Goal: Information Seeking & Learning: Learn about a topic

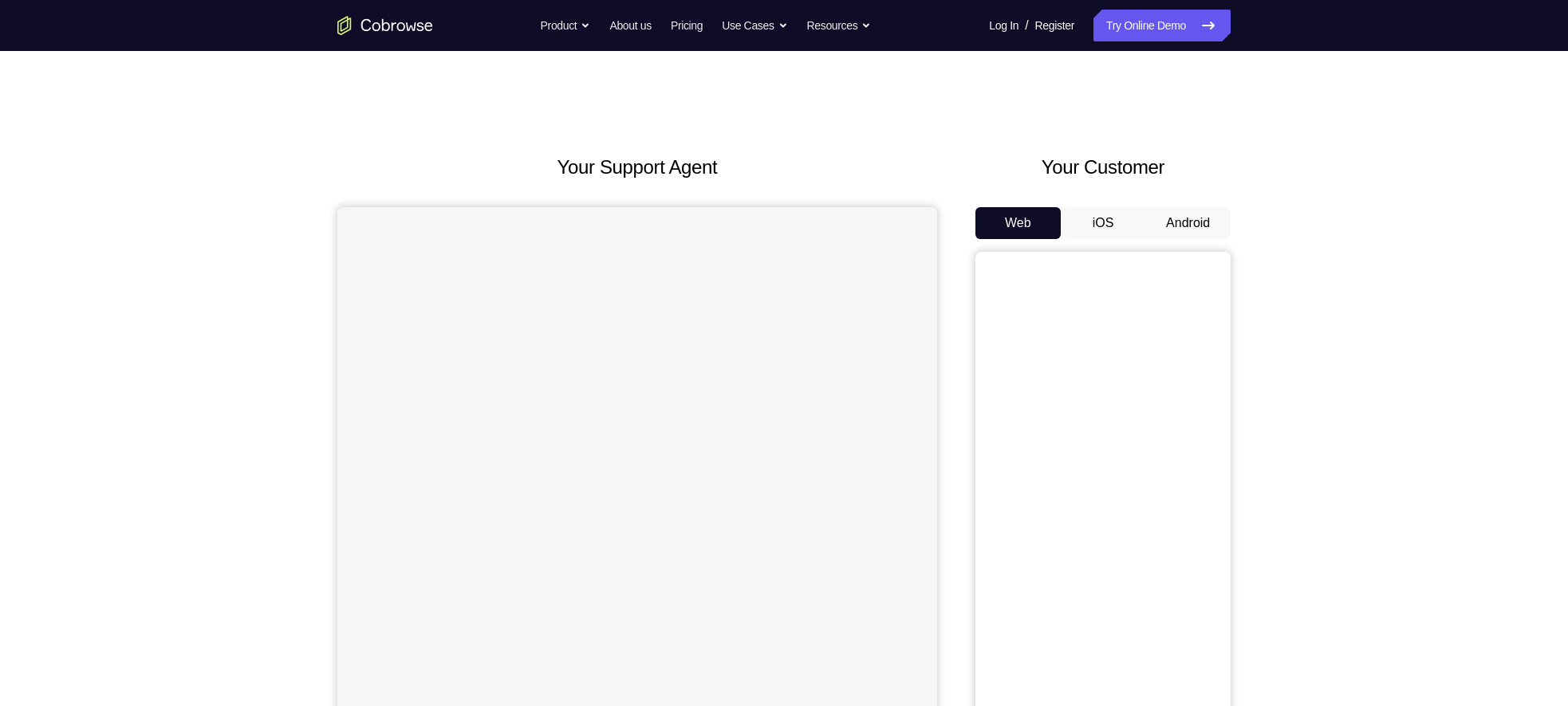
click at [1169, 223] on button "Android" at bounding box center [1188, 223] width 85 height 32
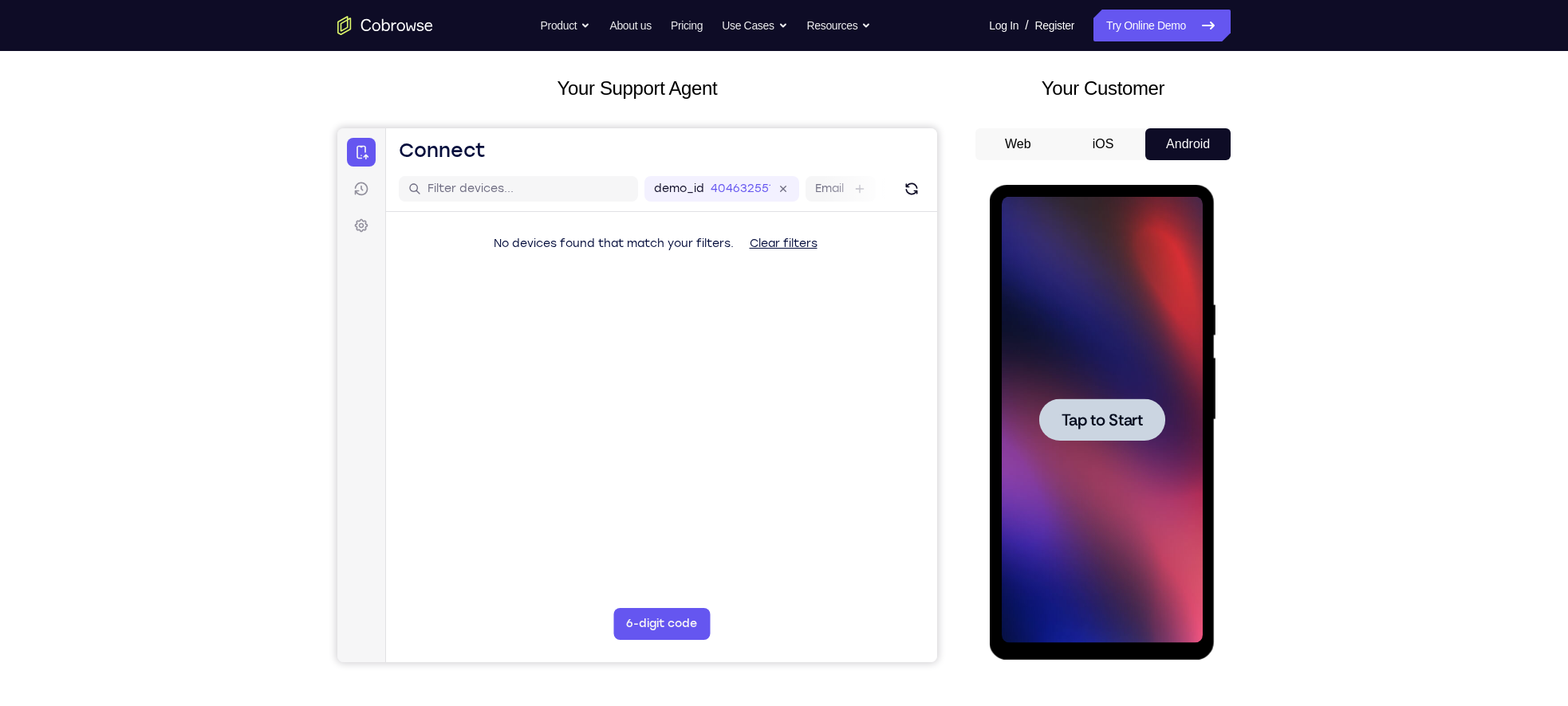
scroll to position [112, 0]
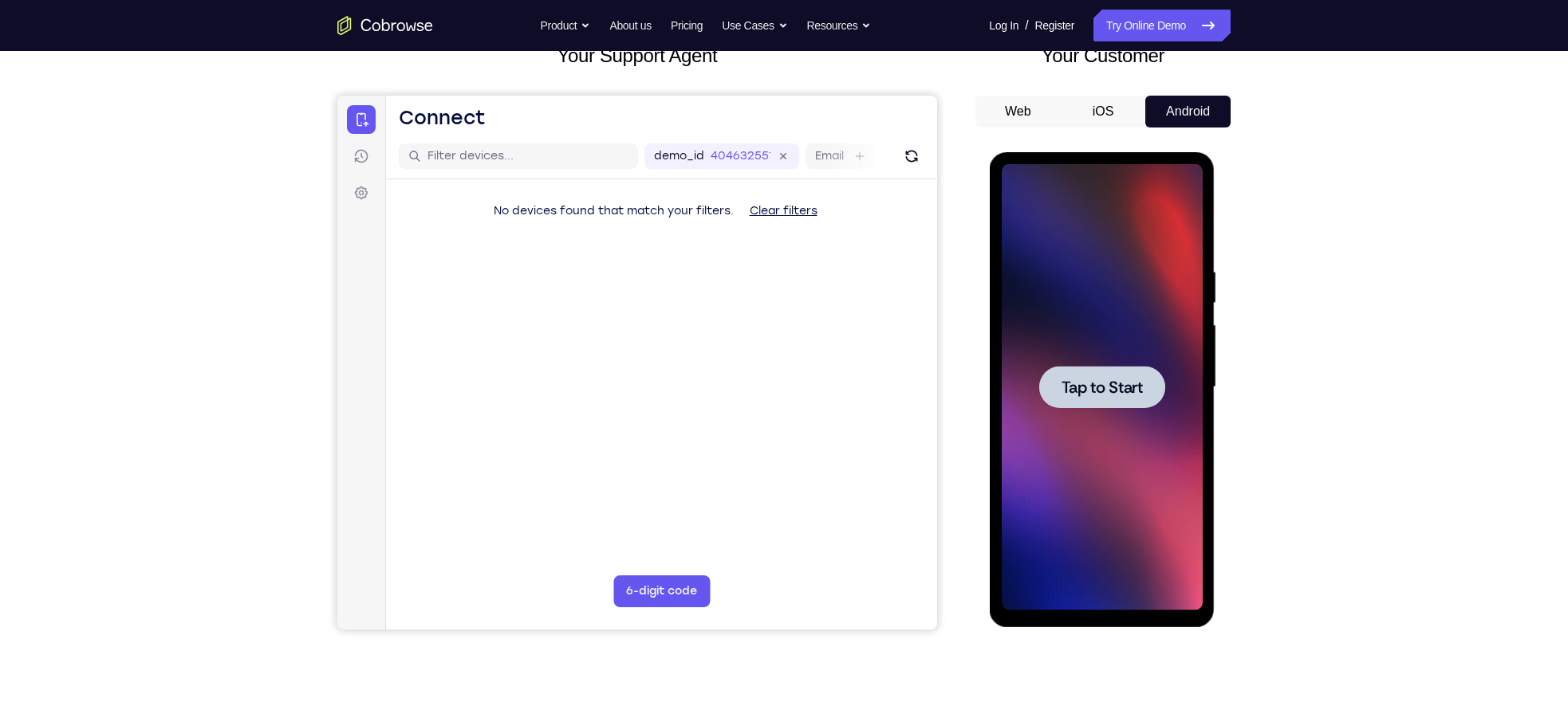
click at [1076, 408] on div at bounding box center [1101, 388] width 201 height 446
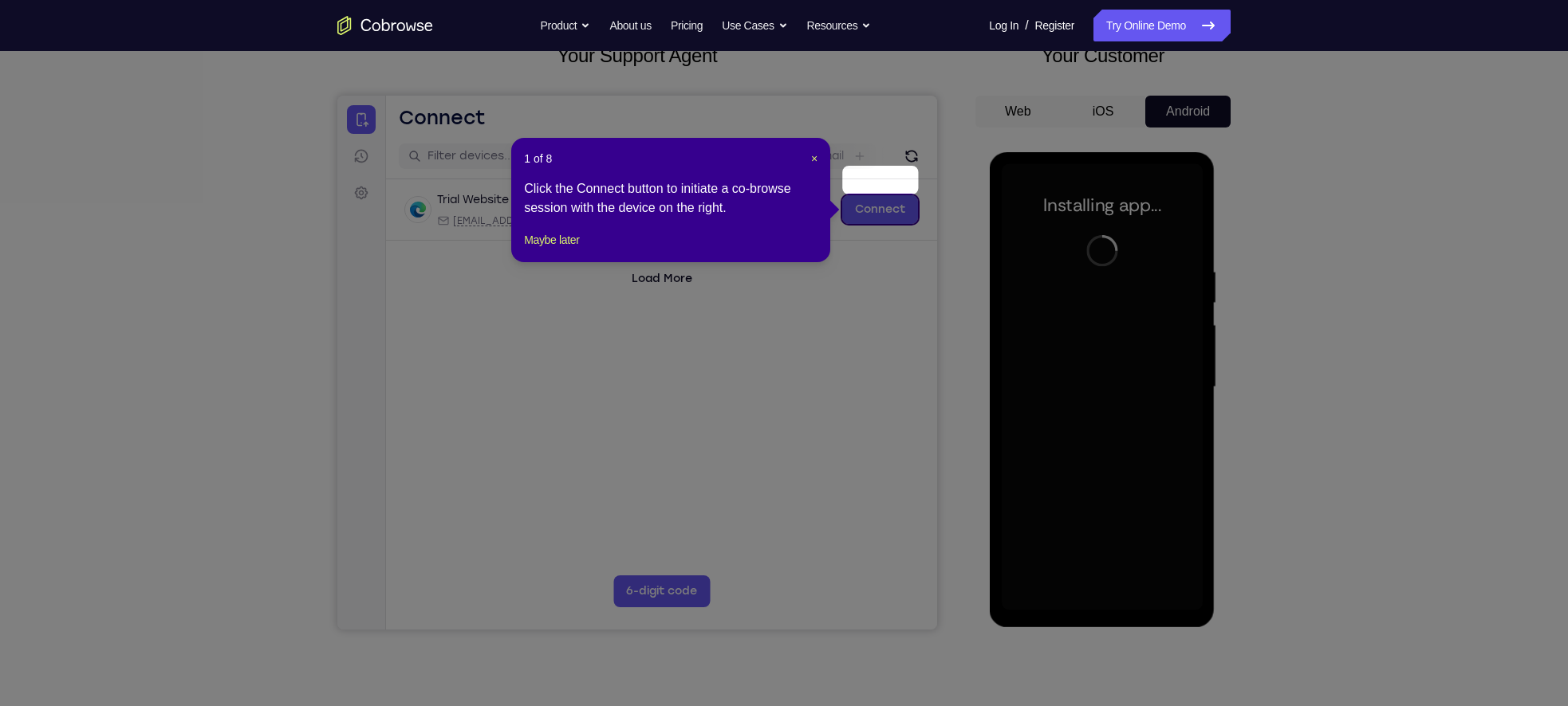
scroll to position [142, 0]
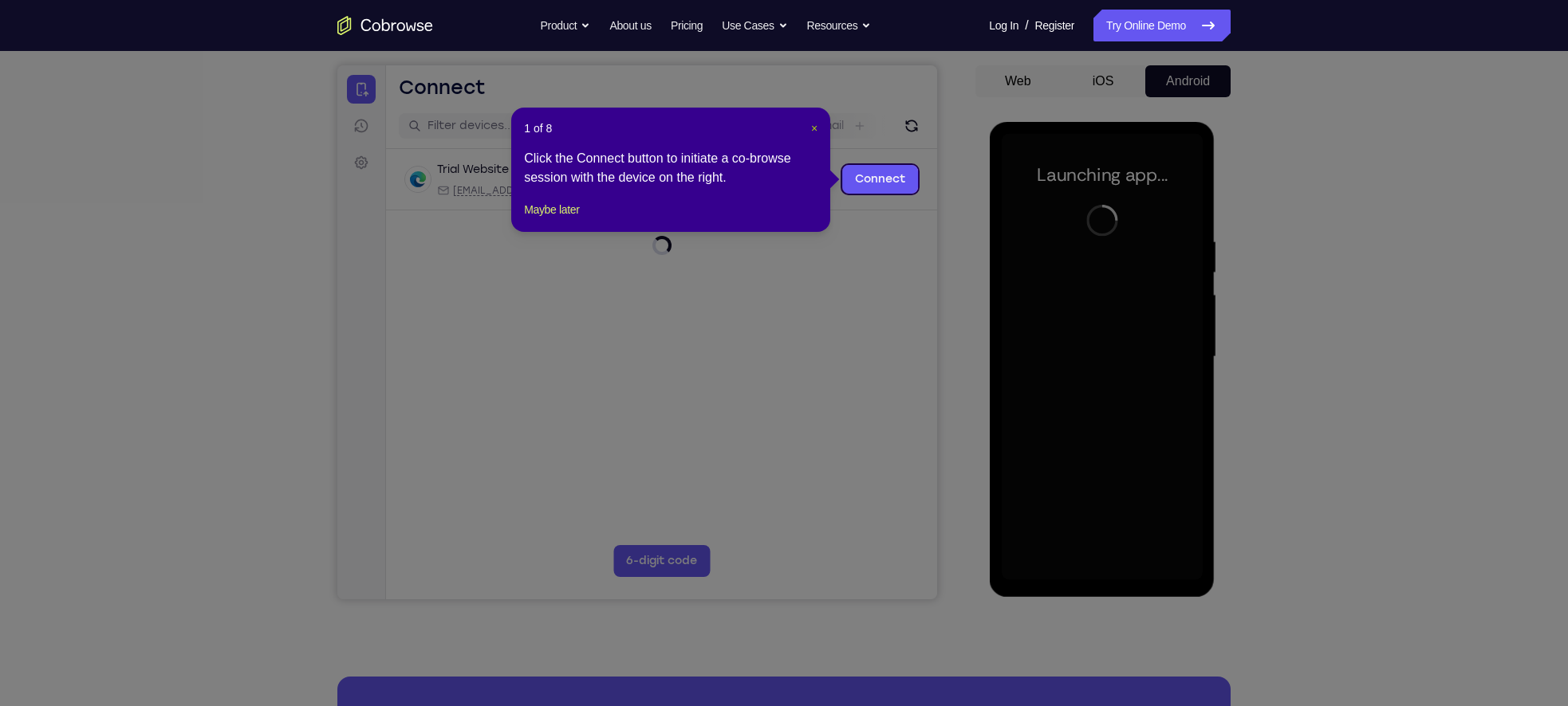
click at [811, 130] on span "×" at bounding box center [814, 128] width 7 height 13
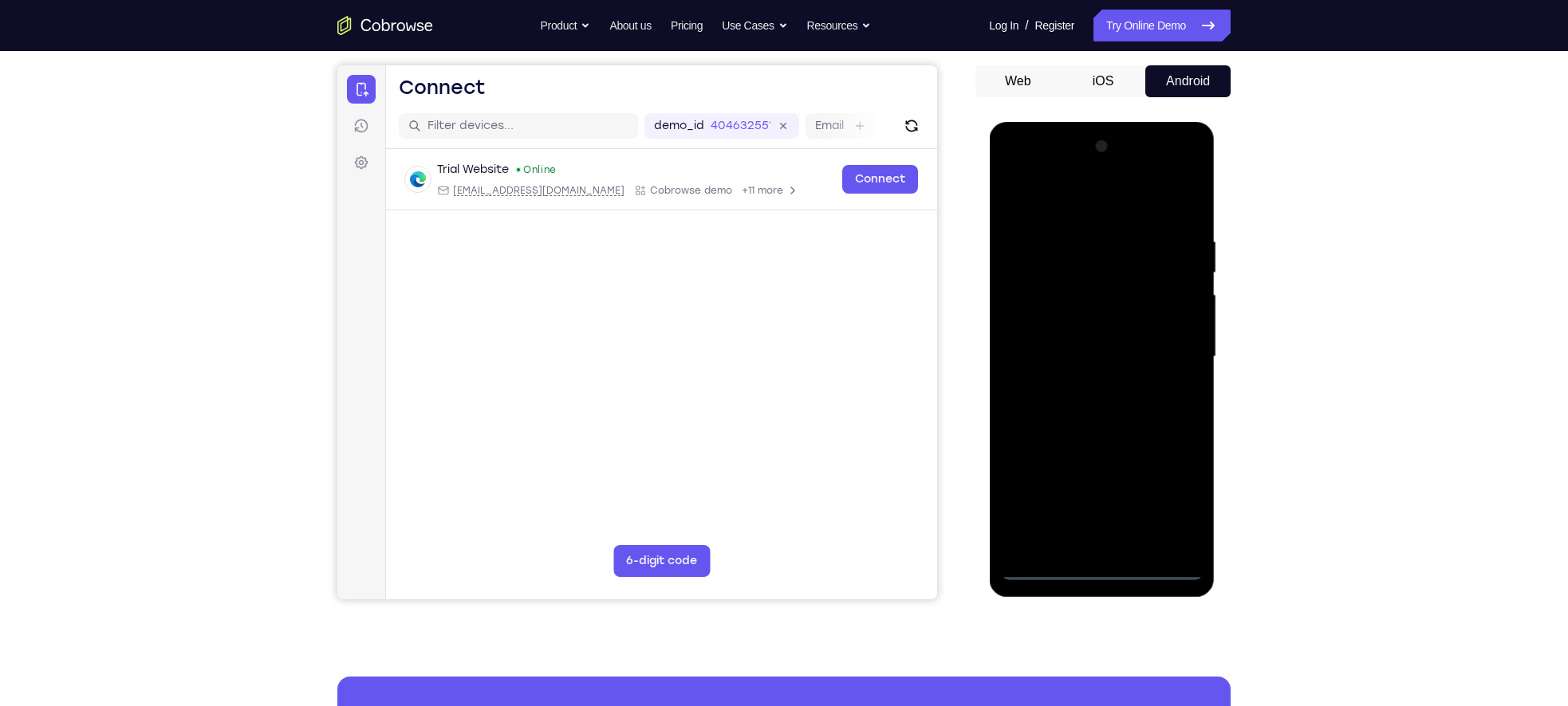
click at [1100, 566] on div at bounding box center [1101, 357] width 201 height 446
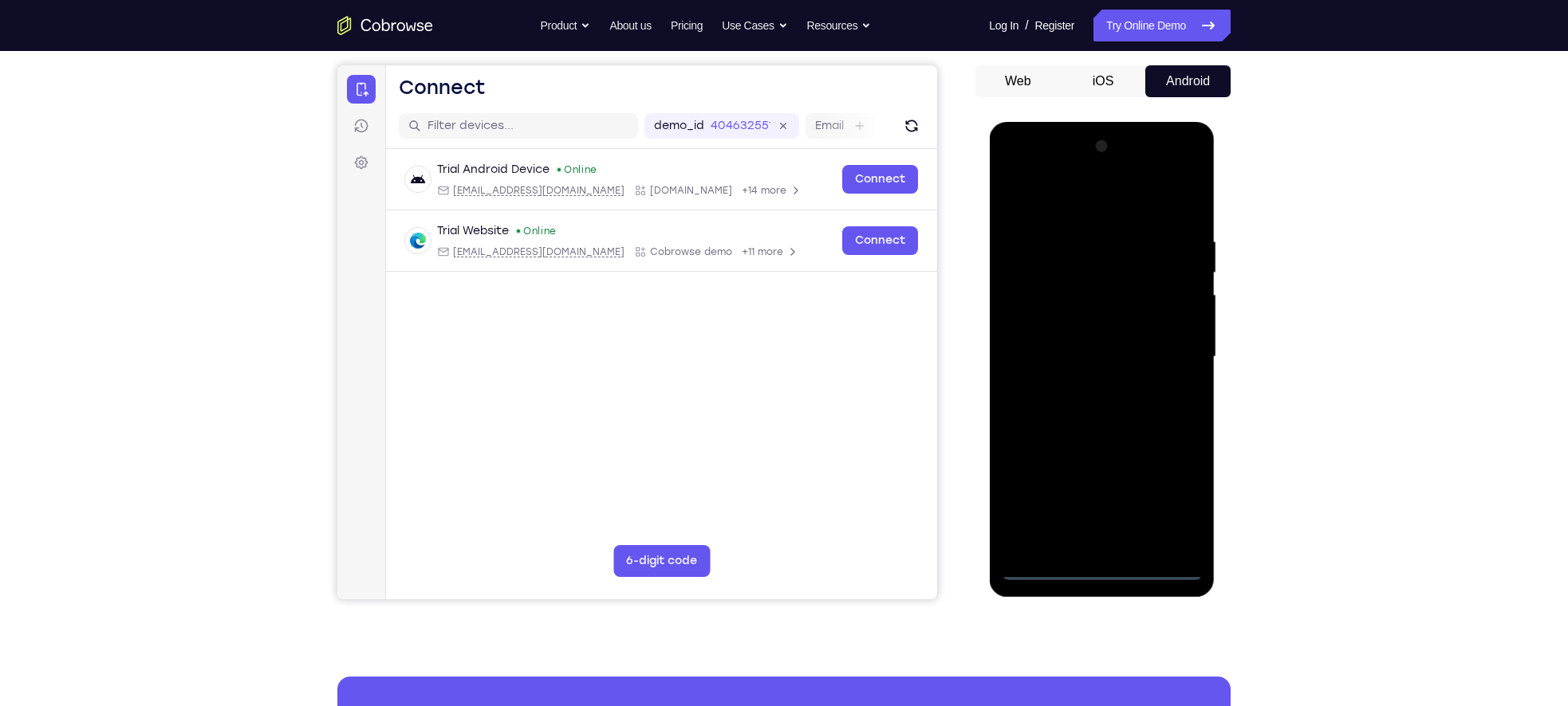
click at [1175, 490] on div at bounding box center [1101, 357] width 201 height 446
click at [1021, 166] on div at bounding box center [1101, 357] width 201 height 446
click at [1173, 356] on div at bounding box center [1101, 357] width 201 height 446
click at [1117, 541] on div at bounding box center [1101, 357] width 201 height 446
click at [1042, 341] on div at bounding box center [1101, 357] width 201 height 446
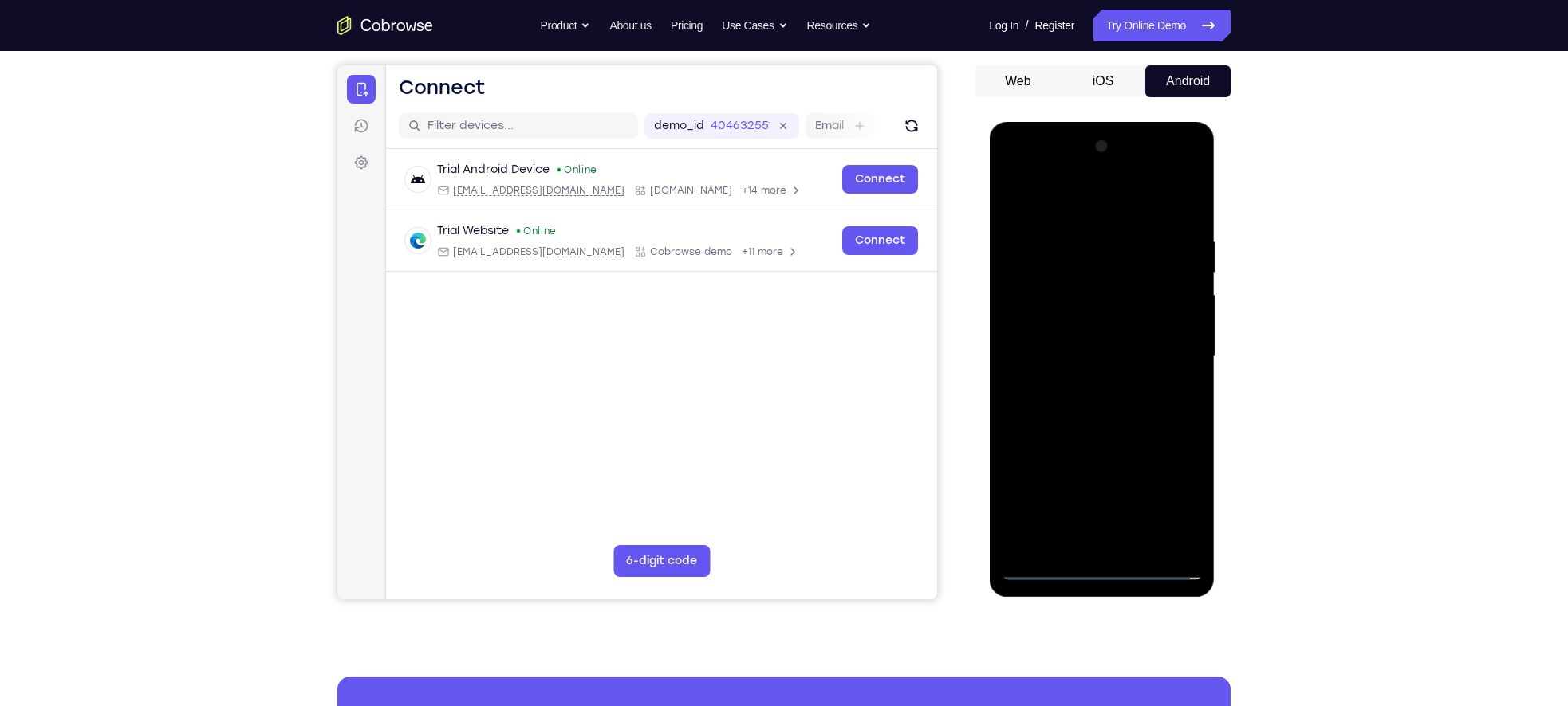
click at [1038, 304] on div at bounding box center [1101, 357] width 201 height 446
click at [1038, 317] on div at bounding box center [1101, 357] width 201 height 446
click at [1045, 360] on div at bounding box center [1101, 357] width 201 height 446
click at [1081, 415] on div at bounding box center [1101, 357] width 201 height 446
click at [1102, 409] on div at bounding box center [1101, 357] width 201 height 446
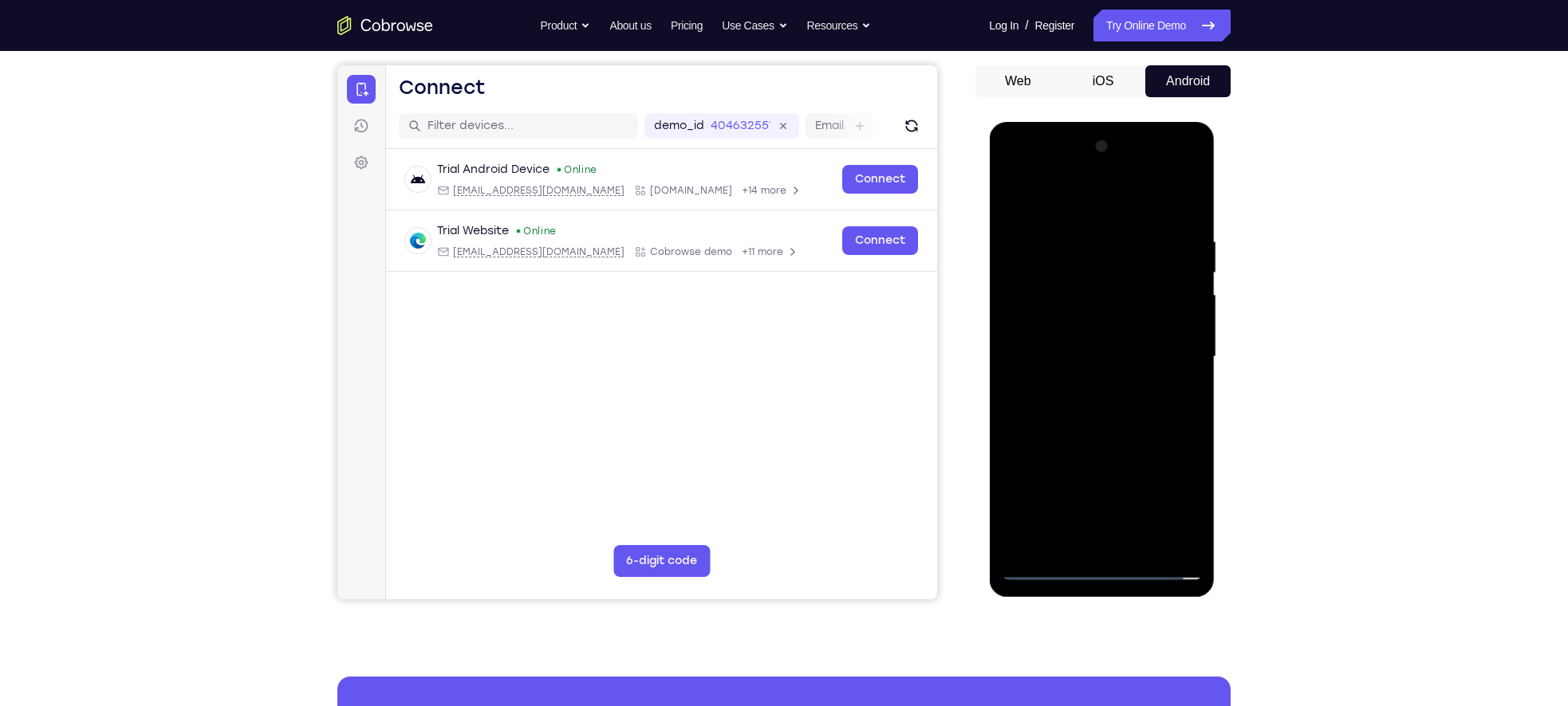
click at [1105, 416] on div at bounding box center [1101, 357] width 201 height 446
click at [1081, 429] on div at bounding box center [1101, 357] width 201 height 446
click at [1141, 540] on div at bounding box center [1101, 357] width 201 height 446
click at [1101, 441] on div at bounding box center [1101, 357] width 201 height 446
click at [1110, 356] on div at bounding box center [1101, 357] width 201 height 446
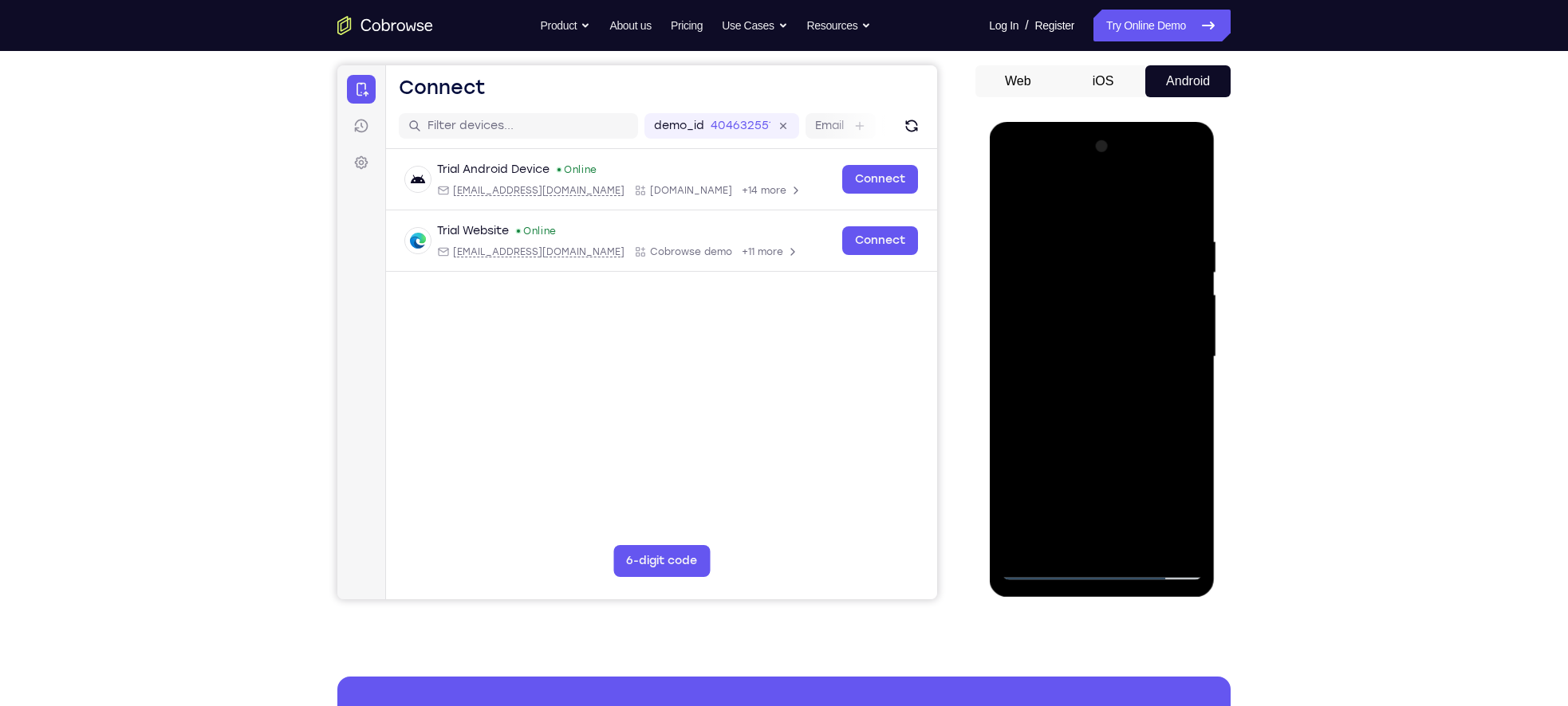
click at [1177, 501] on div at bounding box center [1101, 357] width 201 height 446
click at [1186, 396] on div at bounding box center [1101, 357] width 201 height 446
click at [1008, 205] on div at bounding box center [1101, 357] width 201 height 446
click at [1105, 495] on div at bounding box center [1101, 357] width 201 height 446
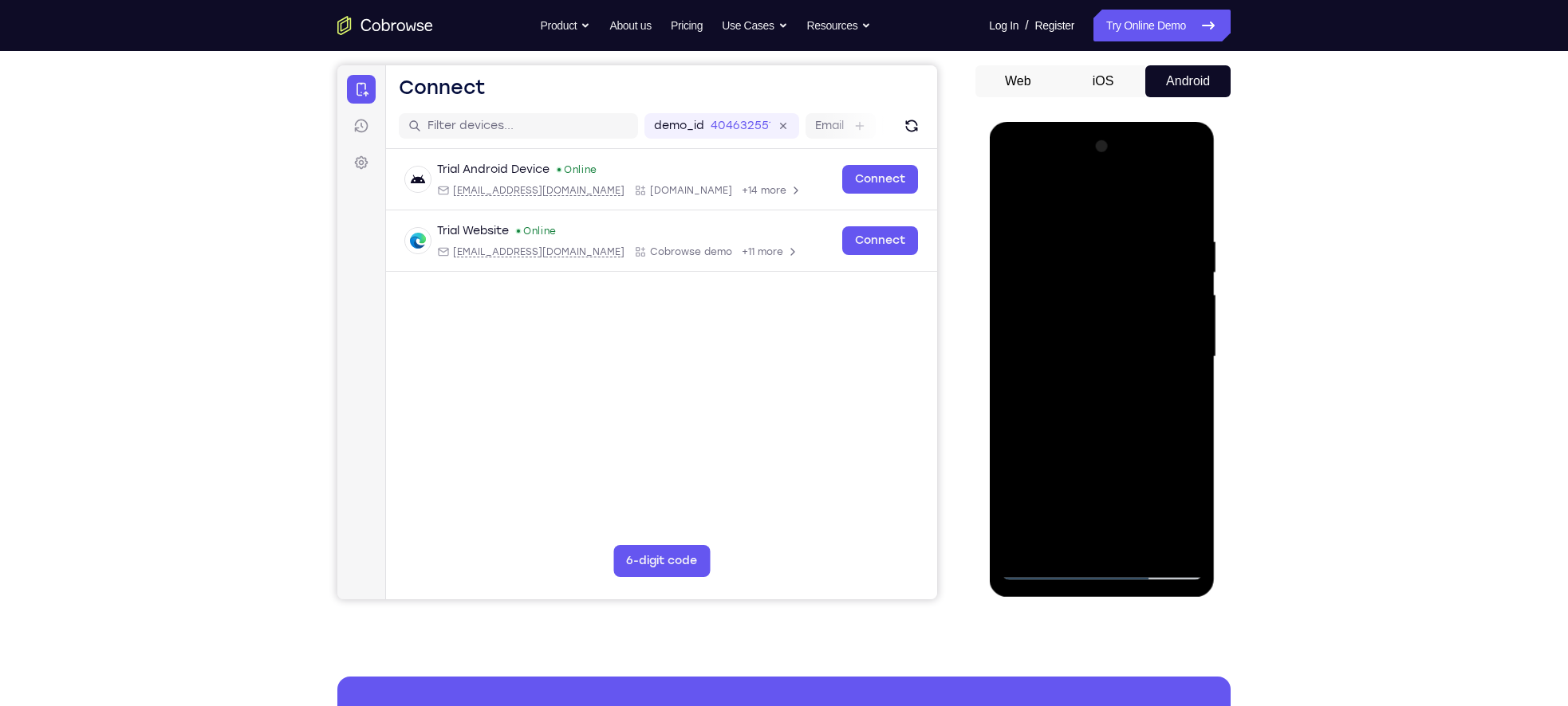
click at [1002, 205] on div at bounding box center [1101, 357] width 201 height 446
click at [1103, 495] on div at bounding box center [1101, 357] width 201 height 446
click at [1009, 203] on div at bounding box center [1101, 357] width 201 height 446
click at [1097, 495] on div at bounding box center [1101, 357] width 201 height 446
click at [1090, 536] on div at bounding box center [1101, 357] width 201 height 446
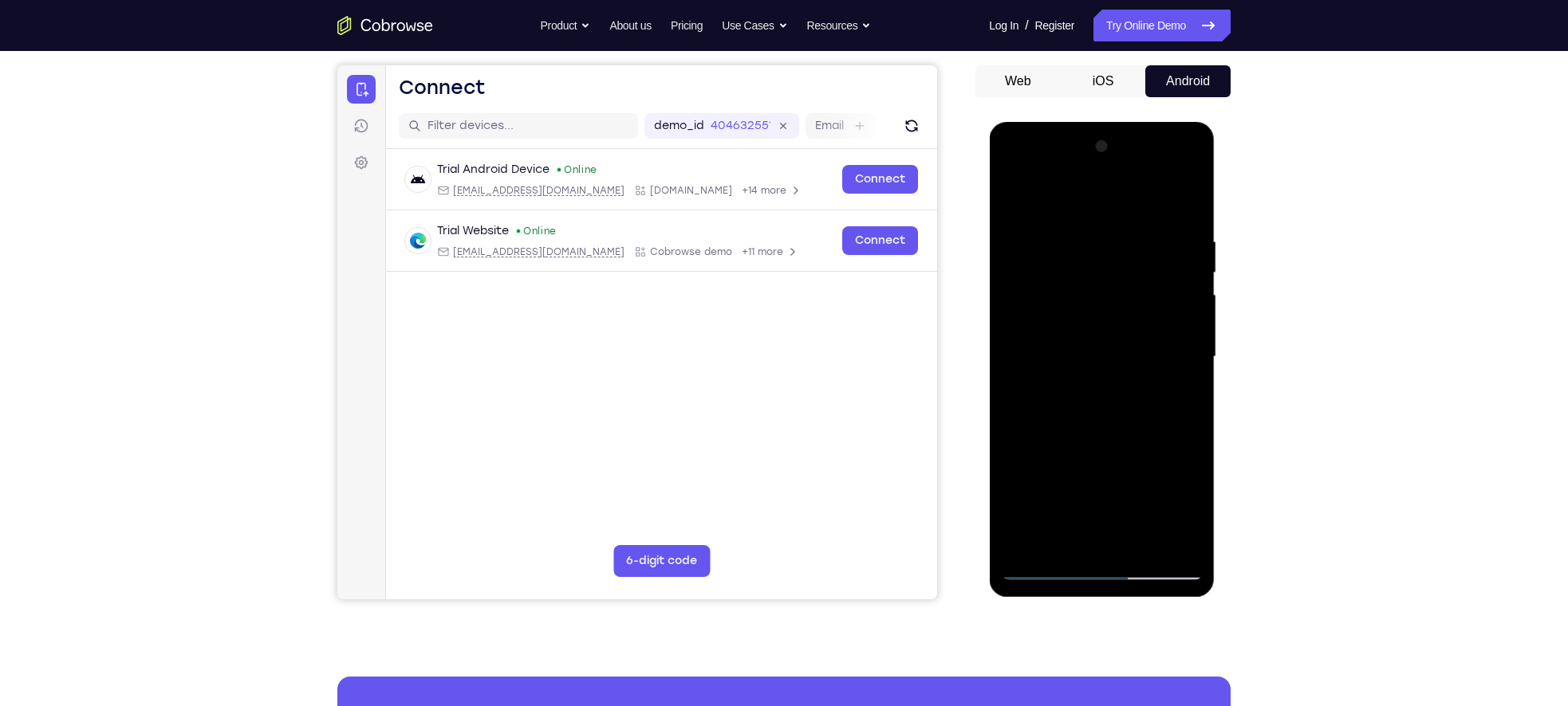
click at [1185, 512] on div at bounding box center [1101, 357] width 201 height 446
click at [1020, 206] on div at bounding box center [1101, 357] width 201 height 446
click at [1103, 389] on div at bounding box center [1101, 357] width 201 height 446
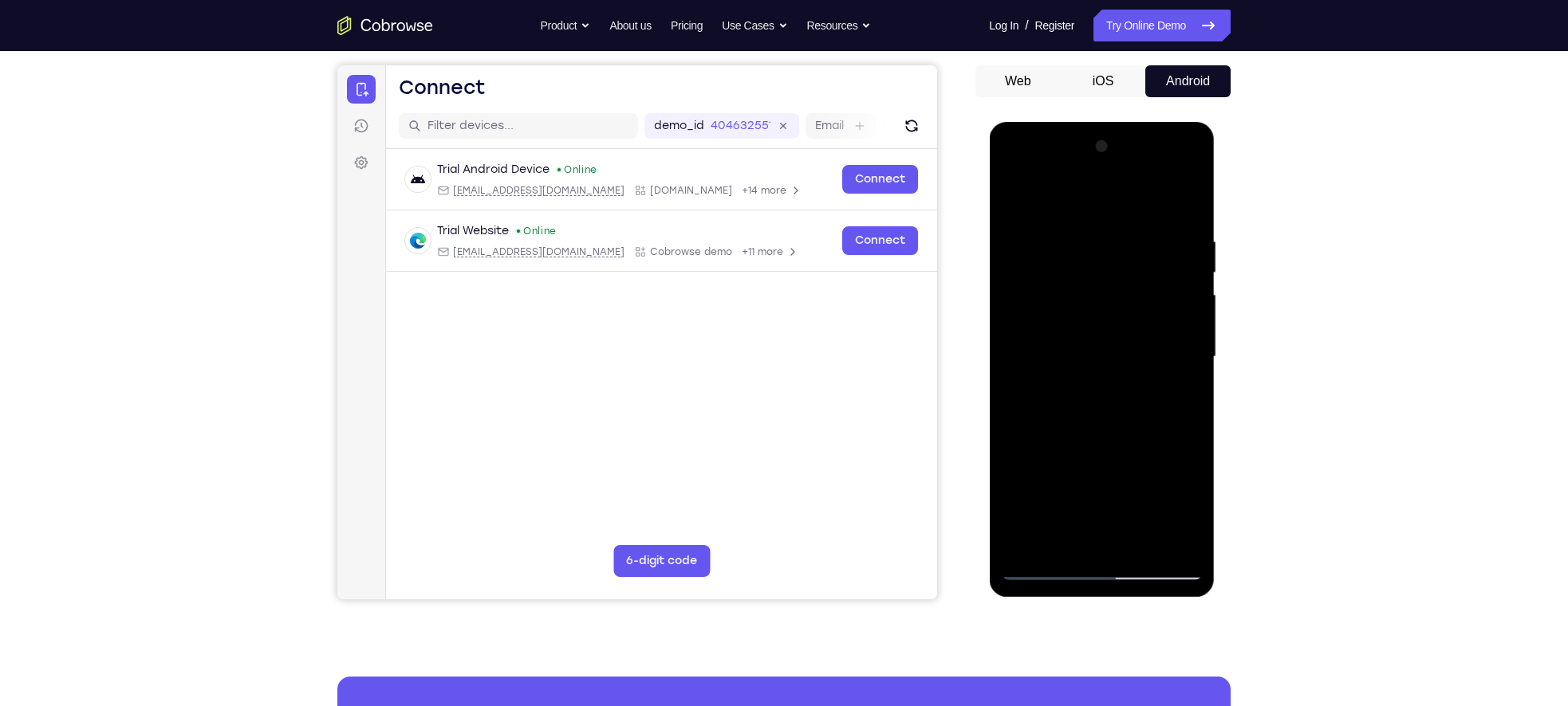
click at [1187, 513] on div at bounding box center [1101, 357] width 201 height 446
click at [1011, 205] on div at bounding box center [1101, 357] width 201 height 446
click at [1105, 533] on div at bounding box center [1101, 357] width 201 height 446
click at [1056, 509] on div at bounding box center [1101, 357] width 201 height 446
click at [1141, 508] on div at bounding box center [1101, 357] width 201 height 446
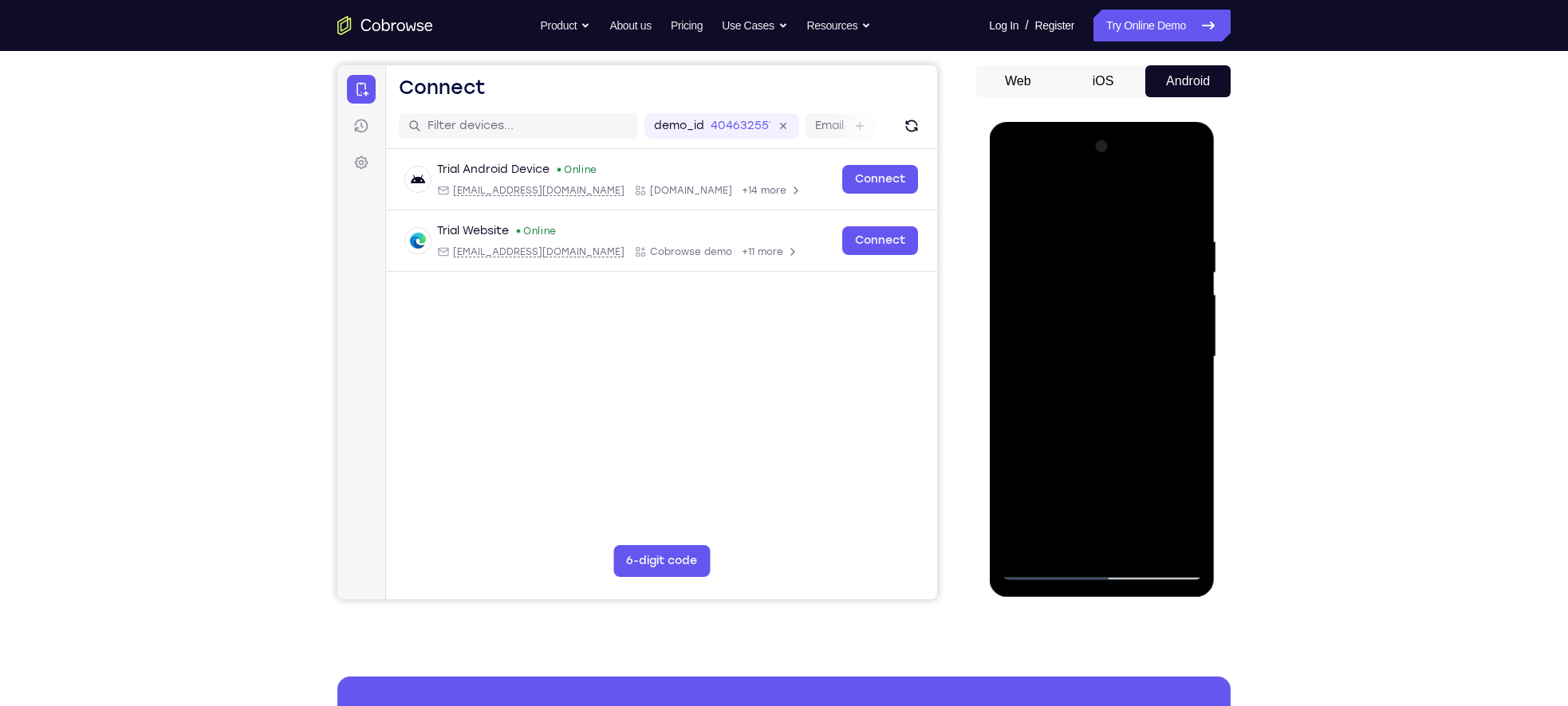
click at [1070, 487] on div at bounding box center [1101, 357] width 201 height 446
click at [1016, 204] on div at bounding box center [1101, 357] width 201 height 446
click at [1107, 358] on div at bounding box center [1101, 357] width 201 height 446
click at [1011, 197] on div at bounding box center [1101, 357] width 201 height 446
click at [1091, 348] on div at bounding box center [1101, 357] width 201 height 446
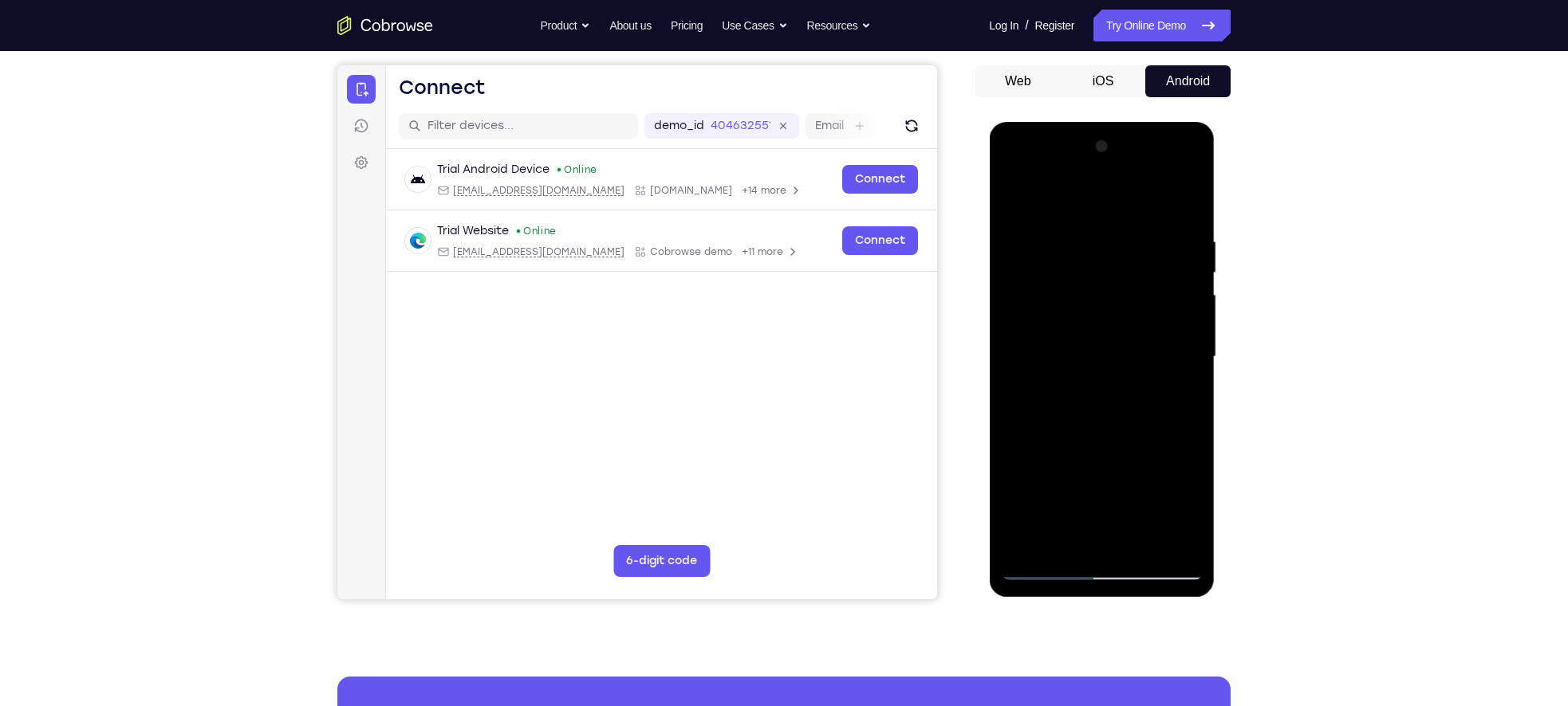
click at [1192, 504] on div at bounding box center [1101, 357] width 201 height 446
click at [1048, 368] on div at bounding box center [1101, 357] width 201 height 446
click at [1081, 509] on div at bounding box center [1101, 357] width 201 height 446
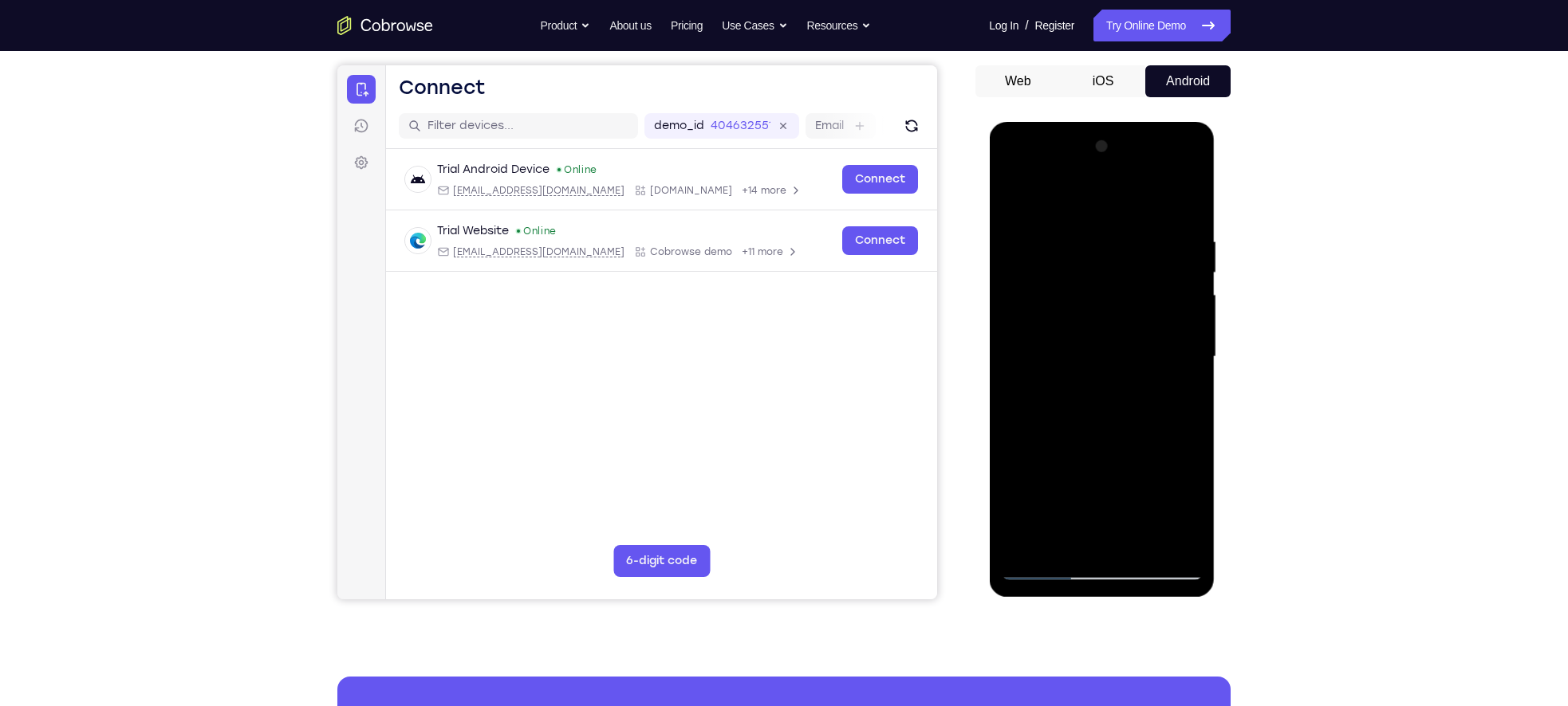
click at [1184, 513] on div at bounding box center [1101, 357] width 201 height 446
click at [1016, 190] on div at bounding box center [1101, 357] width 201 height 446
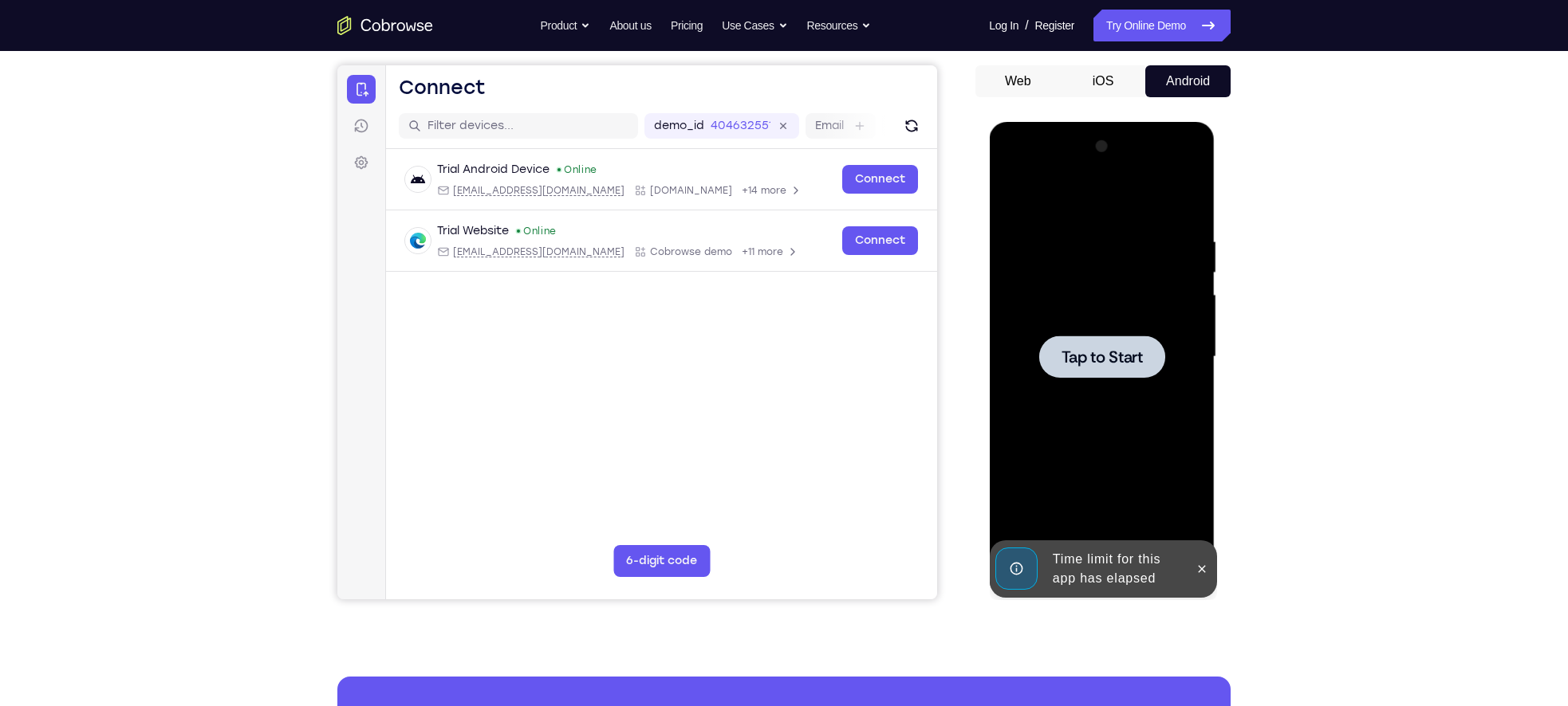
click at [1156, 389] on div at bounding box center [1101, 357] width 201 height 446
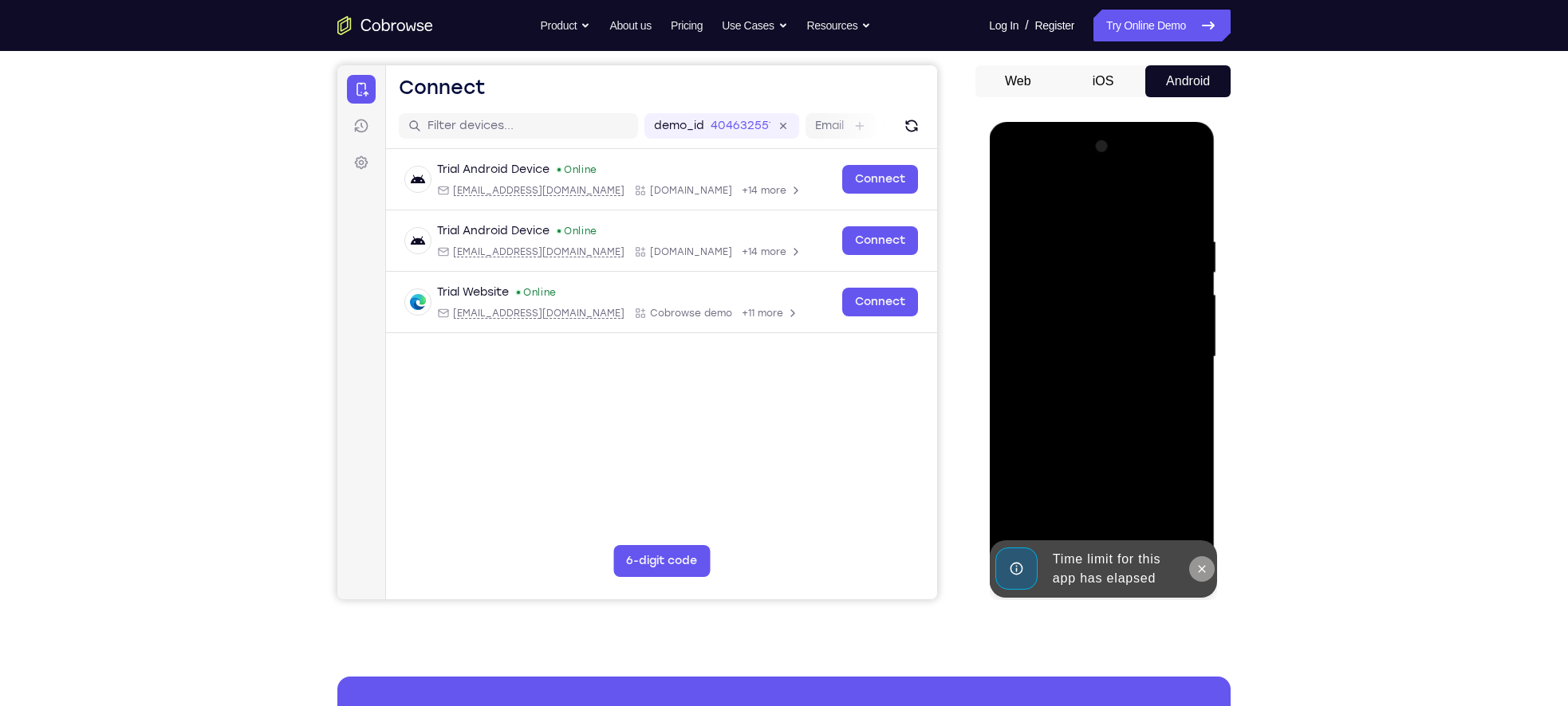
click at [1195, 566] on icon at bounding box center [1200, 569] width 13 height 13
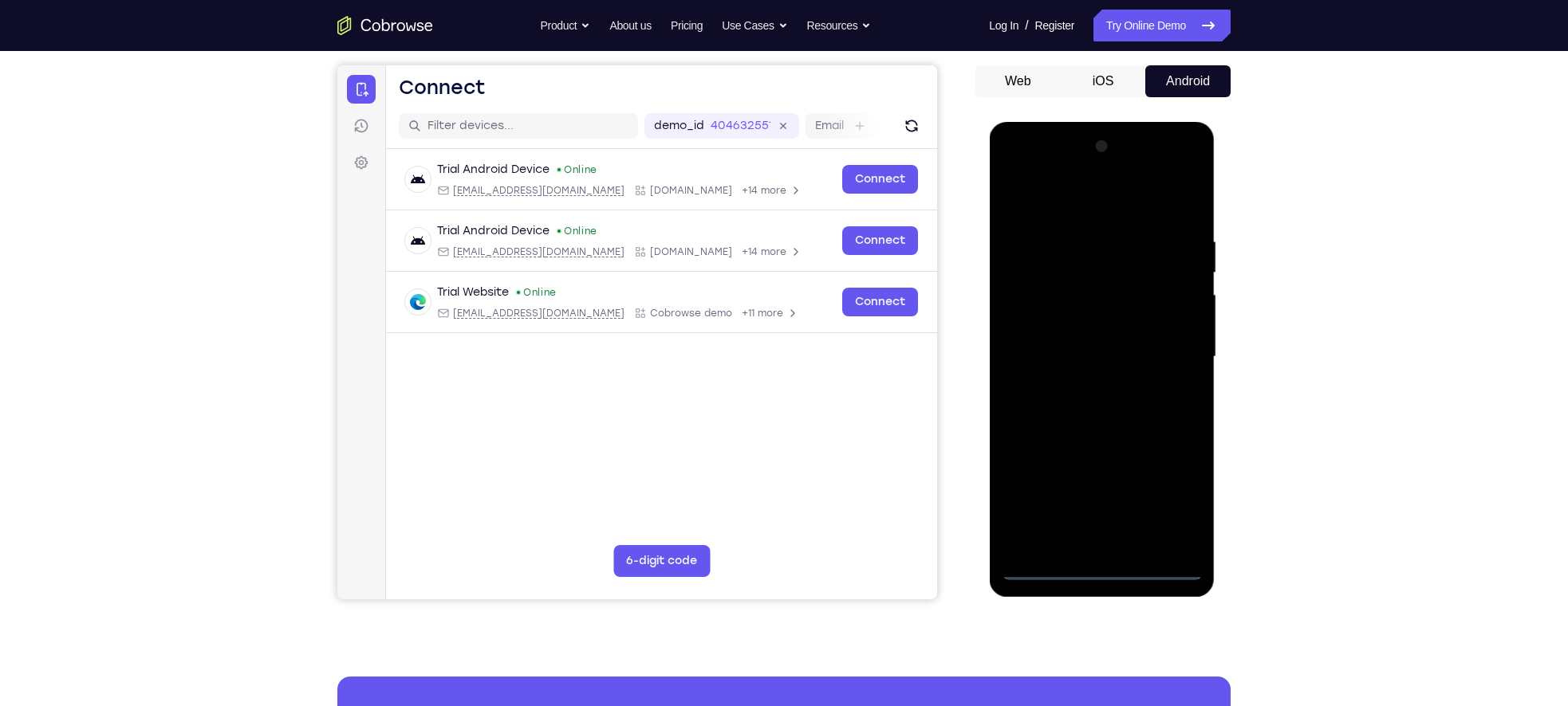
click at [1123, 565] on div at bounding box center [1101, 357] width 201 height 446
click at [1092, 566] on div at bounding box center [1101, 357] width 201 height 446
click at [1171, 501] on div at bounding box center [1101, 357] width 201 height 446
click at [1029, 179] on div at bounding box center [1101, 357] width 201 height 446
click at [1166, 348] on div at bounding box center [1101, 357] width 201 height 446
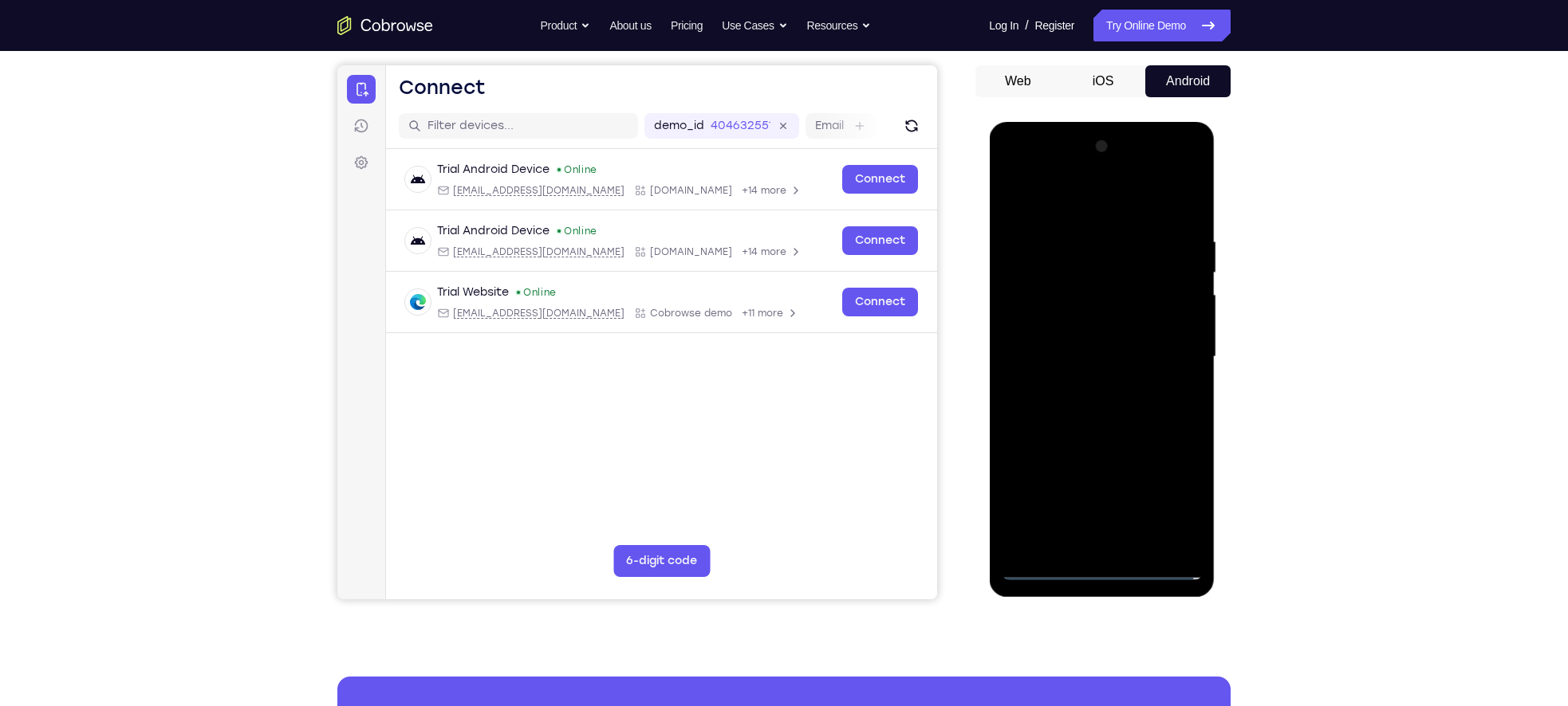
click at [1077, 383] on div at bounding box center [1101, 357] width 201 height 446
click at [1112, 348] on div at bounding box center [1101, 357] width 201 height 446
click at [1099, 333] on div at bounding box center [1101, 357] width 201 height 446
click at [1097, 366] on div at bounding box center [1101, 357] width 201 height 446
click at [1100, 403] on div at bounding box center [1101, 357] width 201 height 446
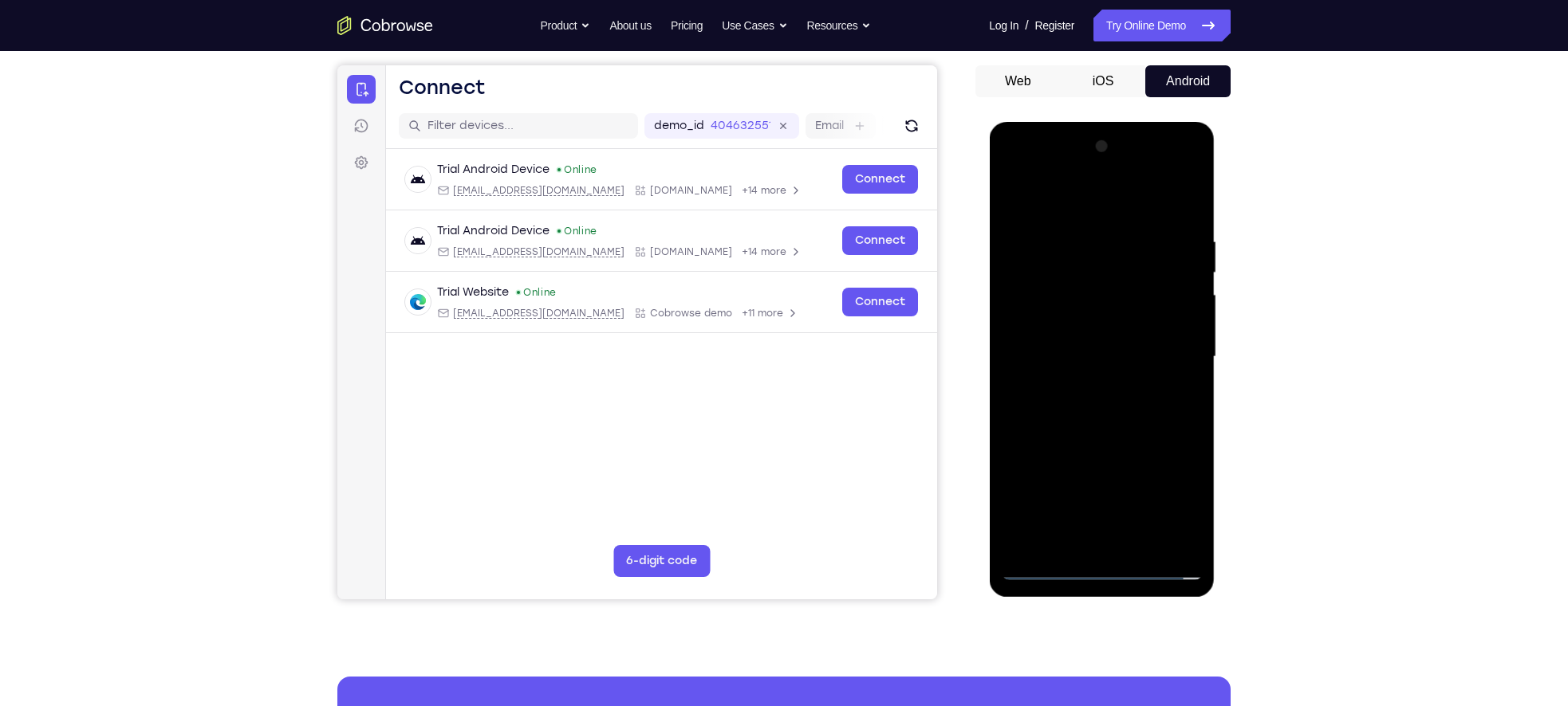
click at [1121, 409] on div at bounding box center [1101, 357] width 201 height 446
click at [1121, 410] on div at bounding box center [1101, 357] width 201 height 446
click at [1138, 545] on div at bounding box center [1101, 357] width 201 height 446
click at [1100, 444] on div at bounding box center [1101, 357] width 201 height 446
click at [1123, 358] on div at bounding box center [1101, 357] width 201 height 446
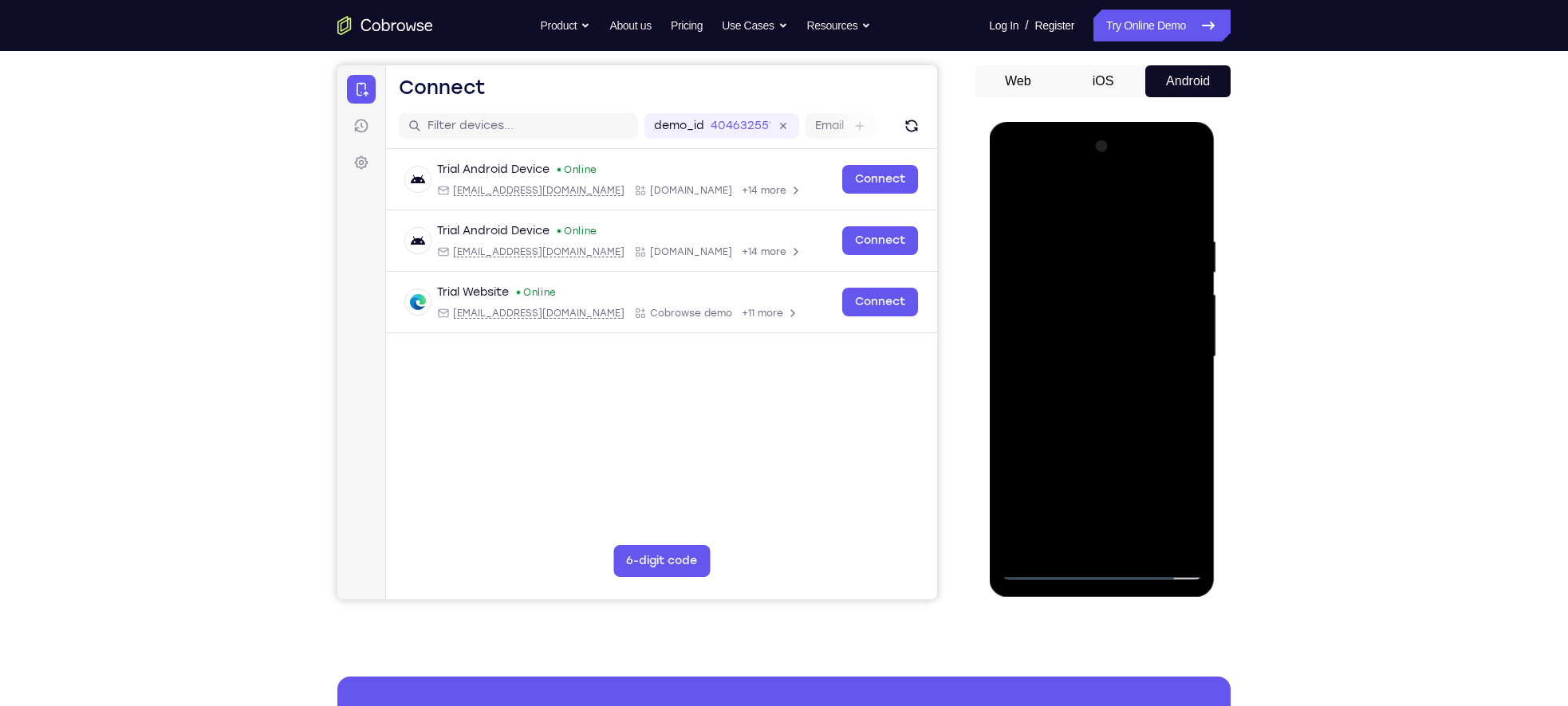
click at [1046, 491] on div at bounding box center [1101, 357] width 201 height 446
click at [1082, 481] on div at bounding box center [1101, 357] width 201 height 446
click at [1185, 359] on div at bounding box center [1101, 357] width 201 height 446
click at [1161, 484] on div at bounding box center [1101, 357] width 201 height 446
click at [1167, 485] on div at bounding box center [1101, 357] width 201 height 446
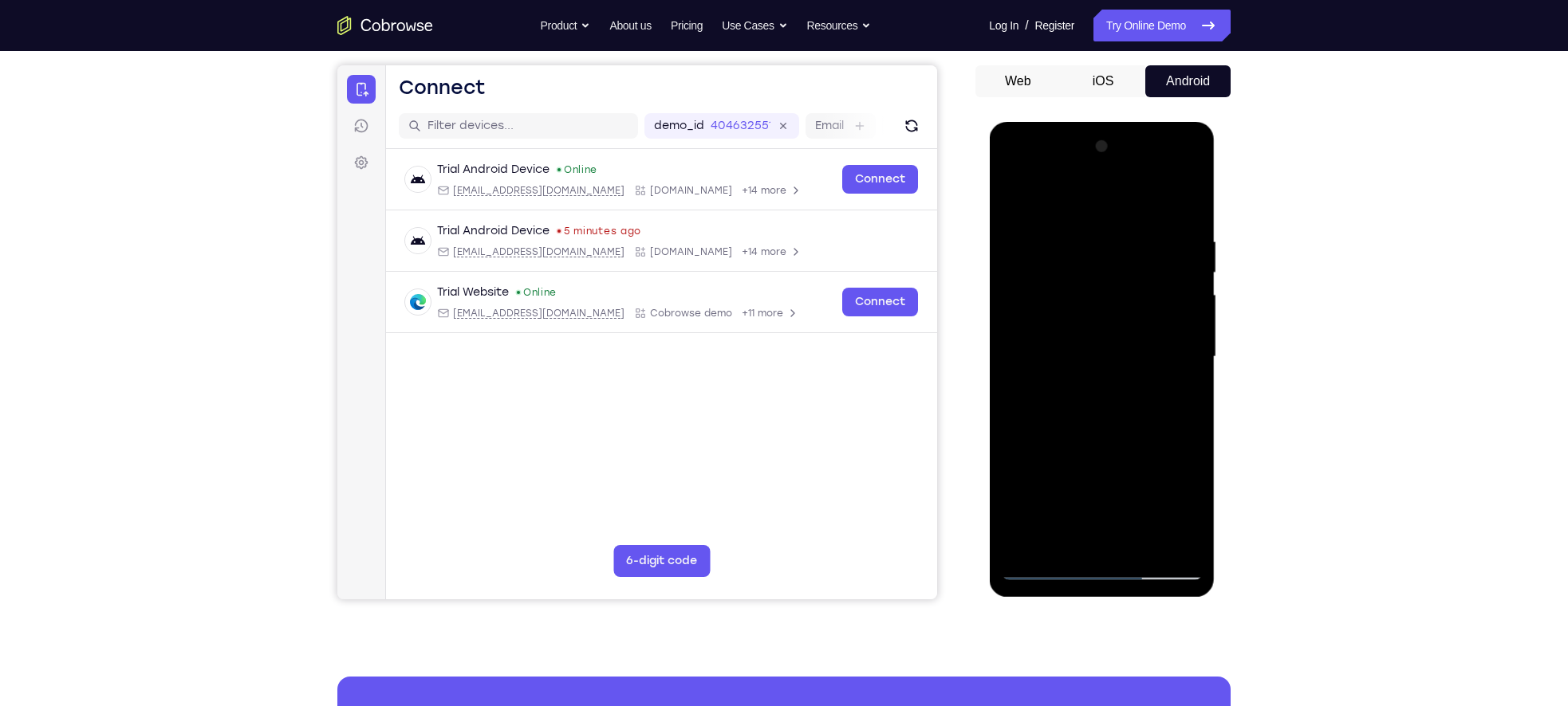
click at [1051, 371] on div at bounding box center [1101, 357] width 201 height 446
click at [1056, 399] on div at bounding box center [1101, 357] width 201 height 446
click at [1036, 368] on div at bounding box center [1101, 357] width 201 height 446
click at [1077, 471] on div at bounding box center [1101, 357] width 201 height 446
click at [1190, 509] on div at bounding box center [1101, 357] width 201 height 446
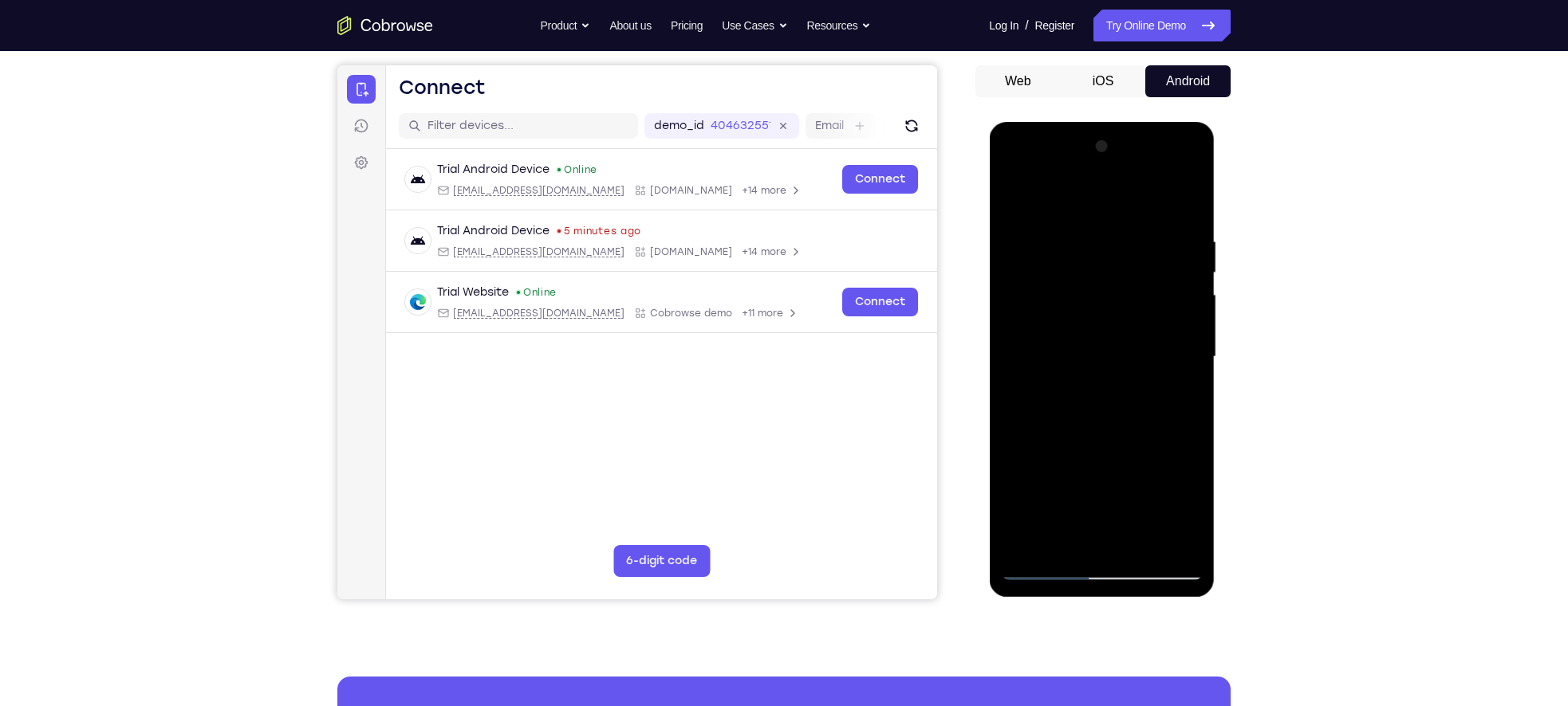
click at [1190, 509] on div at bounding box center [1101, 357] width 201 height 446
click at [1056, 287] on div at bounding box center [1101, 357] width 201 height 446
click at [1087, 427] on div at bounding box center [1101, 357] width 201 height 446
click at [1184, 513] on div at bounding box center [1101, 357] width 201 height 446
click at [1079, 231] on div at bounding box center [1101, 357] width 201 height 446
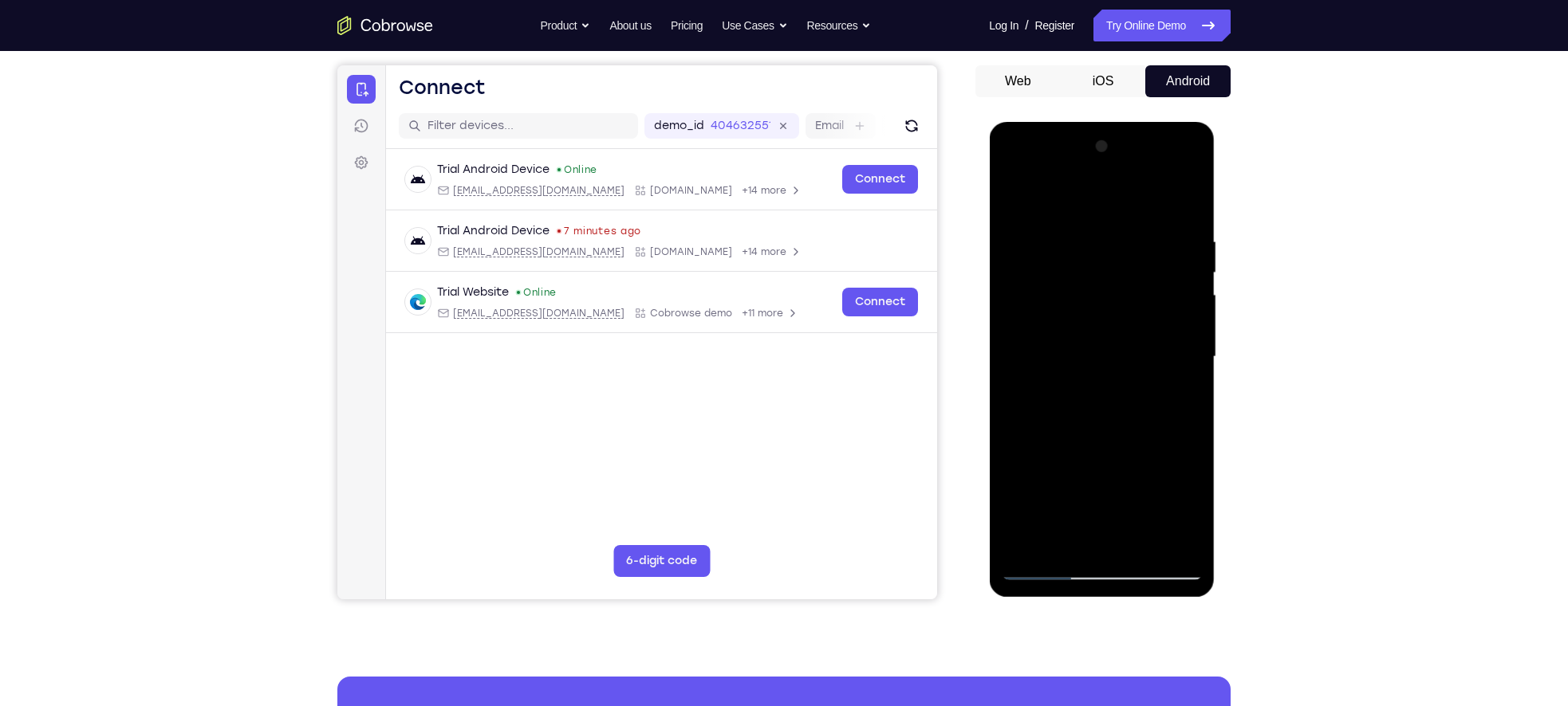
click at [1119, 373] on div at bounding box center [1101, 357] width 201 height 446
click at [1187, 506] on div at bounding box center [1101, 357] width 201 height 446
click at [1100, 279] on div at bounding box center [1101, 357] width 201 height 446
click at [1168, 417] on div at bounding box center [1101, 357] width 201 height 446
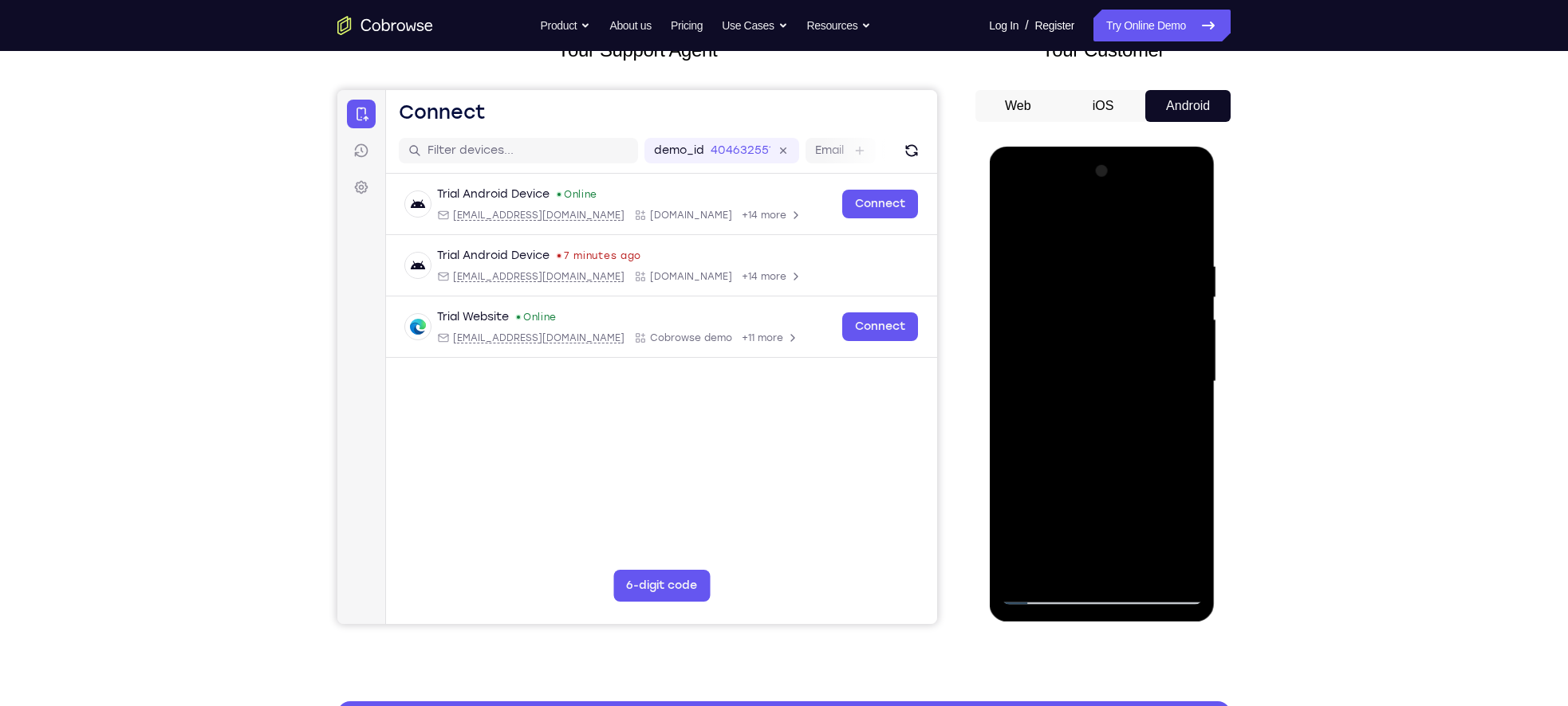
scroll to position [115, 0]
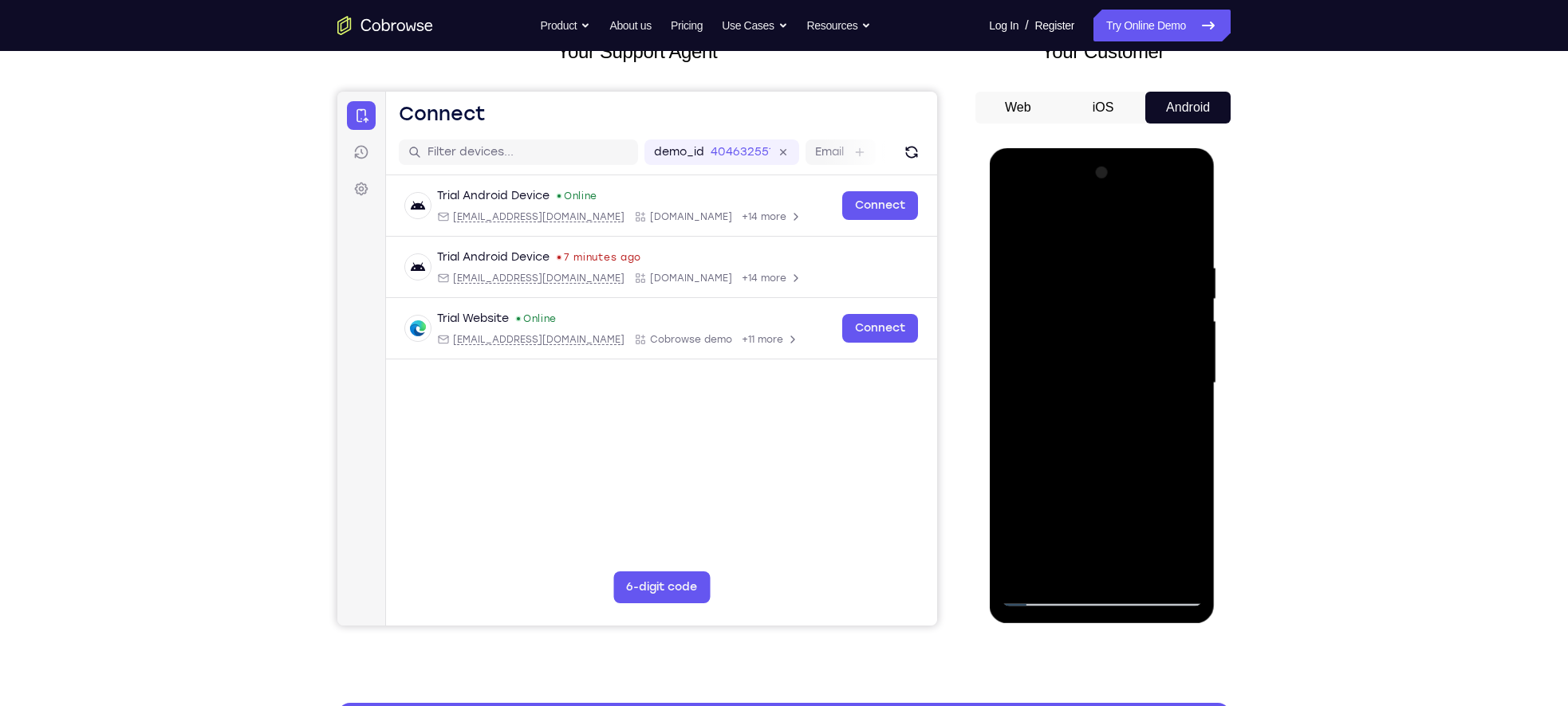
click at [1039, 335] on div at bounding box center [1101, 383] width 201 height 446
drag, startPoint x: 1039, startPoint y: 335, endPoint x: 1037, endPoint y: 278, distance: 57.0
click at [1037, 278] on div at bounding box center [1101, 383] width 201 height 446
click at [1092, 392] on div at bounding box center [1101, 383] width 201 height 446
click at [1134, 532] on div at bounding box center [1101, 383] width 201 height 446
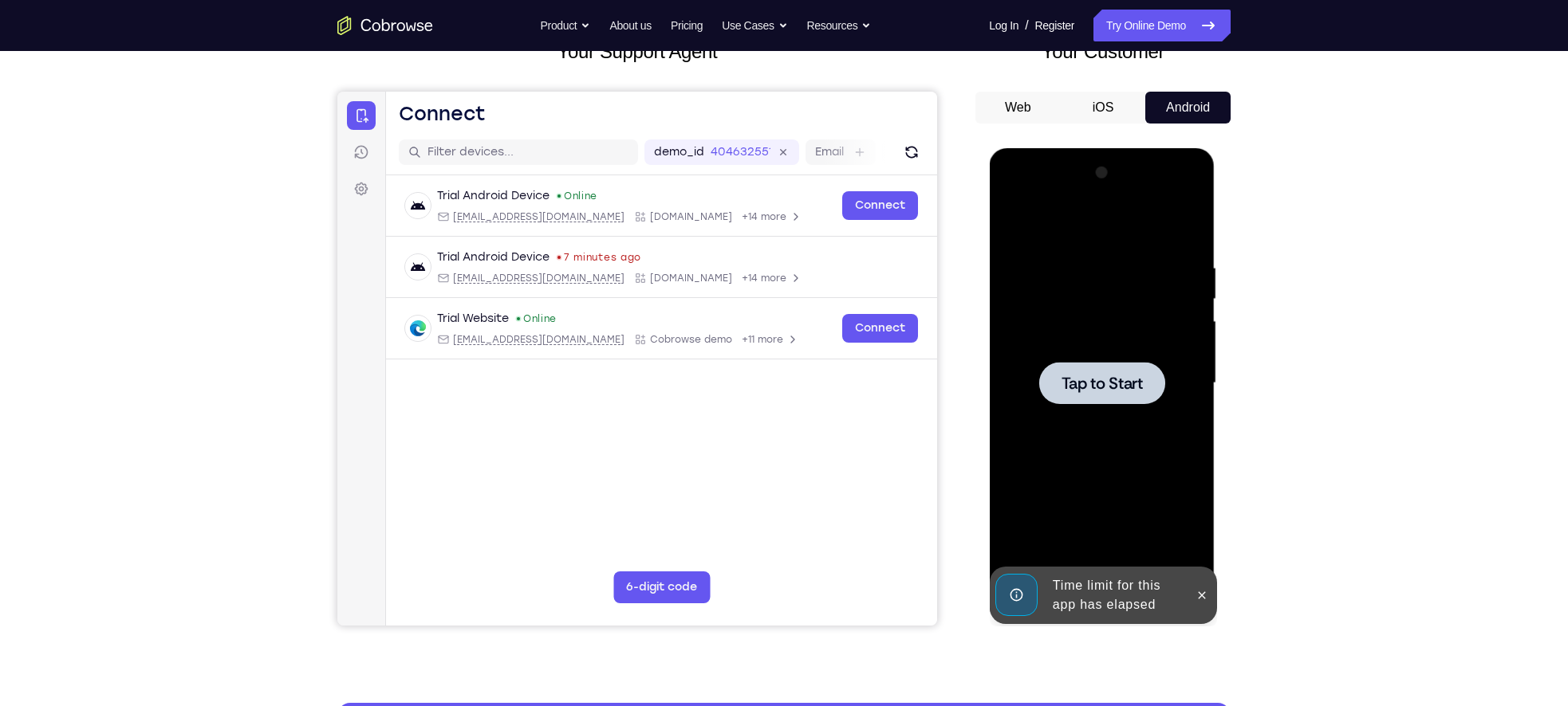
click at [1056, 351] on div at bounding box center [1101, 383] width 201 height 446
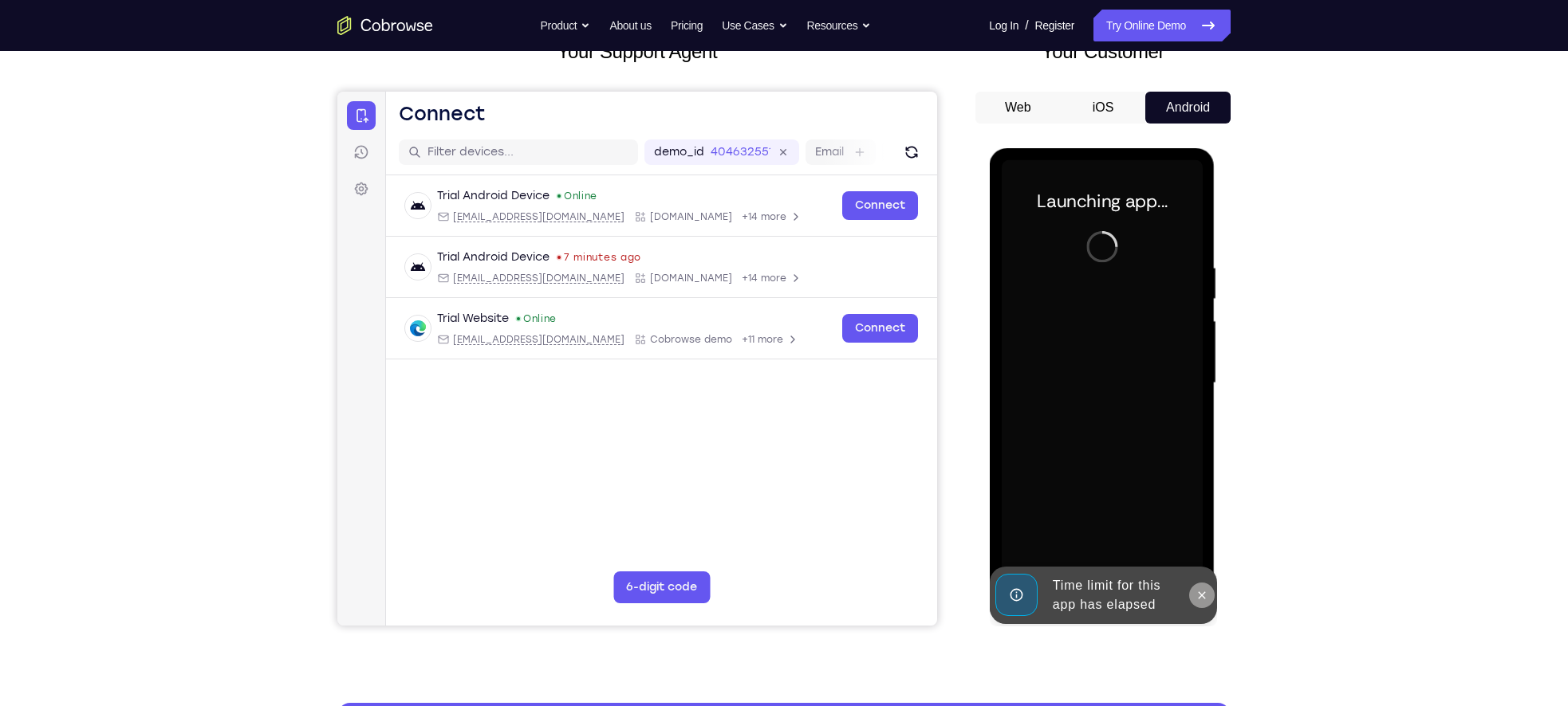
click at [1208, 590] on button at bounding box center [1201, 595] width 26 height 26
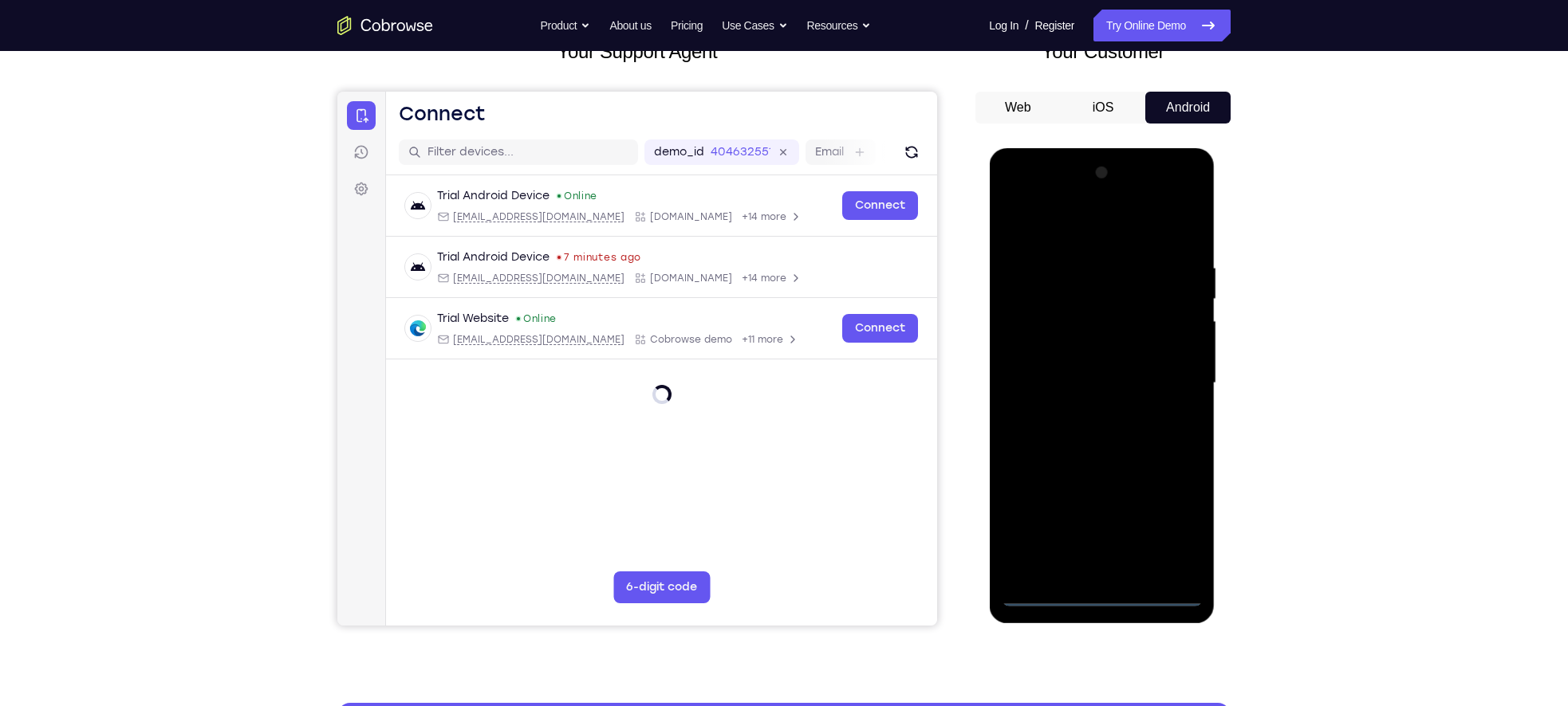
click at [1099, 587] on div at bounding box center [1101, 383] width 201 height 446
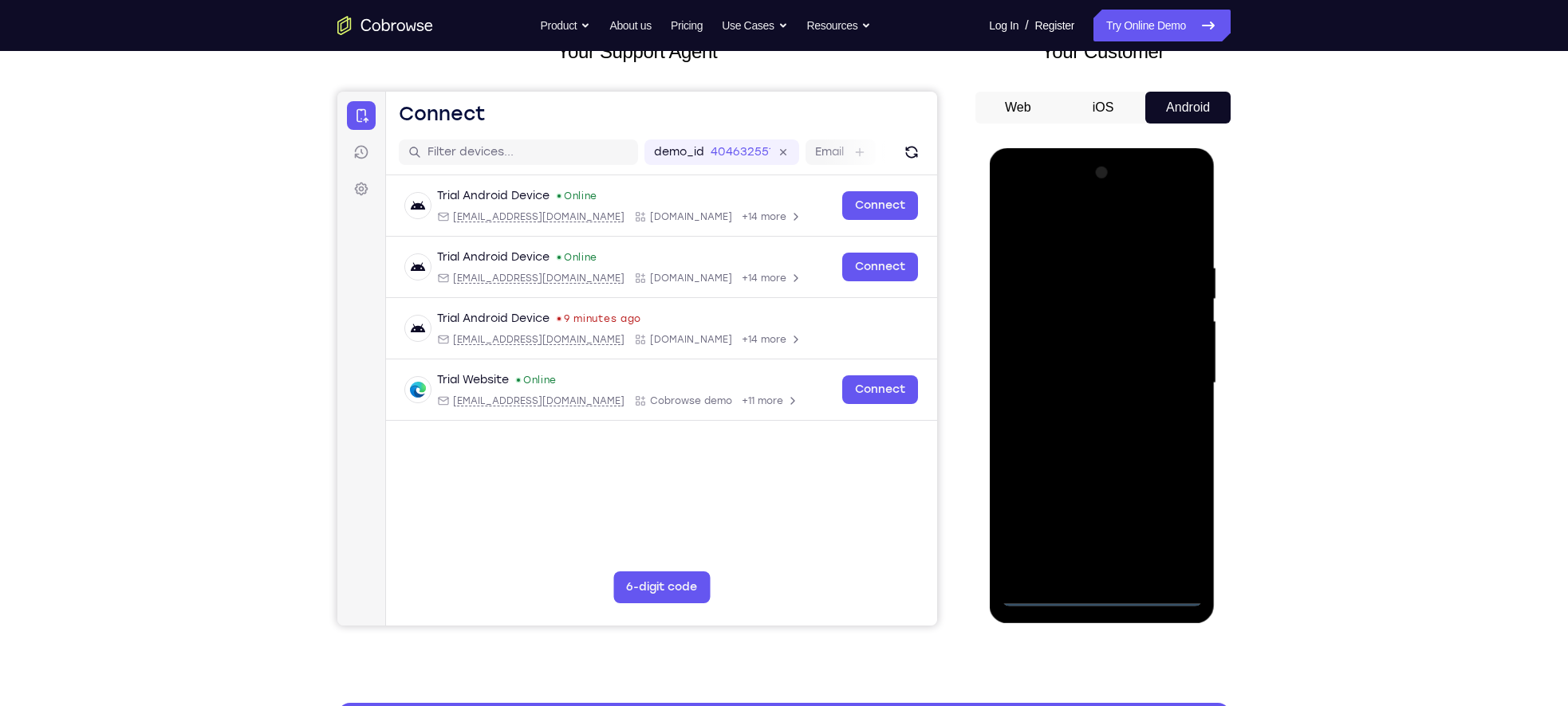
click at [1112, 590] on div at bounding box center [1101, 383] width 201 height 446
click at [1170, 537] on div at bounding box center [1101, 383] width 201 height 446
click at [1030, 201] on div at bounding box center [1101, 383] width 201 height 446
click at [1159, 370] on div at bounding box center [1101, 383] width 201 height 446
click at [1079, 409] on div at bounding box center [1101, 383] width 201 height 446
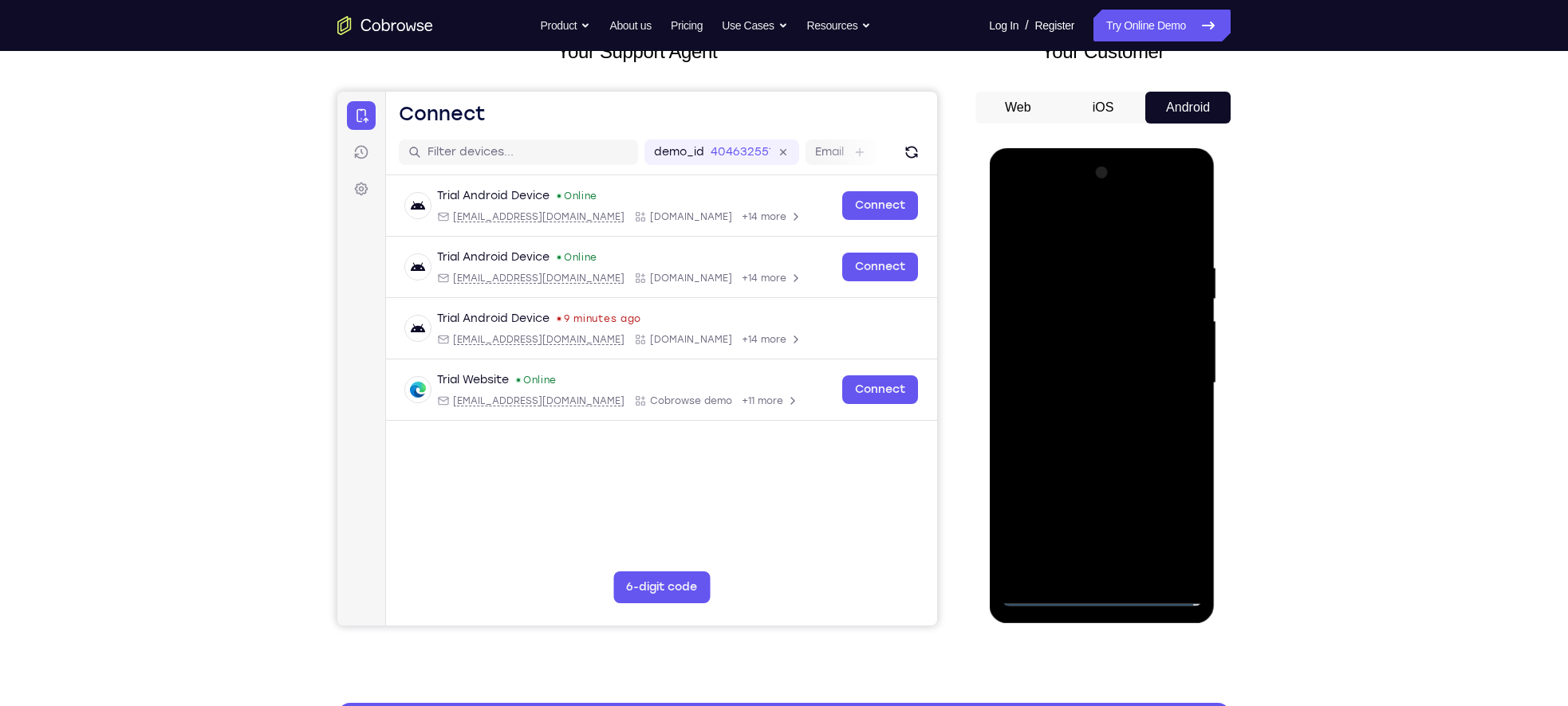
click at [1067, 373] on div at bounding box center [1101, 383] width 201 height 446
click at [1179, 541] on div at bounding box center [1101, 383] width 201 height 446
click at [1189, 540] on div at bounding box center [1101, 383] width 201 height 446
click at [1124, 351] on div at bounding box center [1101, 383] width 201 height 446
click at [1173, 352] on div at bounding box center [1101, 383] width 201 height 446
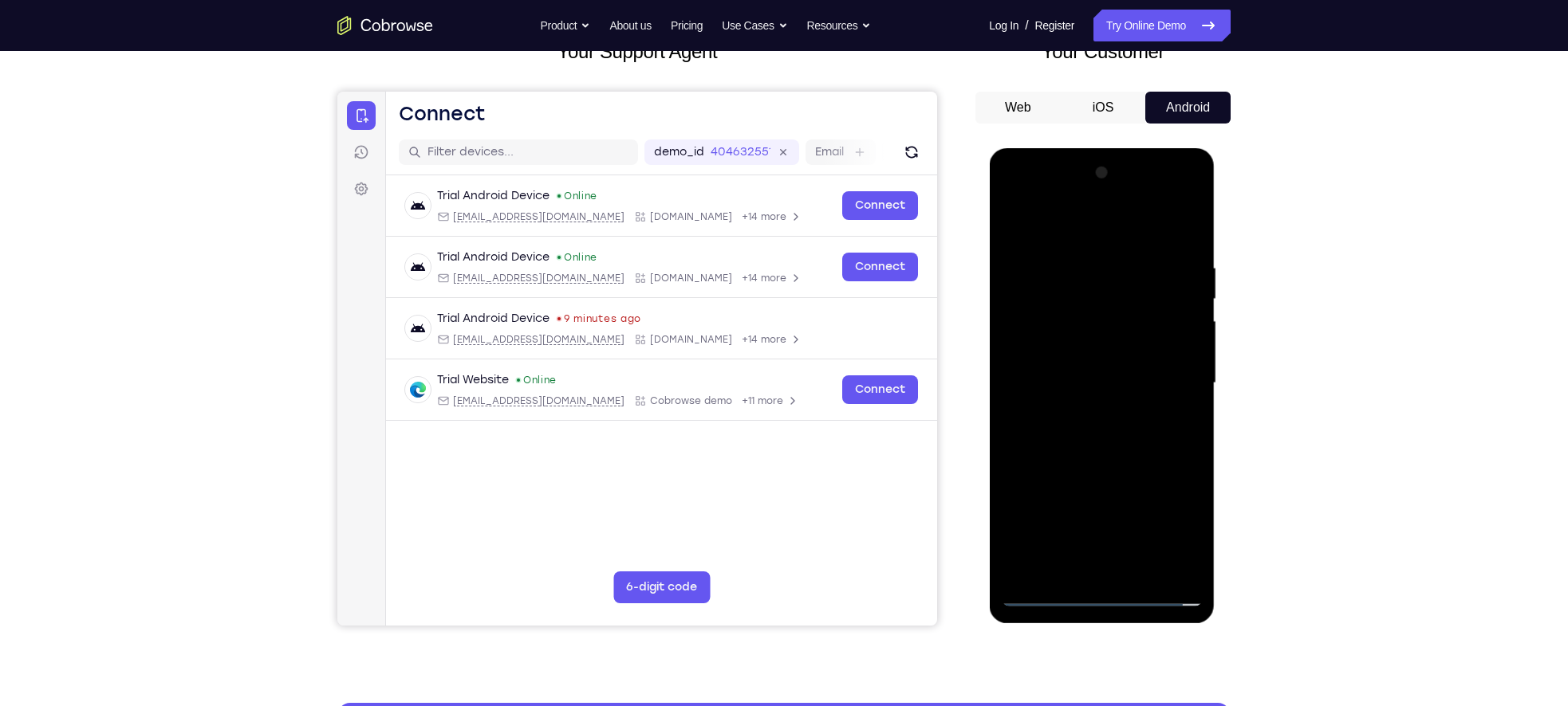
click at [1106, 385] on div at bounding box center [1101, 383] width 201 height 446
click at [1100, 440] on div at bounding box center [1101, 383] width 201 height 446
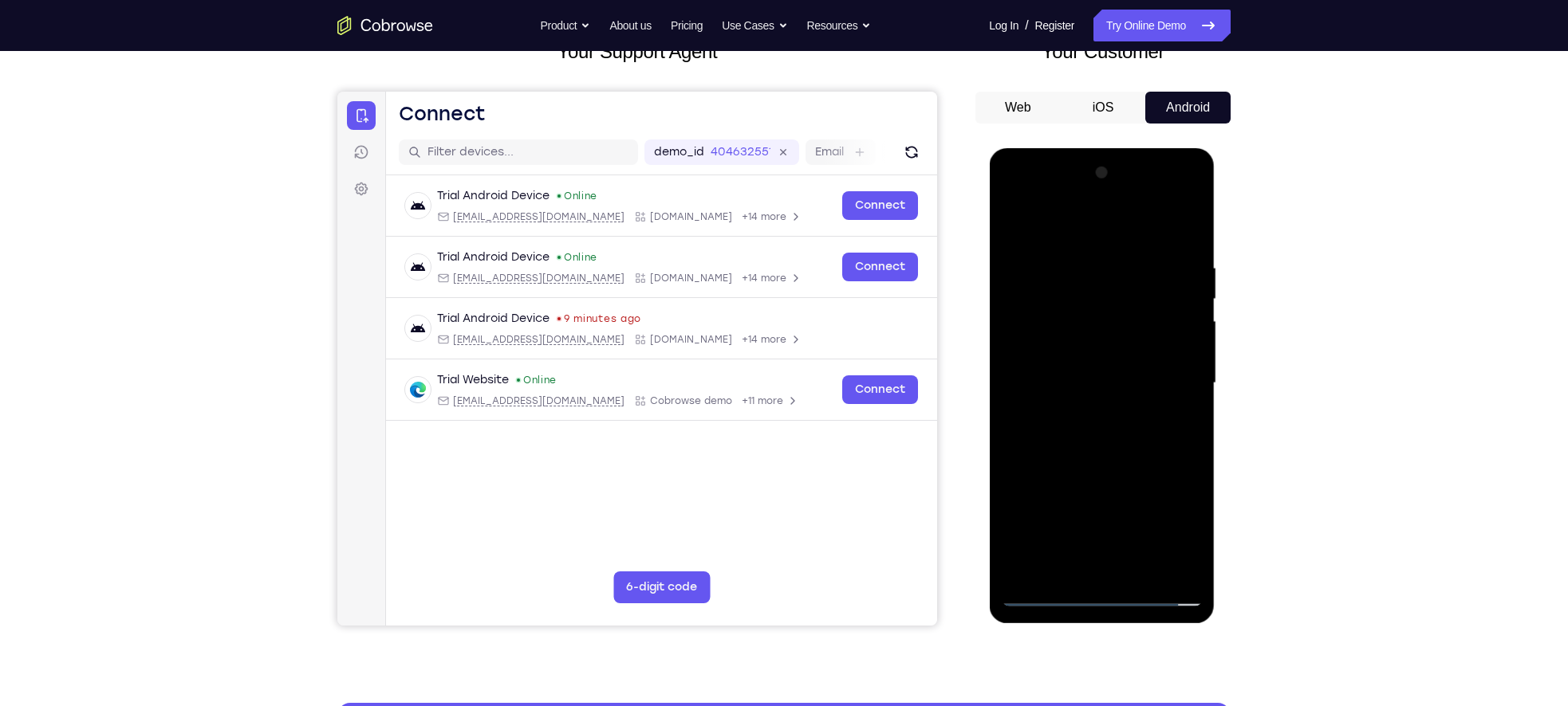
click at [1100, 440] on div at bounding box center [1101, 383] width 201 height 446
click at [1137, 572] on div at bounding box center [1101, 383] width 201 height 446
click at [1094, 443] on div at bounding box center [1101, 383] width 201 height 446
click at [1140, 571] on div at bounding box center [1101, 383] width 201 height 446
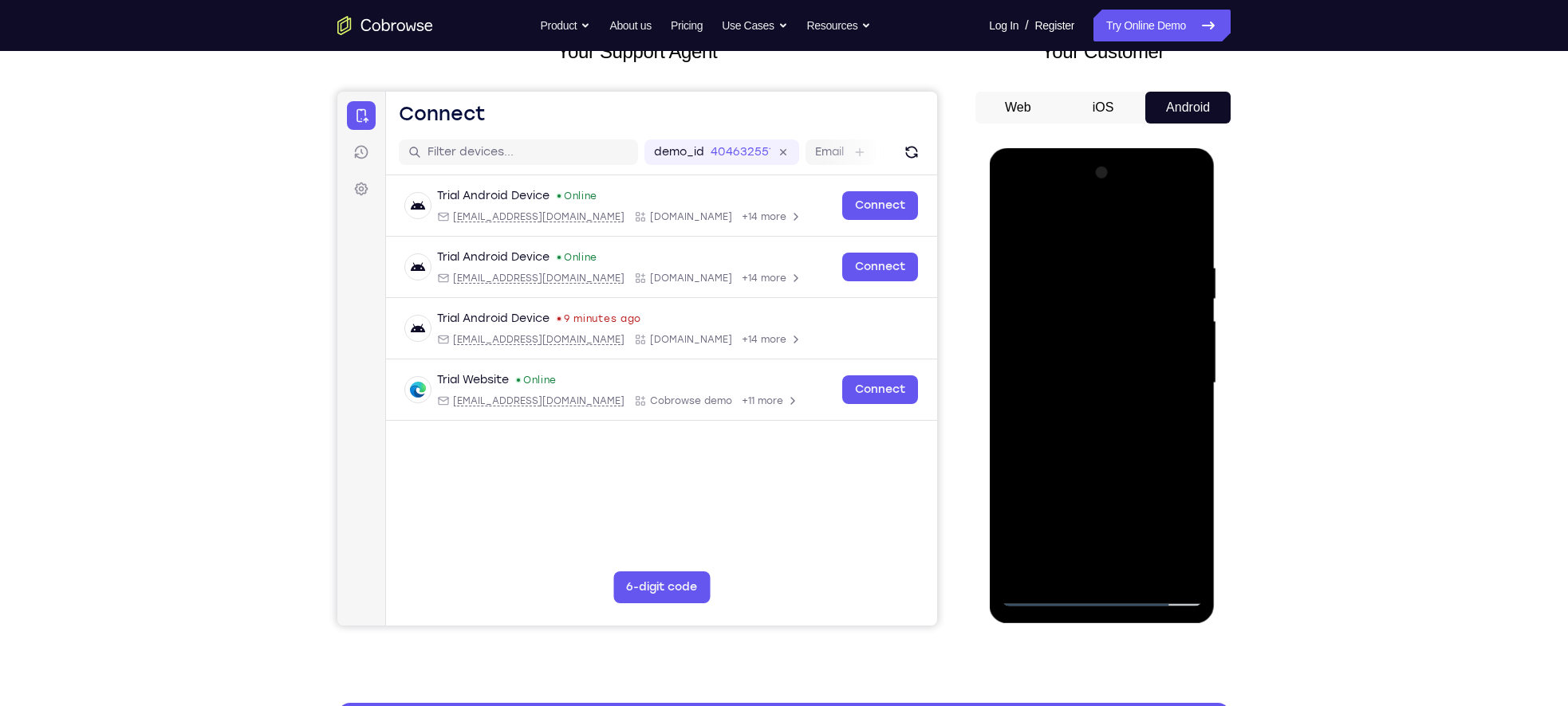
click at [1102, 471] on div at bounding box center [1101, 383] width 201 height 446
click at [1072, 379] on div at bounding box center [1101, 383] width 201 height 446
click at [1038, 521] on div at bounding box center [1101, 383] width 201 height 446
click at [1066, 520] on div at bounding box center [1101, 383] width 201 height 446
click at [1010, 231] on div at bounding box center [1101, 383] width 201 height 446
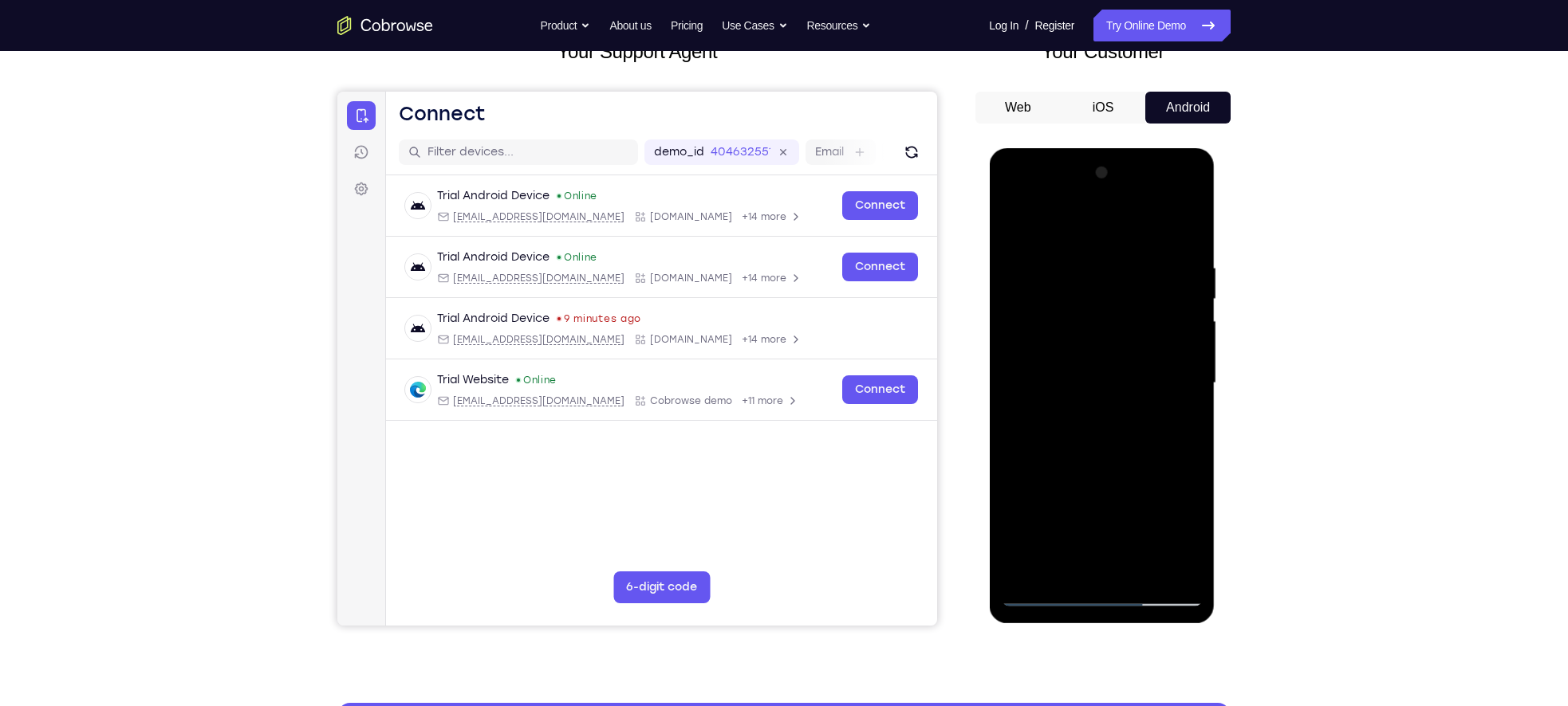
click at [1080, 419] on div at bounding box center [1101, 383] width 201 height 446
click at [1061, 531] on div at bounding box center [1101, 383] width 201 height 446
click at [1099, 534] on div at bounding box center [1101, 383] width 201 height 446
click at [1190, 532] on div at bounding box center [1101, 383] width 201 height 446
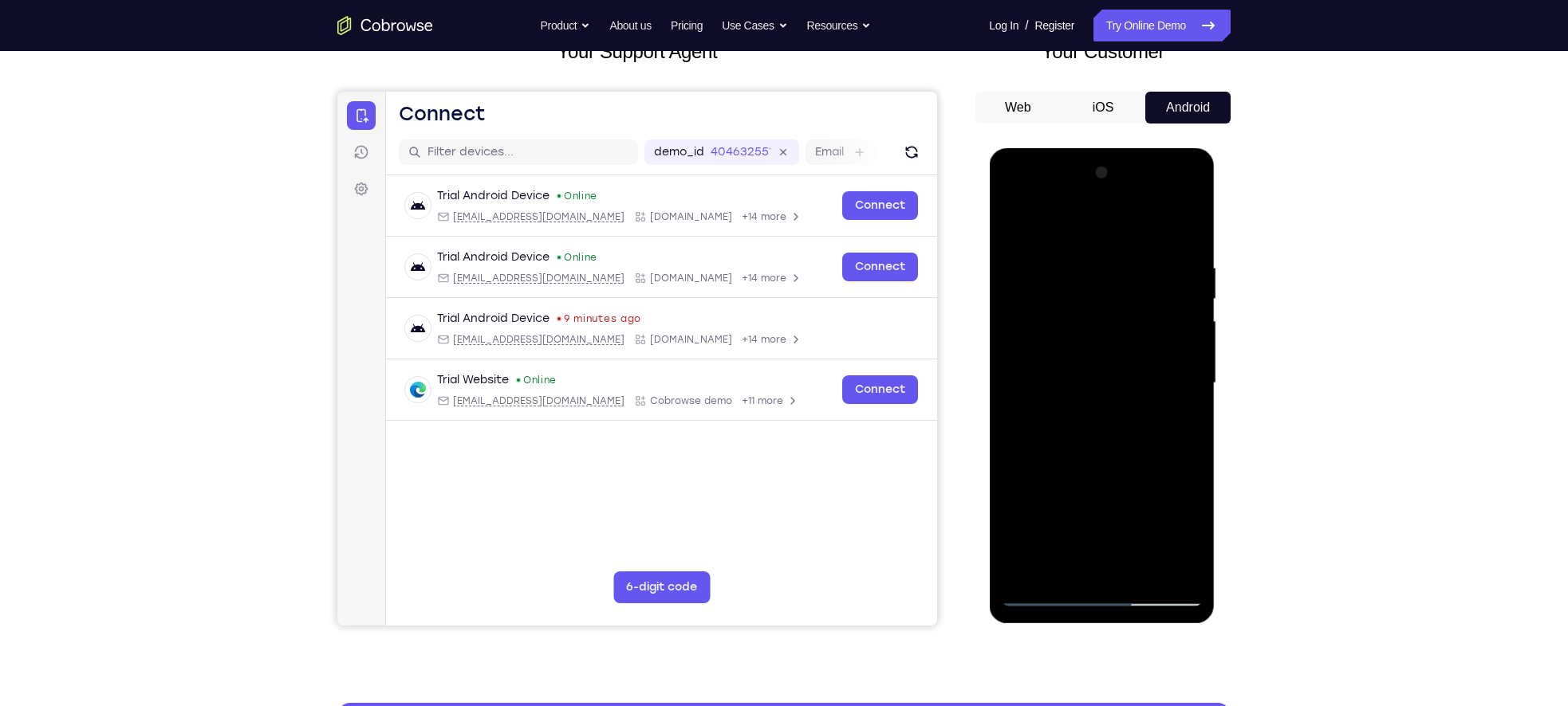
click at [1190, 532] on div at bounding box center [1101, 383] width 201 height 446
click at [1189, 531] on div at bounding box center [1101, 383] width 201 height 446
click at [1011, 229] on div at bounding box center [1101, 383] width 201 height 446
click at [1094, 407] on div at bounding box center [1101, 383] width 201 height 446
click at [1070, 521] on div at bounding box center [1101, 383] width 201 height 446
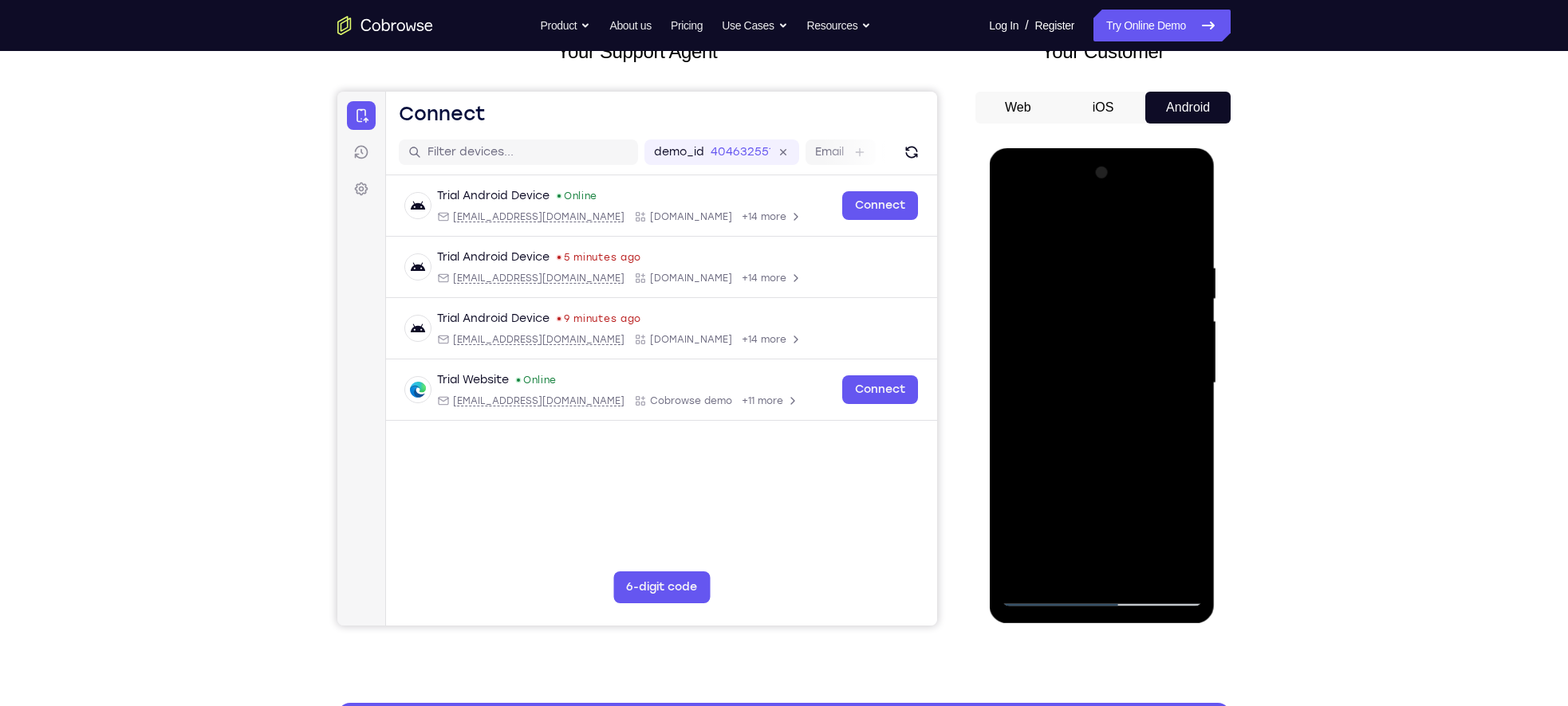
click at [1062, 512] on div at bounding box center [1101, 383] width 201 height 446
click at [1105, 516] on div at bounding box center [1101, 383] width 201 height 446
click at [1180, 533] on div at bounding box center [1101, 383] width 201 height 446
click at [1070, 333] on div at bounding box center [1101, 383] width 201 height 446
click at [1091, 473] on div at bounding box center [1101, 383] width 201 height 446
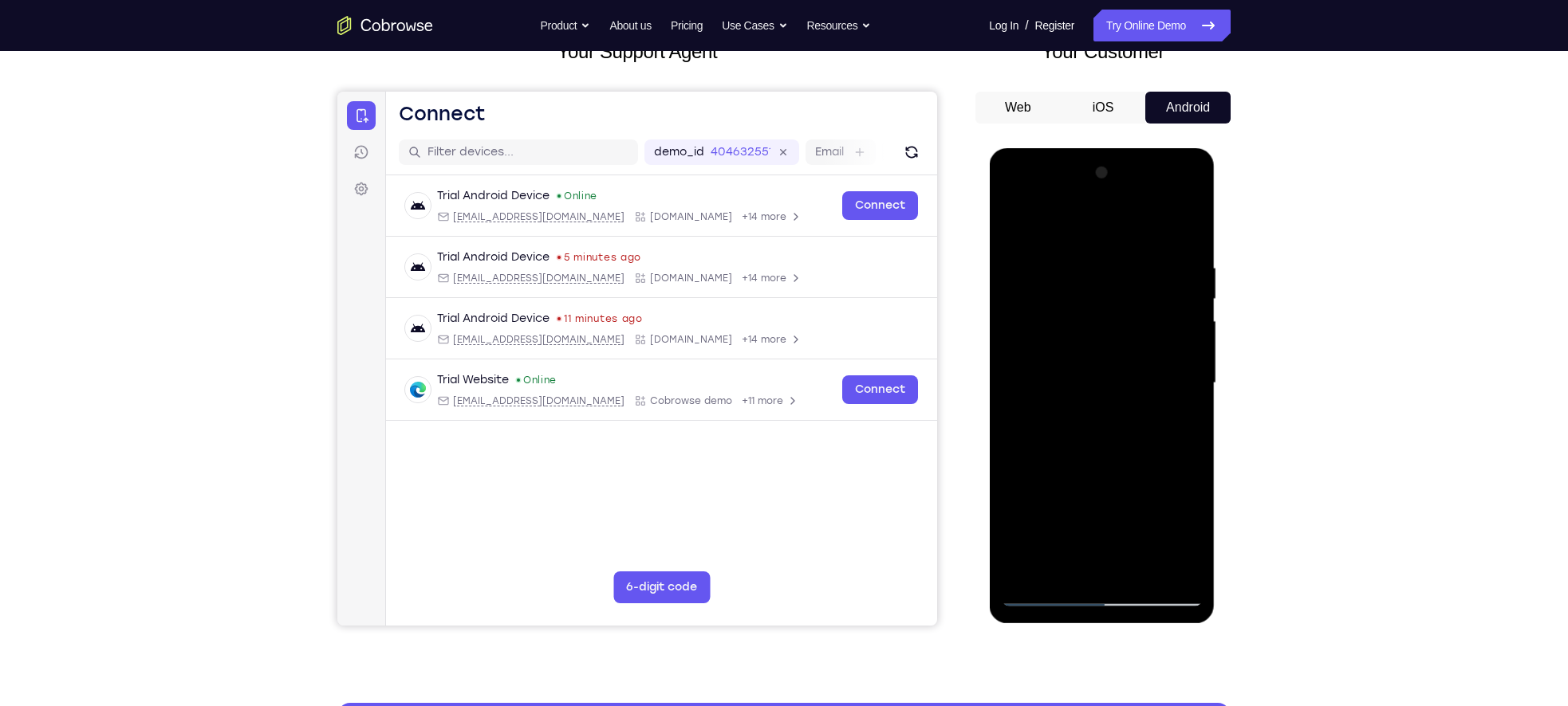
click at [1096, 471] on div at bounding box center [1101, 383] width 201 height 446
click at [1067, 453] on div at bounding box center [1101, 383] width 201 height 446
click at [1016, 225] on div at bounding box center [1101, 383] width 201 height 446
click at [1084, 450] on div at bounding box center [1101, 383] width 201 height 446
click at [1100, 535] on div at bounding box center [1101, 383] width 201 height 446
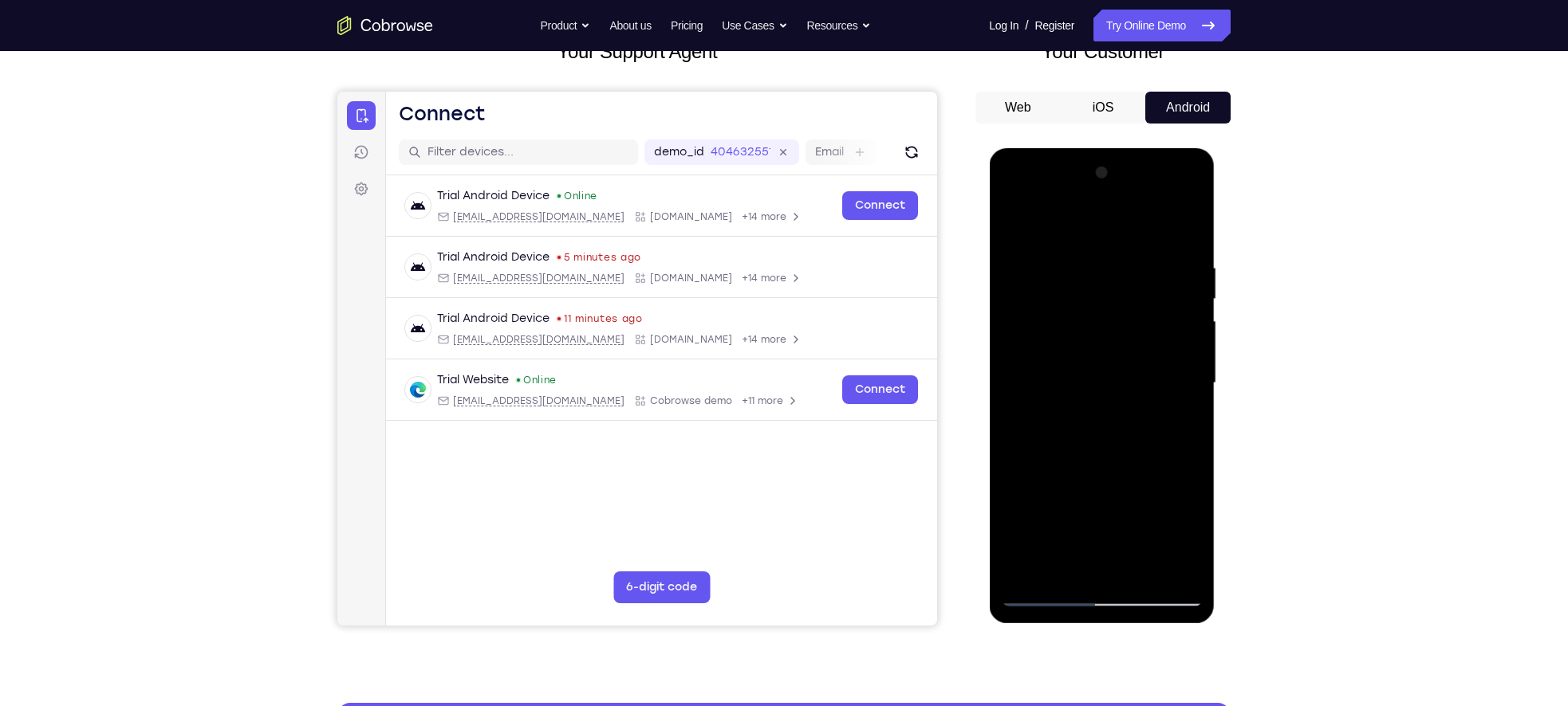
click at [1124, 532] on div at bounding box center [1101, 383] width 201 height 446
click at [1065, 519] on div at bounding box center [1101, 383] width 201 height 446
click at [1005, 221] on div at bounding box center [1101, 383] width 201 height 446
click at [1094, 412] on div at bounding box center [1101, 383] width 201 height 446
click at [1043, 536] on div at bounding box center [1101, 383] width 201 height 446
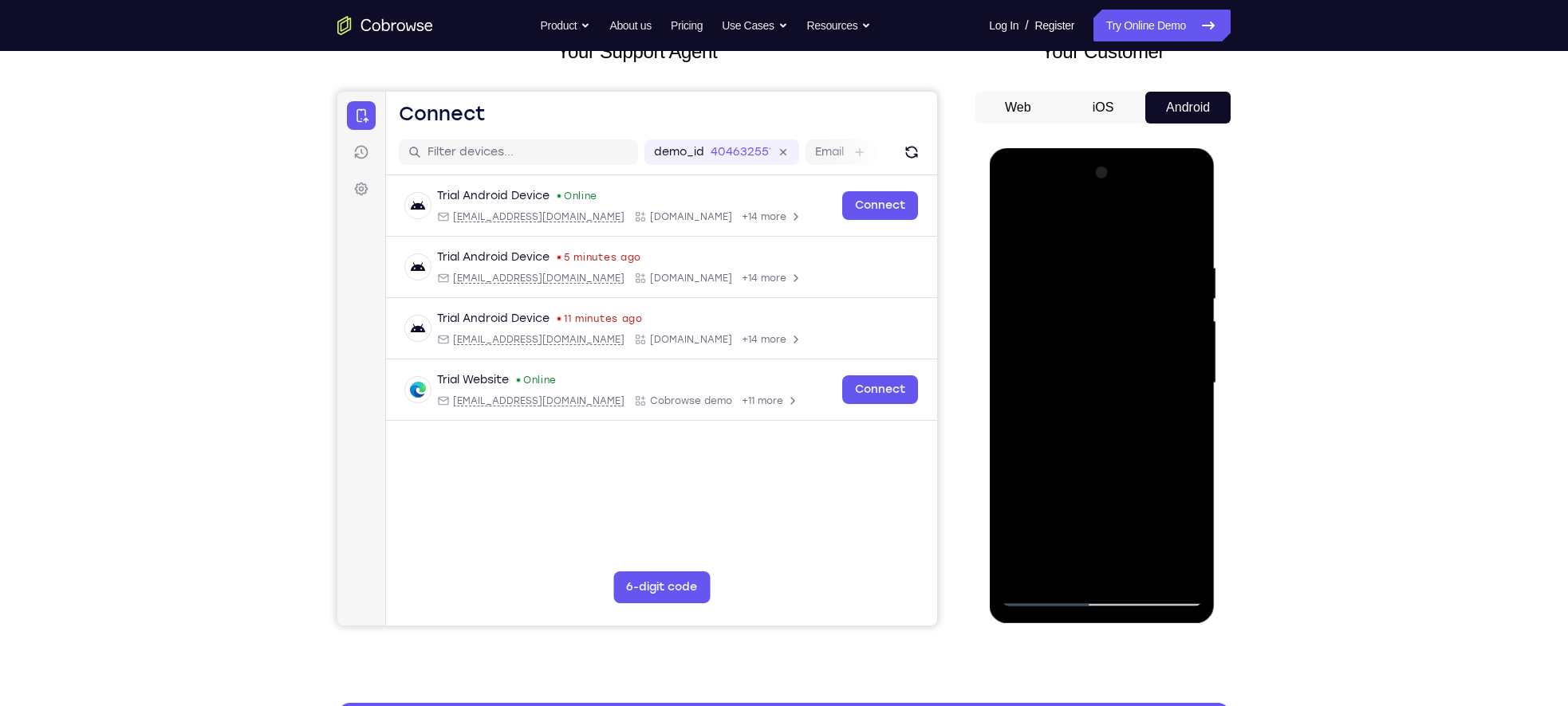
click at [1097, 532] on div at bounding box center [1101, 383] width 201 height 446
click at [1011, 225] on div at bounding box center [1101, 383] width 201 height 446
click at [1094, 414] on div at bounding box center [1101, 383] width 201 height 446
click at [1051, 562] on div at bounding box center [1101, 383] width 201 height 446
click at [1124, 381] on div at bounding box center [1101, 383] width 201 height 446
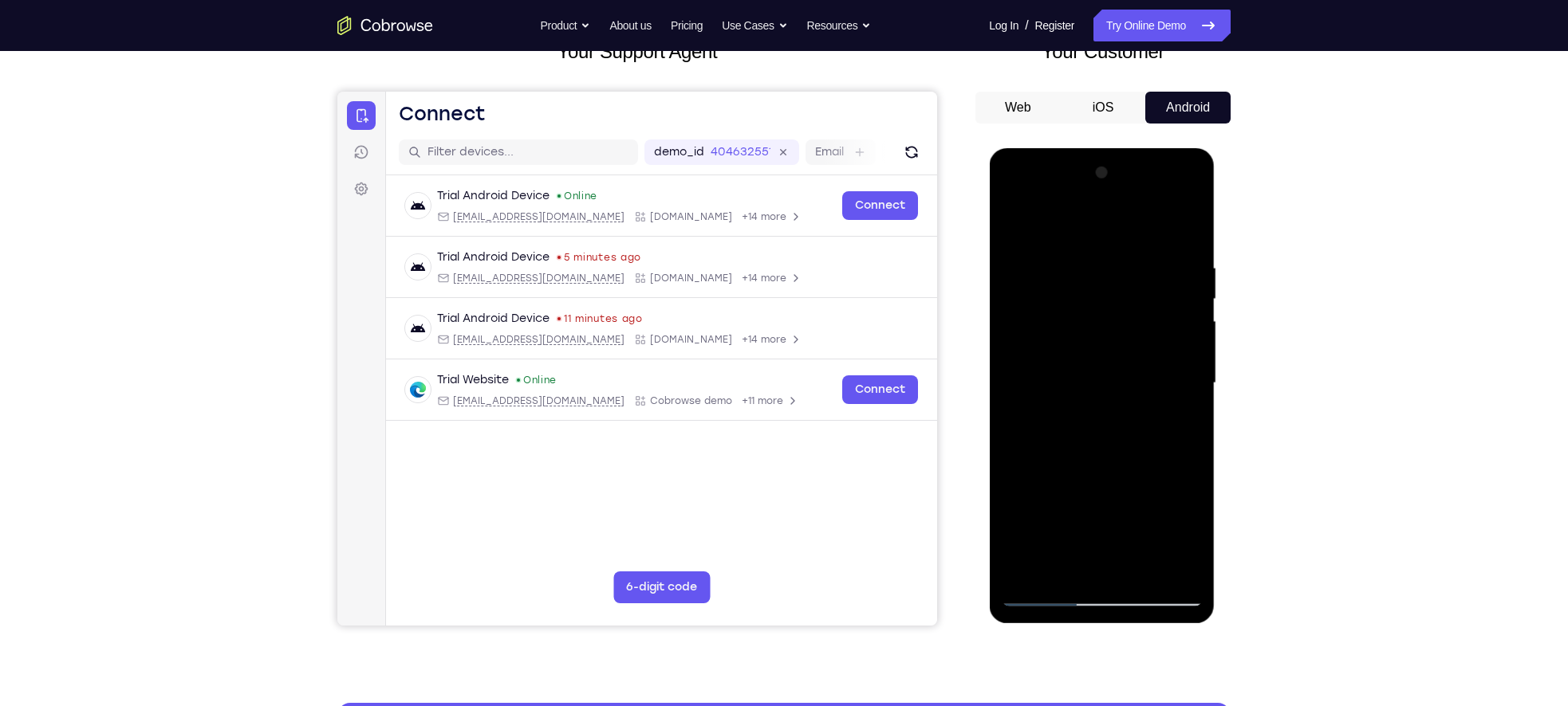
click at [1168, 516] on div at bounding box center [1101, 383] width 201 height 446
click at [1175, 538] on div at bounding box center [1101, 383] width 201 height 446
click at [1187, 544] on div at bounding box center [1101, 383] width 201 height 446
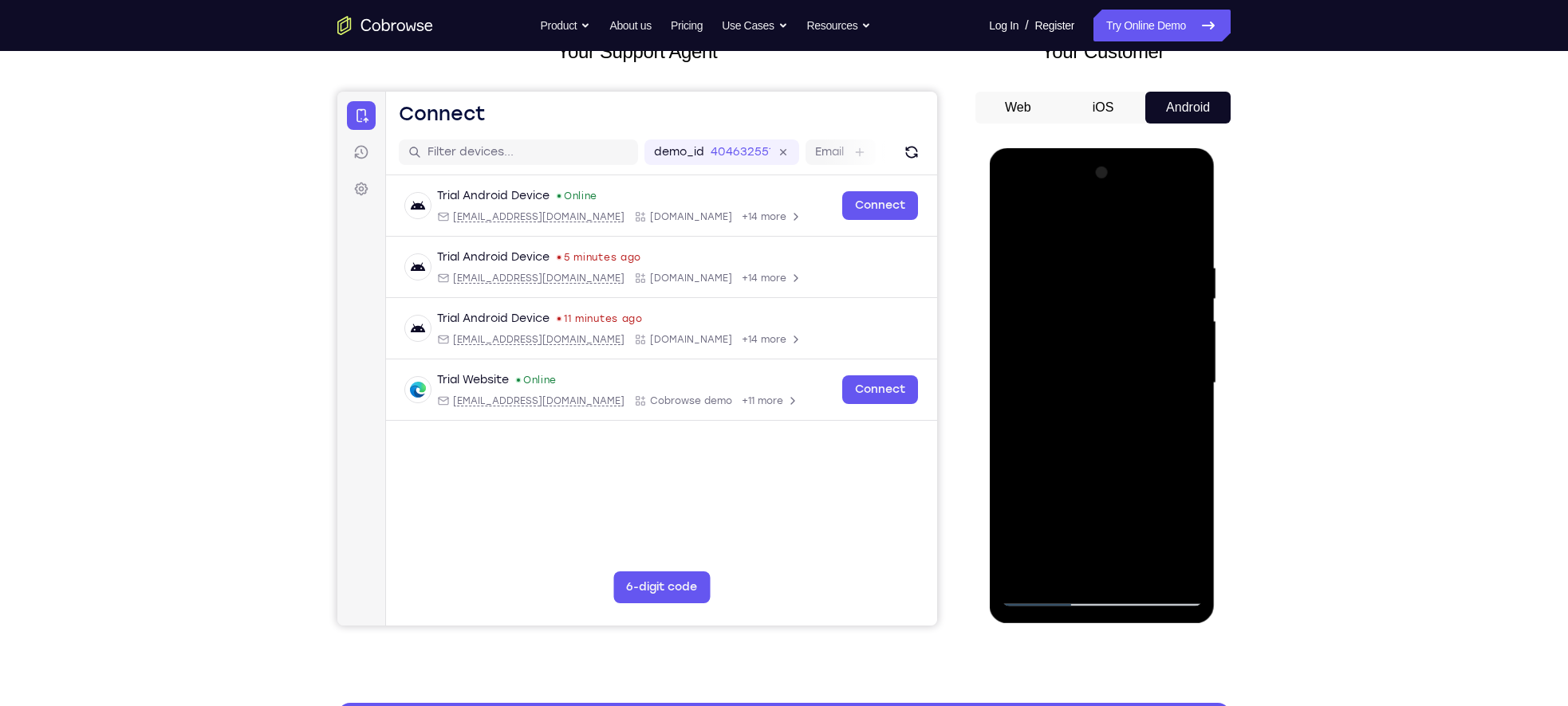
click at [1187, 544] on div at bounding box center [1101, 383] width 201 height 446
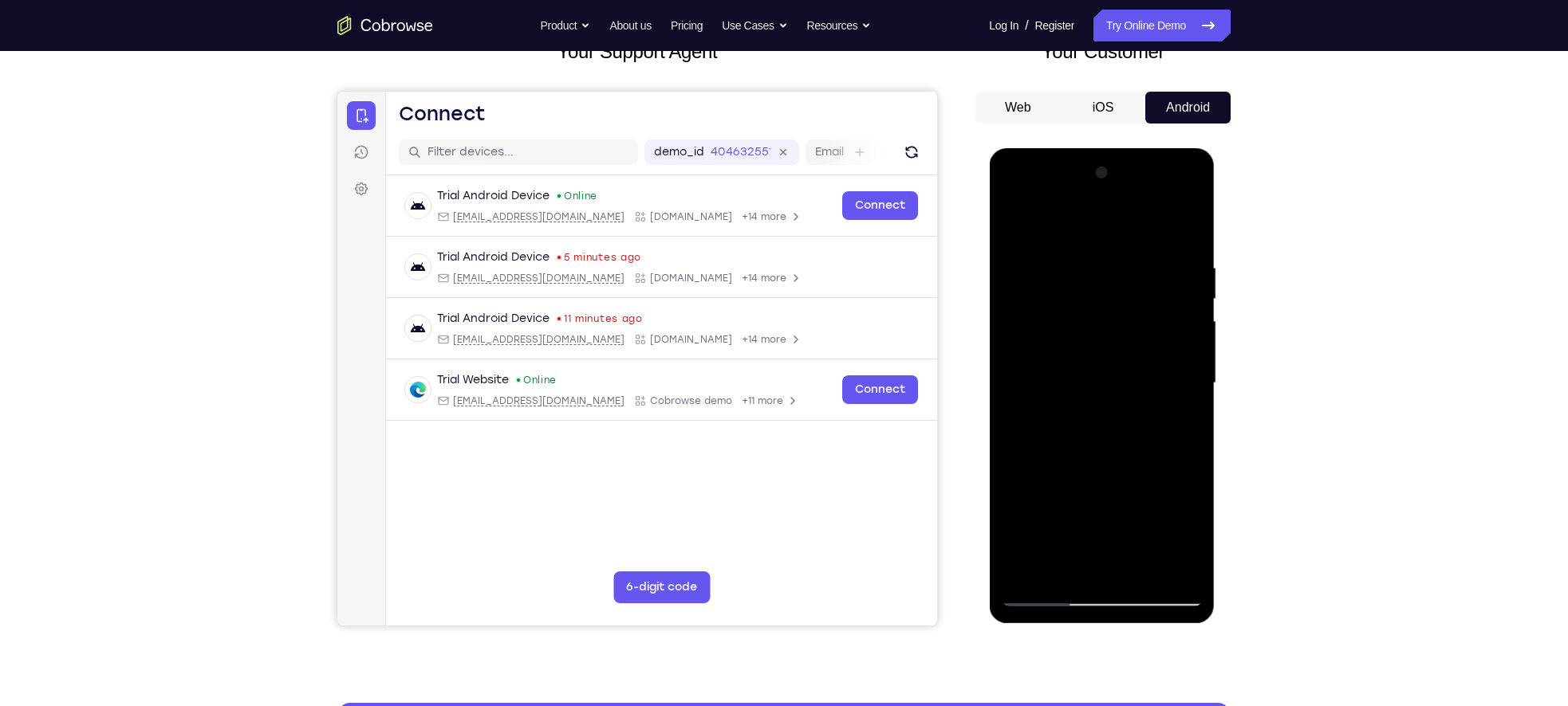
click at [1187, 544] on div at bounding box center [1101, 383] width 201 height 446
click at [1010, 220] on div at bounding box center [1101, 383] width 201 height 446
click at [1071, 410] on div at bounding box center [1101, 383] width 201 height 446
click at [1065, 541] on div at bounding box center [1101, 383] width 201 height 446
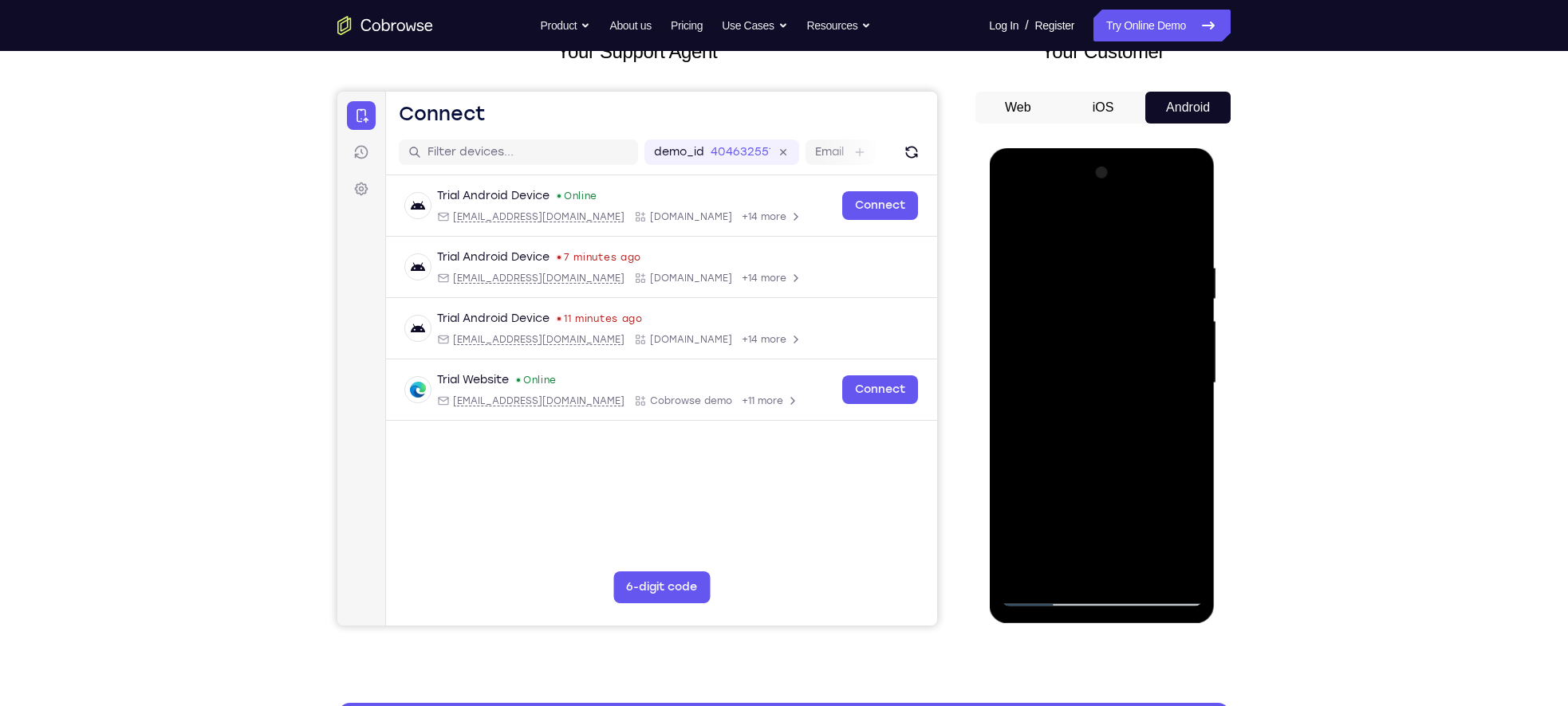
click at [1089, 534] on div at bounding box center [1101, 383] width 201 height 446
click at [1071, 513] on div at bounding box center [1101, 383] width 201 height 446
click at [1005, 225] on div at bounding box center [1101, 383] width 201 height 446
click at [1114, 521] on div at bounding box center [1101, 383] width 201 height 446
click at [1056, 492] on div at bounding box center [1101, 383] width 201 height 446
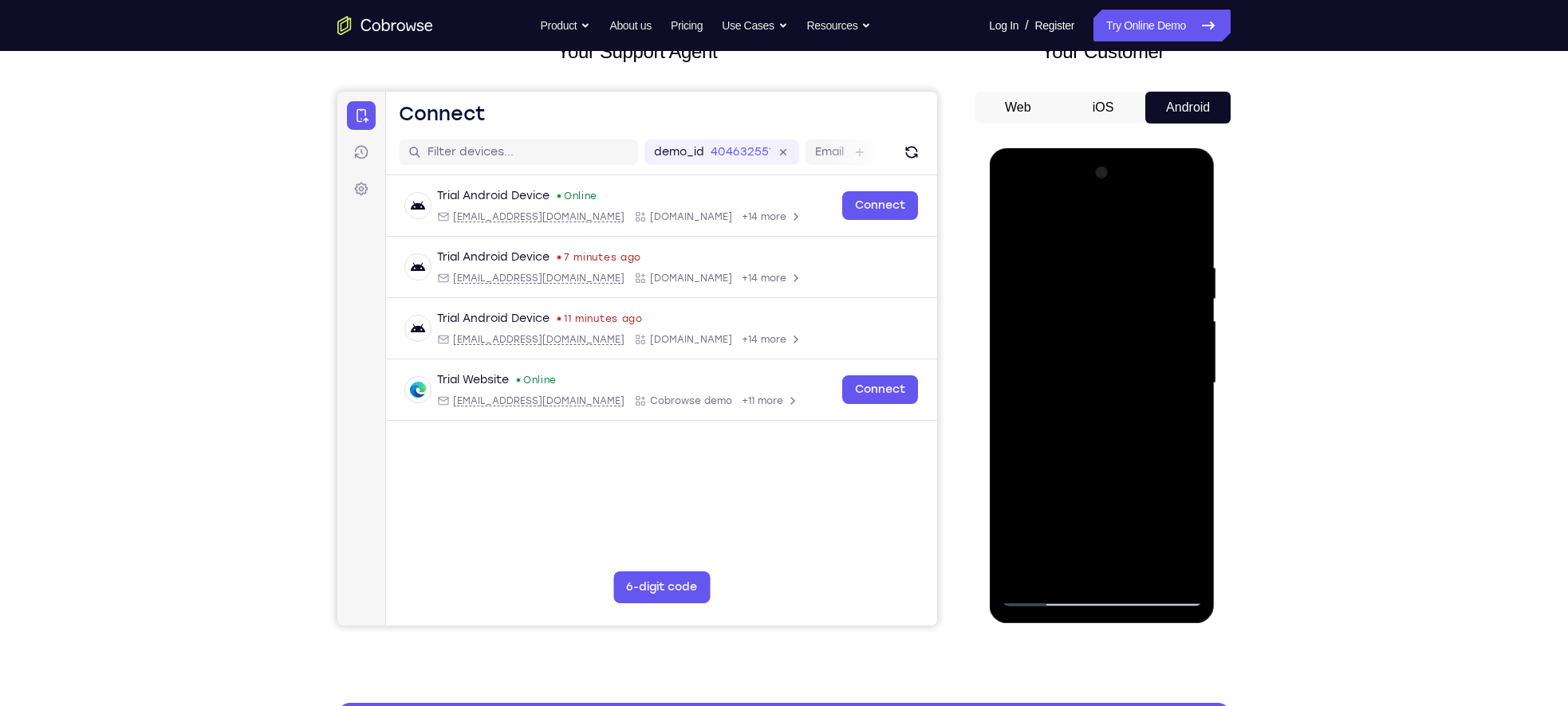
click at [1080, 489] on div at bounding box center [1101, 383] width 201 height 446
click at [1056, 472] on div at bounding box center [1101, 383] width 201 height 446
click at [1062, 509] on div at bounding box center [1101, 383] width 201 height 446
click at [1092, 508] on div at bounding box center [1101, 383] width 201 height 446
click at [1107, 302] on div at bounding box center [1101, 383] width 201 height 446
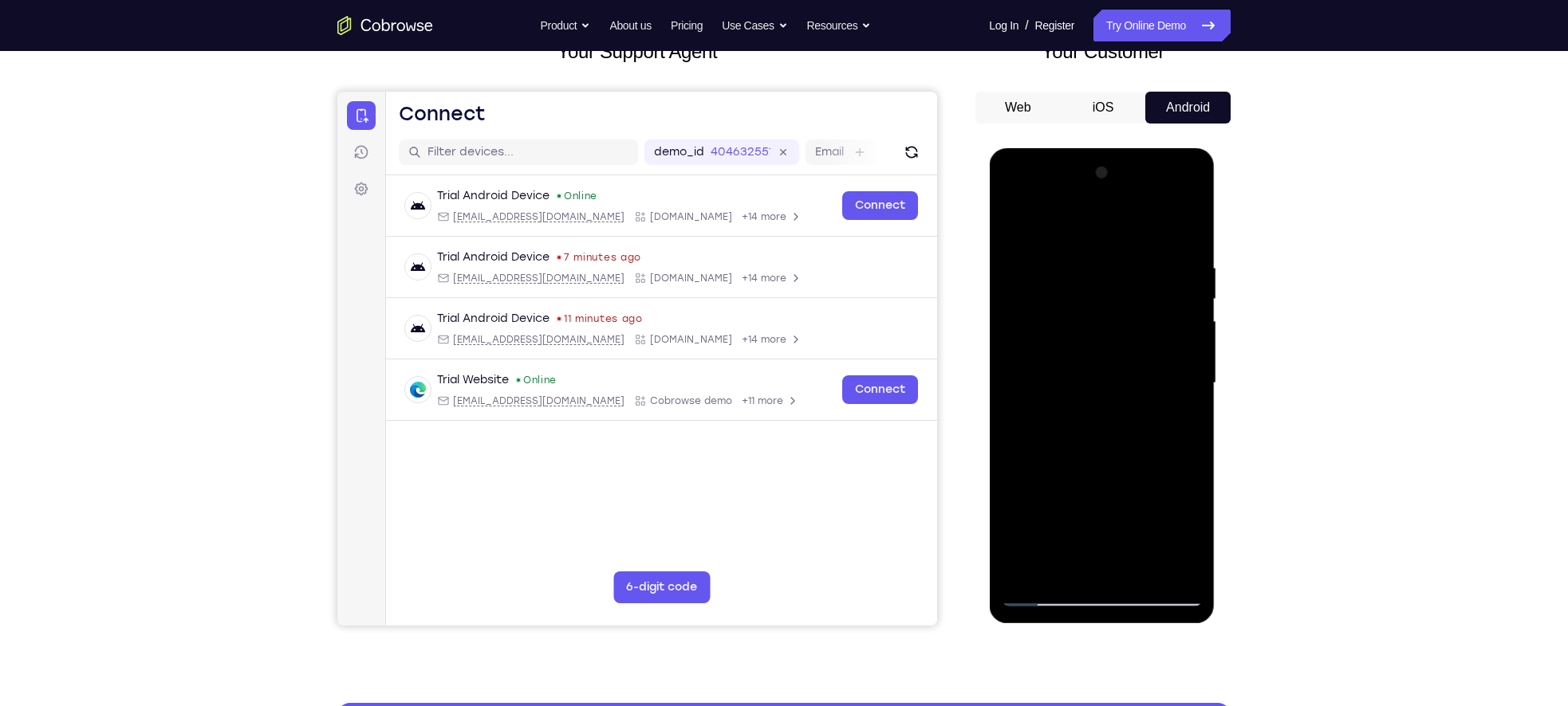
click at [1168, 457] on div at bounding box center [1101, 383] width 201 height 446
click at [1007, 216] on div at bounding box center [1101, 383] width 201 height 446
click at [1075, 416] on div at bounding box center [1101, 383] width 201 height 446
click at [1127, 455] on div at bounding box center [1101, 383] width 201 height 446
click at [1169, 458] on div at bounding box center [1101, 383] width 201 height 446
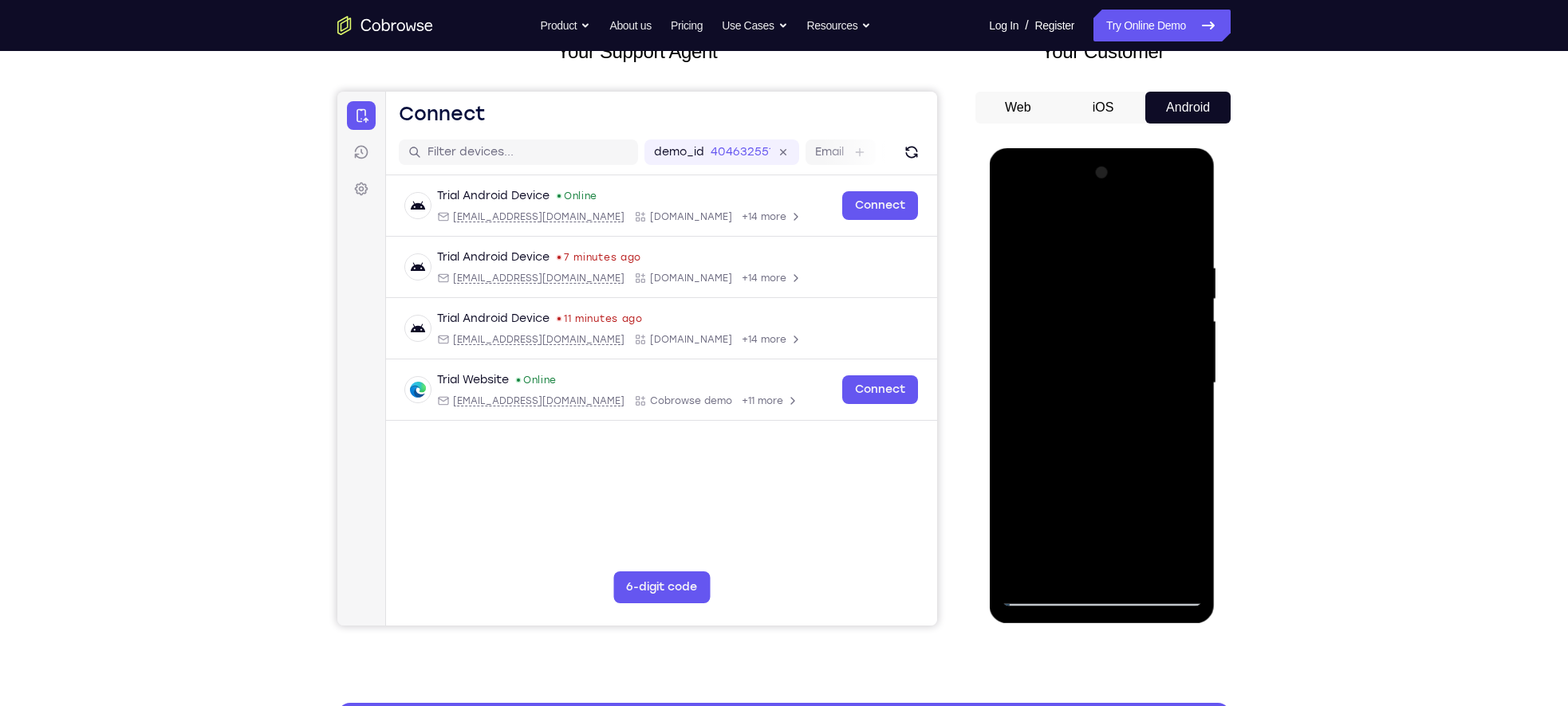
click at [1184, 533] on div at bounding box center [1101, 383] width 201 height 446
click at [1081, 287] on div at bounding box center [1101, 383] width 201 height 446
click at [1121, 409] on div at bounding box center [1101, 383] width 201 height 446
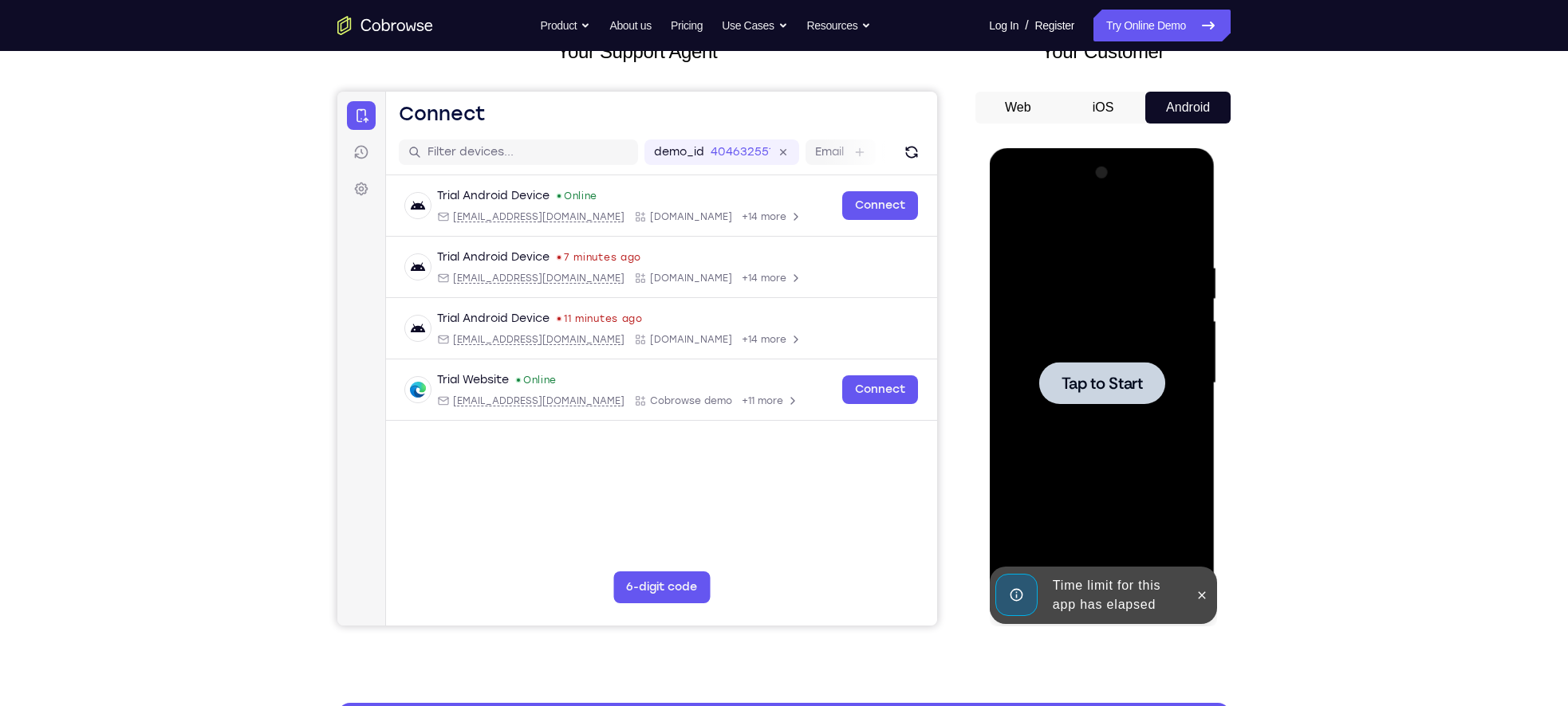
click at [1115, 408] on div at bounding box center [1101, 383] width 201 height 446
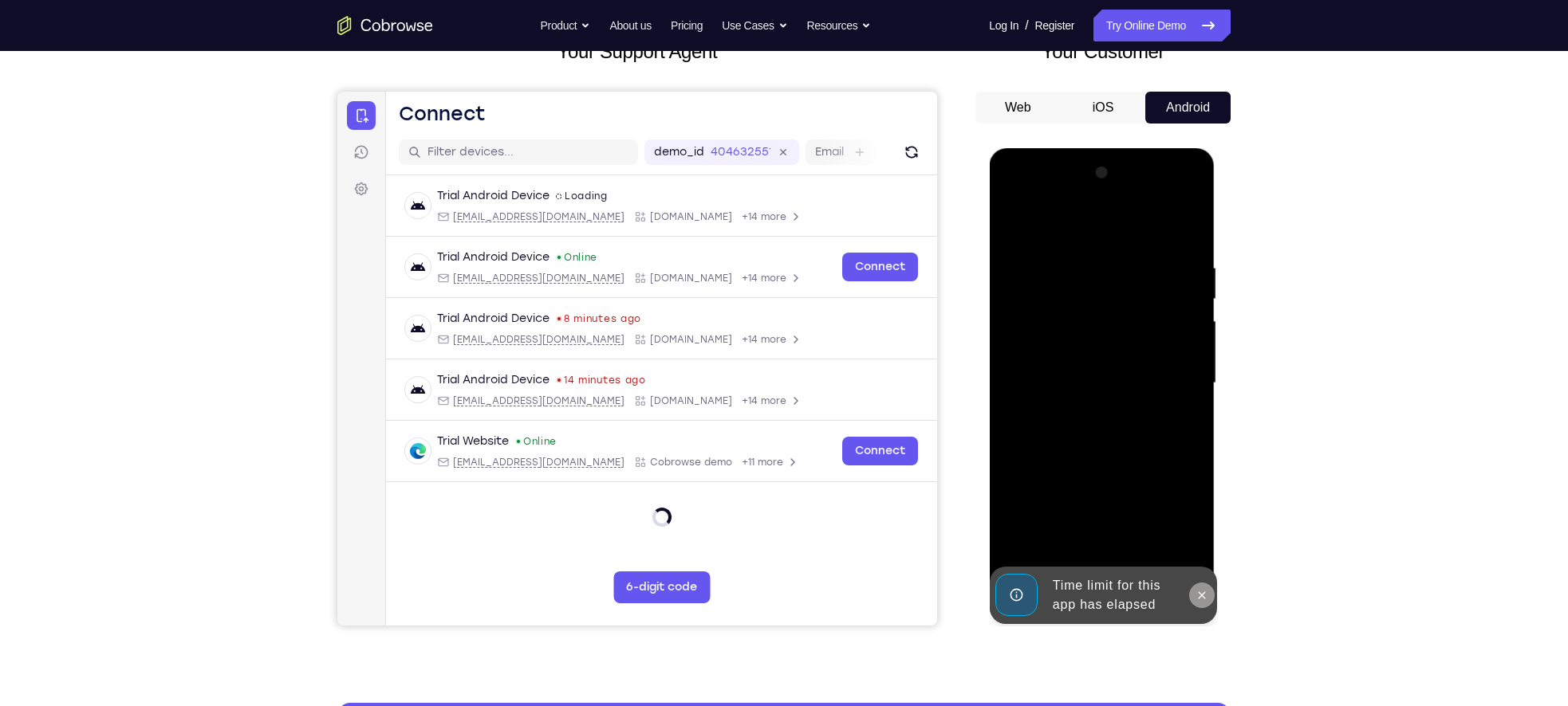
click at [1196, 595] on icon at bounding box center [1200, 595] width 13 height 13
click at [1107, 589] on div at bounding box center [1101, 383] width 201 height 446
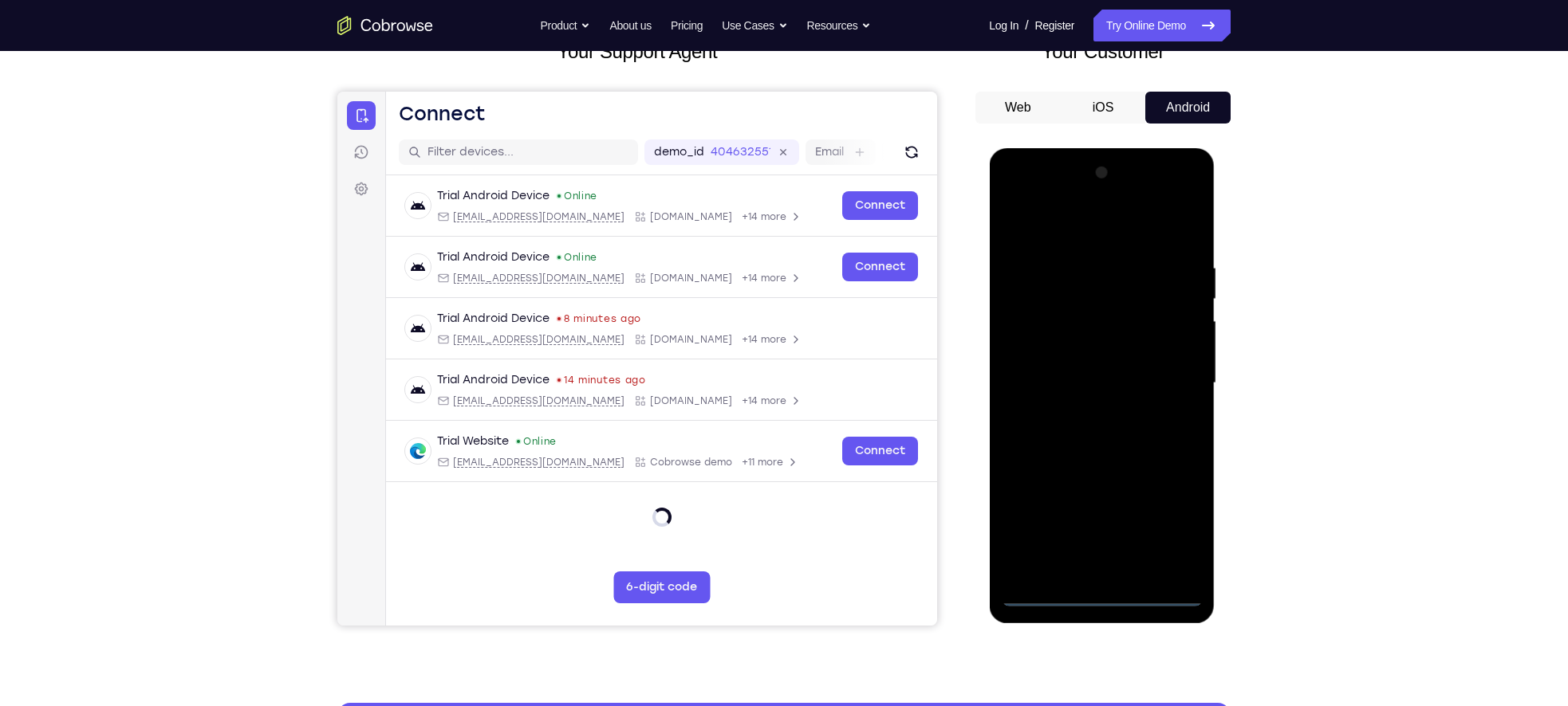
click at [1173, 526] on div at bounding box center [1101, 383] width 201 height 446
click at [1024, 200] on div at bounding box center [1101, 383] width 201 height 446
click at [1173, 383] on div at bounding box center [1101, 383] width 201 height 446
click at [1079, 419] on div at bounding box center [1101, 383] width 201 height 446
click at [1092, 377] on div at bounding box center [1101, 383] width 201 height 446
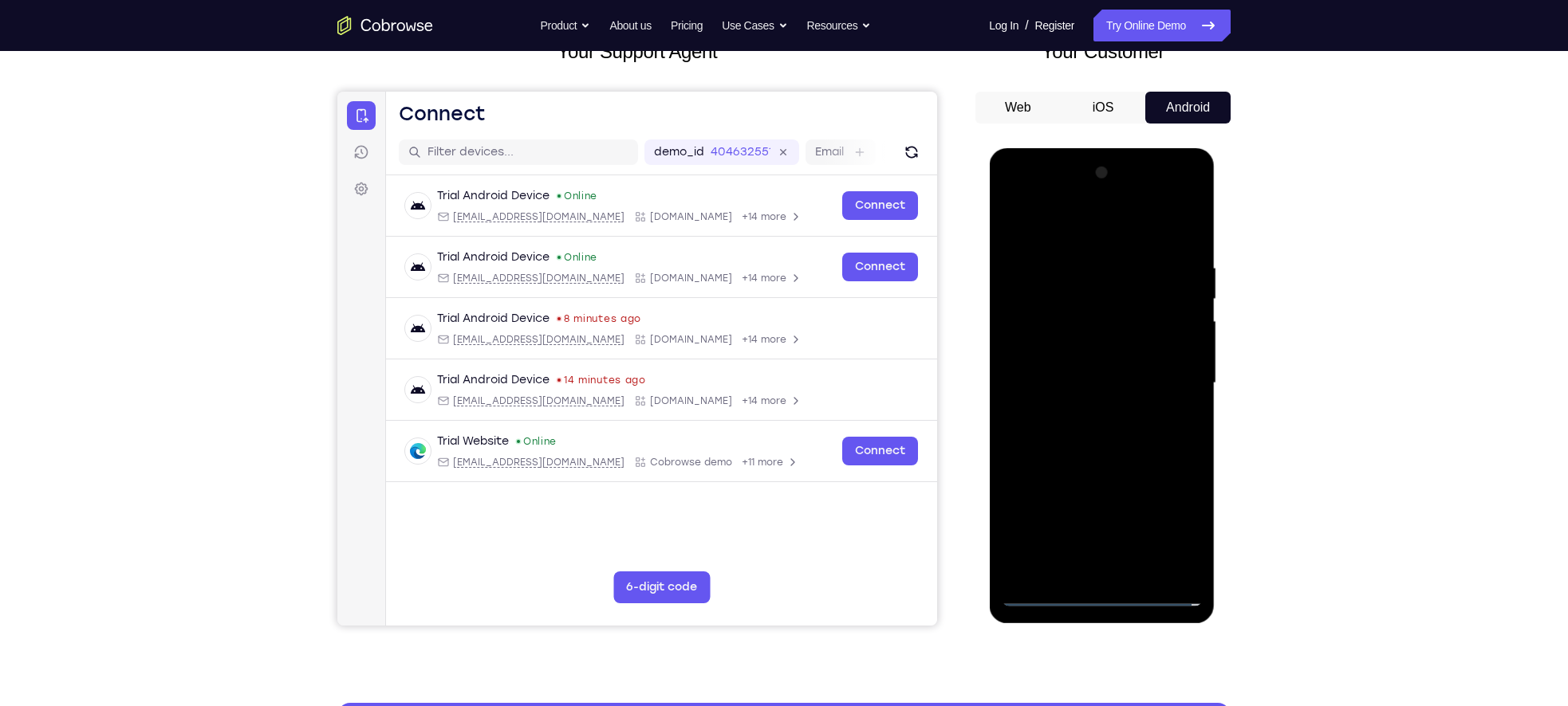
click at [1082, 359] on div at bounding box center [1101, 383] width 201 height 446
click at [1176, 349] on div at bounding box center [1101, 383] width 201 height 446
click at [1084, 383] on div at bounding box center [1101, 383] width 201 height 446
click at [1070, 441] on div at bounding box center [1101, 383] width 201 height 446
click at [1070, 440] on div at bounding box center [1101, 383] width 201 height 446
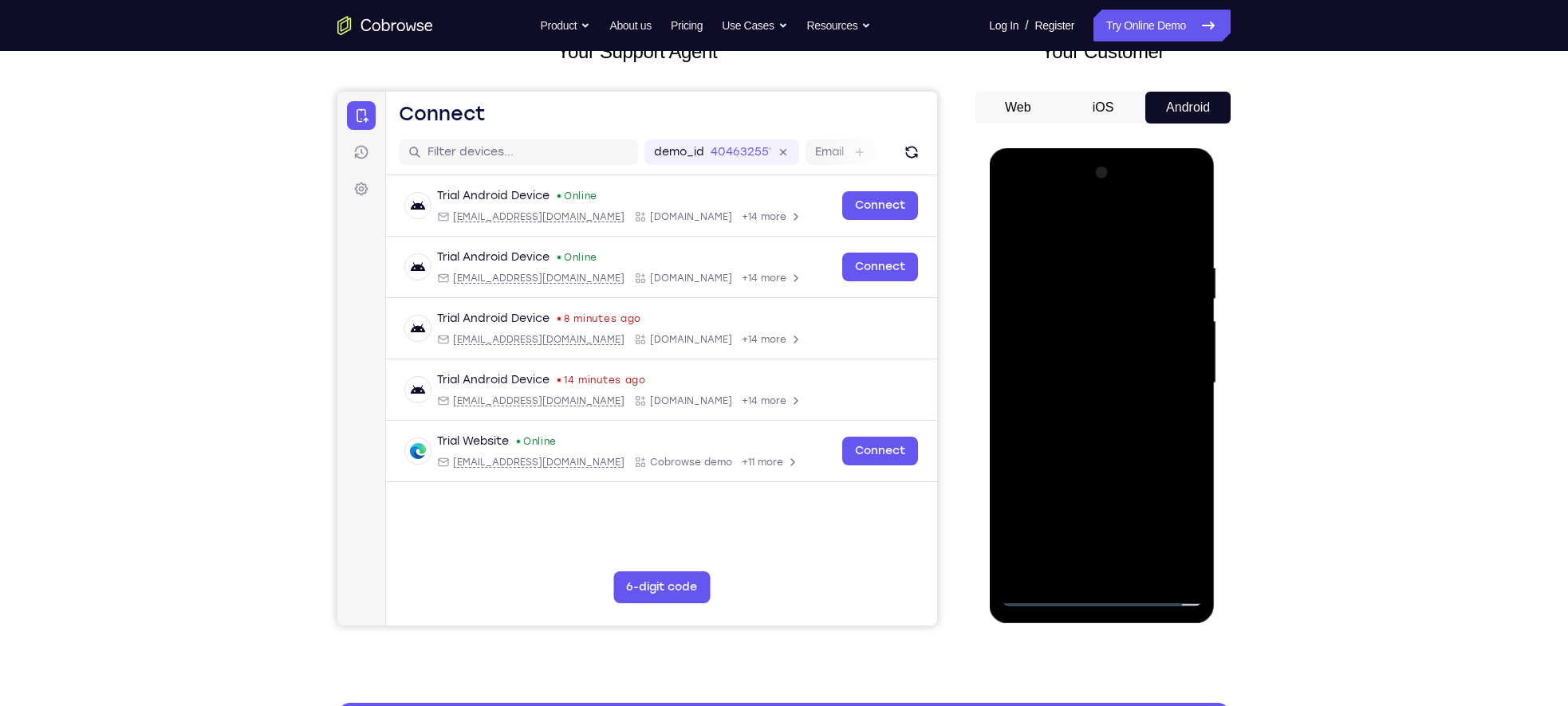
click at [1070, 440] on div at bounding box center [1101, 383] width 201 height 446
click at [1113, 427] on div at bounding box center [1101, 383] width 201 height 446
click at [1066, 267] on div at bounding box center [1101, 383] width 201 height 446
click at [1099, 447] on div at bounding box center [1101, 383] width 201 height 446
click at [1081, 275] on div at bounding box center [1101, 383] width 201 height 446
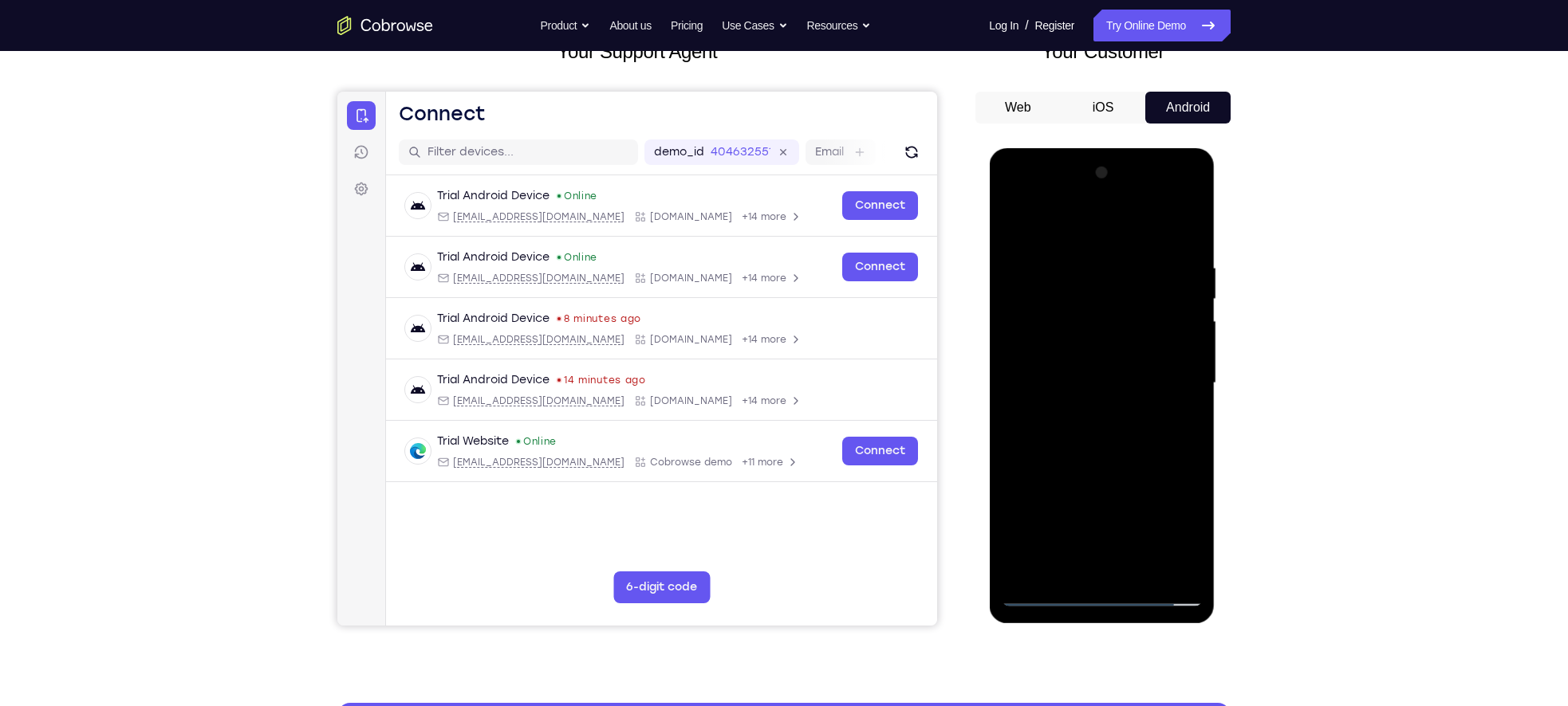
click at [1179, 564] on div at bounding box center [1101, 383] width 201 height 446
click at [1182, 227] on div at bounding box center [1101, 383] width 201 height 446
click at [1147, 562] on div at bounding box center [1101, 383] width 201 height 446
click at [1075, 464] on div at bounding box center [1101, 383] width 201 height 446
click at [1094, 377] on div at bounding box center [1101, 383] width 201 height 446
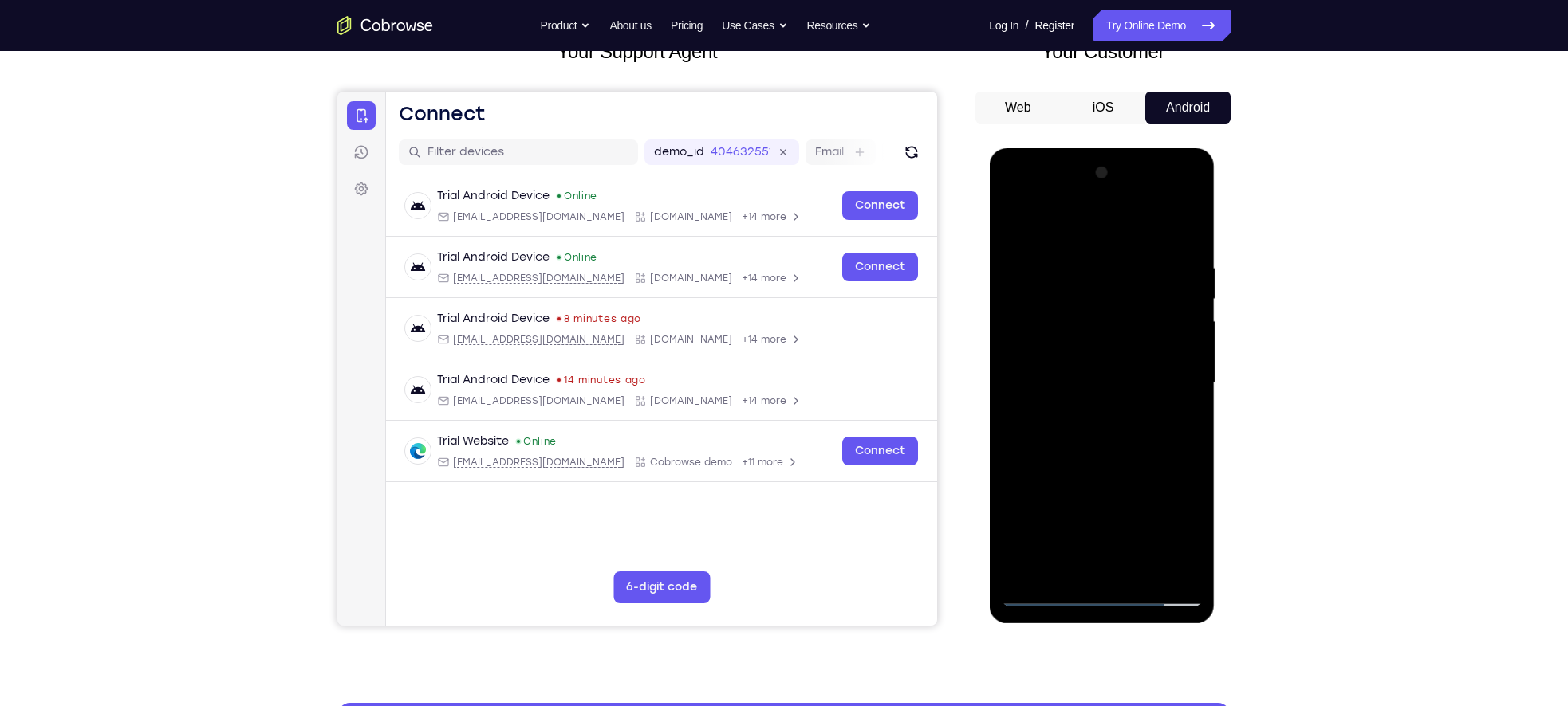
click at [1043, 405] on div at bounding box center [1101, 383] width 201 height 446
click at [1089, 287] on div at bounding box center [1101, 383] width 201 height 446
click at [1125, 287] on div at bounding box center [1101, 383] width 201 height 446
click at [1189, 541] on div at bounding box center [1101, 383] width 201 height 446
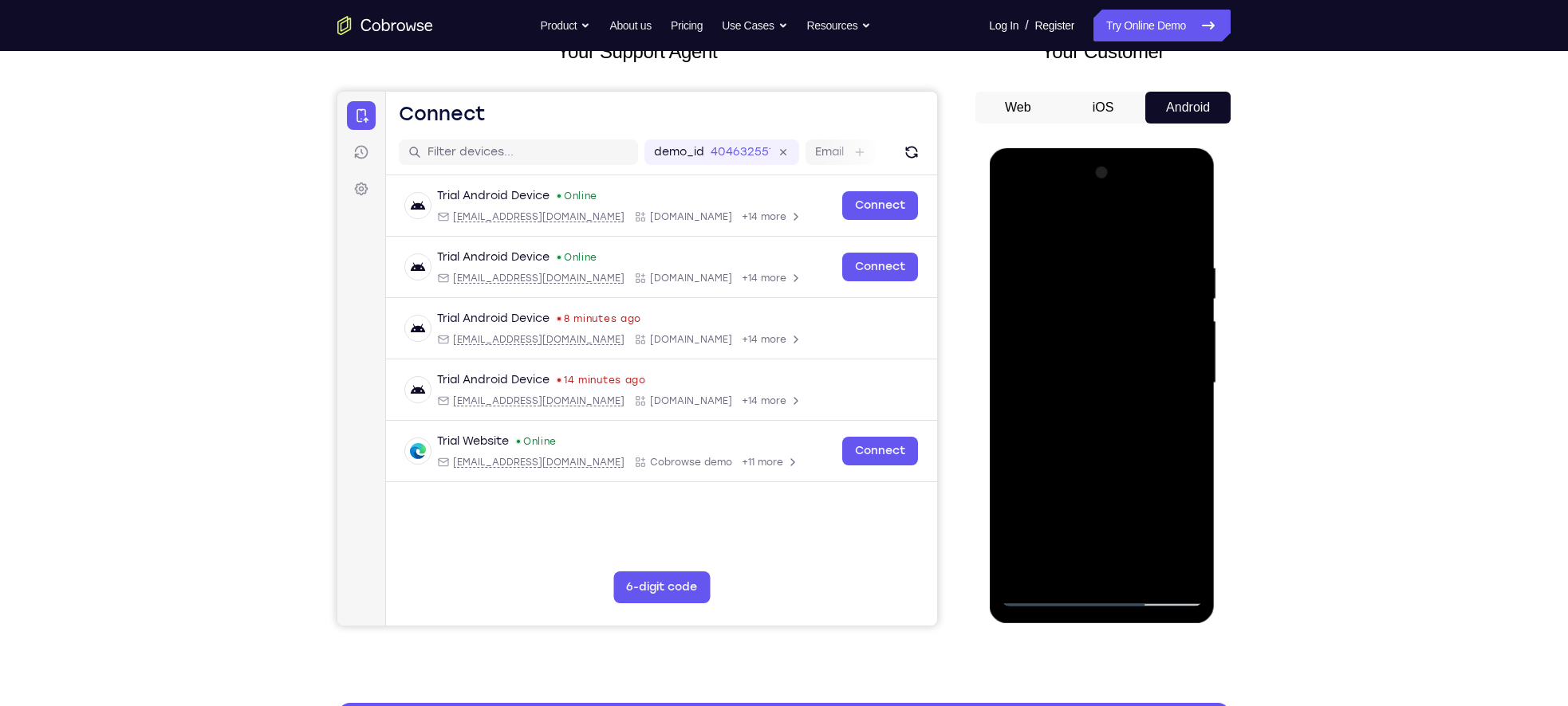
click at [1182, 532] on div at bounding box center [1101, 383] width 201 height 446
click at [1059, 281] on div at bounding box center [1101, 383] width 201 height 446
click at [1052, 409] on div at bounding box center [1101, 383] width 201 height 446
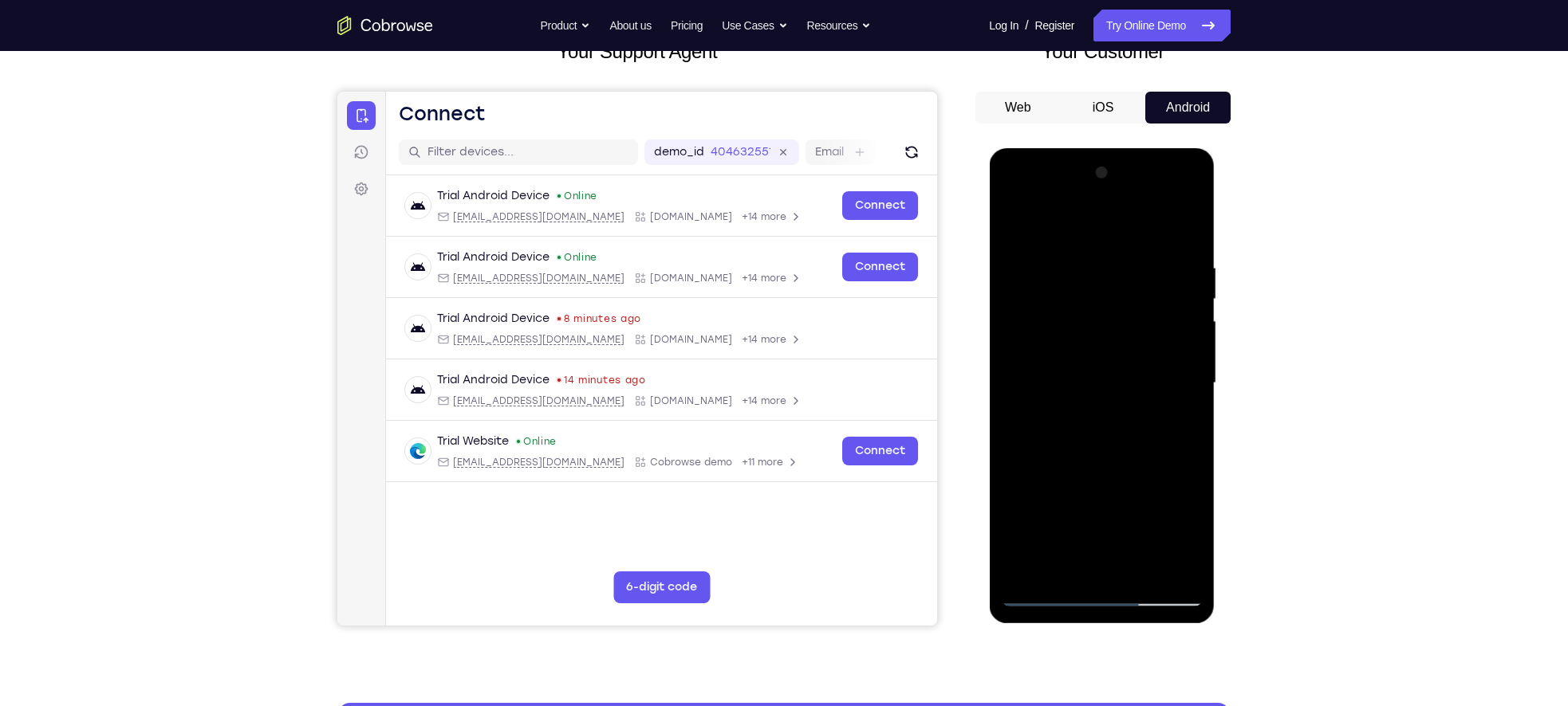
click at [1078, 407] on div at bounding box center [1101, 383] width 201 height 446
click at [1184, 541] on div at bounding box center [1101, 383] width 201 height 446
drag, startPoint x: 1102, startPoint y: 329, endPoint x: 1105, endPoint y: 407, distance: 78.1
click at [1105, 407] on div at bounding box center [1101, 383] width 201 height 446
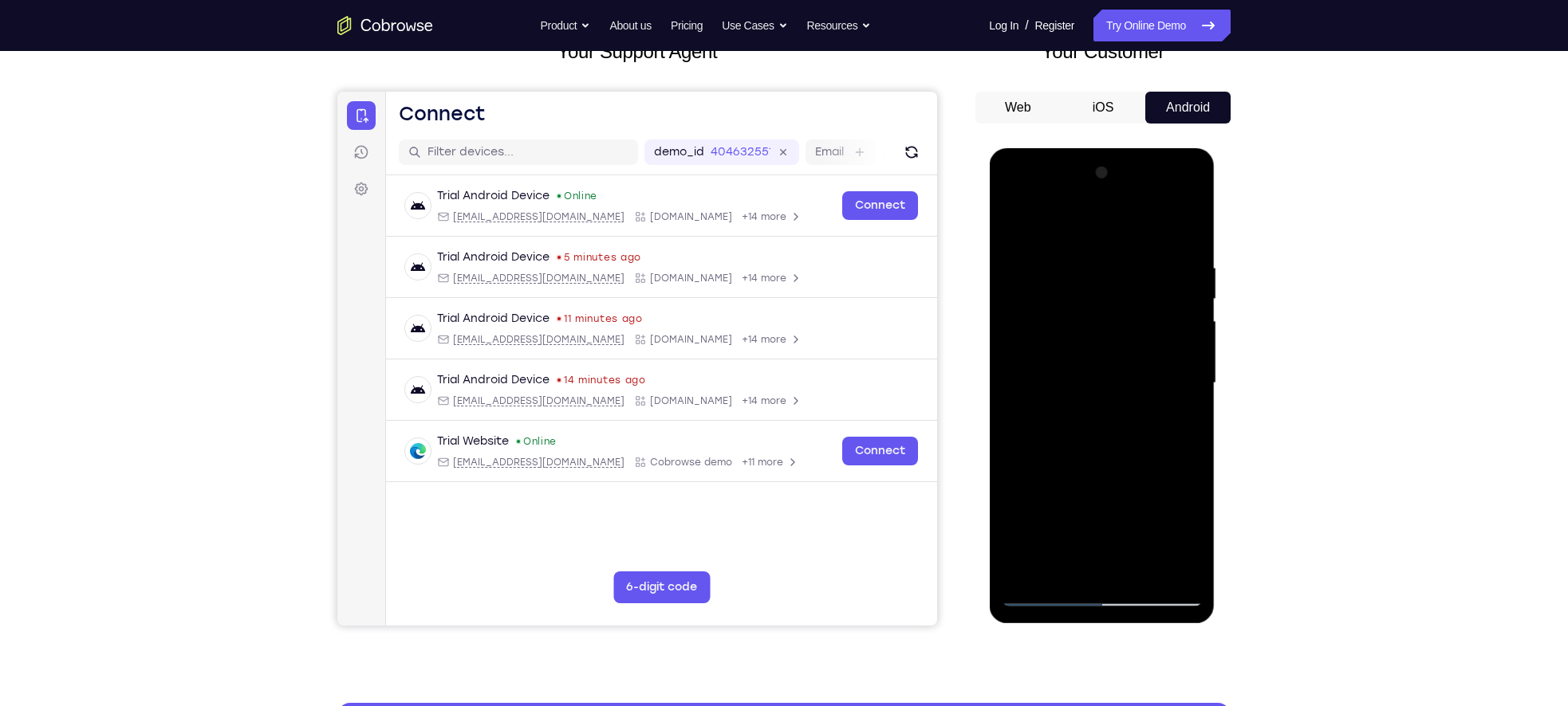
drag, startPoint x: 1086, startPoint y: 317, endPoint x: 1081, endPoint y: 247, distance: 70.2
click at [1081, 247] on div at bounding box center [1101, 383] width 201 height 446
click at [1059, 329] on div at bounding box center [1101, 383] width 201 height 446
click at [1070, 461] on div at bounding box center [1101, 383] width 201 height 446
click at [1181, 537] on div at bounding box center [1101, 383] width 201 height 446
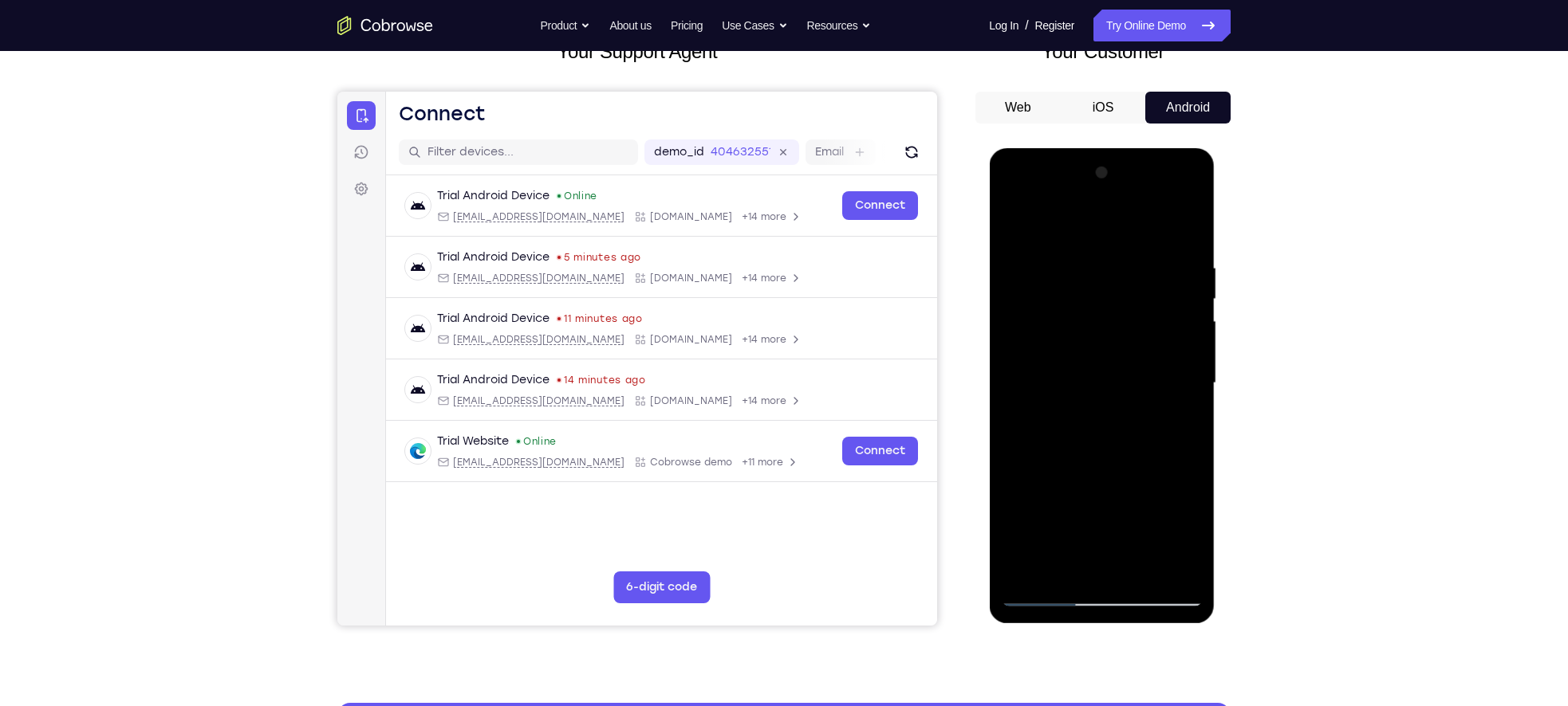
click at [1065, 338] on div at bounding box center [1101, 383] width 201 height 446
click at [1095, 484] on div at bounding box center [1101, 383] width 201 height 446
click at [1057, 455] on div at bounding box center [1101, 383] width 201 height 446
click at [1048, 532] on div at bounding box center [1101, 383] width 201 height 446
click at [1075, 533] on div at bounding box center [1101, 383] width 201 height 446
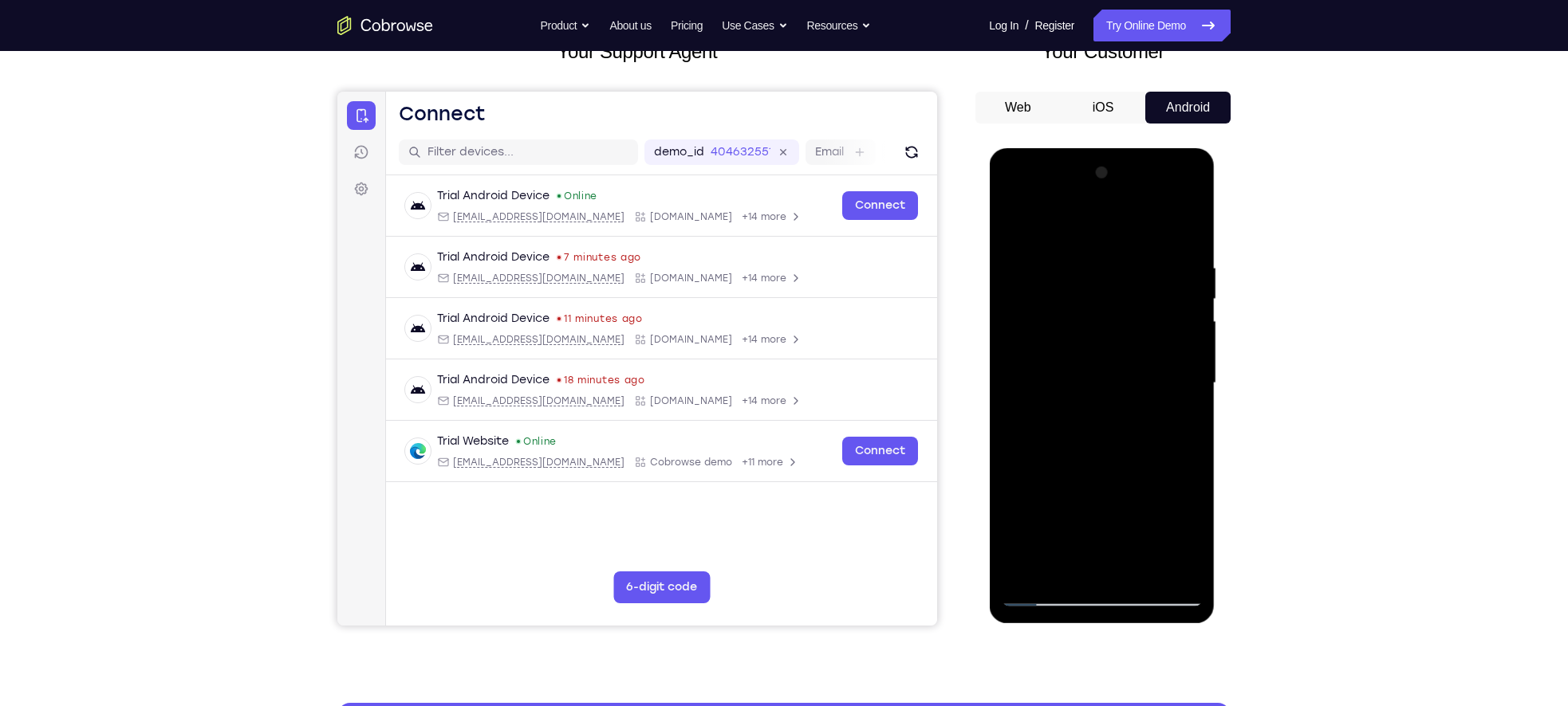
click at [1041, 369] on div at bounding box center [1101, 383] width 201 height 446
click at [1074, 511] on div at bounding box center [1101, 383] width 201 height 446
click at [1069, 398] on div at bounding box center [1101, 383] width 201 height 446
click at [1104, 537] on div at bounding box center [1101, 383] width 201 height 446
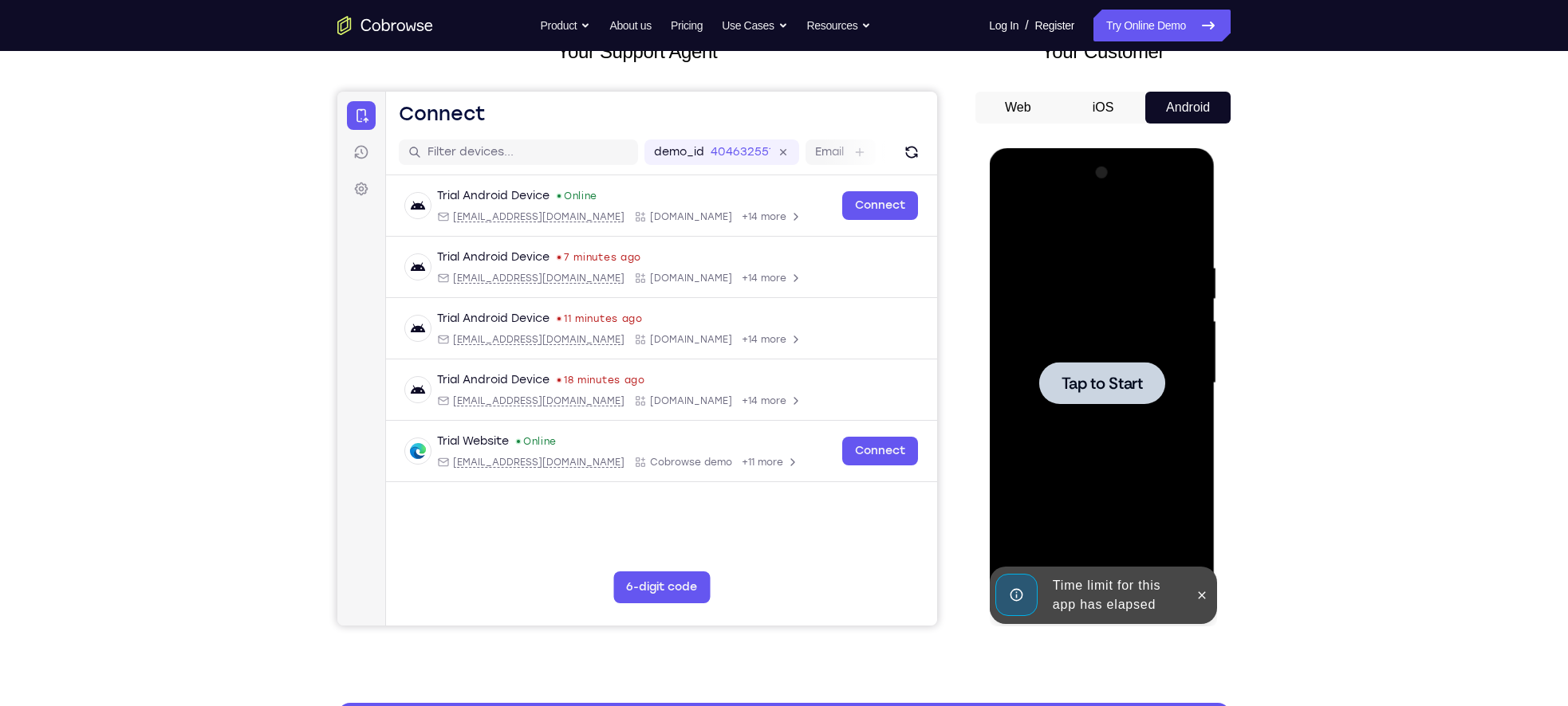
click at [1129, 400] on div at bounding box center [1101, 383] width 126 height 43
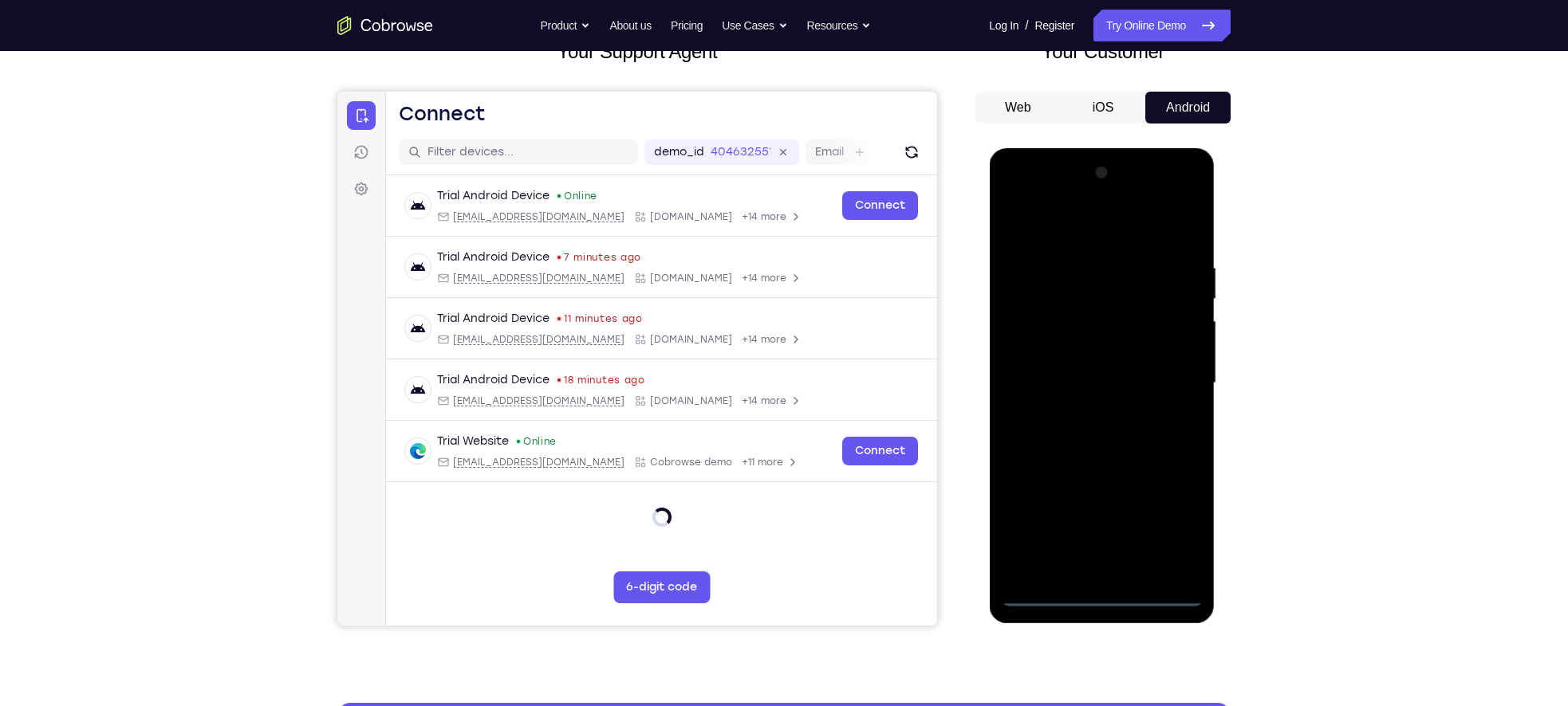
click at [1110, 591] on div at bounding box center [1101, 383] width 201 height 446
click at [1102, 598] on div at bounding box center [1101, 383] width 201 height 446
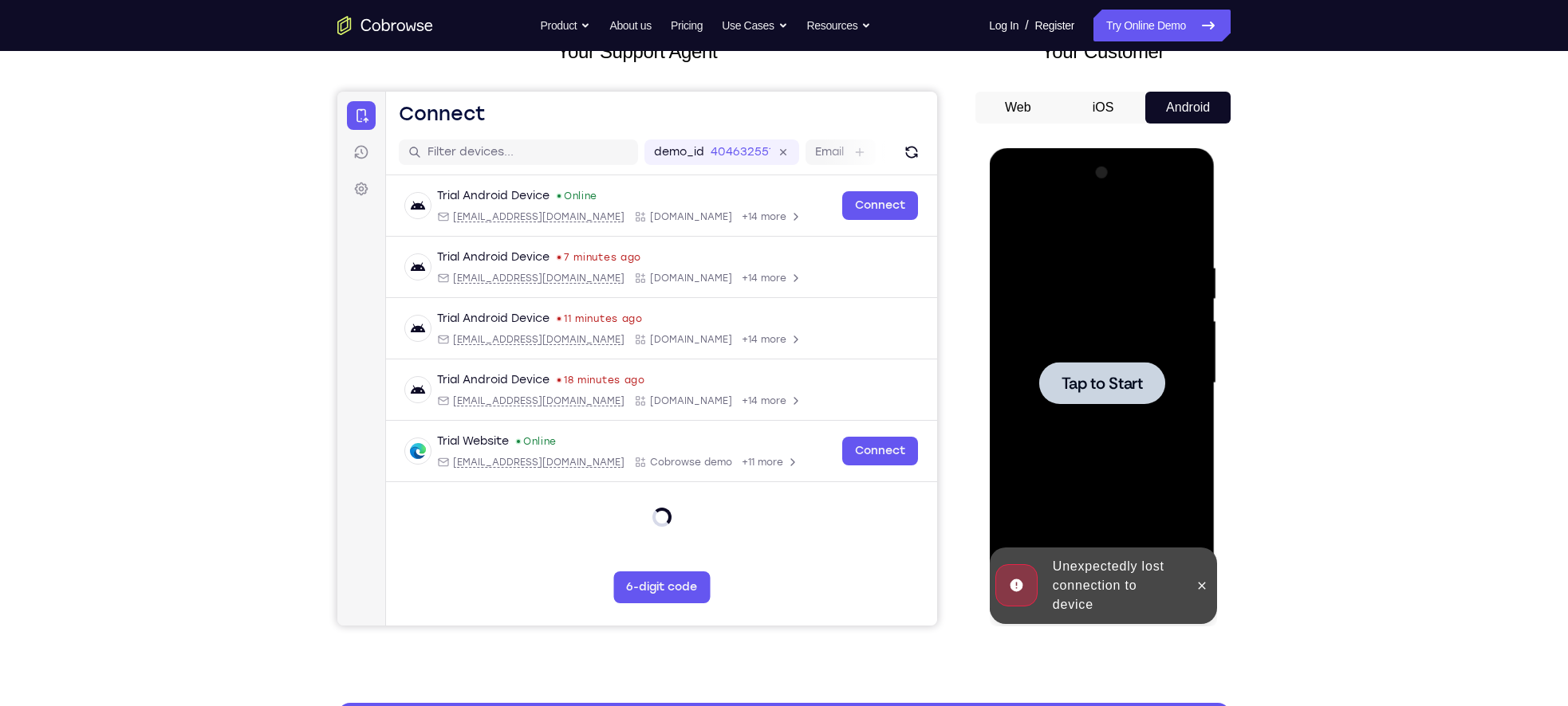
click at [1081, 381] on span "Tap to Start" at bounding box center [1101, 383] width 81 height 16
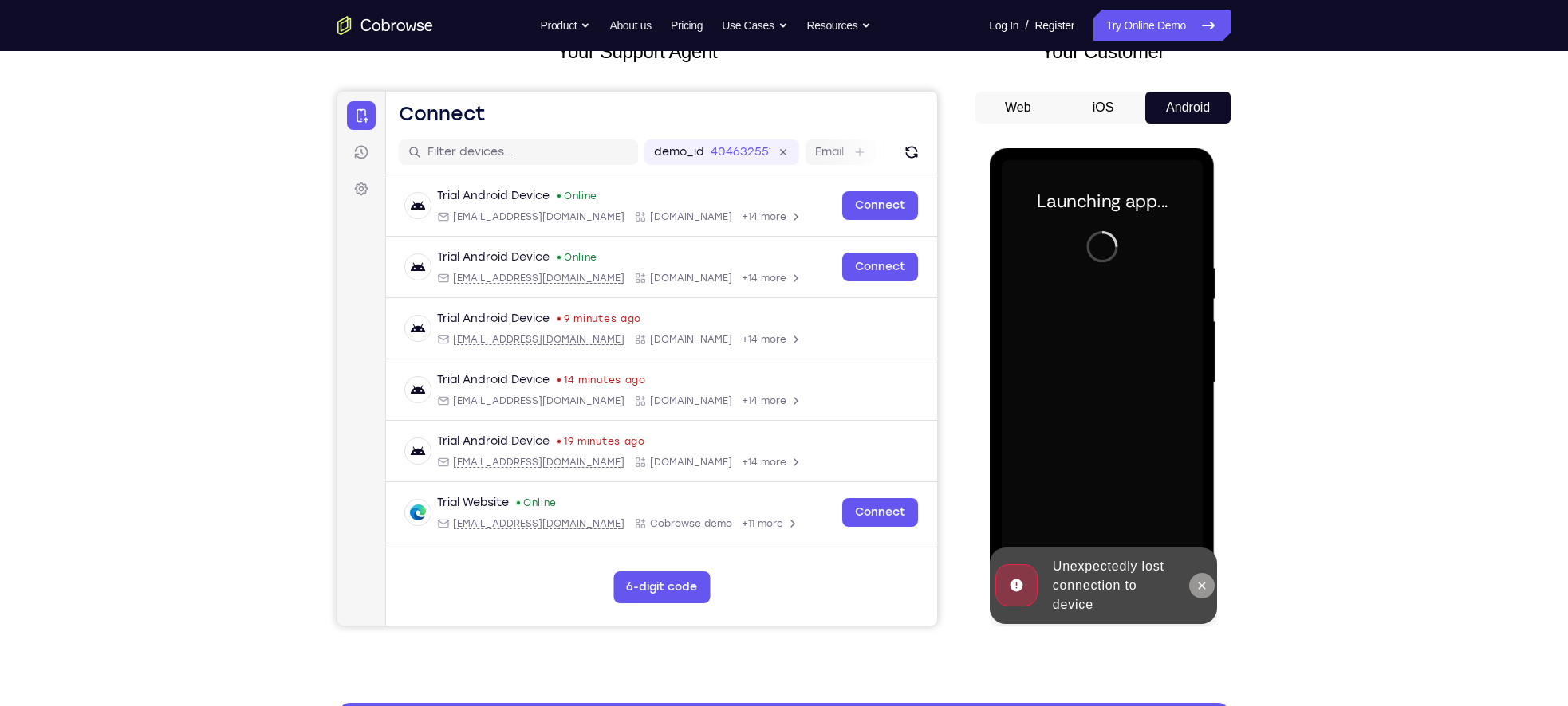
click at [1194, 596] on button at bounding box center [1201, 586] width 26 height 26
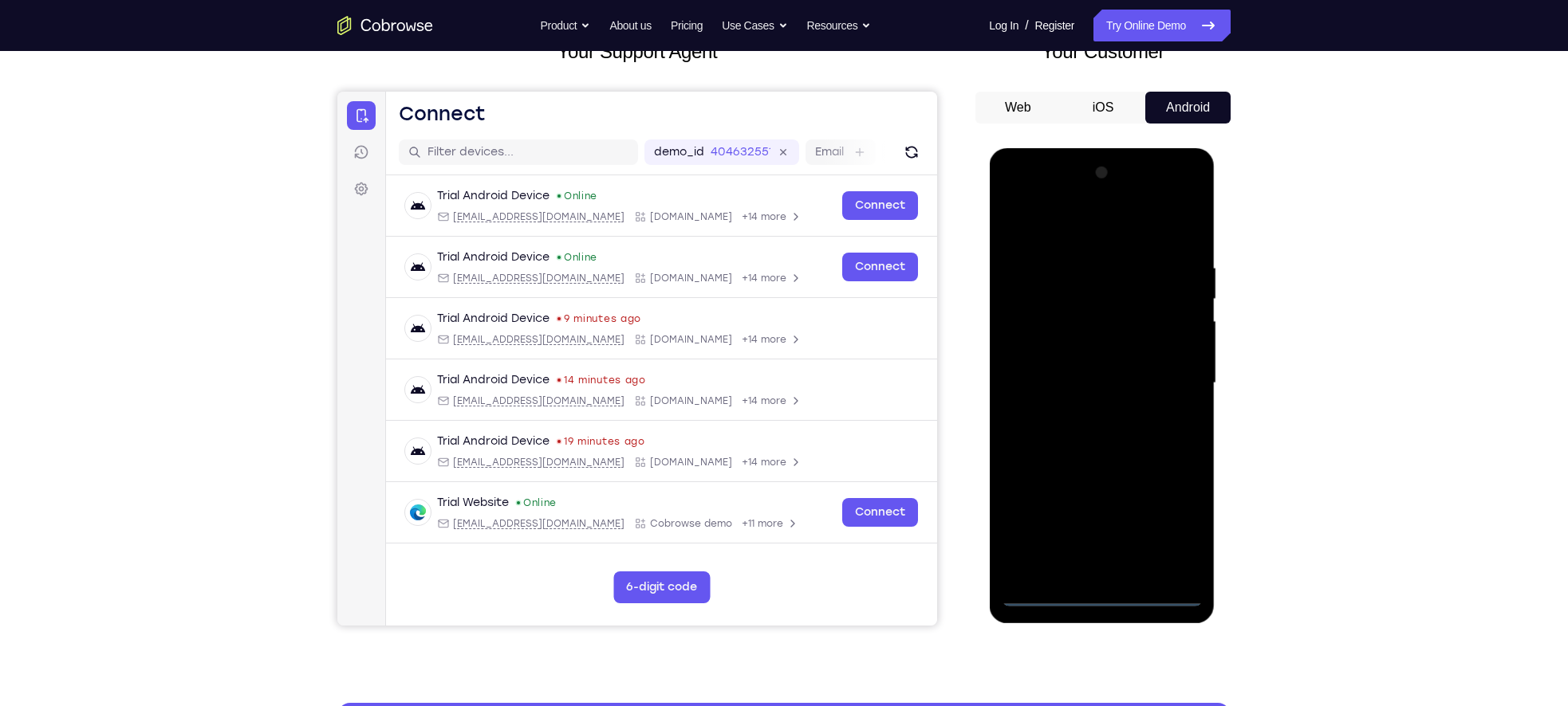
click at [1114, 602] on div at bounding box center [1101, 383] width 201 height 446
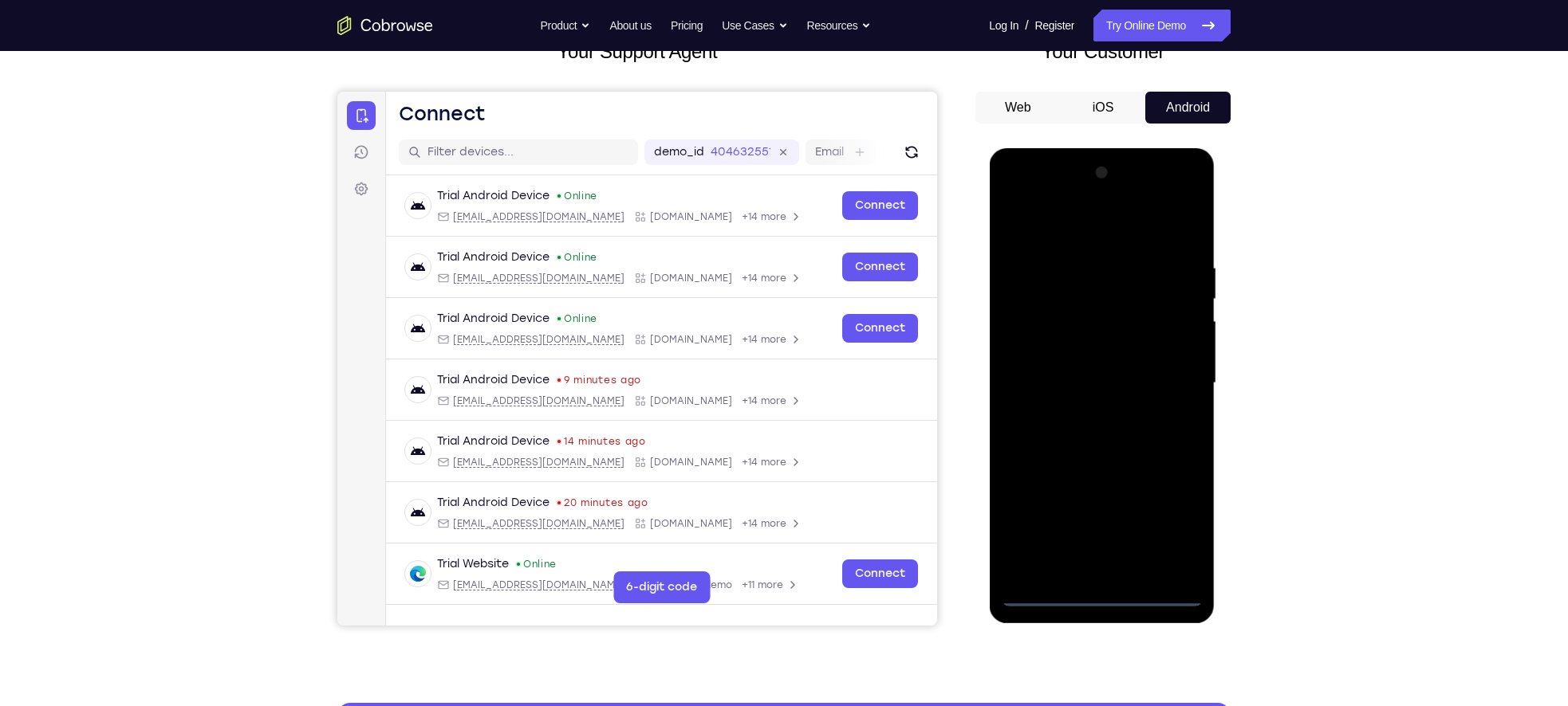
click at [1168, 510] on div at bounding box center [1101, 383] width 201 height 446
click at [1181, 537] on div at bounding box center [1101, 383] width 201 height 446
click at [1018, 190] on div at bounding box center [1101, 383] width 201 height 446
click at [1162, 383] on div at bounding box center [1101, 383] width 201 height 446
click at [1084, 409] on div at bounding box center [1101, 383] width 201 height 446
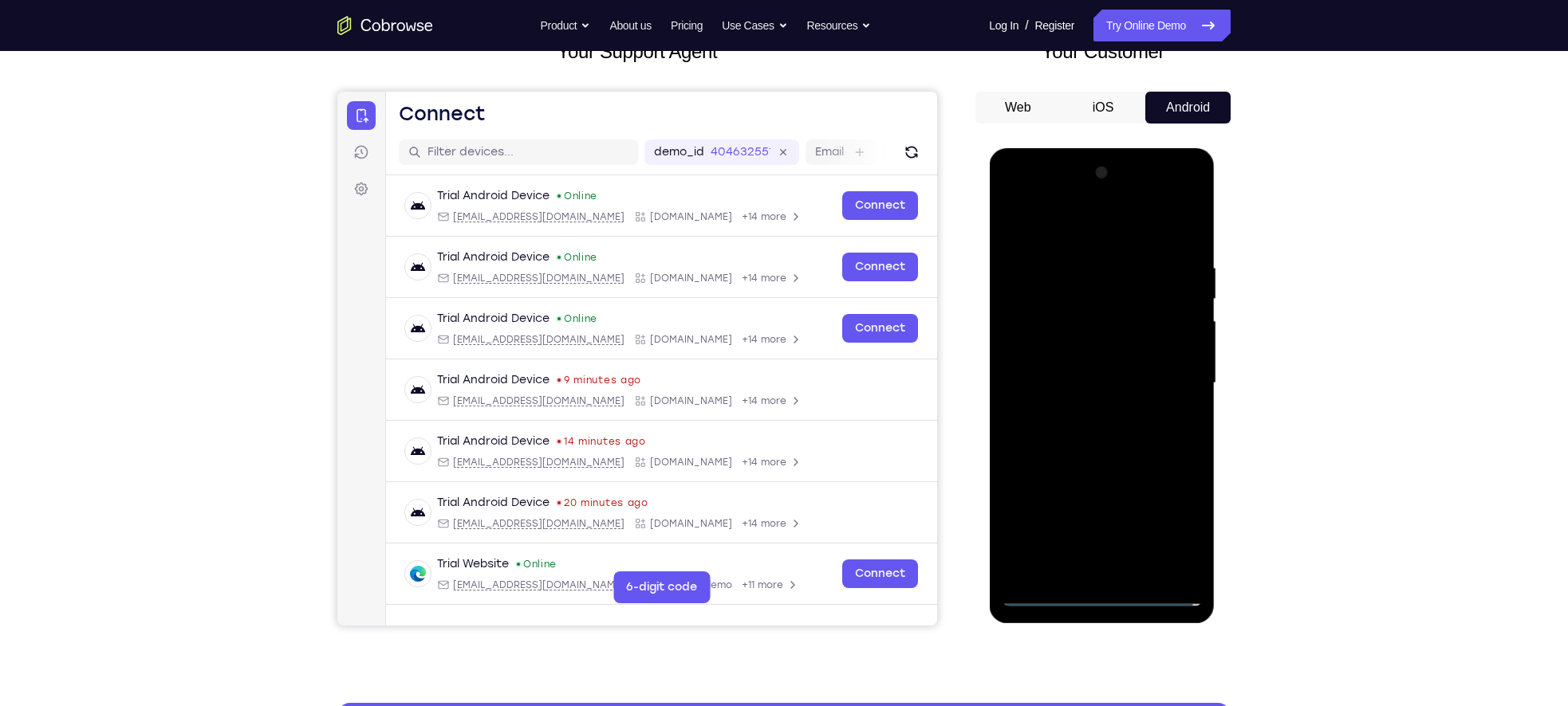
click at [1061, 375] on div at bounding box center [1101, 383] width 201 height 446
click at [1051, 339] on div at bounding box center [1101, 383] width 201 height 446
click at [1040, 394] on div at bounding box center [1101, 383] width 201 height 446
click at [1061, 437] on div at bounding box center [1101, 383] width 201 height 446
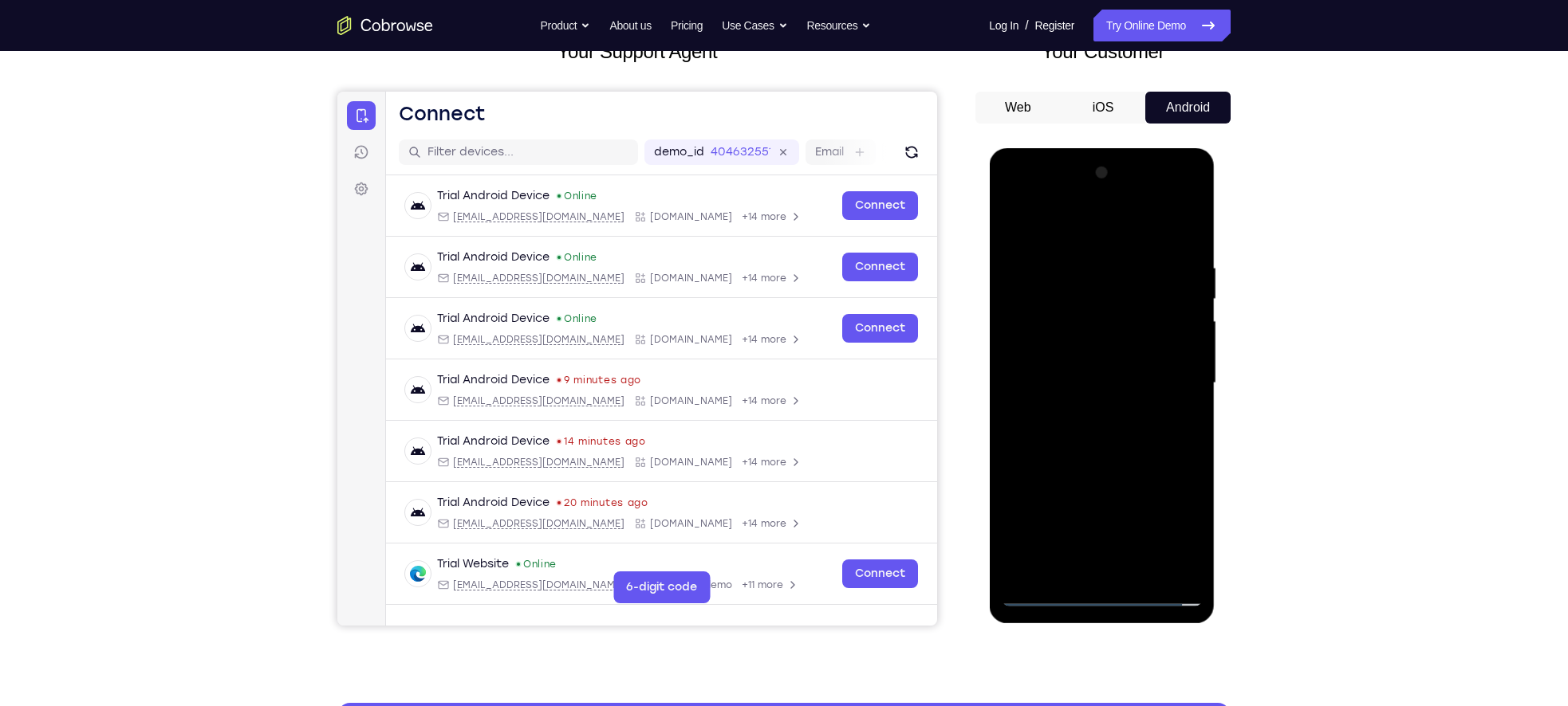
click at [1073, 446] on div at bounding box center [1101, 383] width 201 height 446
click at [1194, 566] on div at bounding box center [1101, 383] width 201 height 446
click at [1099, 444] on div at bounding box center [1101, 383] width 201 height 446
click at [1135, 573] on div at bounding box center [1101, 383] width 201 height 446
click at [1056, 474] on div at bounding box center [1101, 383] width 201 height 446
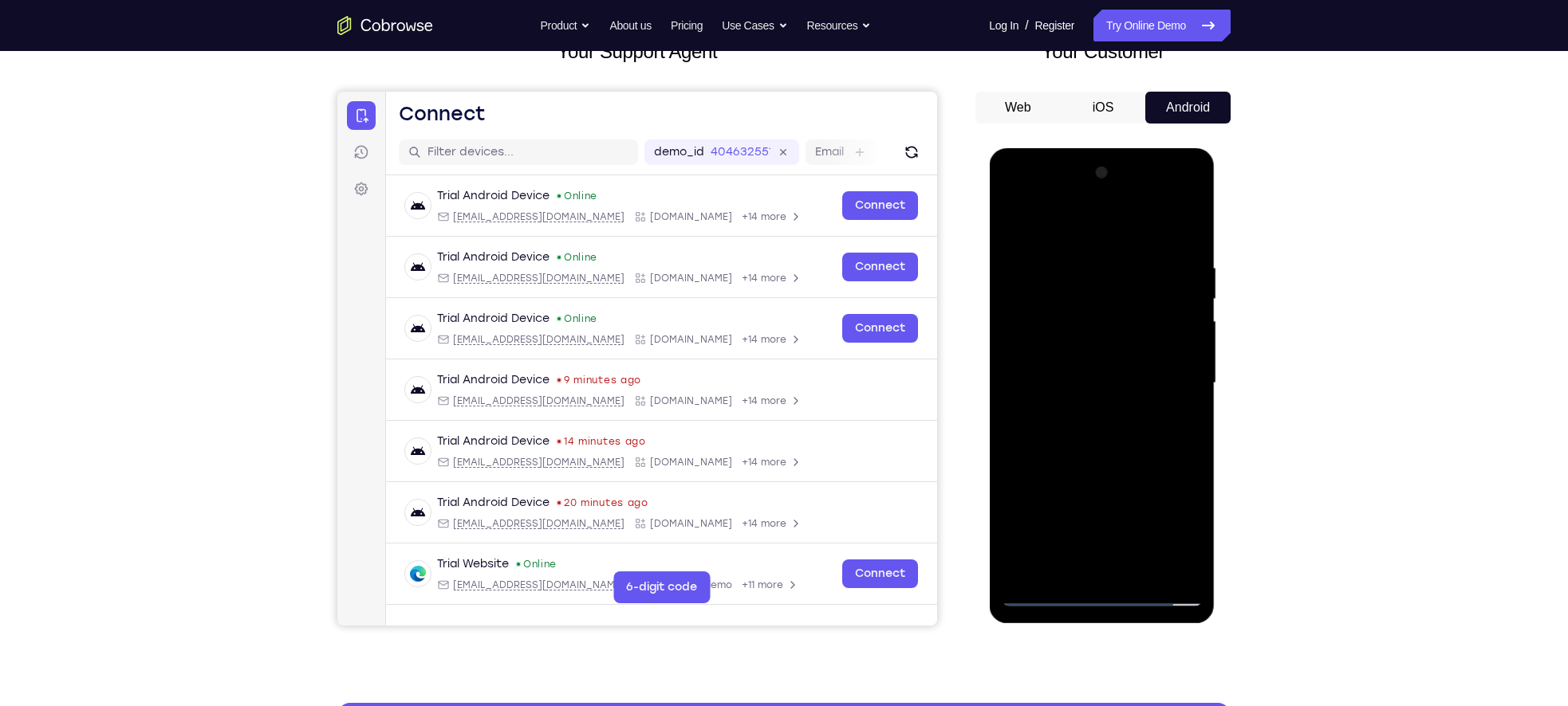
click at [1061, 377] on div at bounding box center [1101, 383] width 201 height 446
click at [1067, 504] on div at bounding box center [1101, 383] width 201 height 446
click at [1101, 503] on div at bounding box center [1101, 383] width 201 height 446
click at [1179, 536] on div at bounding box center [1101, 383] width 201 height 446
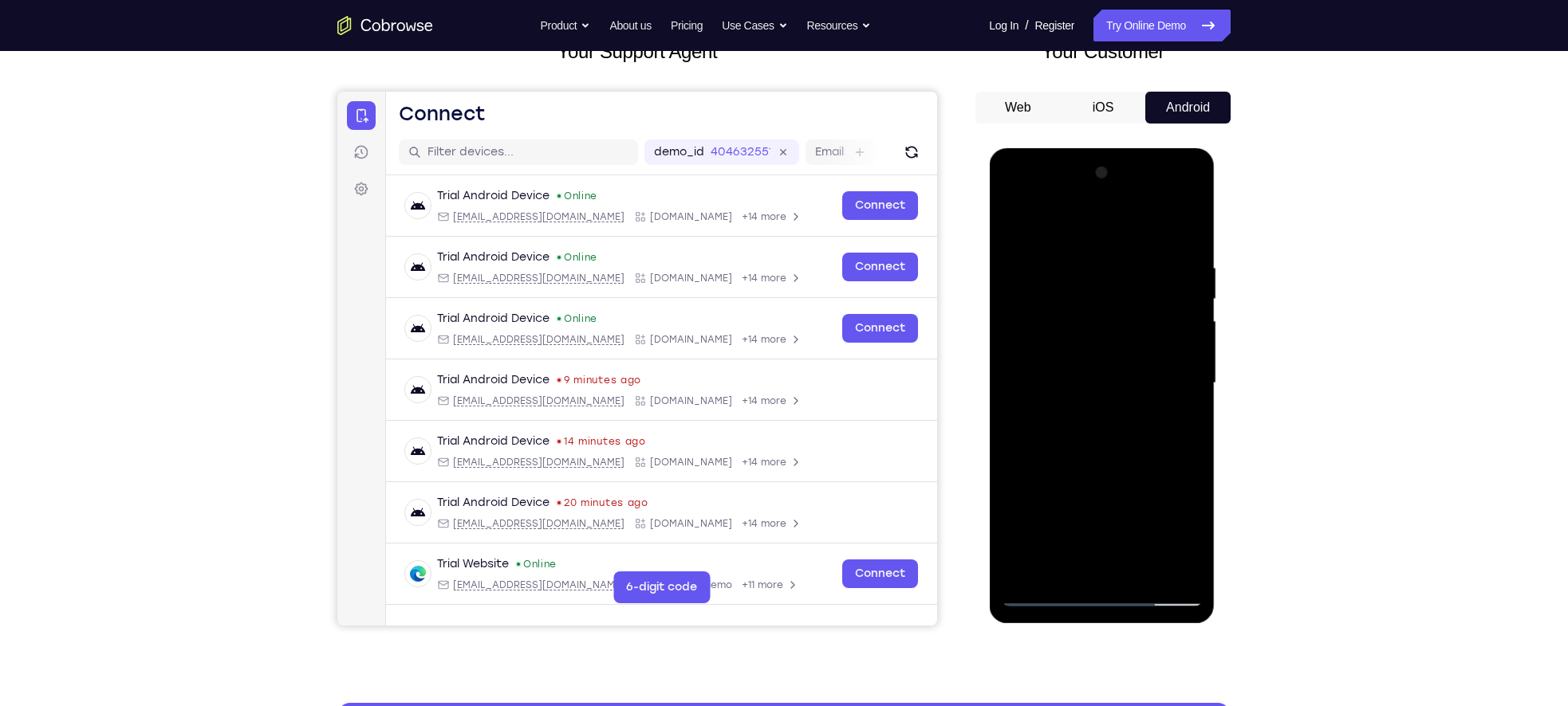
click at [1051, 343] on div at bounding box center [1101, 383] width 201 height 446
click at [1102, 480] on div at bounding box center [1101, 383] width 201 height 446
click at [1189, 539] on div at bounding box center [1101, 383] width 201 height 446
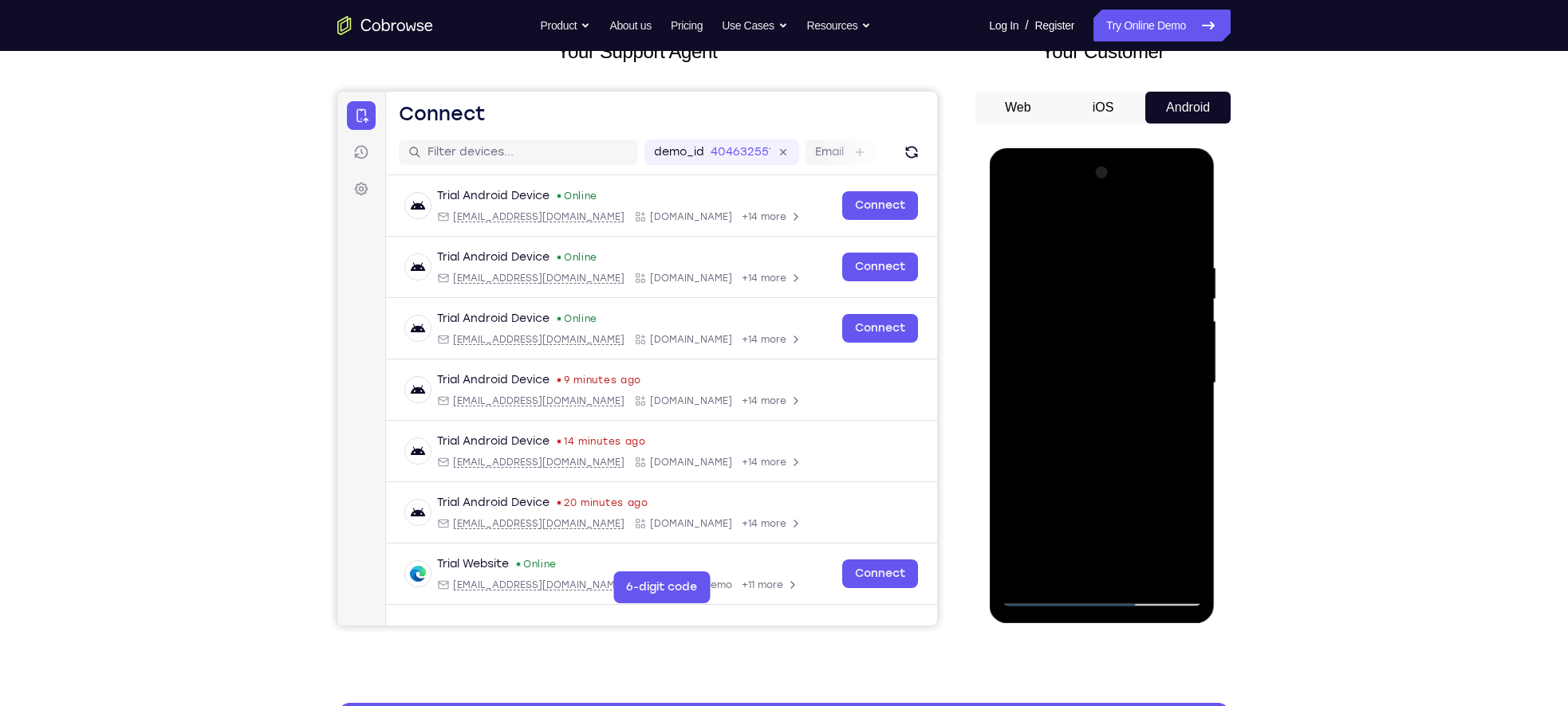
click at [1188, 539] on div at bounding box center [1101, 383] width 201 height 446
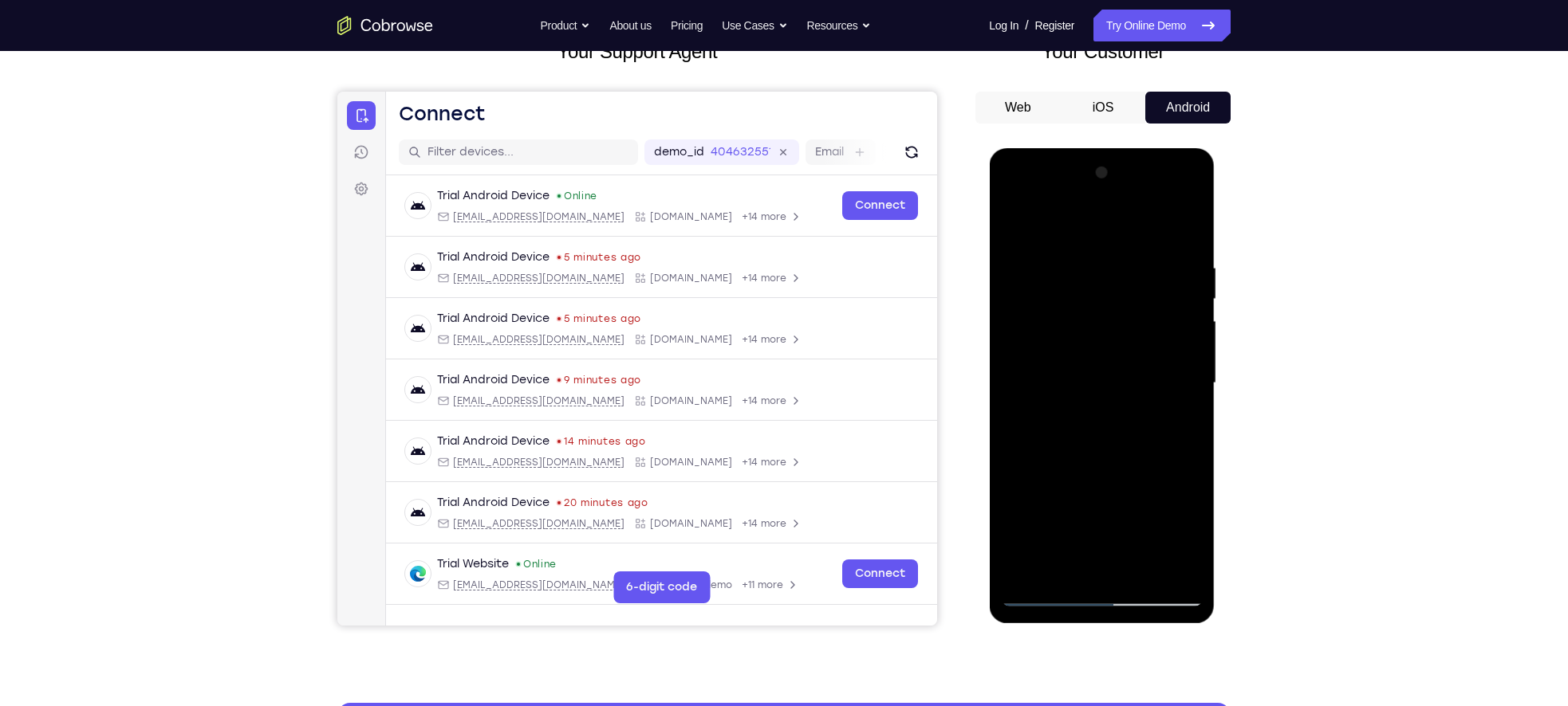
click at [1188, 539] on div at bounding box center [1101, 383] width 201 height 446
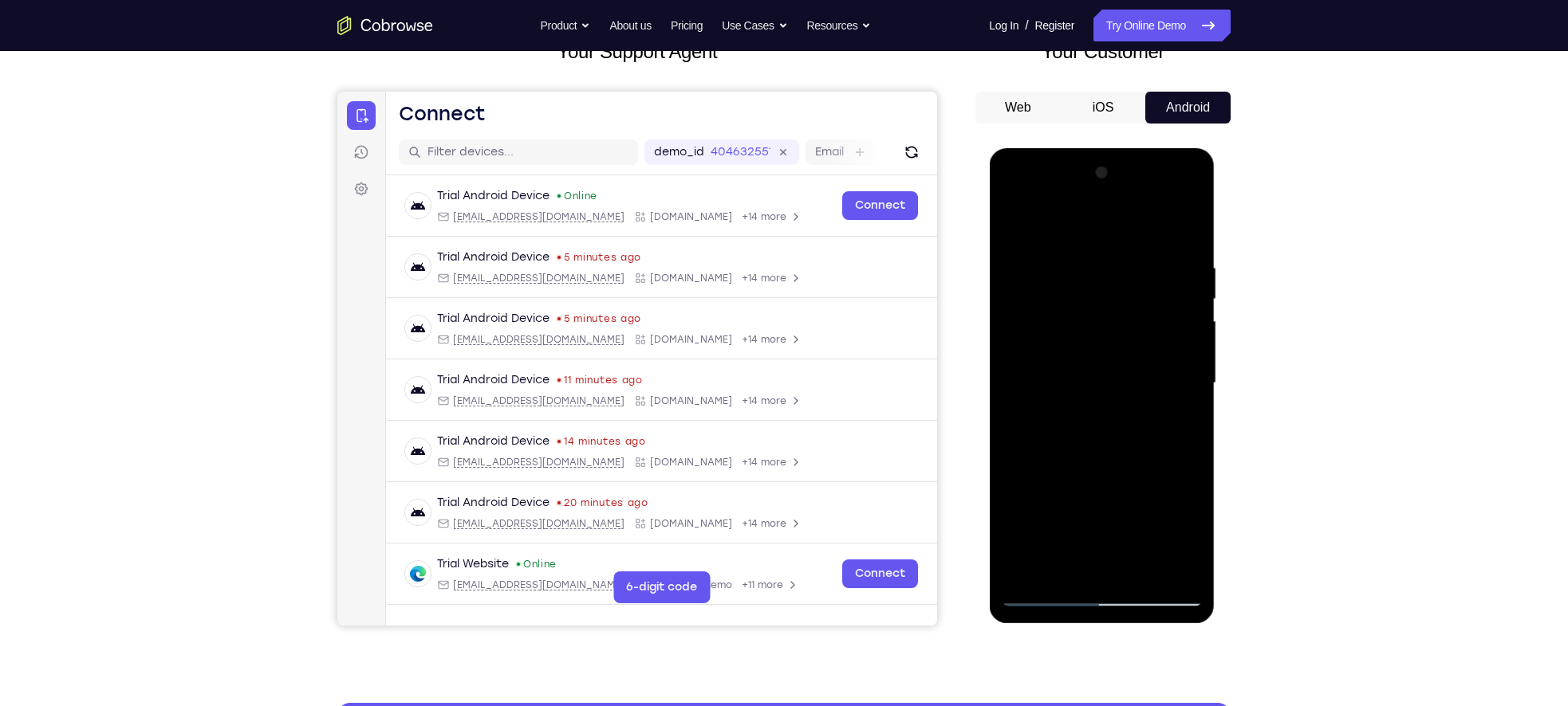
click at [1018, 230] on div at bounding box center [1101, 383] width 201 height 446
click at [1083, 375] on div at bounding box center [1101, 383] width 201 height 446
click at [1005, 243] on div at bounding box center [1101, 383] width 201 height 446
click at [1011, 230] on div at bounding box center [1101, 383] width 201 height 446
click at [1137, 425] on div at bounding box center [1101, 383] width 201 height 446
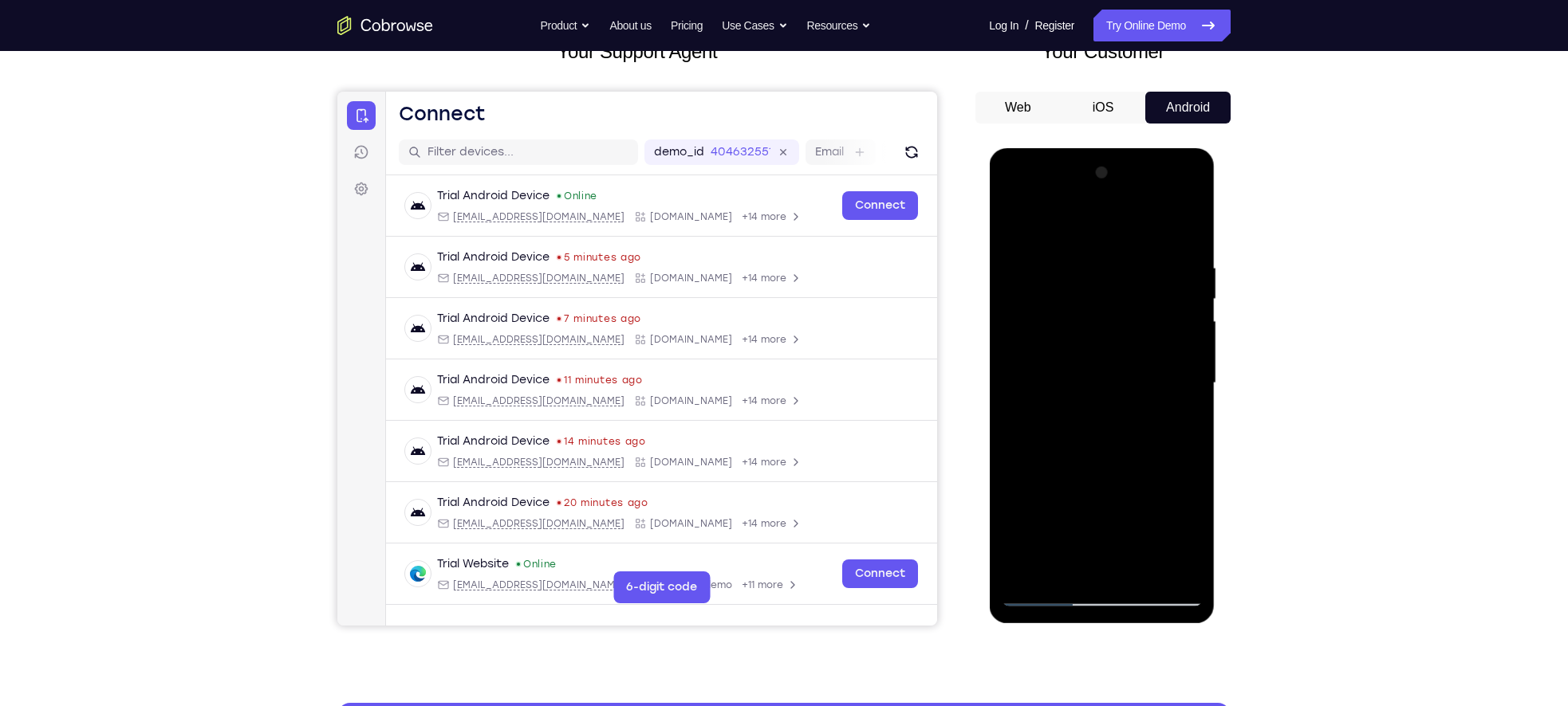
click at [1076, 395] on div at bounding box center [1101, 383] width 201 height 446
click at [1157, 393] on div at bounding box center [1101, 383] width 201 height 446
click at [1064, 377] on div at bounding box center [1101, 383] width 201 height 446
click at [1084, 481] on div at bounding box center [1101, 383] width 201 height 446
click at [1123, 478] on div at bounding box center [1101, 383] width 201 height 446
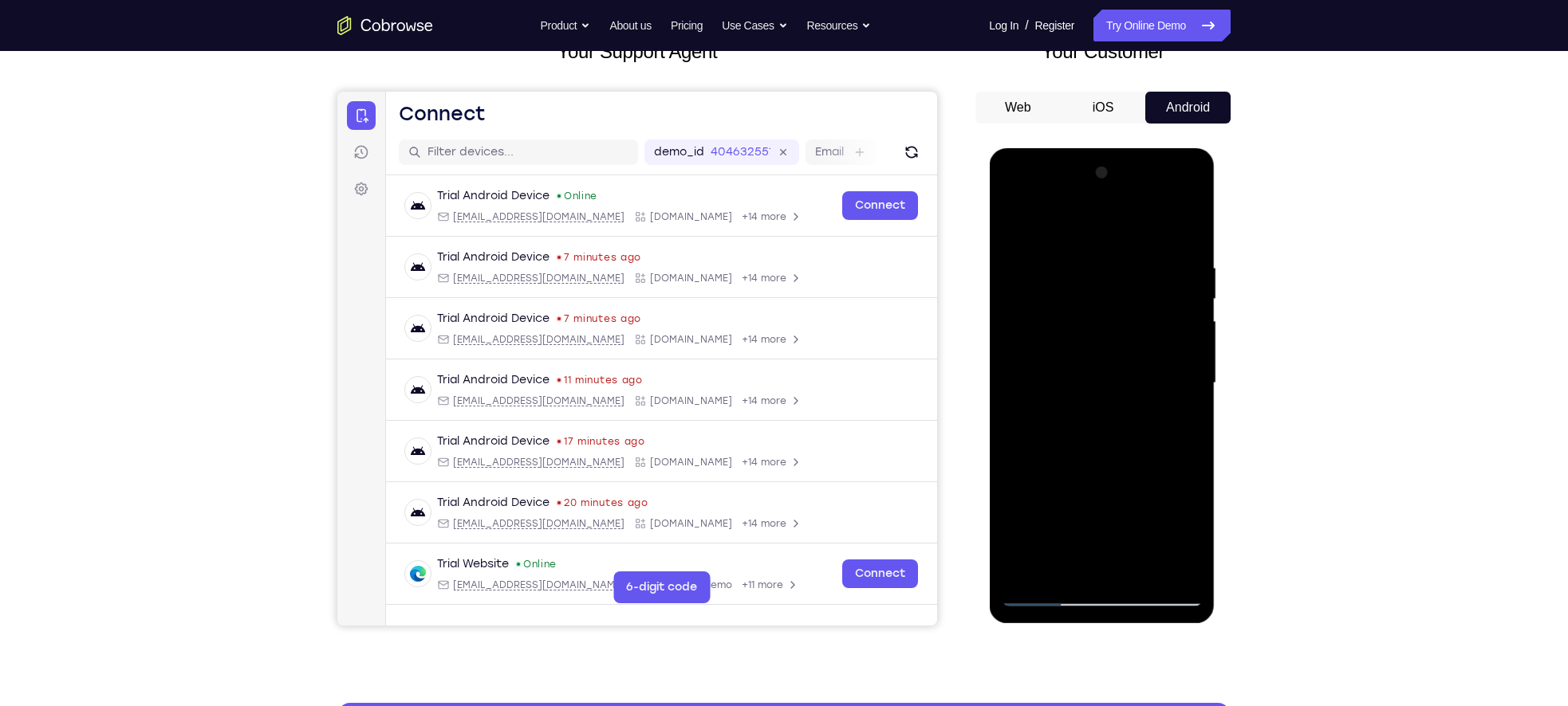
click at [1080, 368] on div at bounding box center [1101, 383] width 201 height 446
click at [1173, 562] on div at bounding box center [1101, 383] width 201 height 446
click at [1087, 338] on div at bounding box center [1101, 383] width 201 height 446
click at [1119, 480] on div at bounding box center [1101, 383] width 201 height 446
click at [1123, 373] on div at bounding box center [1101, 383] width 201 height 446
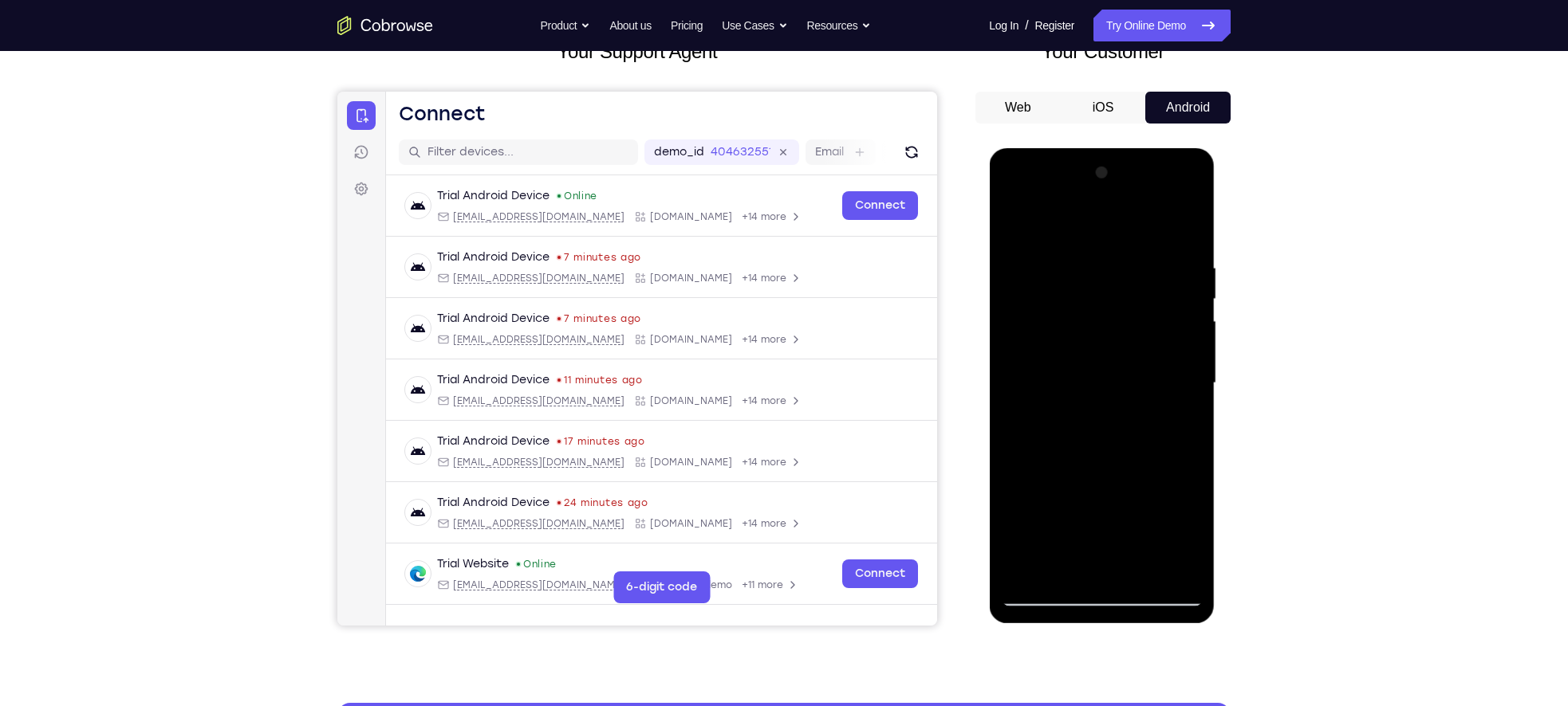
click at [1169, 474] on div at bounding box center [1101, 383] width 201 height 446
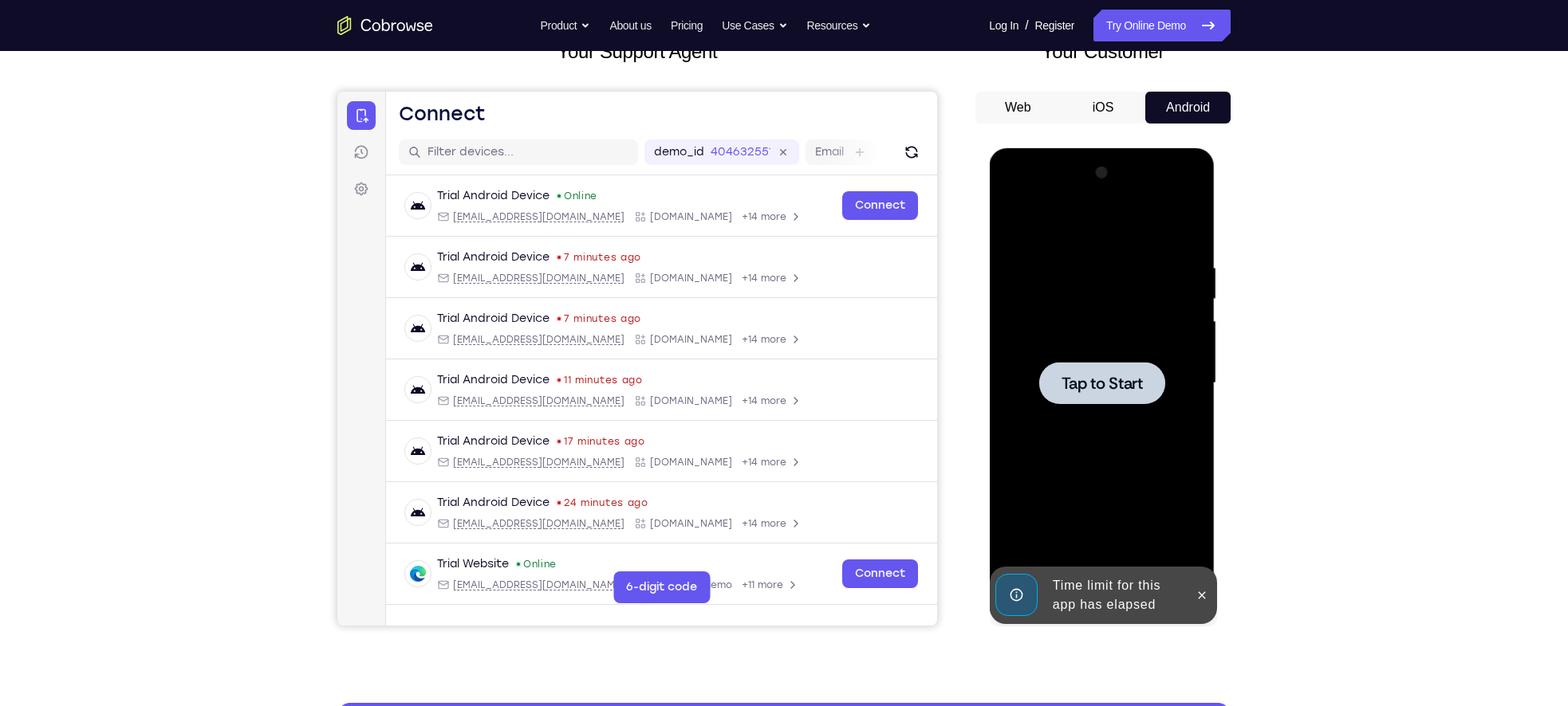
click at [1079, 376] on span "Tap to Start" at bounding box center [1101, 383] width 81 height 16
click at [1204, 594] on icon at bounding box center [1200, 595] width 13 height 13
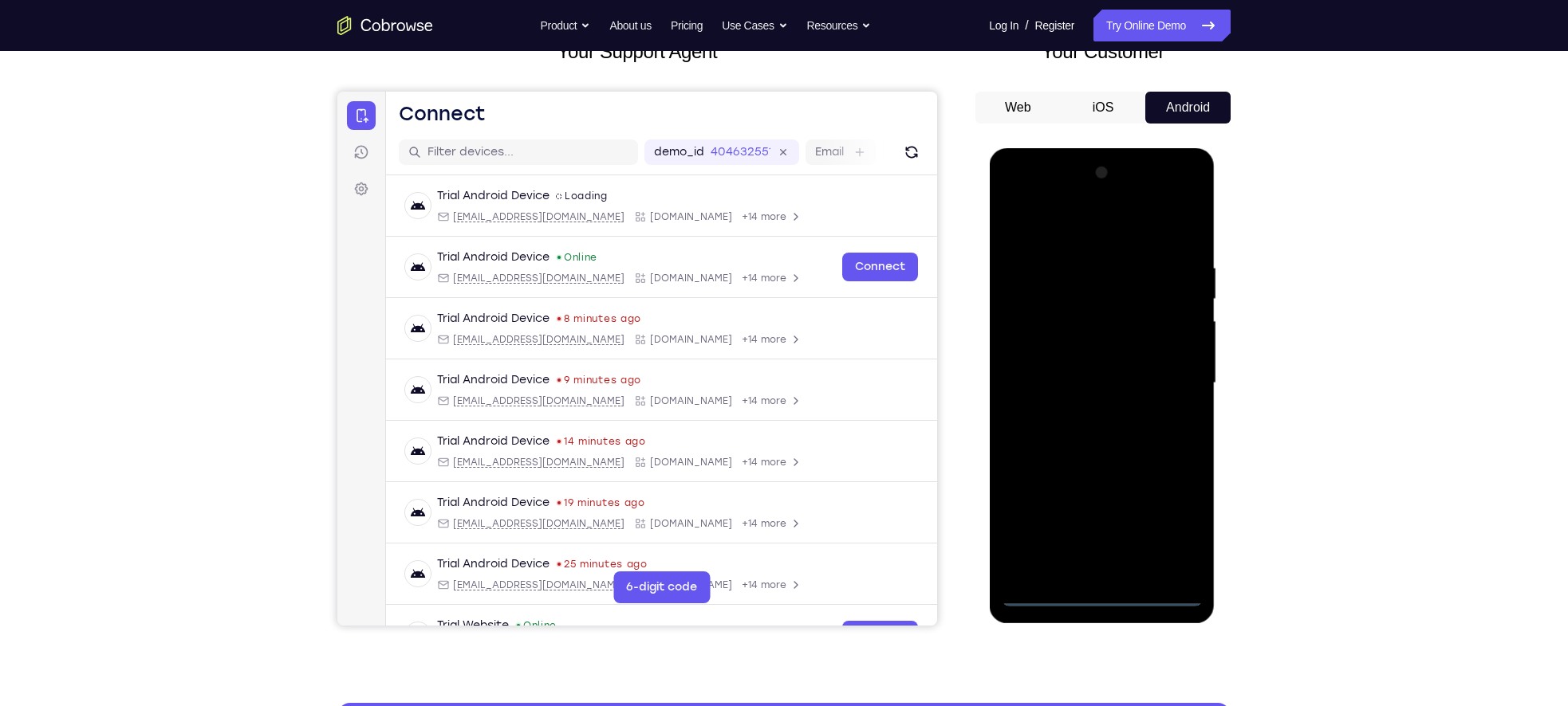
click at [1107, 589] on div at bounding box center [1101, 383] width 201 height 446
click at [1107, 590] on div at bounding box center [1101, 383] width 201 height 446
click at [1175, 534] on div at bounding box center [1101, 383] width 201 height 446
click at [1020, 197] on div at bounding box center [1101, 383] width 201 height 446
click at [1164, 384] on div at bounding box center [1101, 383] width 201 height 446
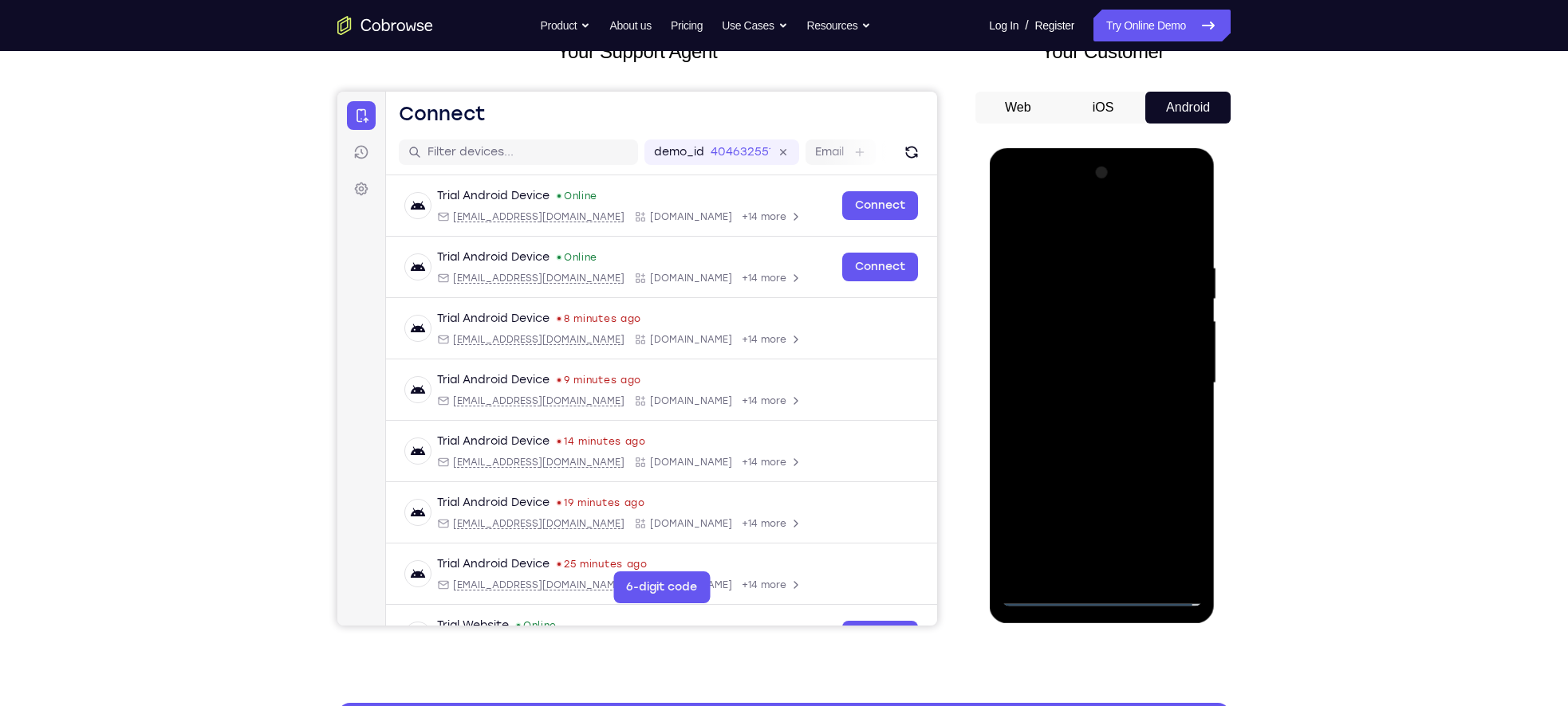
click at [1081, 414] on div at bounding box center [1101, 383] width 201 height 446
click at [1080, 366] on div at bounding box center [1101, 383] width 201 height 446
click at [1072, 354] on div at bounding box center [1101, 383] width 201 height 446
click at [1061, 381] on div at bounding box center [1101, 383] width 201 height 446
click at [1068, 440] on div at bounding box center [1101, 383] width 201 height 446
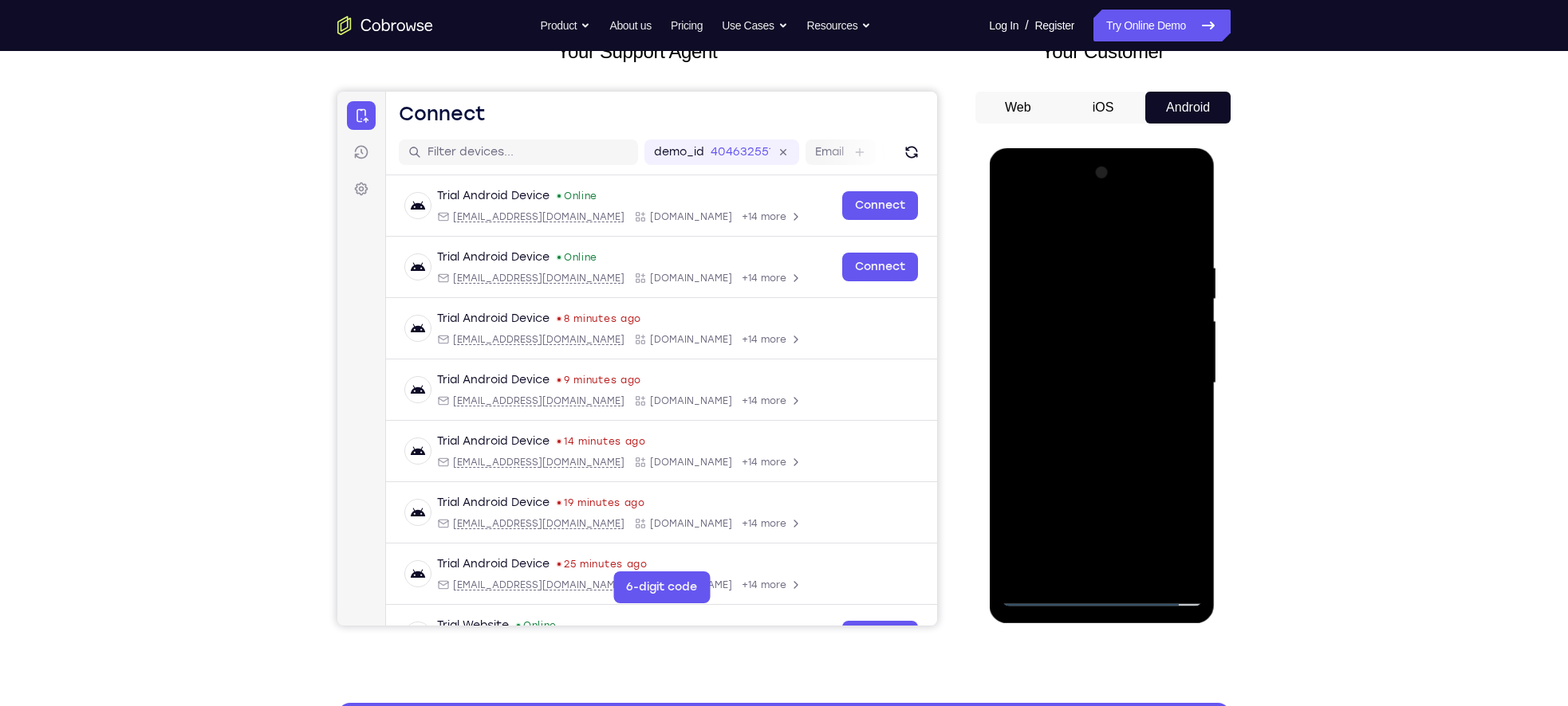
click at [1115, 449] on div at bounding box center [1101, 383] width 201 height 446
click at [1190, 563] on div at bounding box center [1101, 383] width 201 height 446
click at [1141, 565] on div at bounding box center [1101, 383] width 201 height 446
click at [1095, 465] on div at bounding box center [1101, 383] width 201 height 446
click at [1103, 373] on div at bounding box center [1101, 383] width 201 height 446
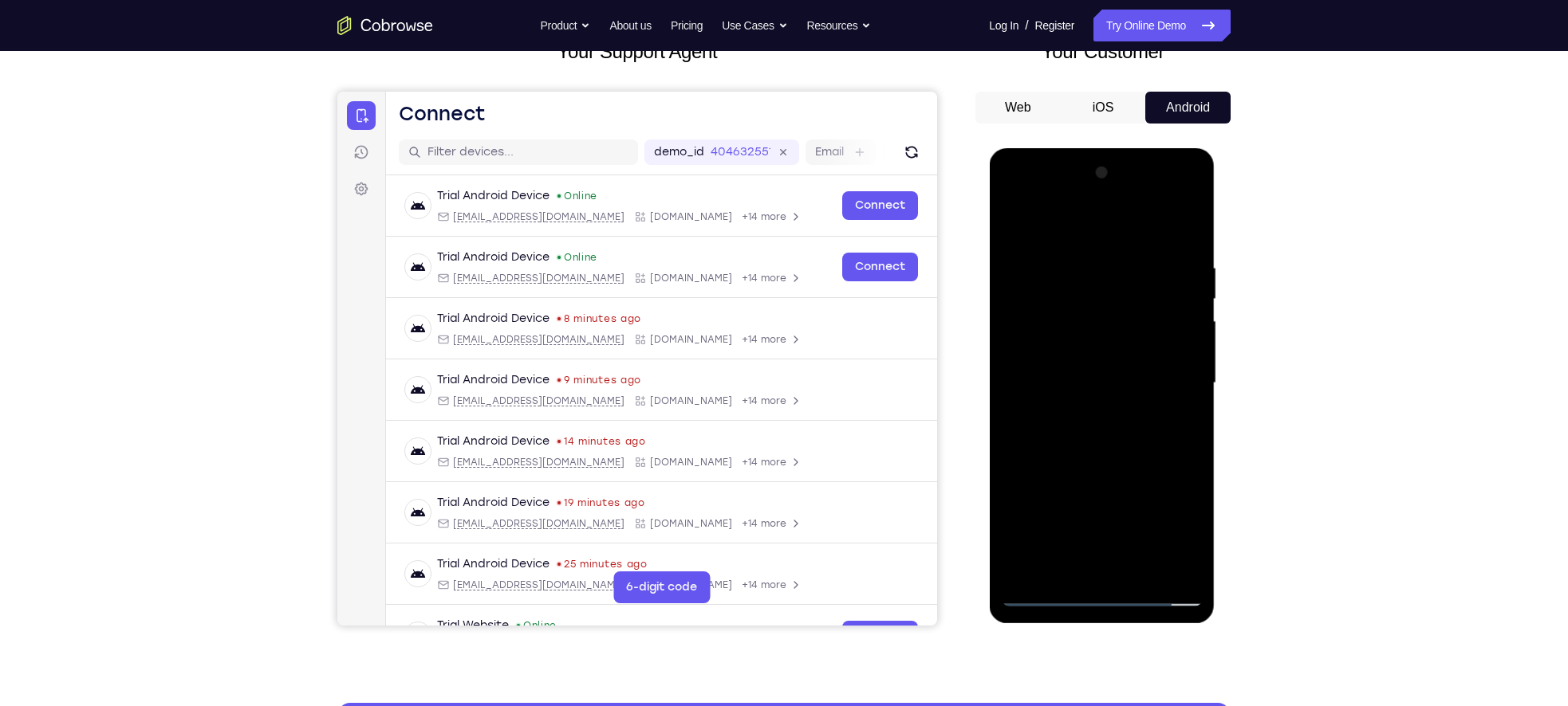
click at [1075, 565] on div at bounding box center [1101, 383] width 201 height 446
click at [1094, 371] on div at bounding box center [1101, 383] width 201 height 446
click at [1127, 511] on div at bounding box center [1101, 383] width 201 height 446
click at [1178, 544] on div at bounding box center [1101, 383] width 201 height 446
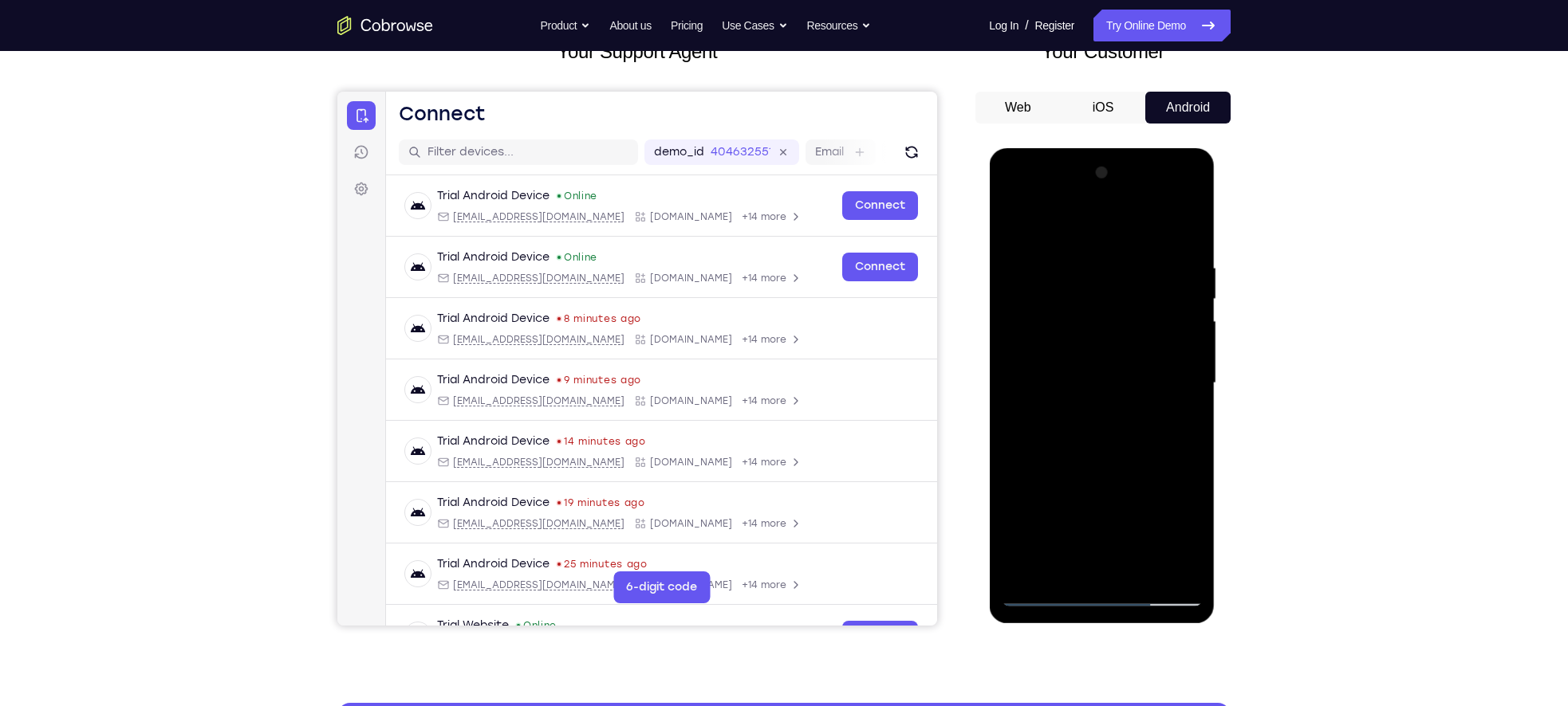
click at [1178, 544] on div at bounding box center [1101, 383] width 201 height 446
click at [1124, 294] on div at bounding box center [1101, 383] width 201 height 446
click at [1168, 429] on div at bounding box center [1101, 383] width 201 height 446
click at [1133, 416] on div at bounding box center [1101, 383] width 201 height 446
click at [1103, 416] on div at bounding box center [1101, 383] width 201 height 446
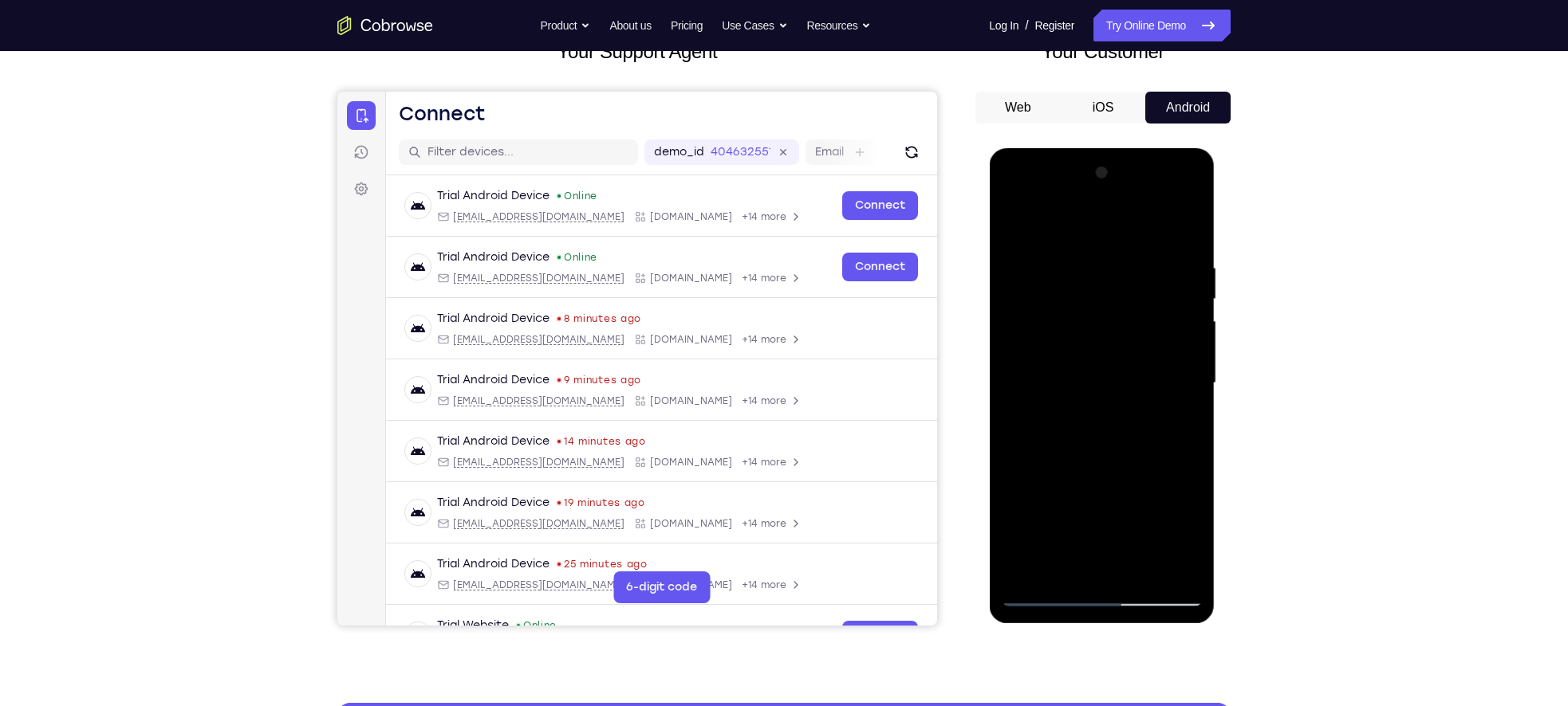
click at [1103, 416] on div at bounding box center [1101, 383] width 201 height 446
click at [1104, 420] on div at bounding box center [1101, 383] width 201 height 446
click at [1187, 541] on div at bounding box center [1101, 383] width 201 height 446
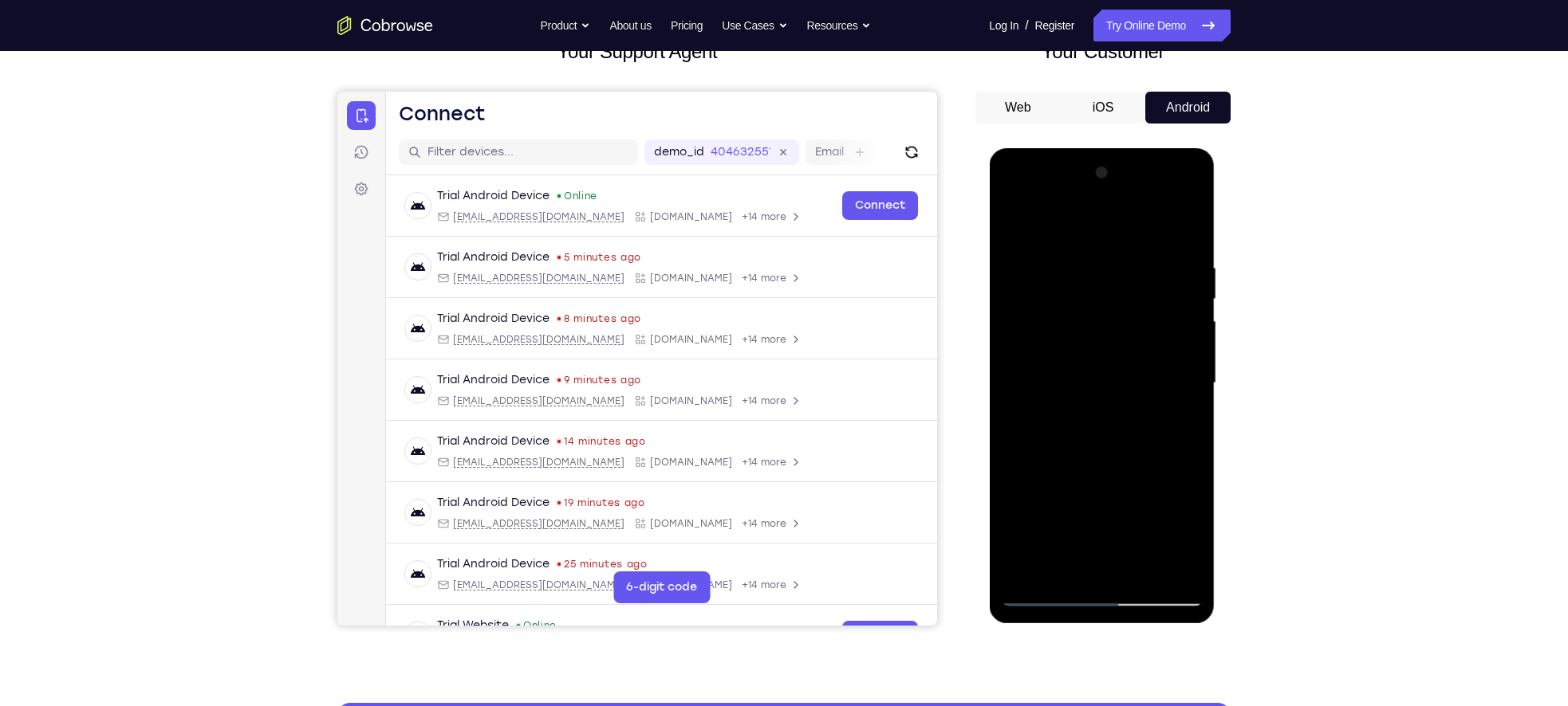
click at [1187, 541] on div at bounding box center [1101, 383] width 201 height 446
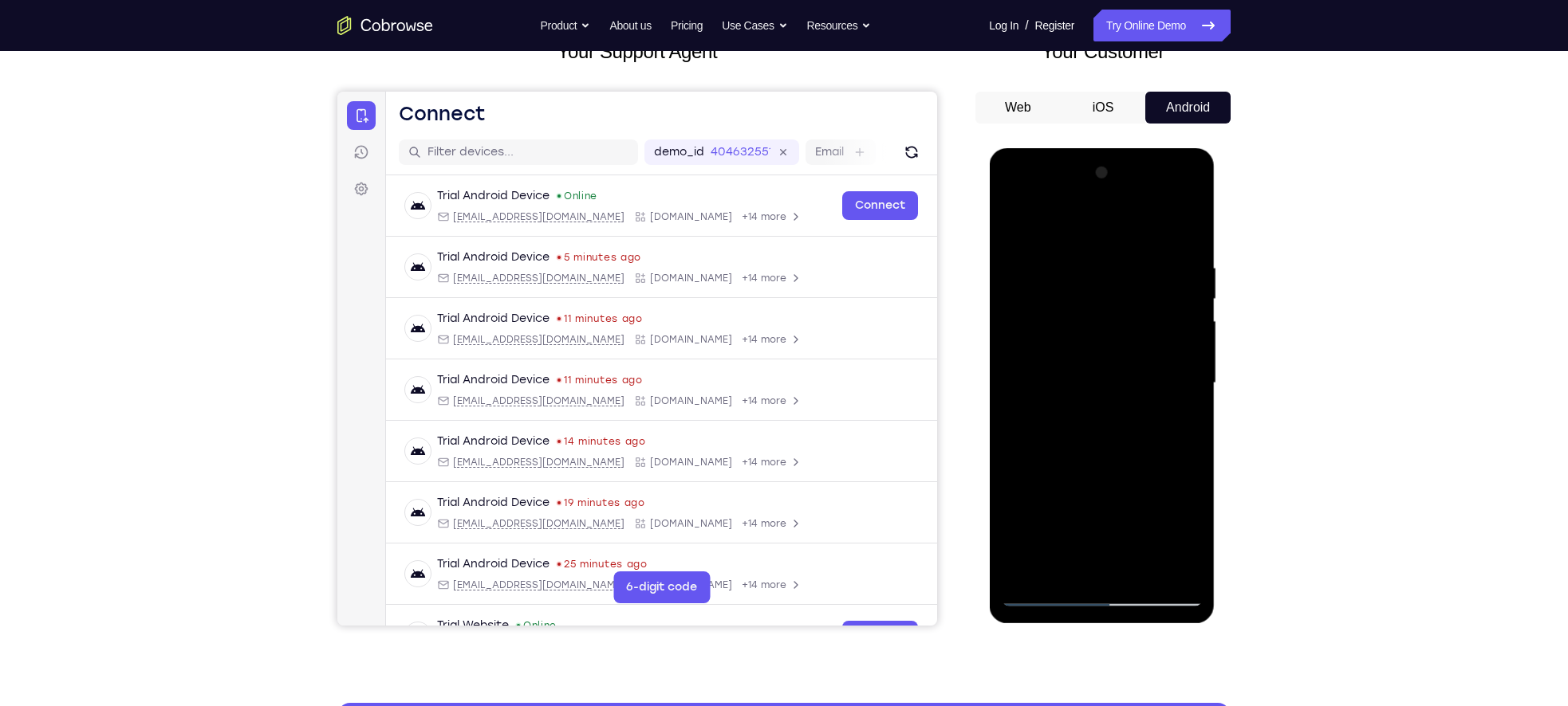
drag, startPoint x: 1117, startPoint y: 304, endPoint x: 1119, endPoint y: 401, distance: 97.0
click at [1119, 401] on div at bounding box center [1101, 383] width 201 height 446
click at [1073, 271] on div at bounding box center [1101, 383] width 201 height 446
click at [1107, 317] on div at bounding box center [1101, 383] width 201 height 446
click at [1184, 540] on div at bounding box center [1101, 383] width 201 height 446
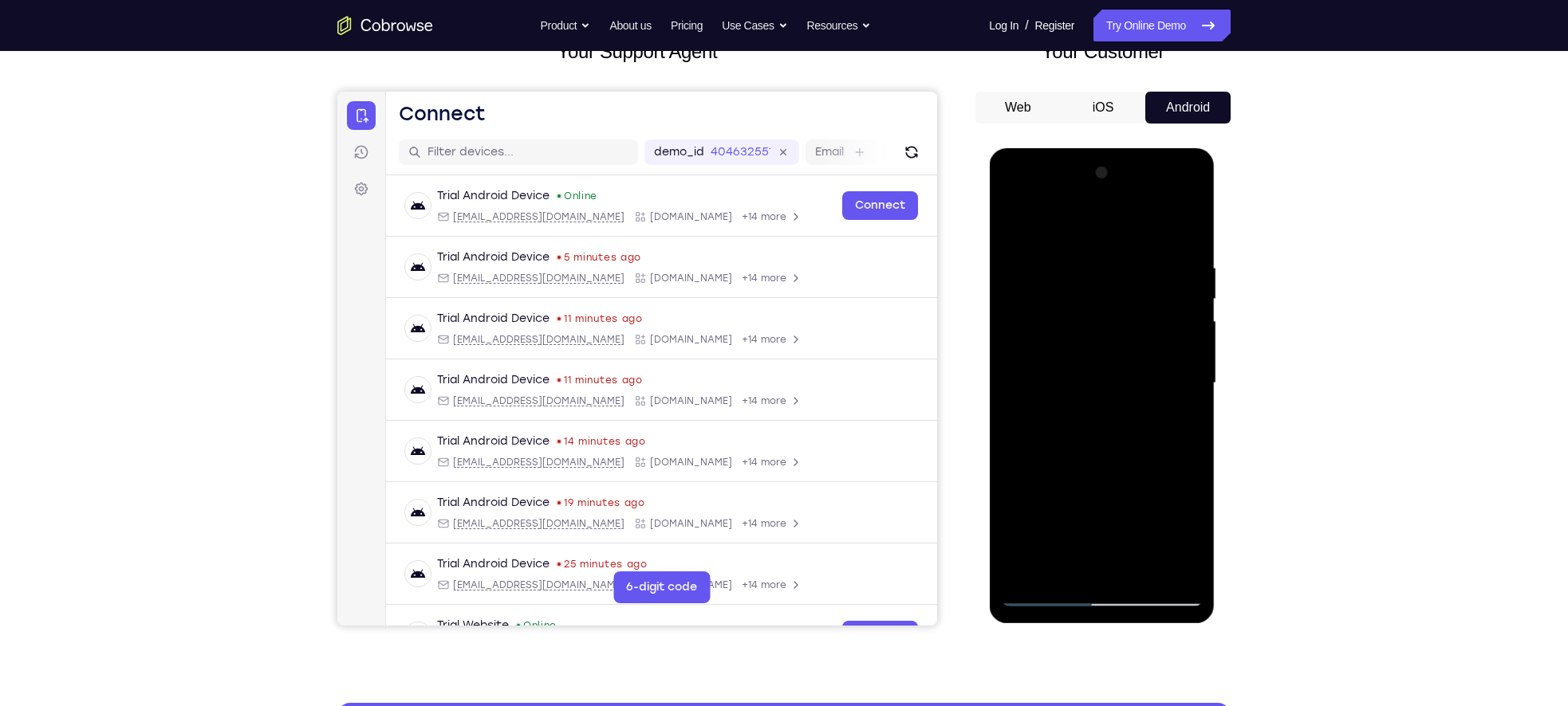
click at [1013, 226] on div at bounding box center [1101, 383] width 201 height 446
click at [1087, 410] on div at bounding box center [1101, 383] width 201 height 446
click at [1068, 532] on div at bounding box center [1101, 383] width 201 height 446
click at [1094, 531] on div at bounding box center [1101, 383] width 201 height 446
click at [1189, 537] on div at bounding box center [1101, 383] width 201 height 446
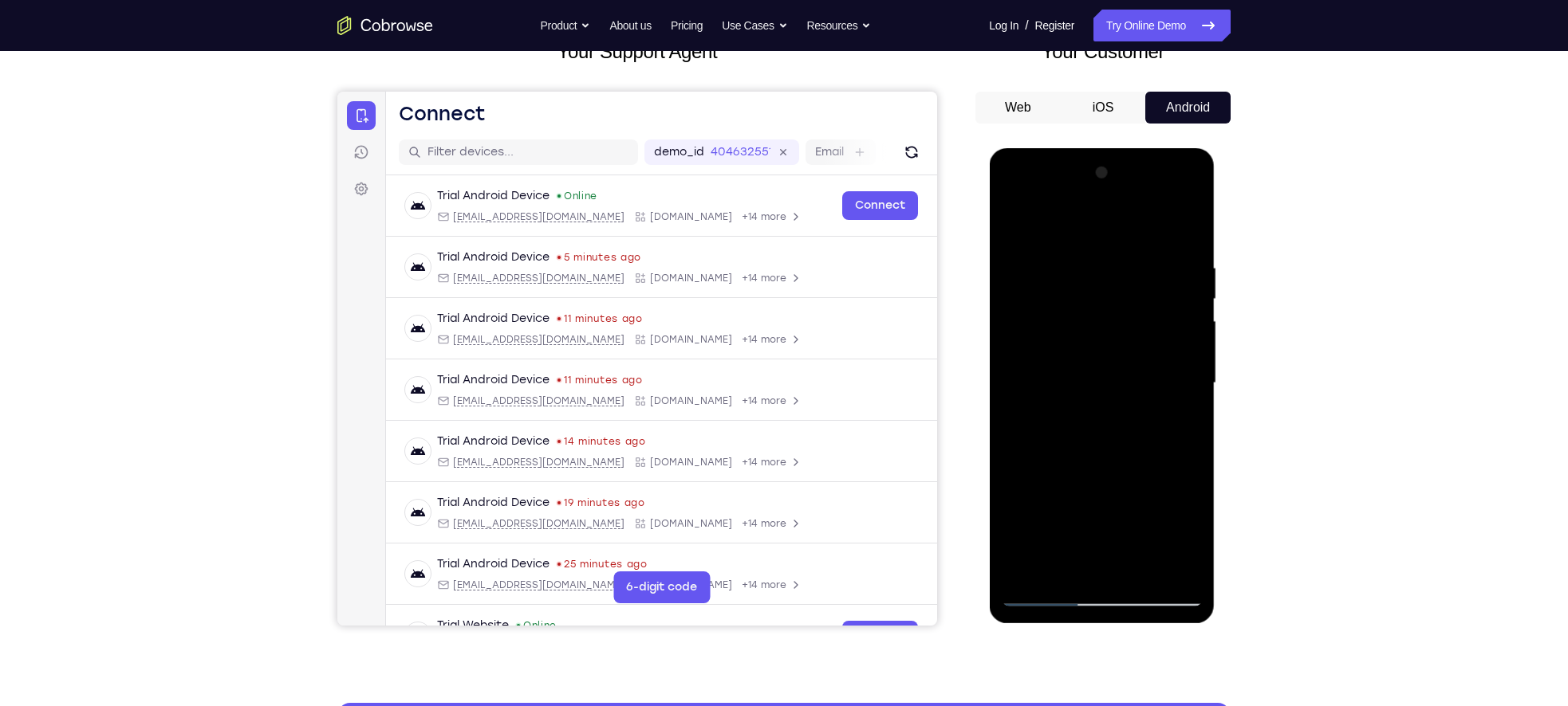
click at [1016, 228] on div at bounding box center [1101, 383] width 201 height 446
click at [1121, 388] on div at bounding box center [1101, 383] width 201 height 446
click at [1075, 359] on div at bounding box center [1101, 383] width 201 height 446
click at [1114, 359] on div at bounding box center [1101, 383] width 201 height 446
click at [1100, 372] on div at bounding box center [1101, 383] width 201 height 446
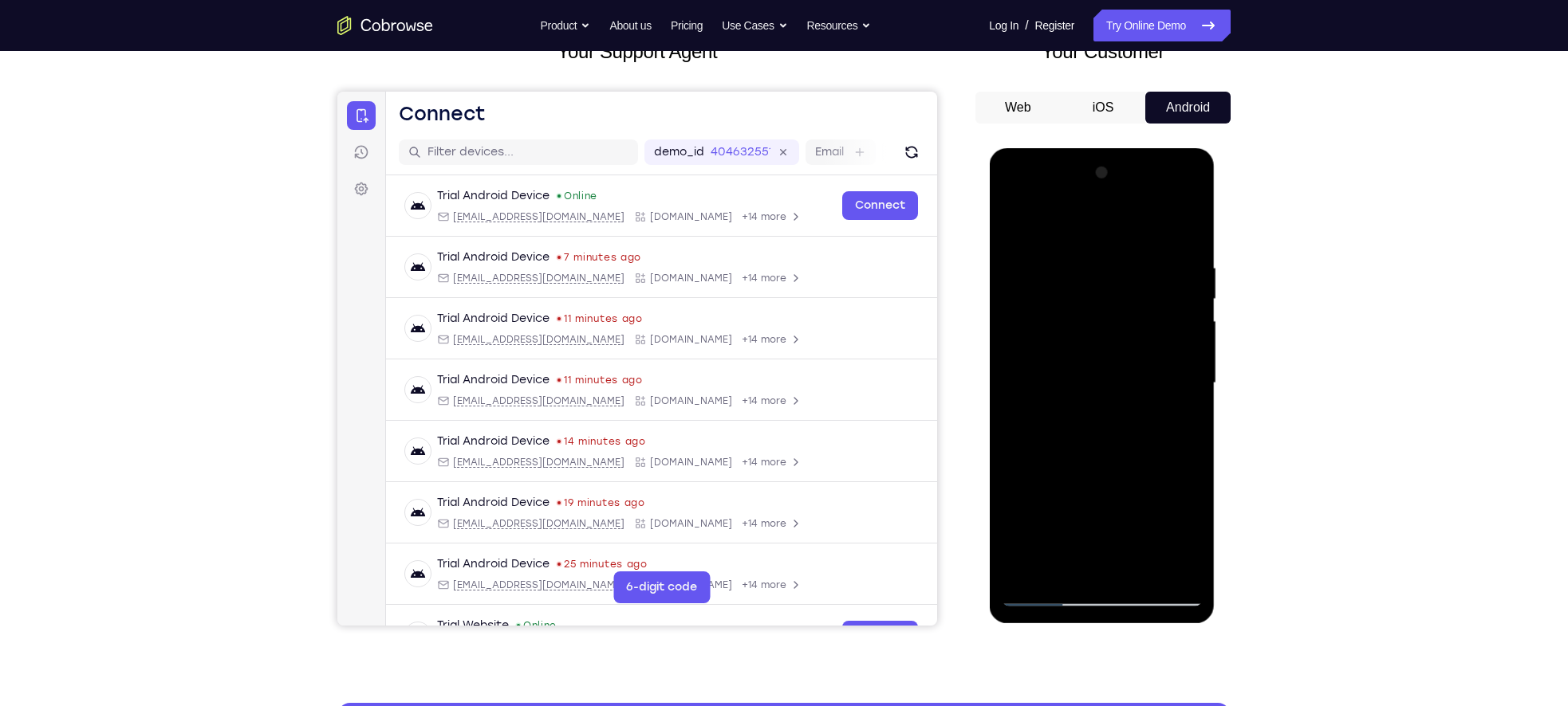
click at [1151, 510] on div at bounding box center [1101, 383] width 201 height 446
click at [1176, 424] on div at bounding box center [1101, 383] width 201 height 446
click at [1097, 333] on div at bounding box center [1101, 383] width 201 height 446
click at [1148, 465] on div at bounding box center [1101, 383] width 201 height 446
click at [1181, 541] on div at bounding box center [1101, 383] width 201 height 446
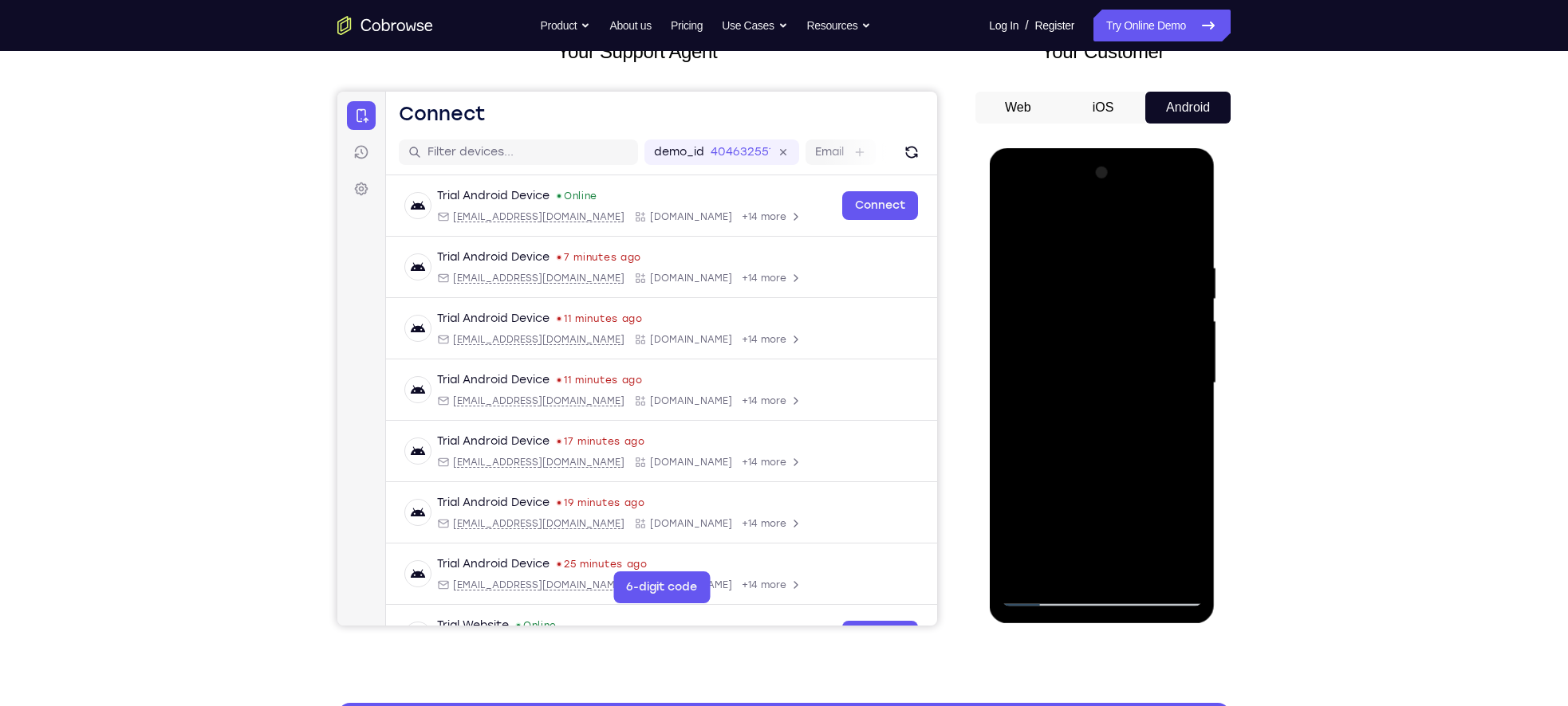
click at [1082, 360] on div at bounding box center [1101, 383] width 201 height 446
click at [1137, 483] on div at bounding box center [1101, 383] width 201 height 446
click at [1015, 228] on div at bounding box center [1101, 383] width 201 height 446
click at [1067, 419] on div at bounding box center [1101, 383] width 201 height 446
click at [1073, 520] on div at bounding box center [1101, 383] width 201 height 446
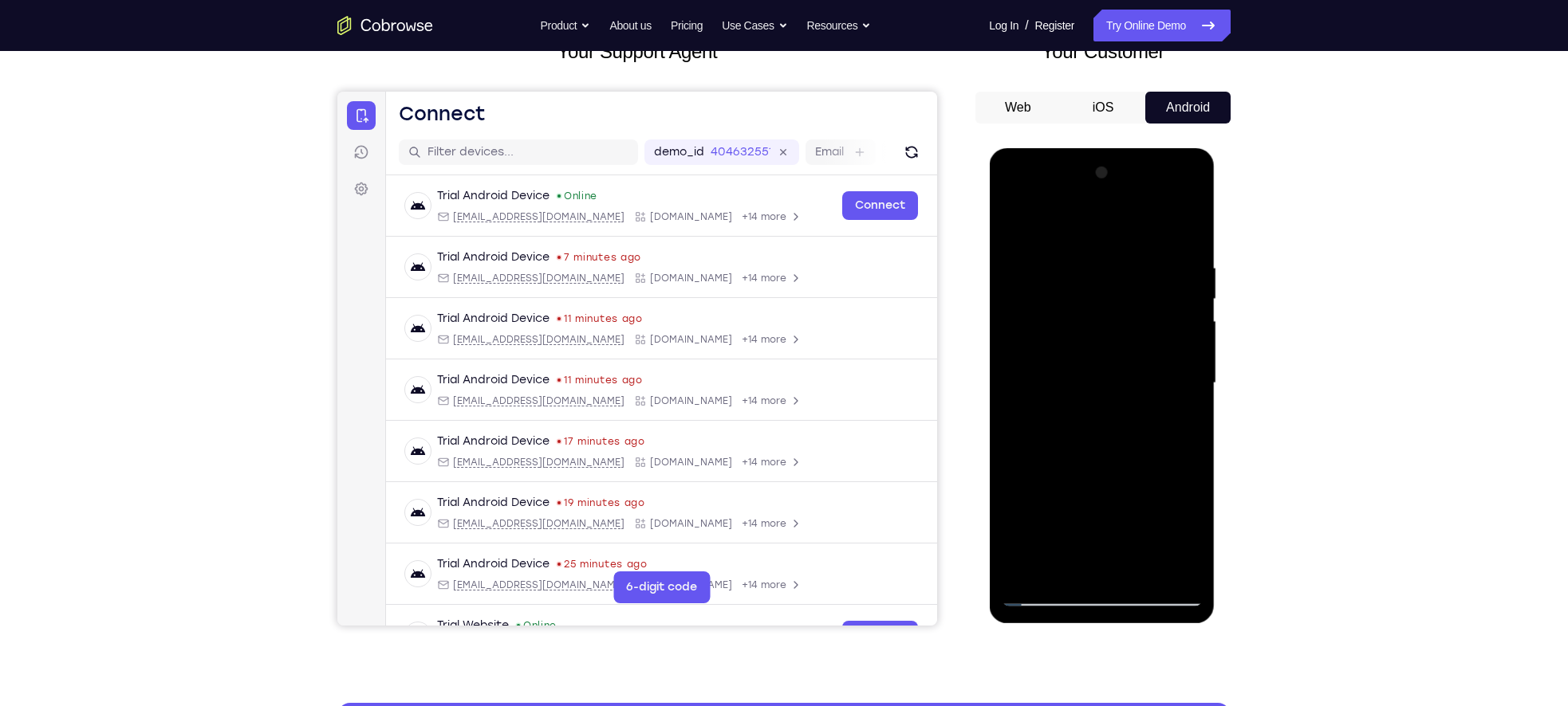
click at [1105, 518] on div at bounding box center [1101, 383] width 201 height 446
click at [1180, 535] on div at bounding box center [1101, 383] width 201 height 446
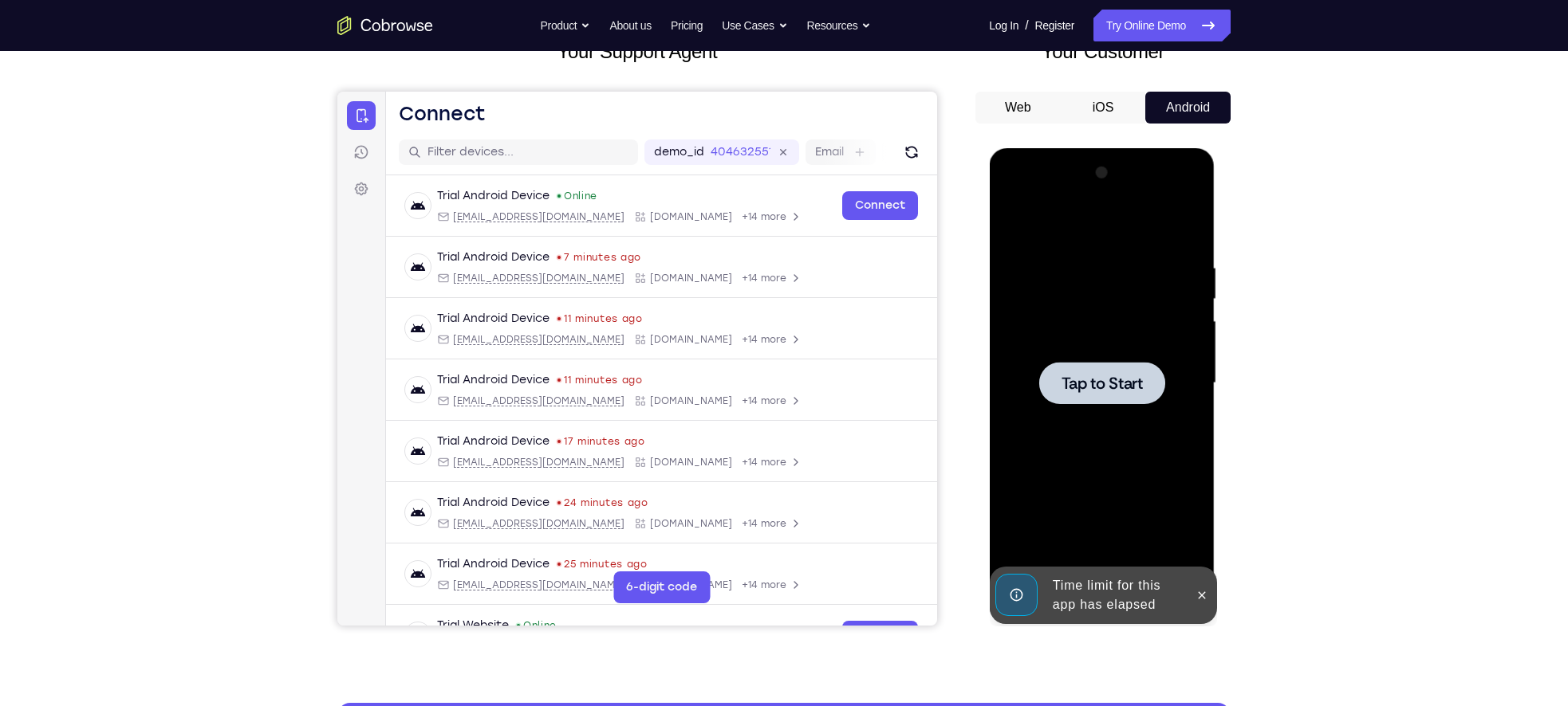
click at [1080, 341] on div at bounding box center [1101, 383] width 201 height 446
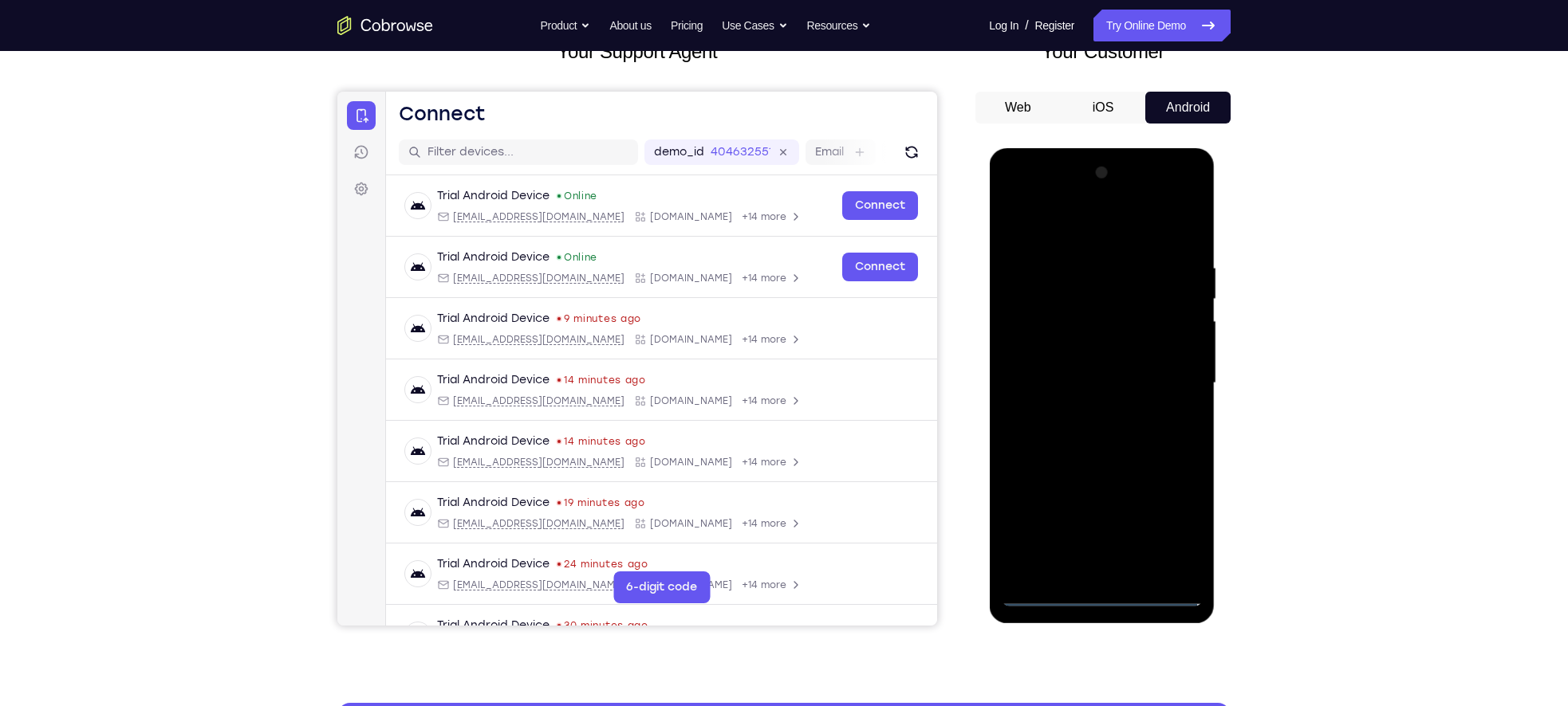
click at [1111, 597] on div at bounding box center [1101, 383] width 201 height 446
click at [1185, 530] on div at bounding box center [1101, 383] width 201 height 446
click at [1027, 206] on div at bounding box center [1101, 383] width 201 height 446
click at [1173, 383] on div at bounding box center [1101, 383] width 201 height 446
click at [1084, 403] on div at bounding box center [1101, 383] width 201 height 446
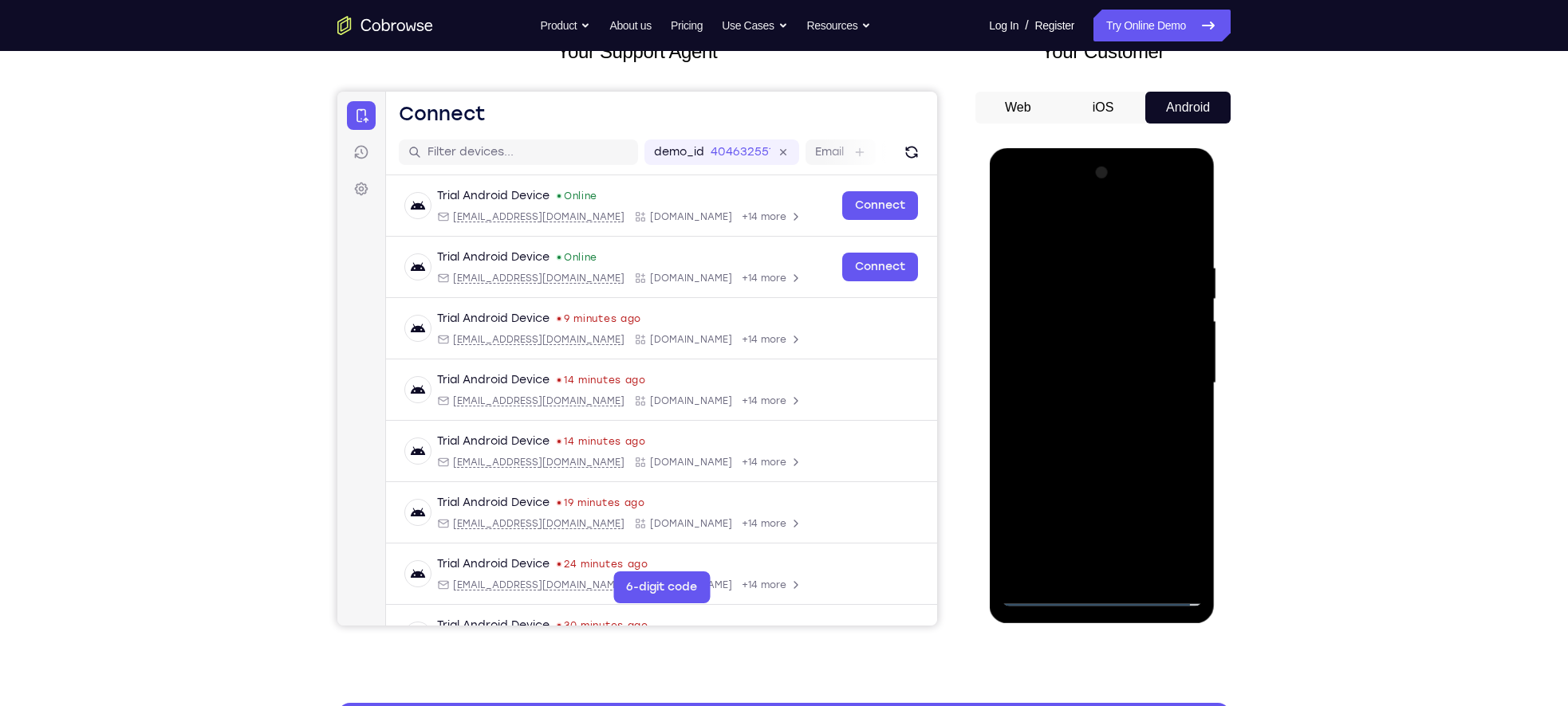
click at [1087, 422] on div at bounding box center [1101, 383] width 201 height 446
click at [1107, 375] on div at bounding box center [1101, 383] width 201 height 446
click at [1086, 348] on div at bounding box center [1101, 383] width 201 height 446
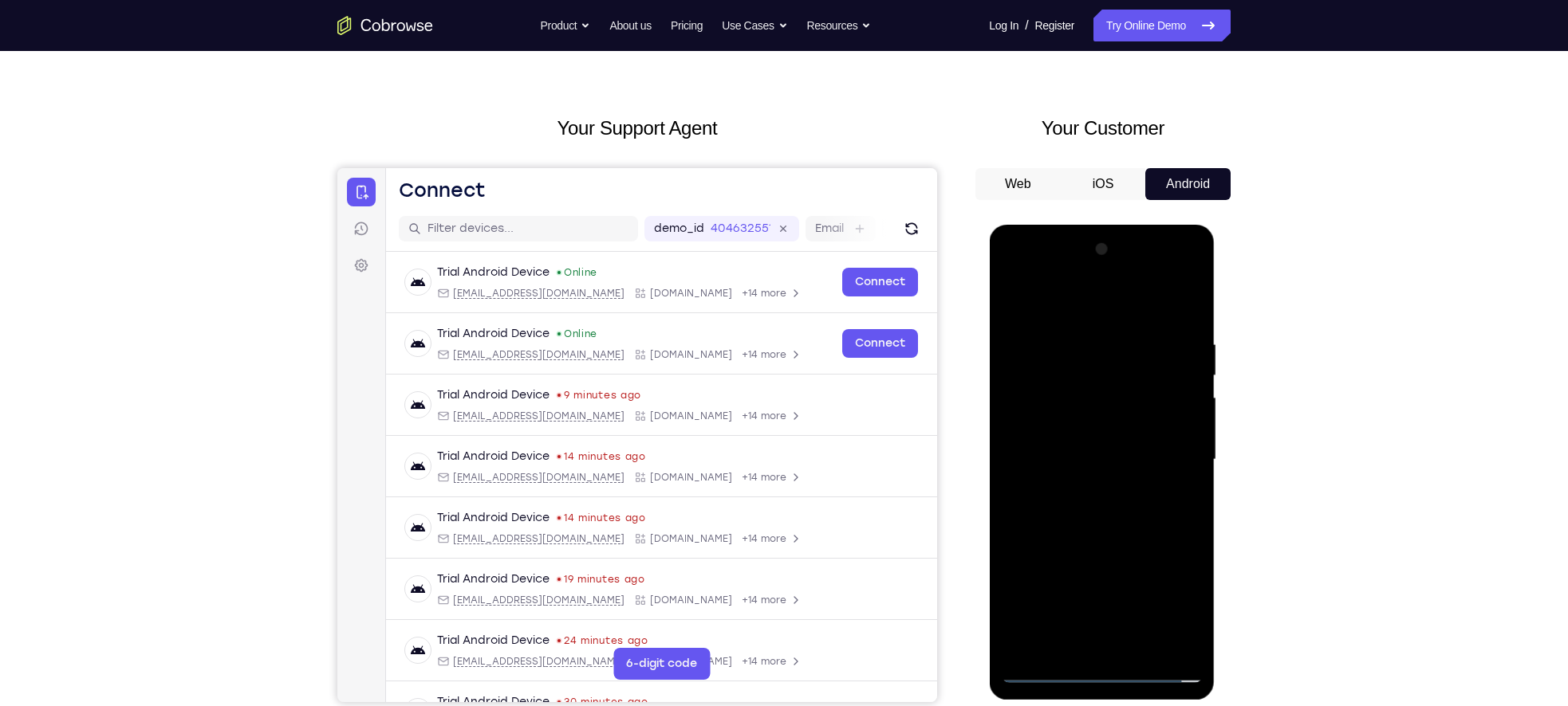
scroll to position [48, 0]
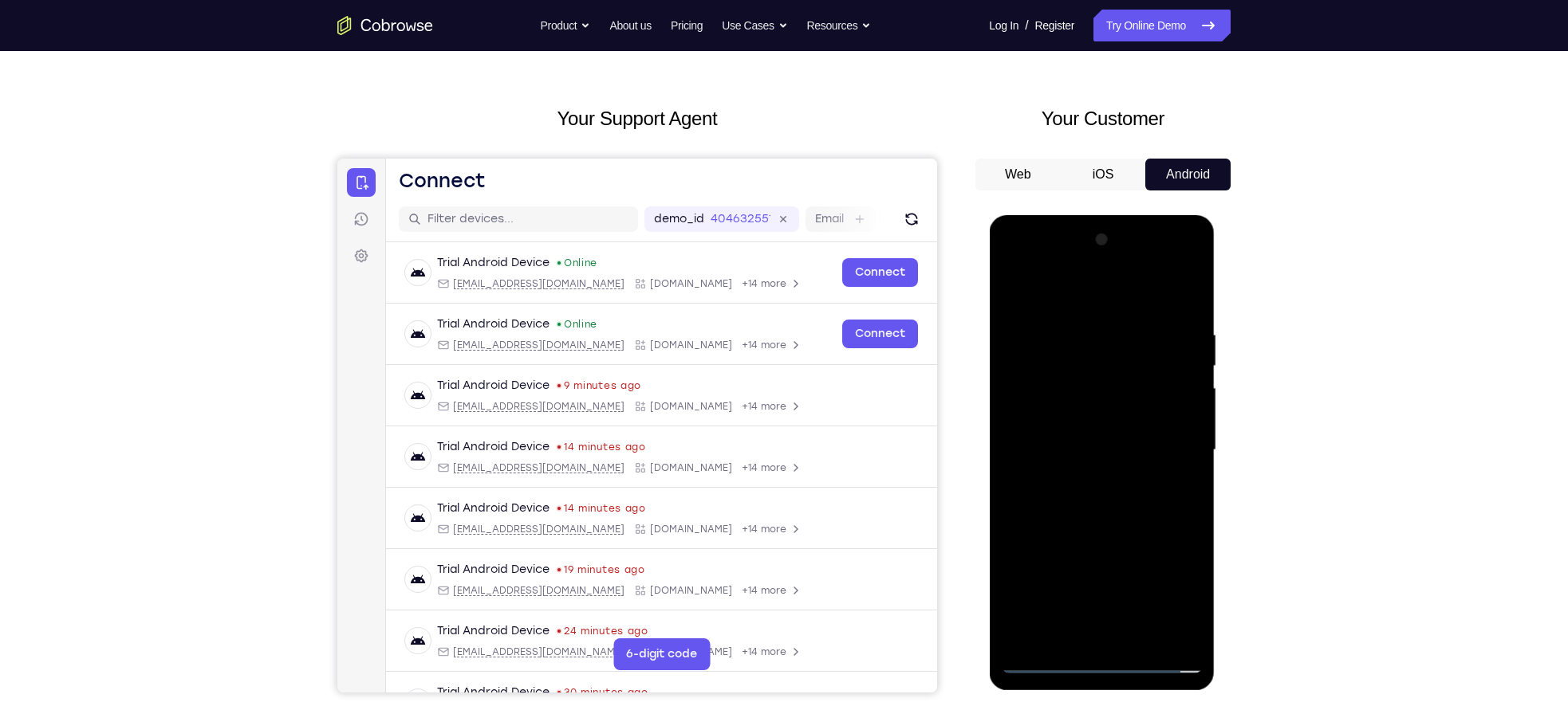
click at [1177, 424] on div at bounding box center [1101, 450] width 201 height 446
click at [1074, 416] on div at bounding box center [1101, 450] width 201 height 446
click at [1070, 424] on div at bounding box center [1101, 450] width 201 height 446
click at [1021, 390] on div at bounding box center [1101, 450] width 201 height 446
click at [1048, 445] on div at bounding box center [1101, 450] width 201 height 446
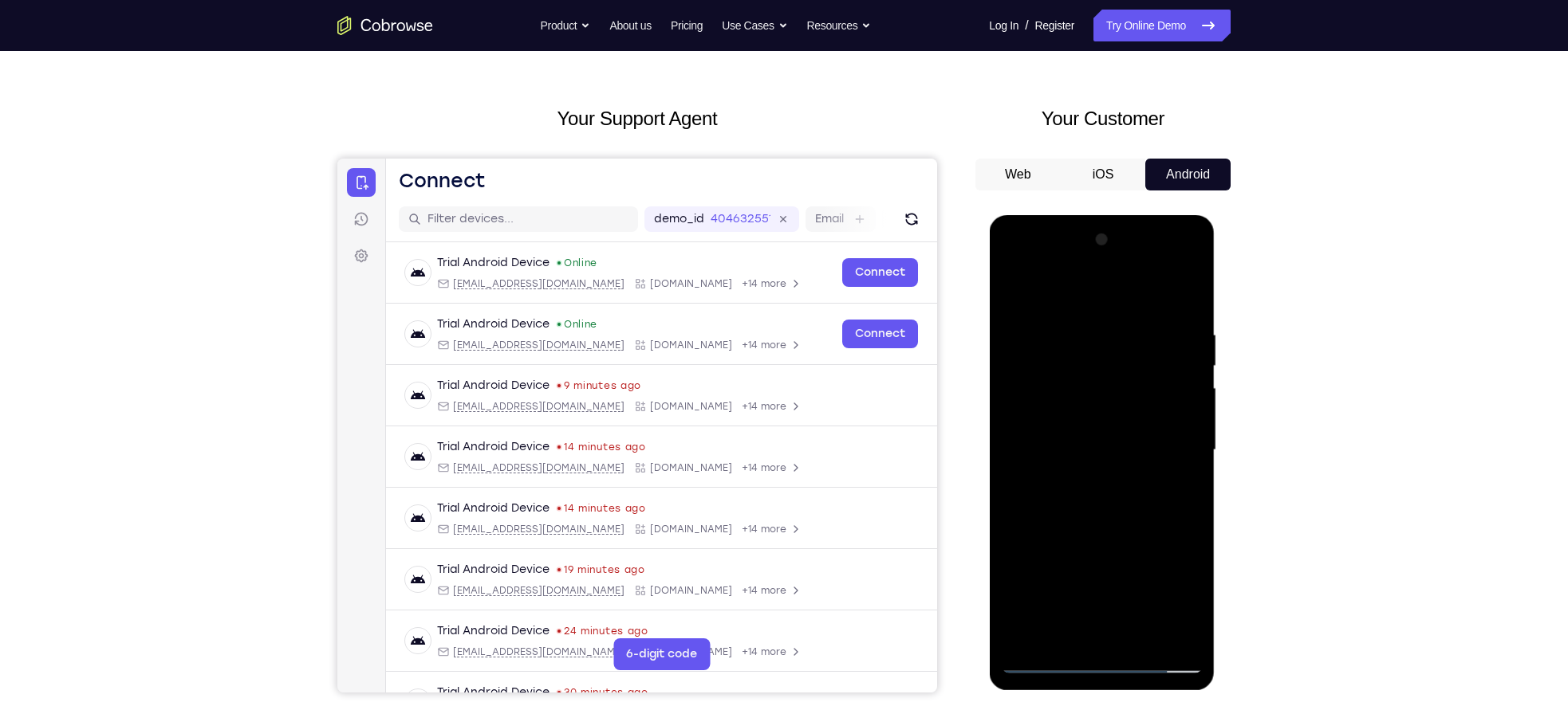
scroll to position [125, 0]
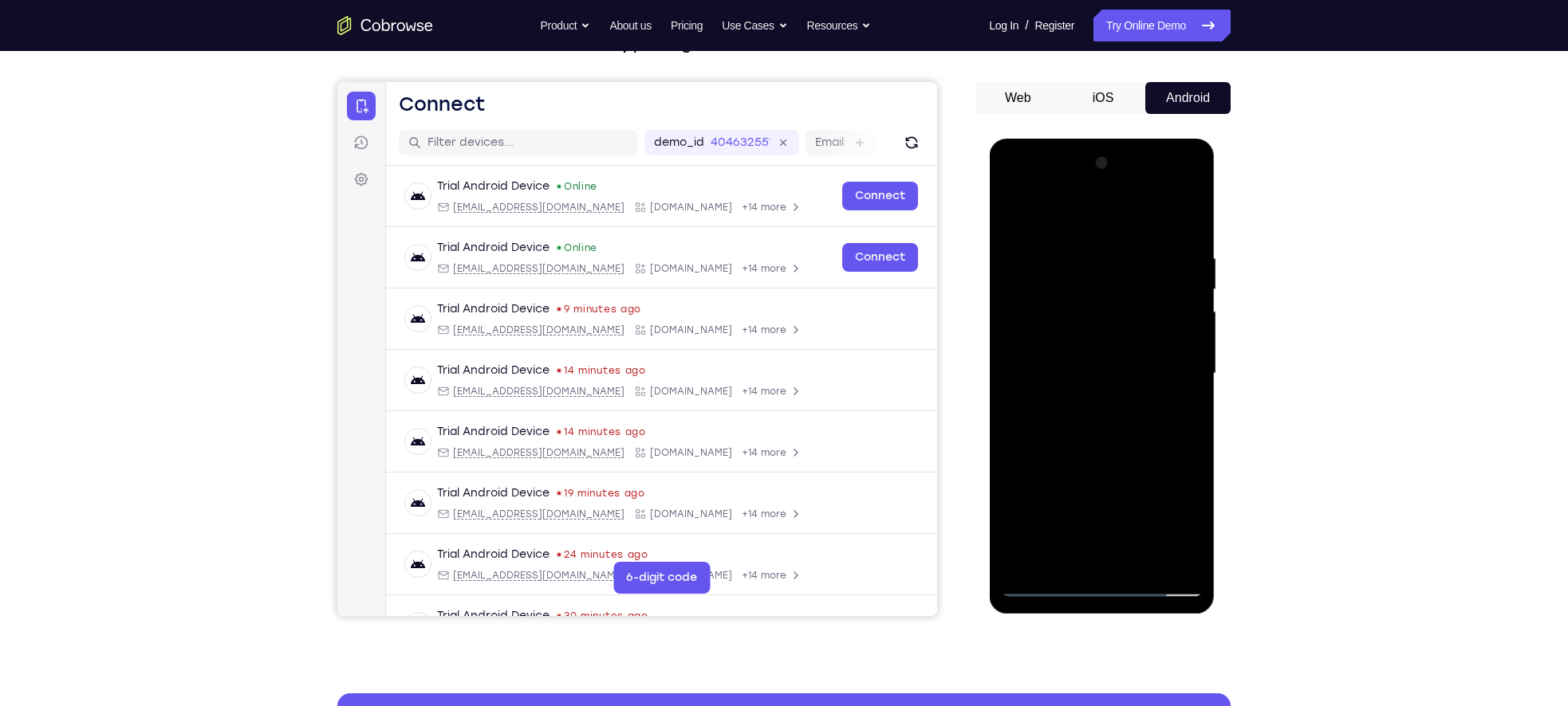
click at [1090, 424] on div at bounding box center [1101, 373] width 201 height 446
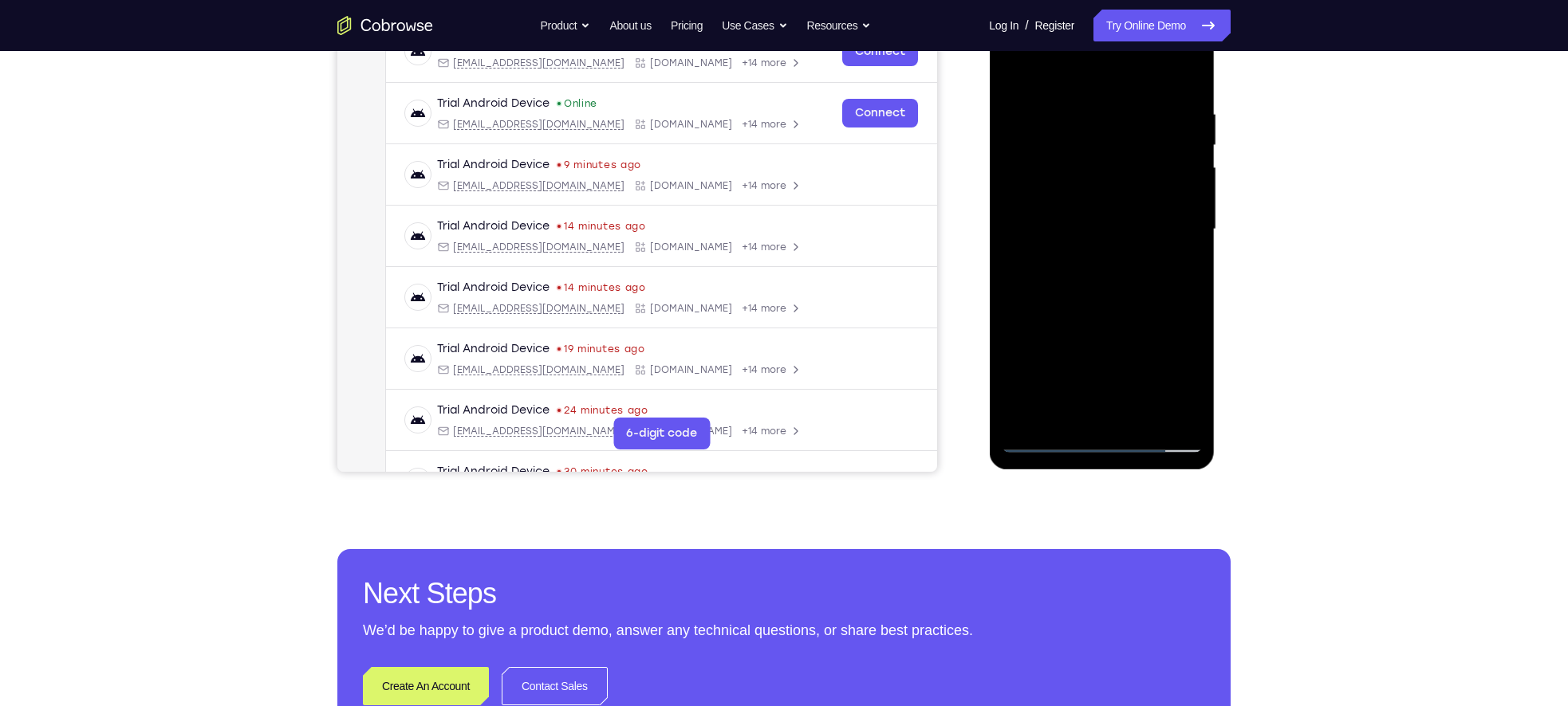
scroll to position [246, 0]
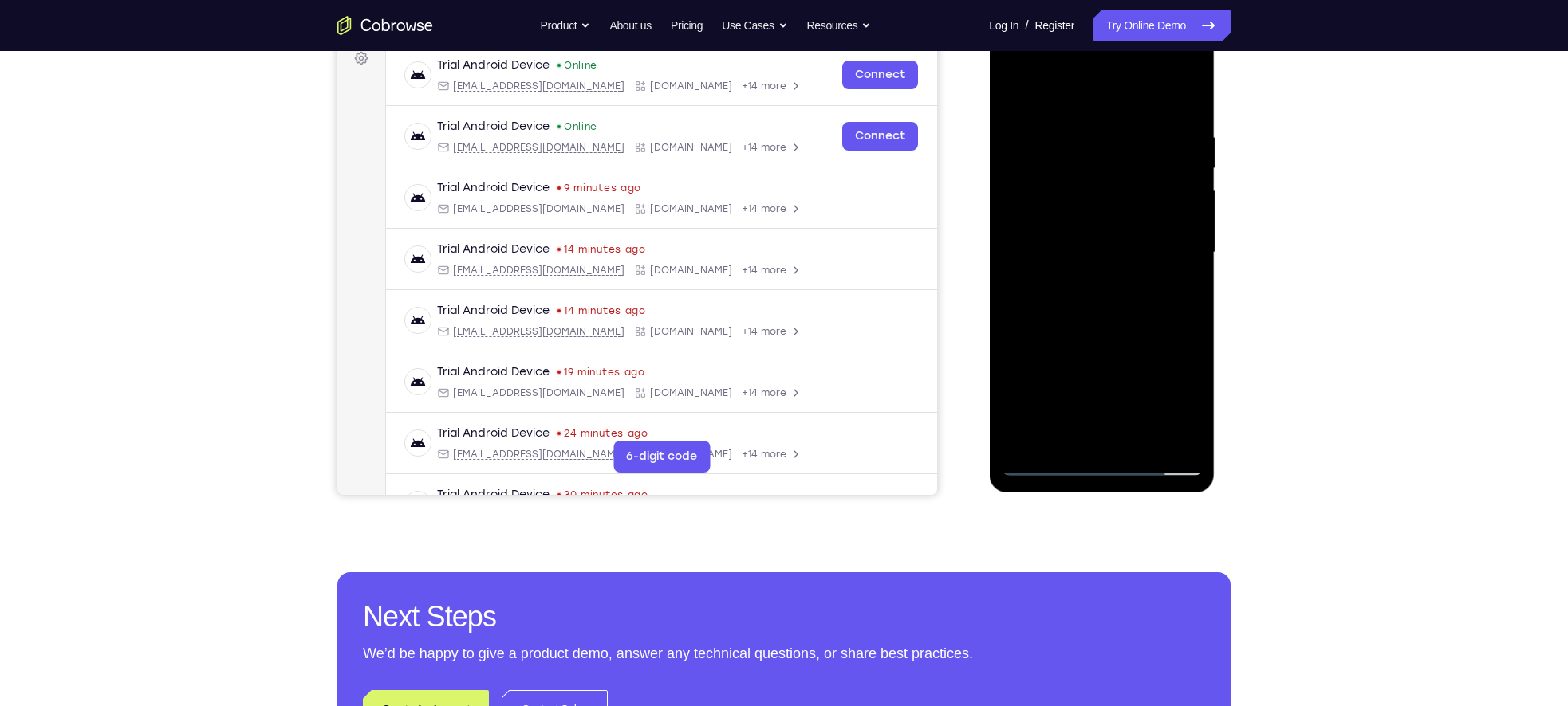
click at [1136, 435] on div at bounding box center [1101, 252] width 201 height 446
click at [1092, 318] on div at bounding box center [1101, 252] width 201 height 446
click at [1141, 439] on div at bounding box center [1101, 252] width 201 height 446
click at [1117, 338] on div at bounding box center [1101, 252] width 201 height 446
click at [1104, 250] on div at bounding box center [1101, 252] width 201 height 446
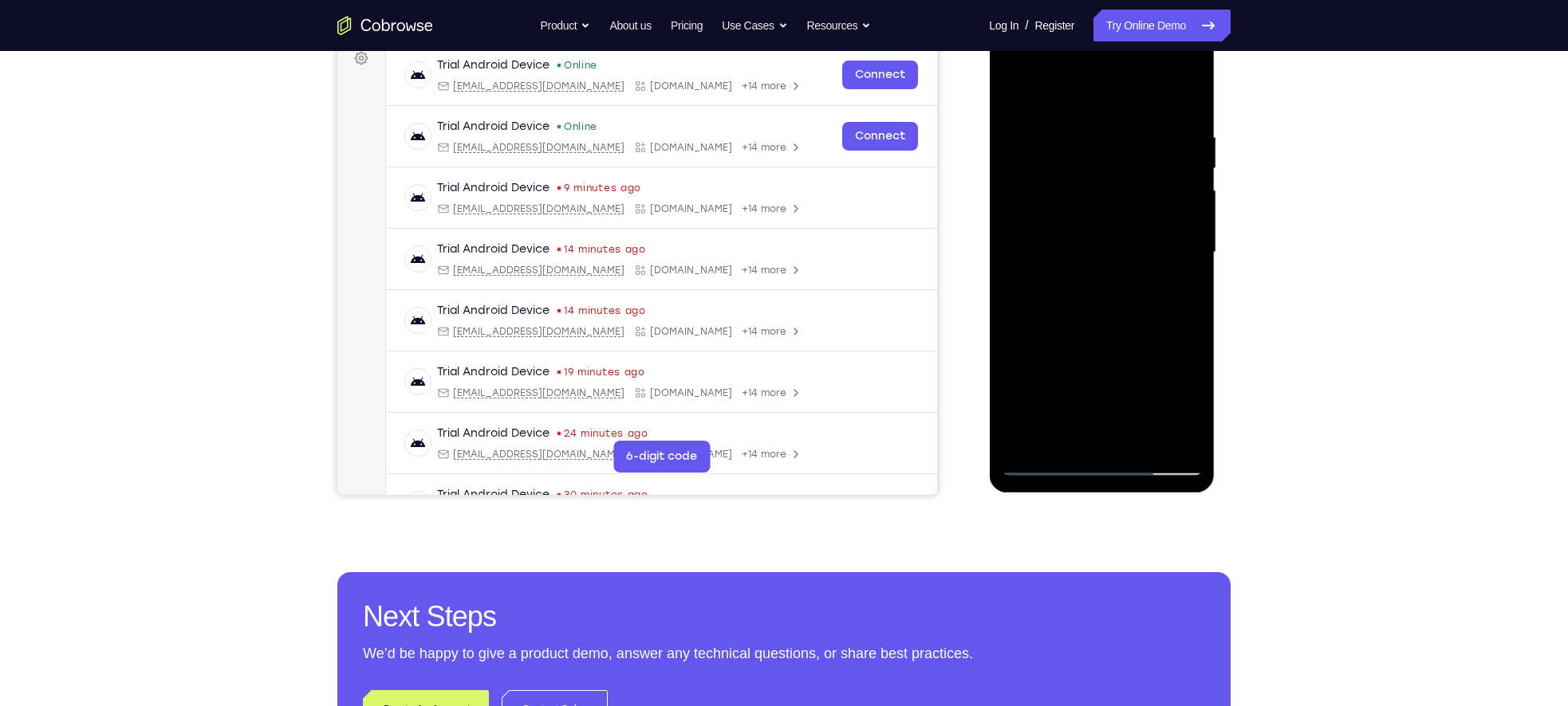
click at [1052, 399] on div at bounding box center [1101, 252] width 201 height 446
click at [1085, 404] on div at bounding box center [1101, 252] width 201 height 446
click at [1192, 409] on div at bounding box center [1101, 252] width 201 height 446
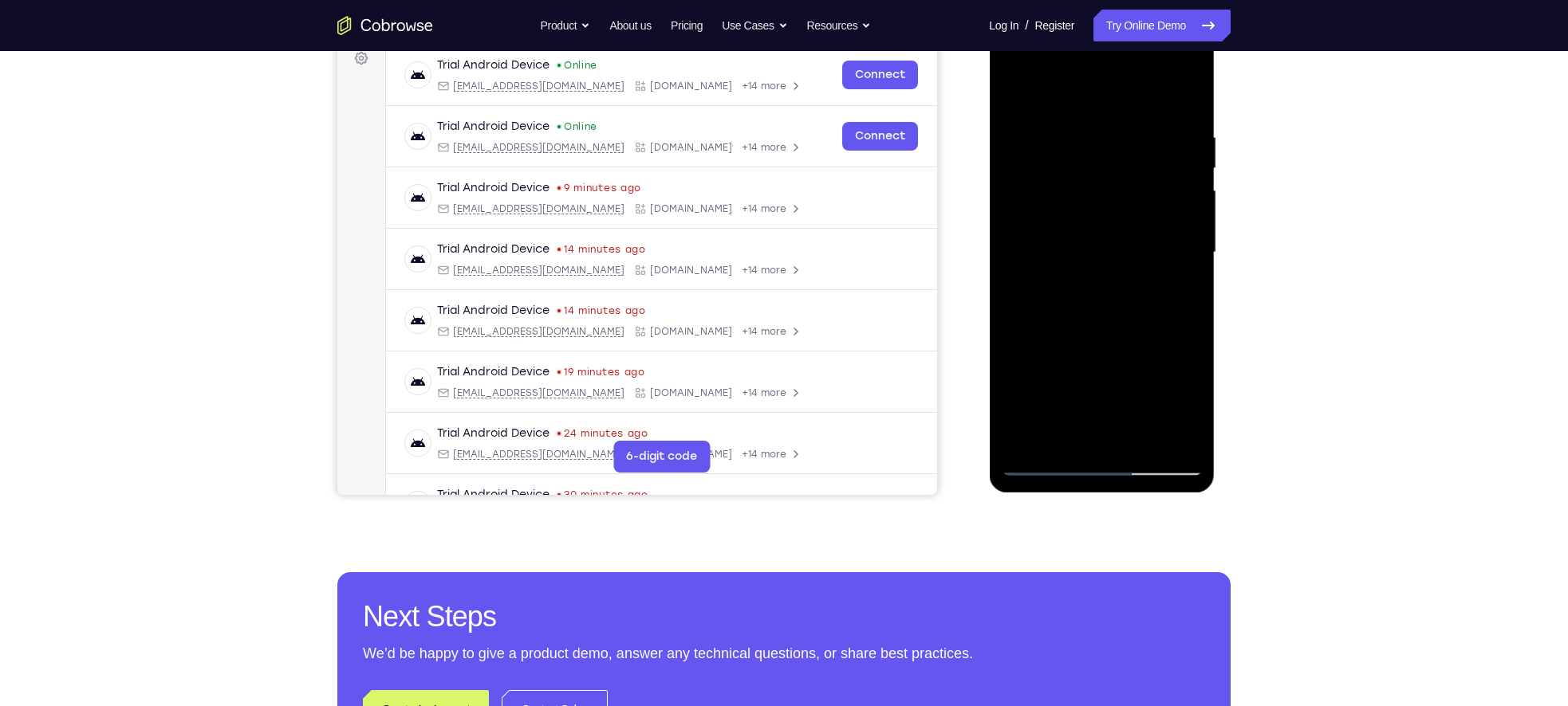
click at [1192, 409] on div at bounding box center [1101, 252] width 201 height 446
click at [1013, 97] on div at bounding box center [1101, 252] width 201 height 446
click at [1097, 291] on div at bounding box center [1101, 252] width 201 height 446
click at [1094, 246] on div at bounding box center [1101, 252] width 201 height 446
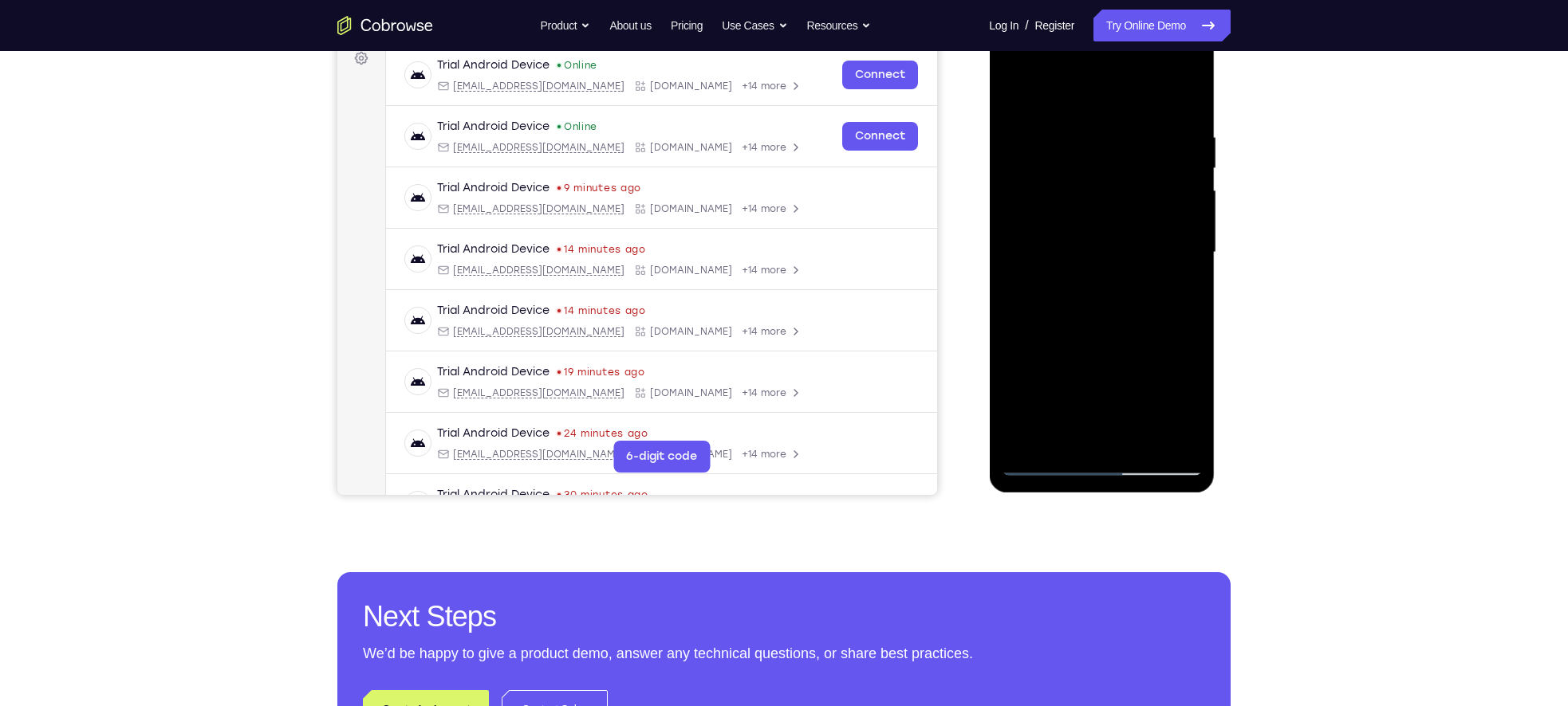
click at [1155, 249] on div at bounding box center [1101, 252] width 201 height 446
click at [1184, 409] on div at bounding box center [1101, 252] width 201 height 446
click at [1181, 412] on div at bounding box center [1101, 252] width 201 height 446
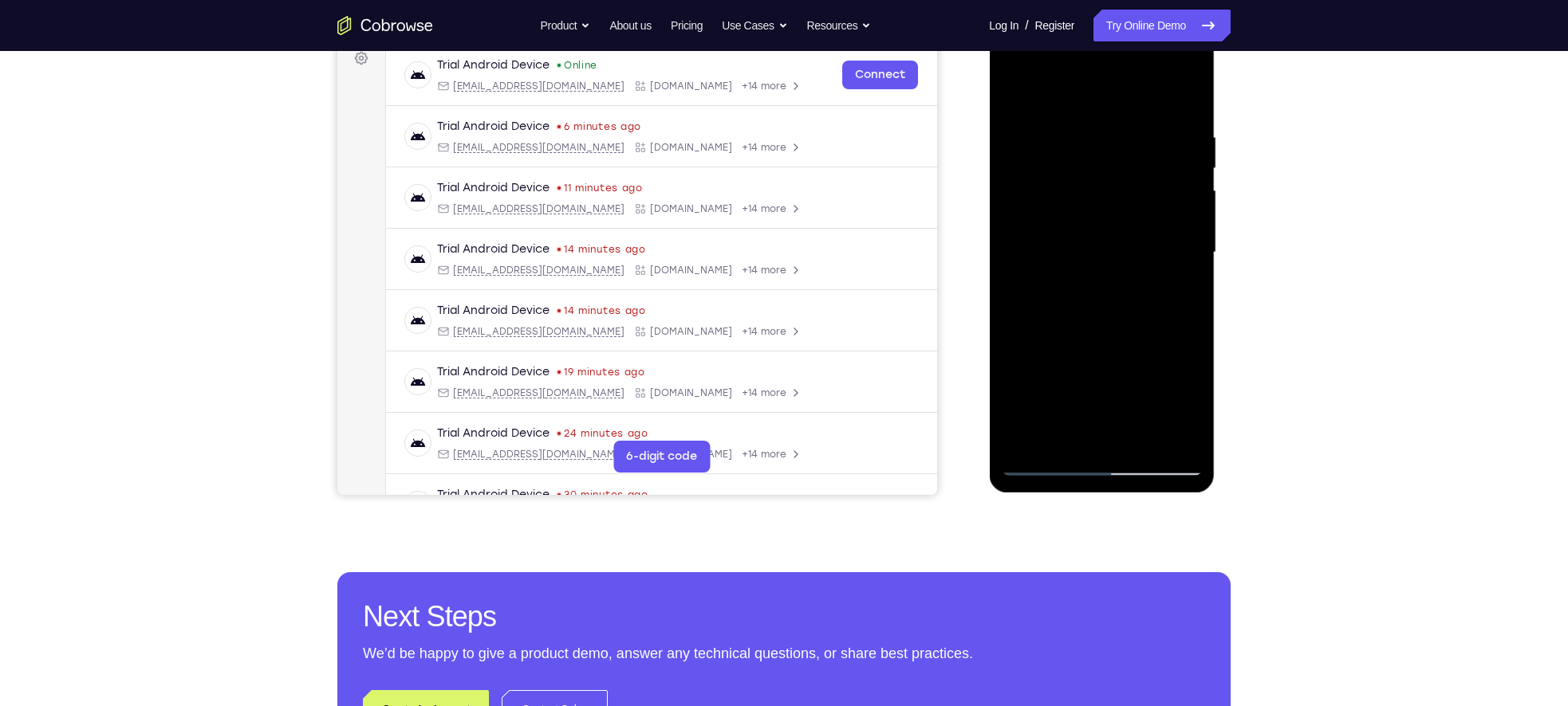
click at [1181, 412] on div at bounding box center [1101, 252] width 201 height 446
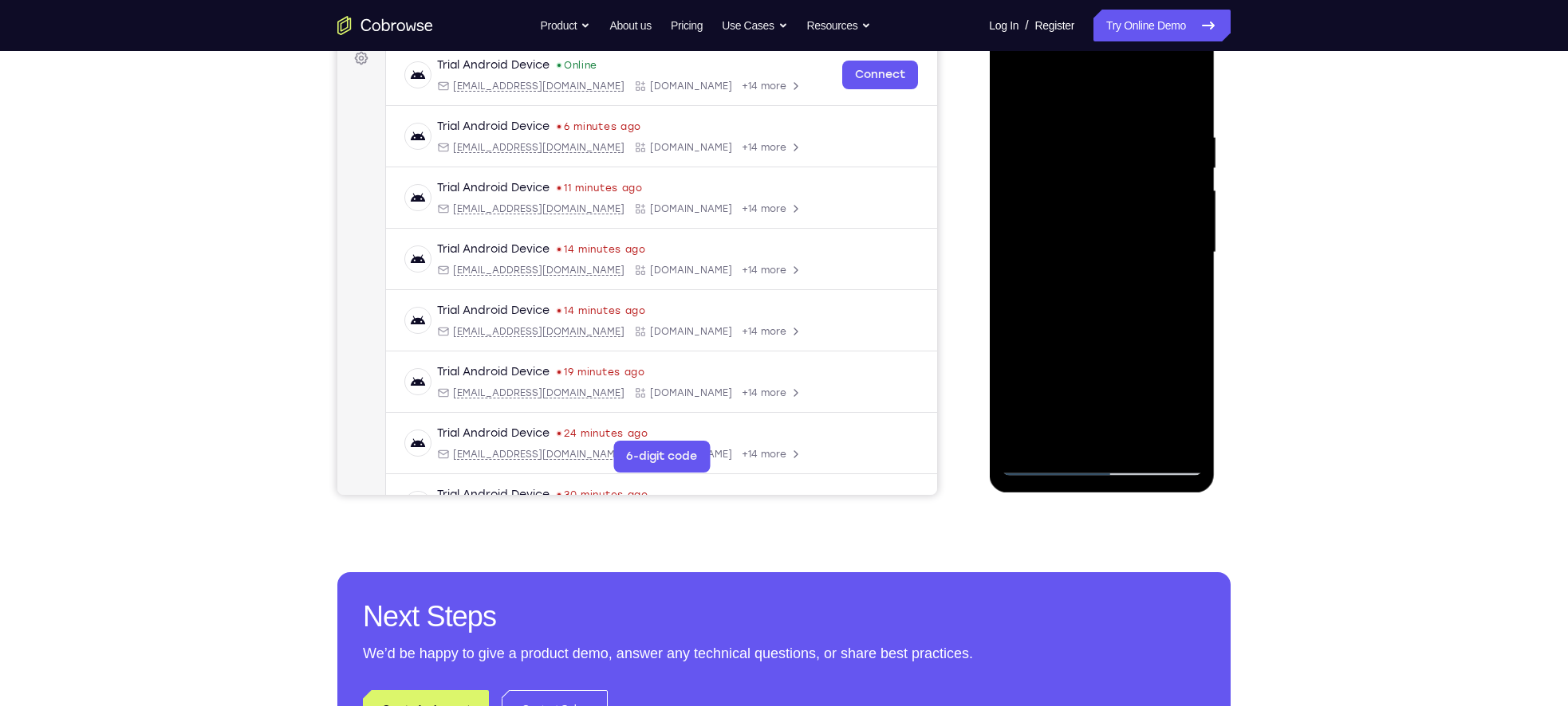
click at [1181, 412] on div at bounding box center [1101, 252] width 201 height 446
click at [1183, 411] on div at bounding box center [1101, 252] width 201 height 446
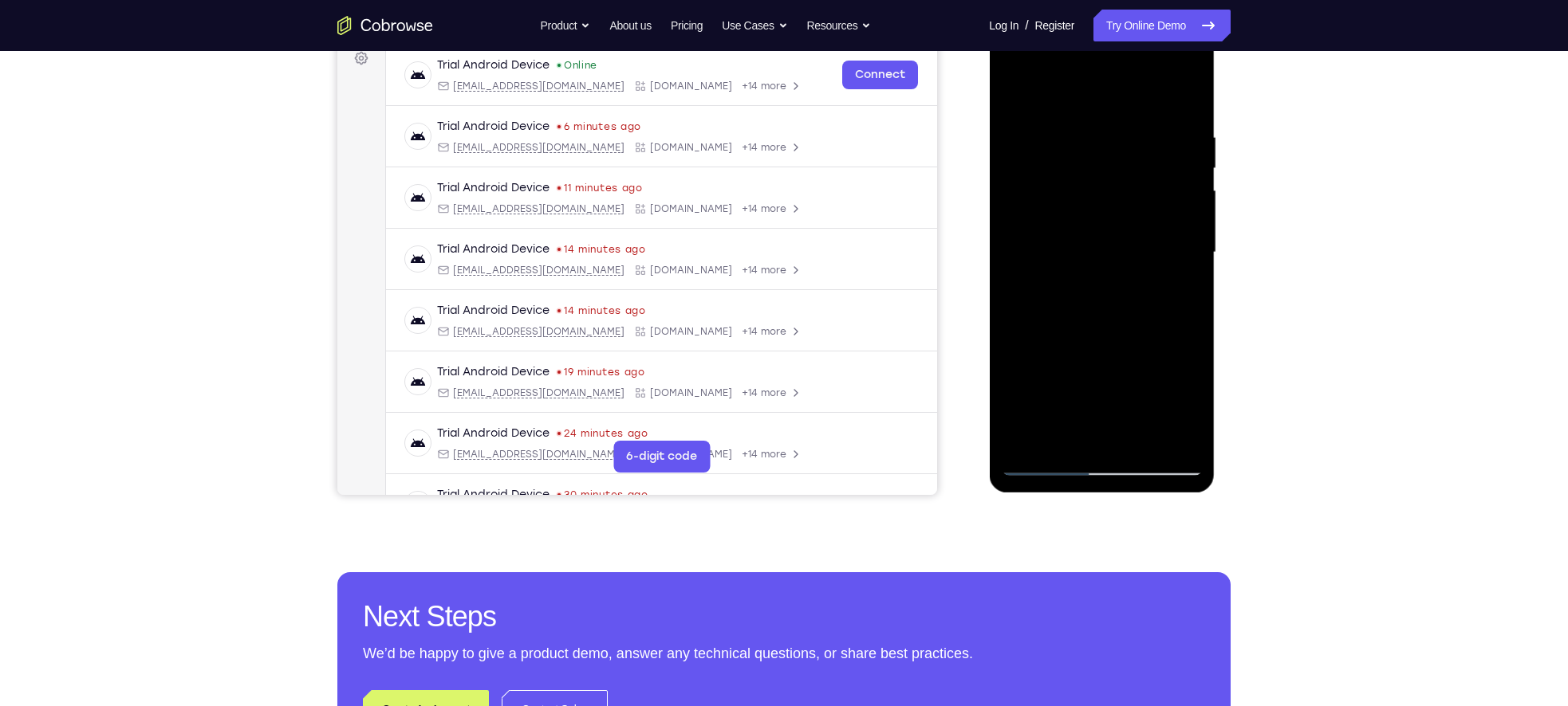
click at [1127, 160] on div at bounding box center [1101, 252] width 201 height 446
click at [1170, 302] on div at bounding box center [1101, 252] width 201 height 446
click at [1008, 95] on div at bounding box center [1101, 252] width 201 height 446
click at [1109, 278] on div at bounding box center [1101, 252] width 201 height 446
click at [1036, 379] on div at bounding box center [1101, 252] width 201 height 446
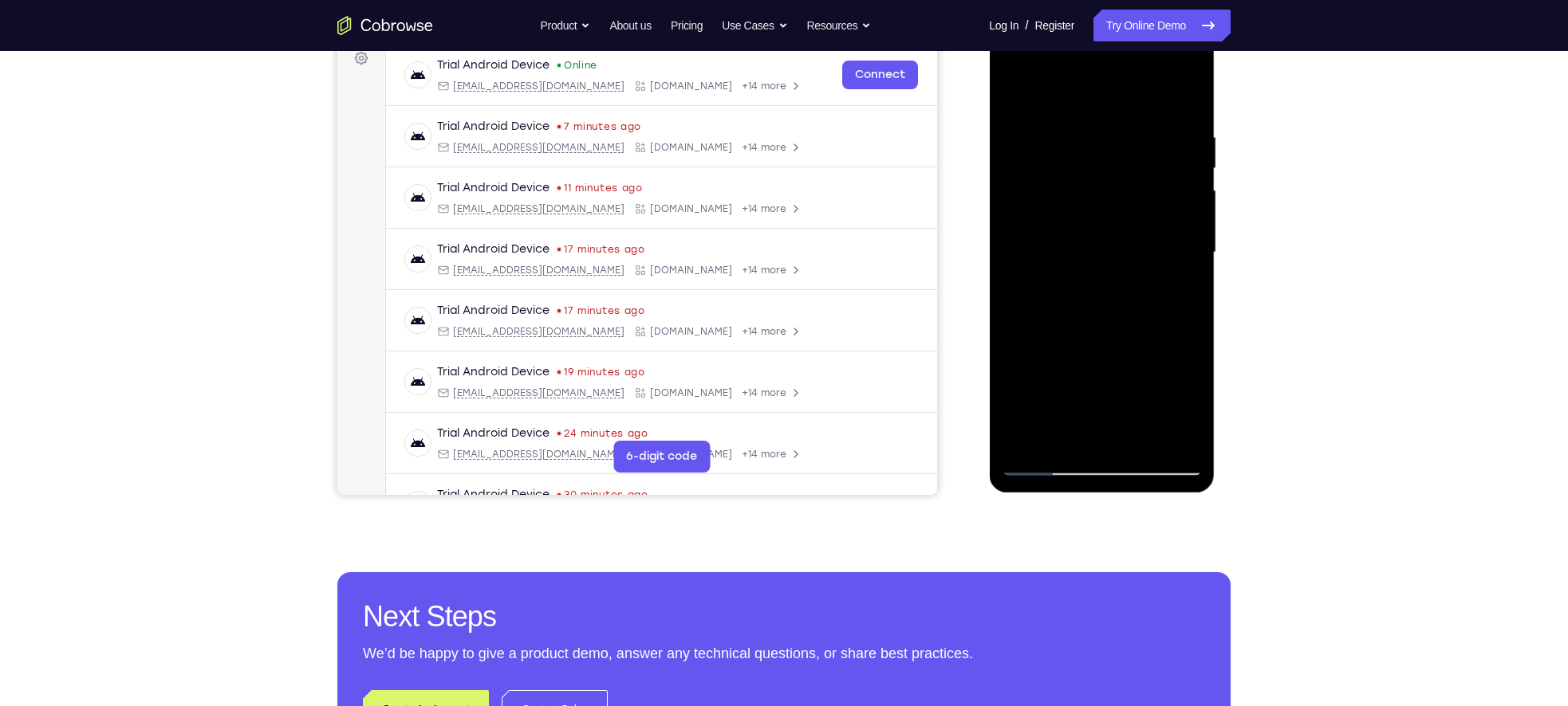
click at [1067, 386] on div at bounding box center [1101, 252] width 201 height 446
click at [1184, 409] on div at bounding box center [1101, 252] width 201 height 446
click at [1065, 190] on div at bounding box center [1101, 252] width 201 height 446
click at [1107, 336] on div at bounding box center [1101, 252] width 201 height 446
click at [1181, 404] on div at bounding box center [1101, 252] width 201 height 446
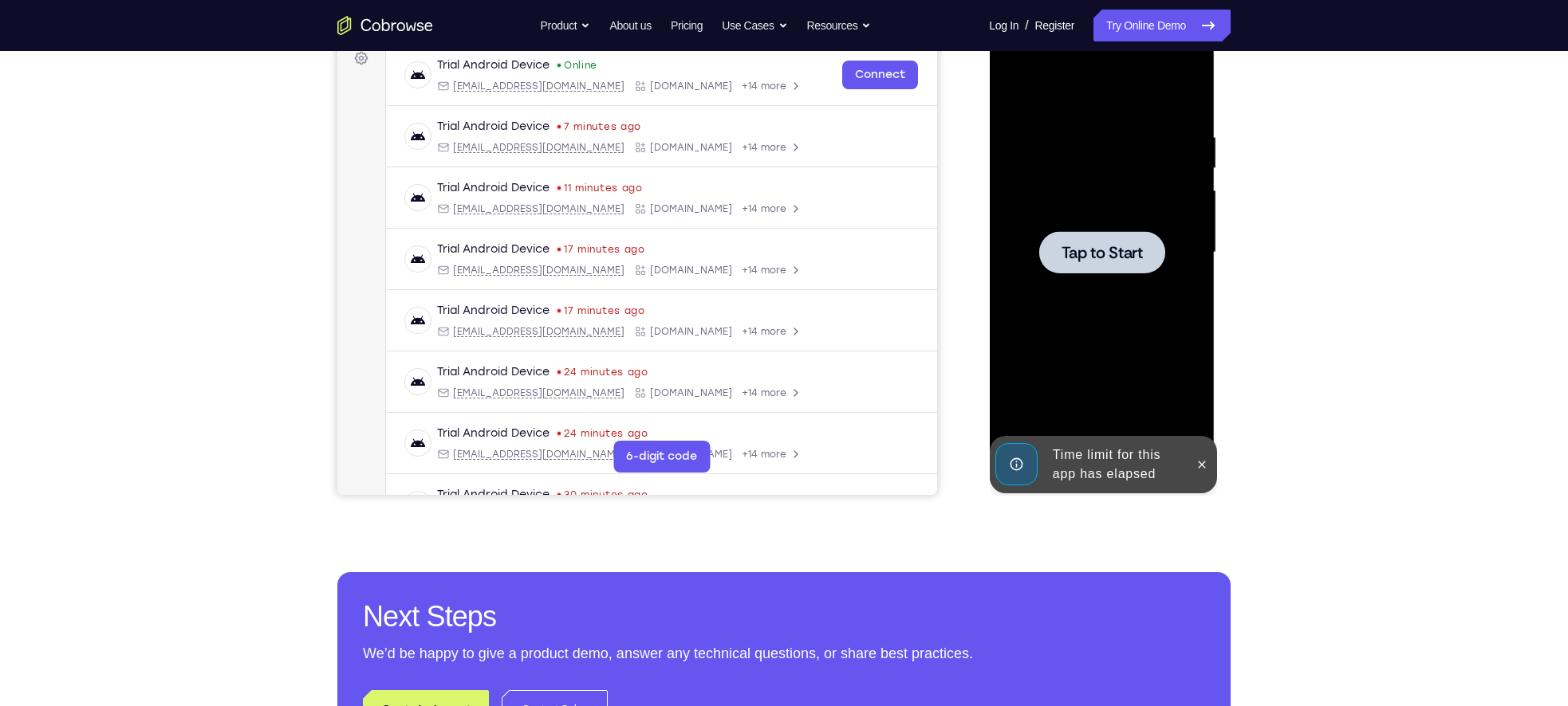
click at [1146, 311] on div at bounding box center [1101, 252] width 201 height 446
click at [1200, 469] on icon at bounding box center [1200, 465] width 13 height 13
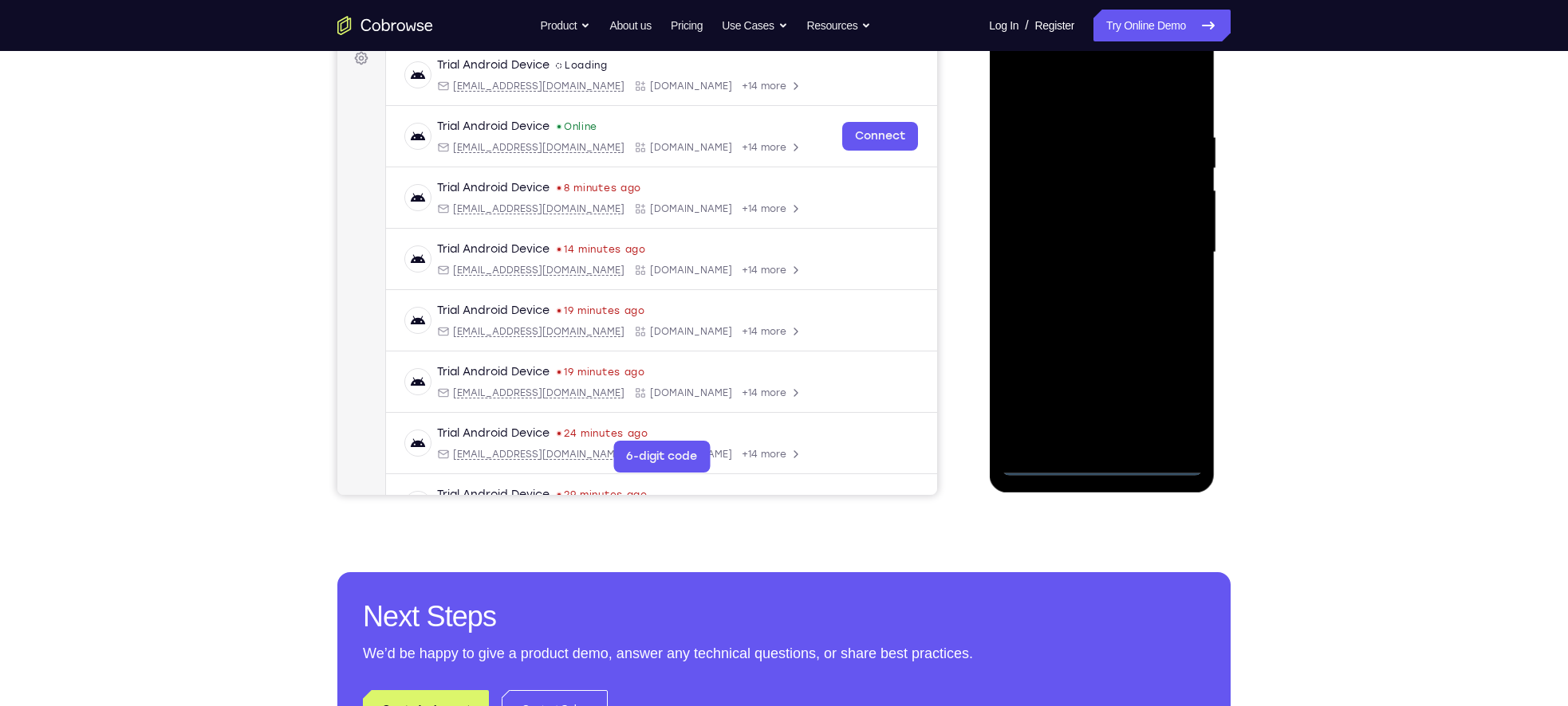
click at [1082, 452] on div at bounding box center [1101, 252] width 201 height 446
click at [1093, 460] on div at bounding box center [1101, 252] width 201 height 446
click at [1168, 393] on div at bounding box center [1101, 252] width 201 height 446
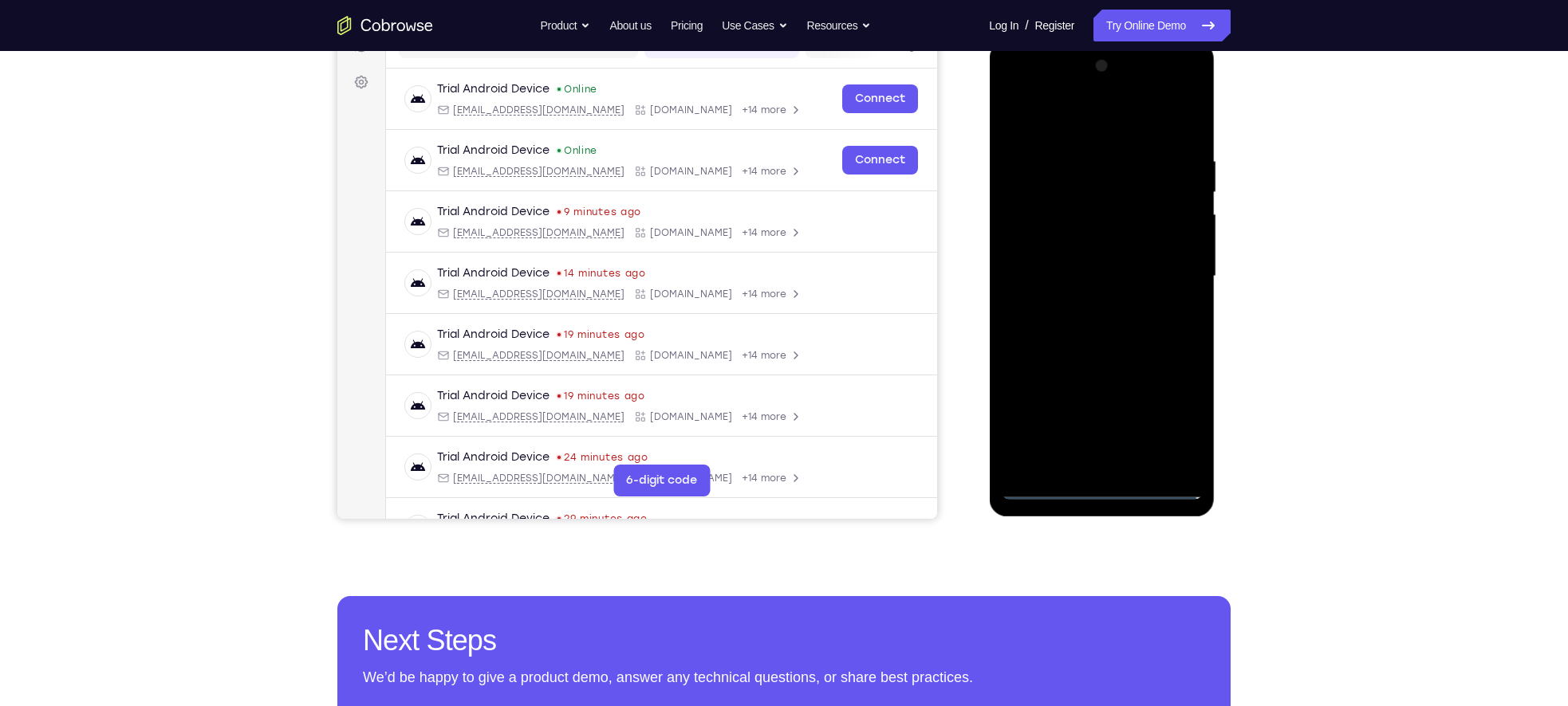
click at [1009, 95] on div at bounding box center [1101, 277] width 201 height 446
click at [1013, 93] on div at bounding box center [1101, 277] width 201 height 446
click at [1180, 272] on div at bounding box center [1101, 277] width 201 height 446
click at [1164, 272] on div at bounding box center [1101, 277] width 201 height 446
click at [1084, 307] on div at bounding box center [1101, 277] width 201 height 446
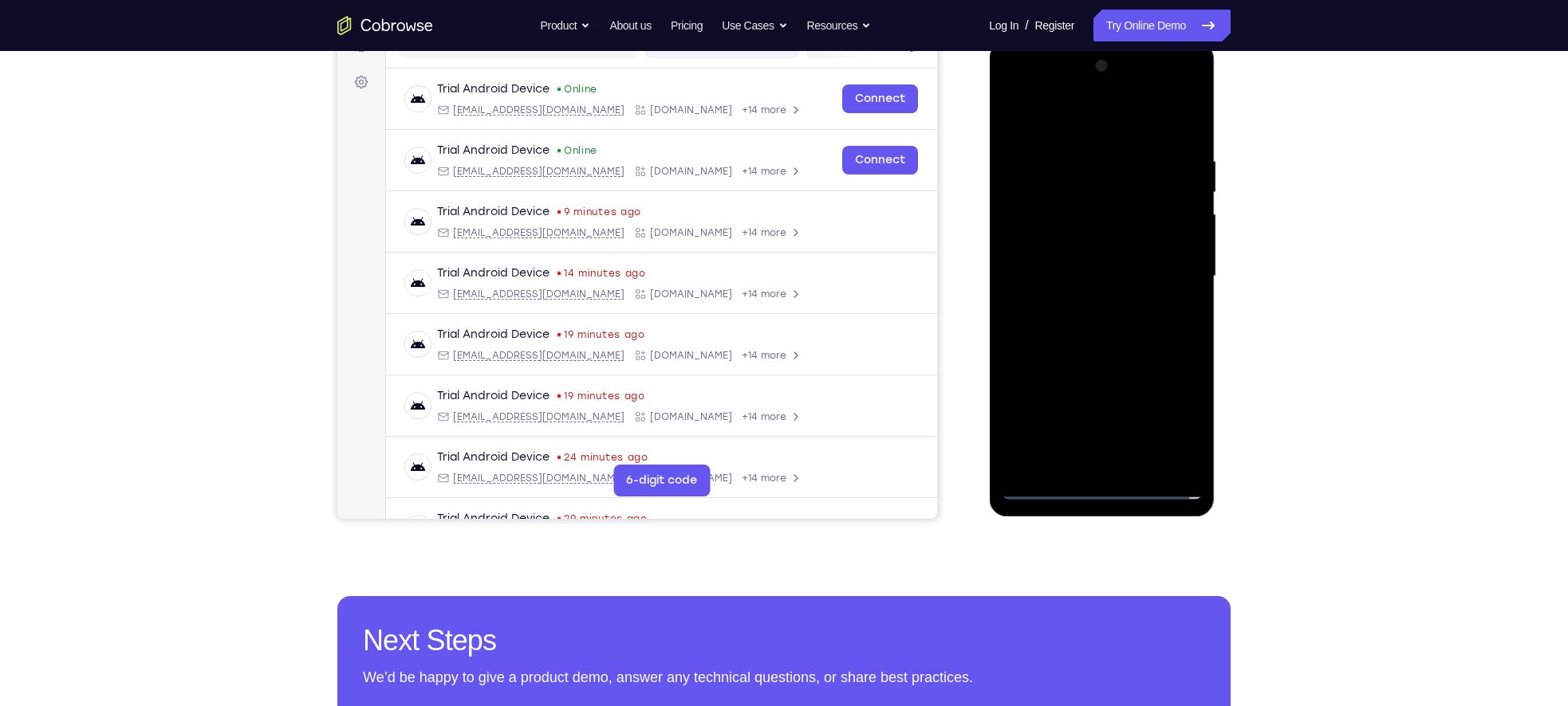
click at [1088, 310] on div at bounding box center [1101, 277] width 201 height 446
click at [1084, 275] on div at bounding box center [1101, 277] width 201 height 446
click at [1081, 267] on div at bounding box center [1101, 277] width 201 height 446
click at [1074, 247] on div at bounding box center [1101, 277] width 201 height 446
click at [1066, 211] on div at bounding box center [1101, 277] width 201 height 446
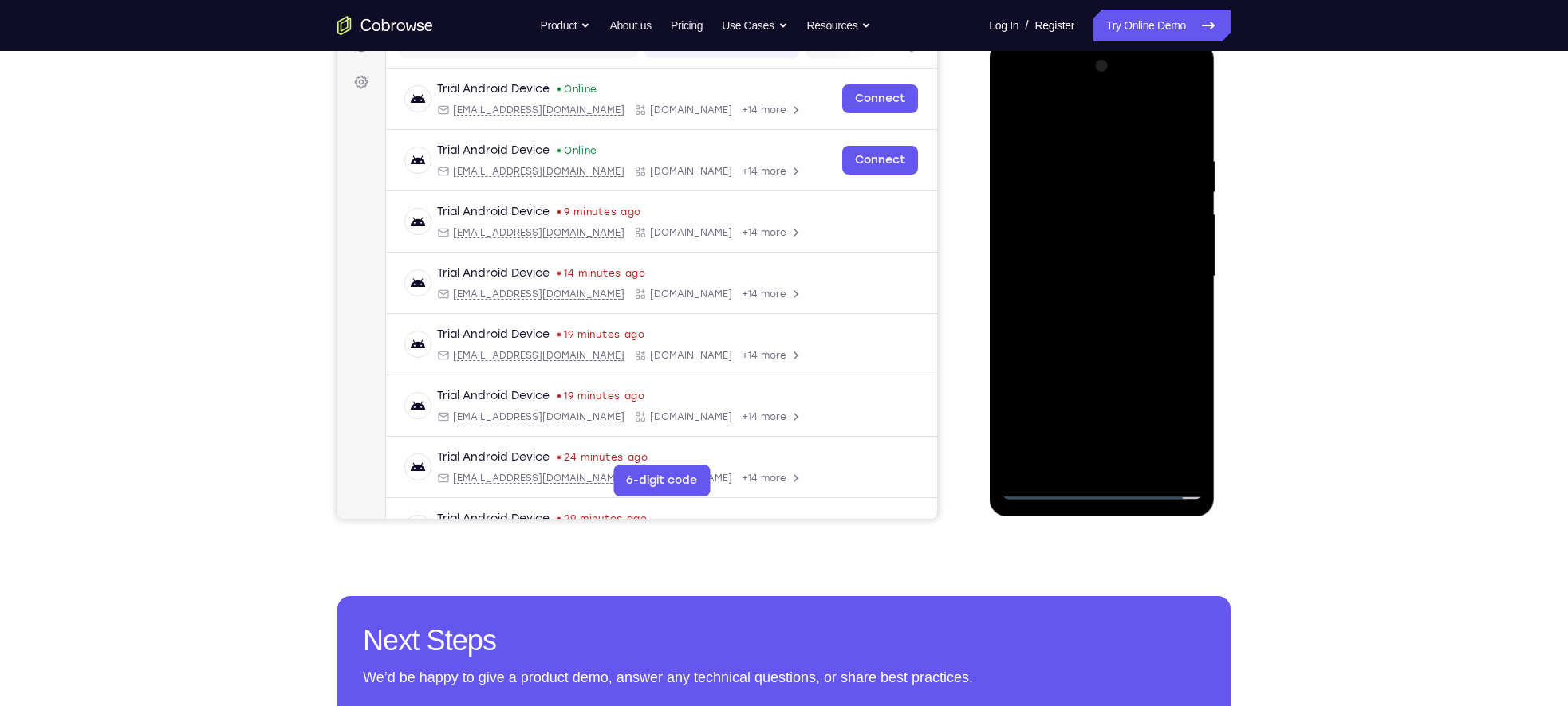
click at [1025, 212] on div at bounding box center [1101, 277] width 201 height 446
click at [1032, 245] on div at bounding box center [1101, 277] width 201 height 446
click at [1069, 214] on div at bounding box center [1101, 277] width 201 height 446
click at [1044, 278] on div at bounding box center [1101, 277] width 201 height 446
click at [1048, 317] on div at bounding box center [1101, 277] width 201 height 446
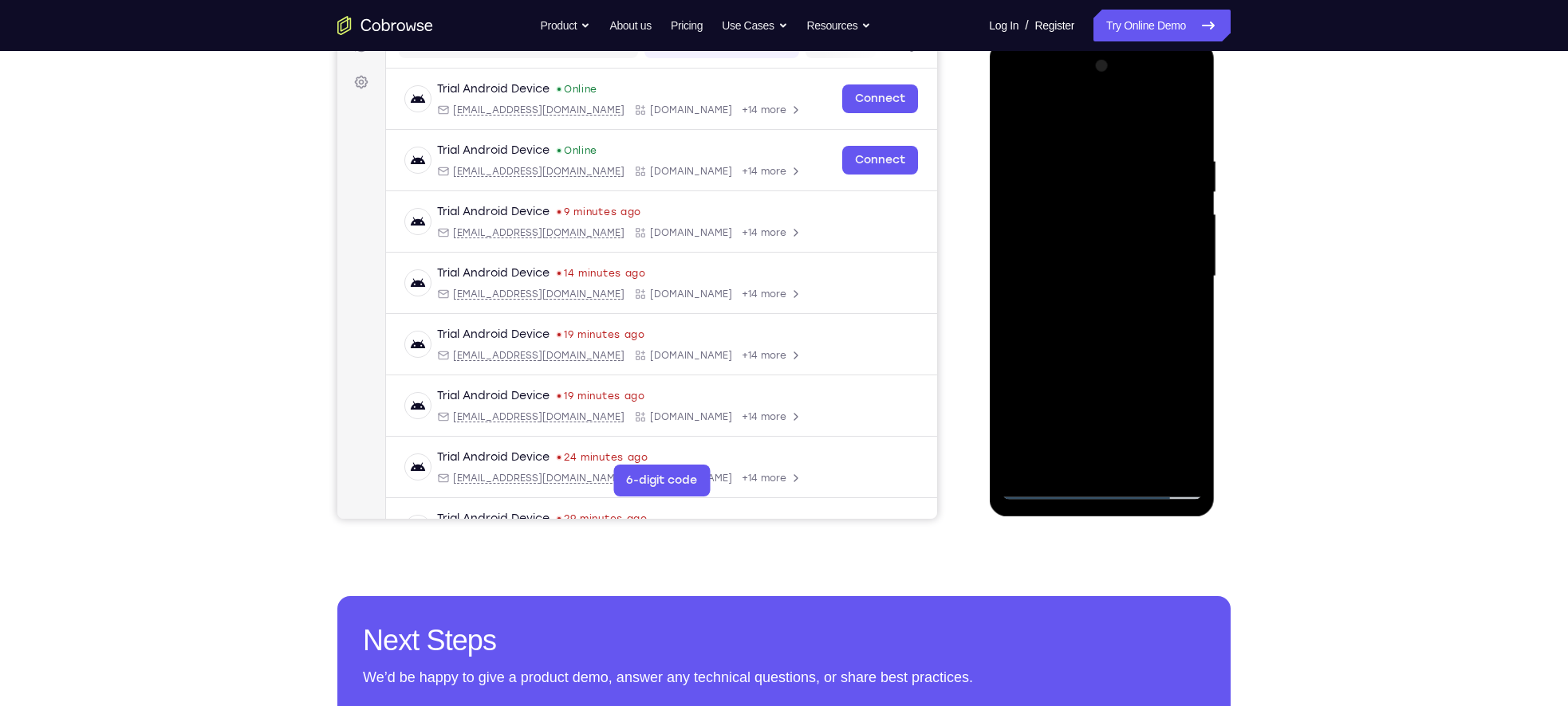
click at [1048, 331] on div at bounding box center [1101, 277] width 201 height 446
click at [1036, 282] on div at bounding box center [1101, 277] width 201 height 446
click at [1054, 326] on div at bounding box center [1101, 277] width 201 height 446
click at [1196, 460] on div at bounding box center [1101, 277] width 201 height 446
click at [1189, 460] on div at bounding box center [1101, 277] width 201 height 446
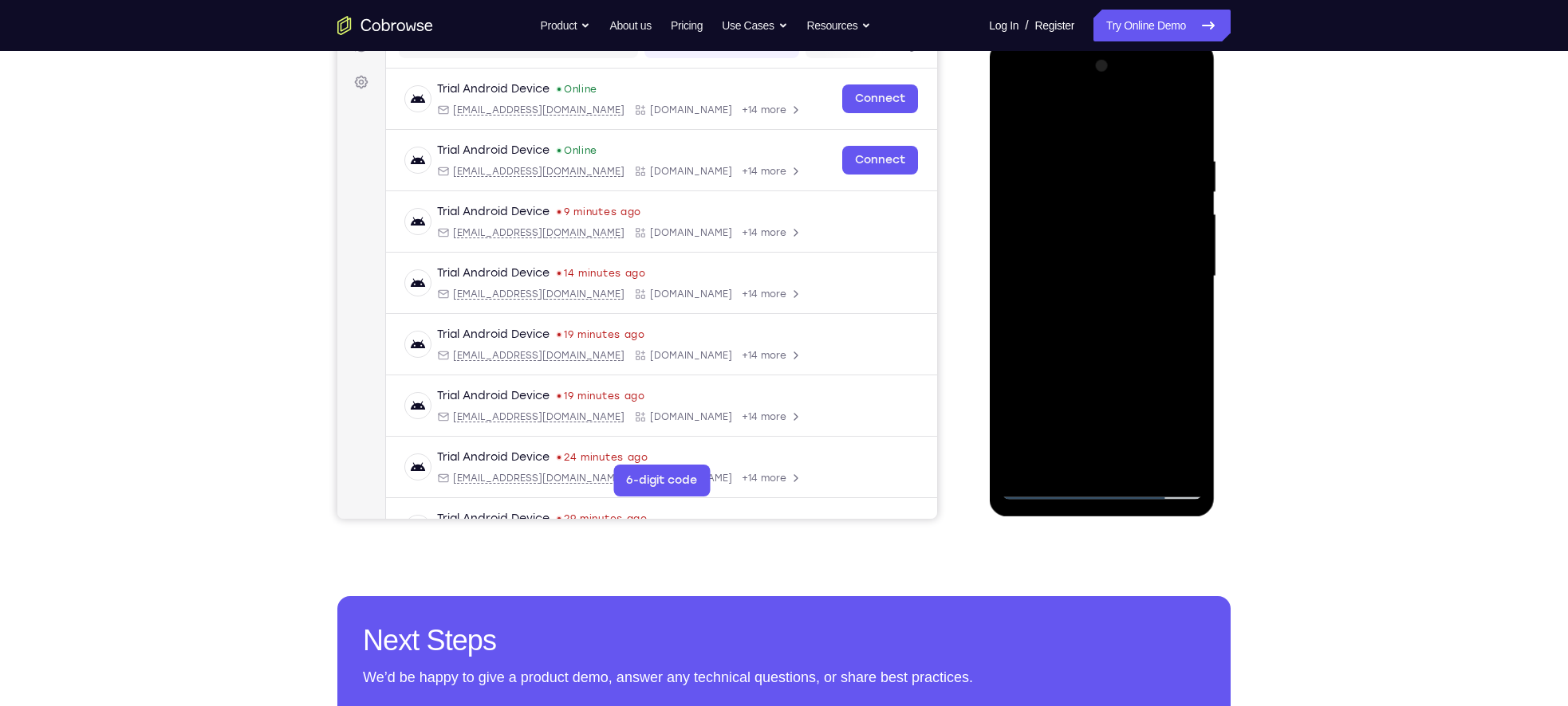
click at [1107, 347] on div at bounding box center [1101, 277] width 201 height 446
click at [1138, 457] on div at bounding box center [1101, 277] width 201 height 446
click at [1112, 365] on div at bounding box center [1101, 277] width 201 height 446
click at [1103, 358] on div at bounding box center [1101, 277] width 201 height 446
click at [1084, 271] on div at bounding box center [1101, 277] width 201 height 446
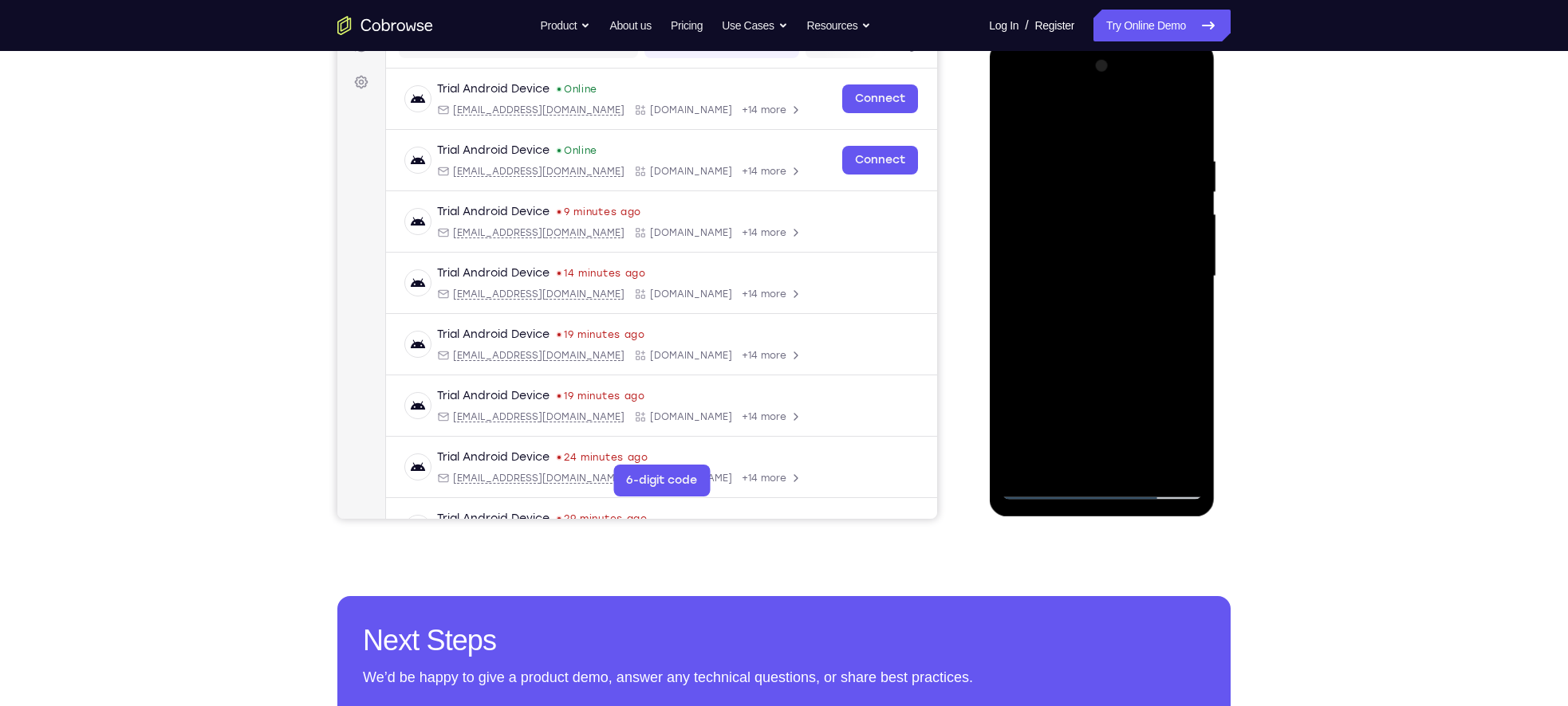
drag, startPoint x: 1037, startPoint y: 120, endPoint x: 1037, endPoint y: 79, distance: 41.0
click at [1037, 79] on div at bounding box center [1101, 277] width 201 height 446
drag, startPoint x: 1019, startPoint y: 121, endPoint x: 1023, endPoint y: 63, distance: 58.1
click at [1023, 63] on div at bounding box center [1101, 277] width 201 height 446
drag, startPoint x: 1001, startPoint y: 196, endPoint x: 1095, endPoint y: 331, distance: 164.5
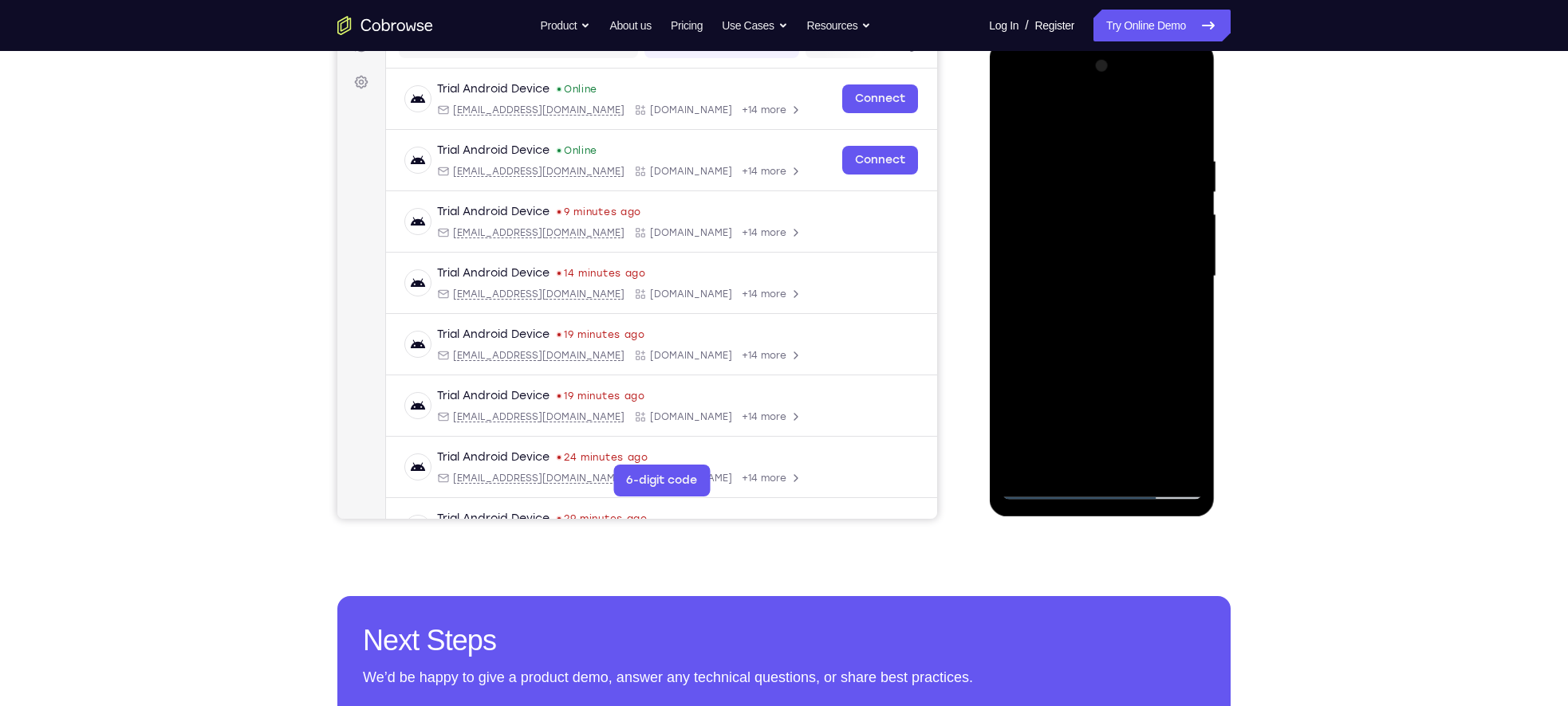
click at [1088, 200] on div at bounding box center [1101, 277] width 201 height 446
click at [1040, 492] on div at bounding box center [1101, 277] width 201 height 446
click at [1011, 120] on div at bounding box center [1101, 277] width 201 height 446
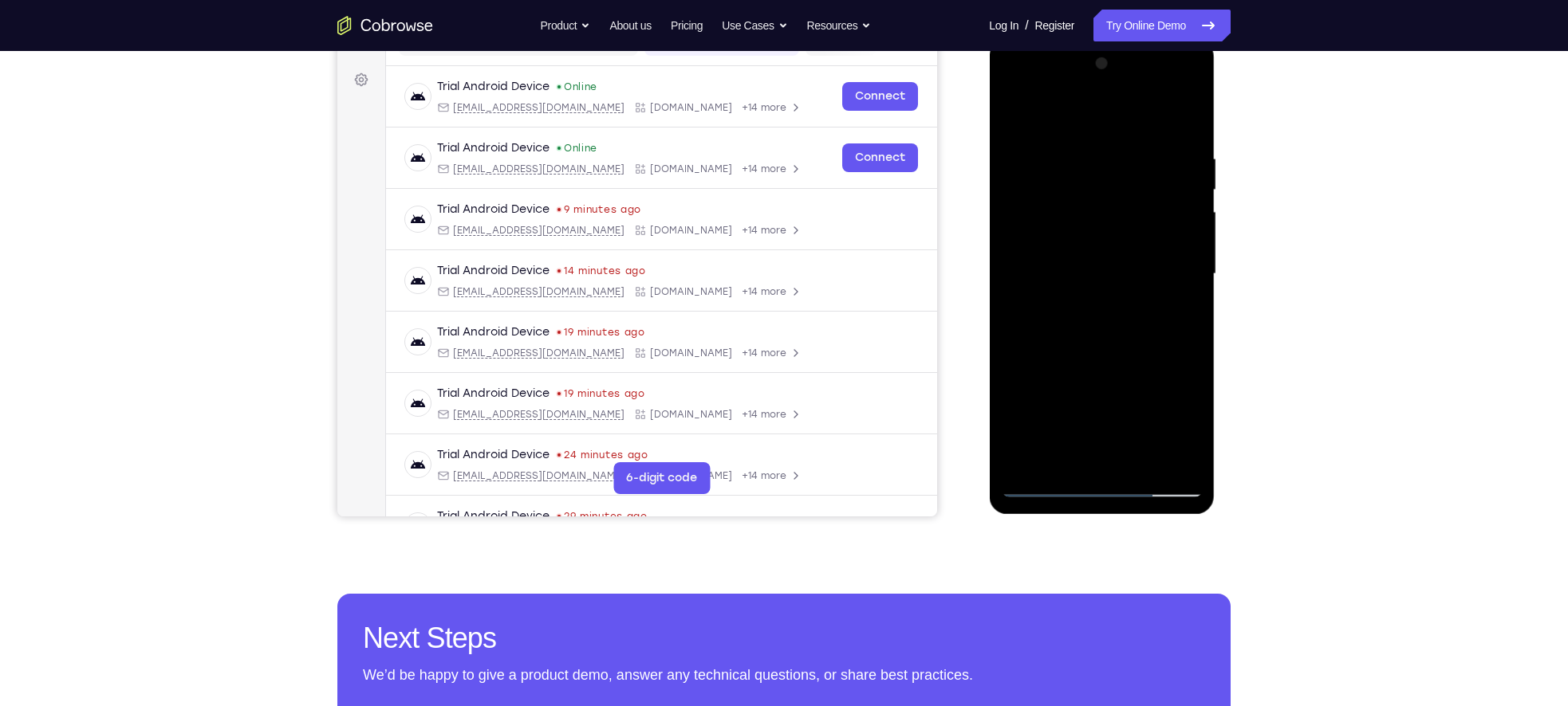
click at [1129, 277] on div at bounding box center [1101, 274] width 201 height 446
click at [1133, 461] on div at bounding box center [1101, 274] width 201 height 446
click at [1049, 256] on div at bounding box center [1101, 274] width 201 height 446
click at [1084, 338] on div at bounding box center [1101, 274] width 201 height 446
click at [1128, 338] on div at bounding box center [1101, 274] width 201 height 446
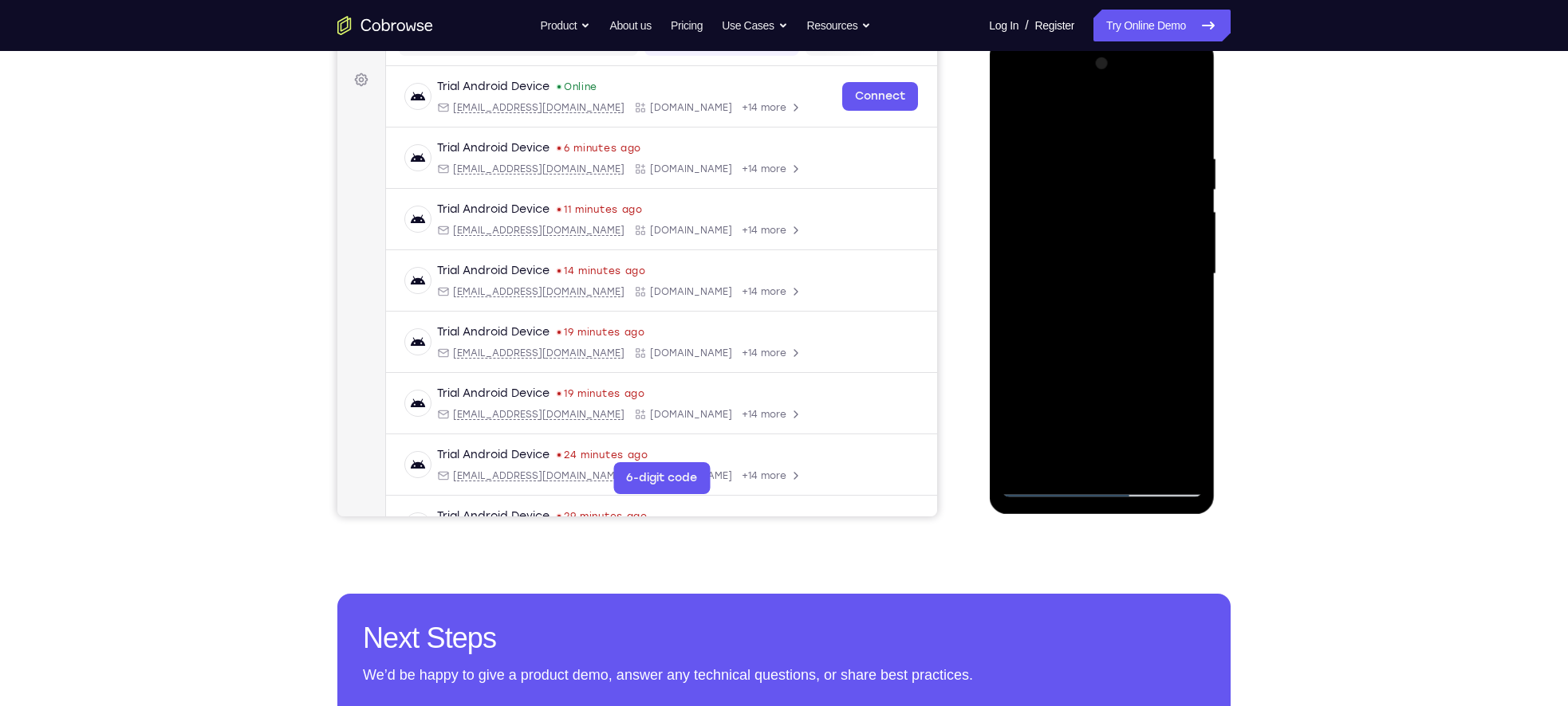
click at [1177, 428] on div at bounding box center [1101, 274] width 201 height 446
click at [1041, 202] on div at bounding box center [1101, 274] width 201 height 446
click at [1072, 343] on div at bounding box center [1101, 274] width 201 height 446
click at [1052, 199] on div at bounding box center [1101, 274] width 201 height 446
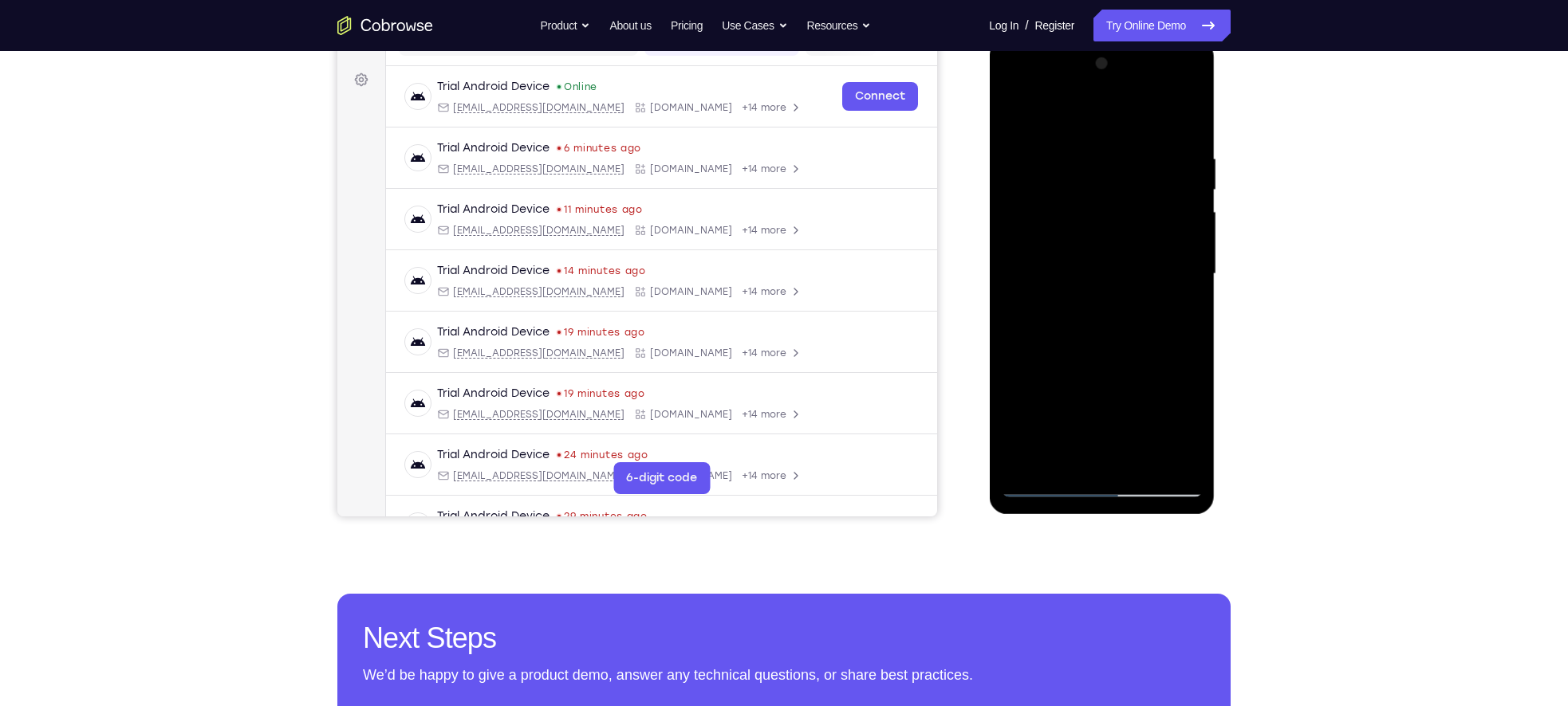
click at [1086, 338] on div at bounding box center [1101, 274] width 201 height 446
click at [1181, 454] on div at bounding box center [1101, 274] width 201 height 446
click at [1053, 150] on div at bounding box center [1101, 274] width 201 height 446
click at [1084, 287] on div at bounding box center [1101, 274] width 201 height 446
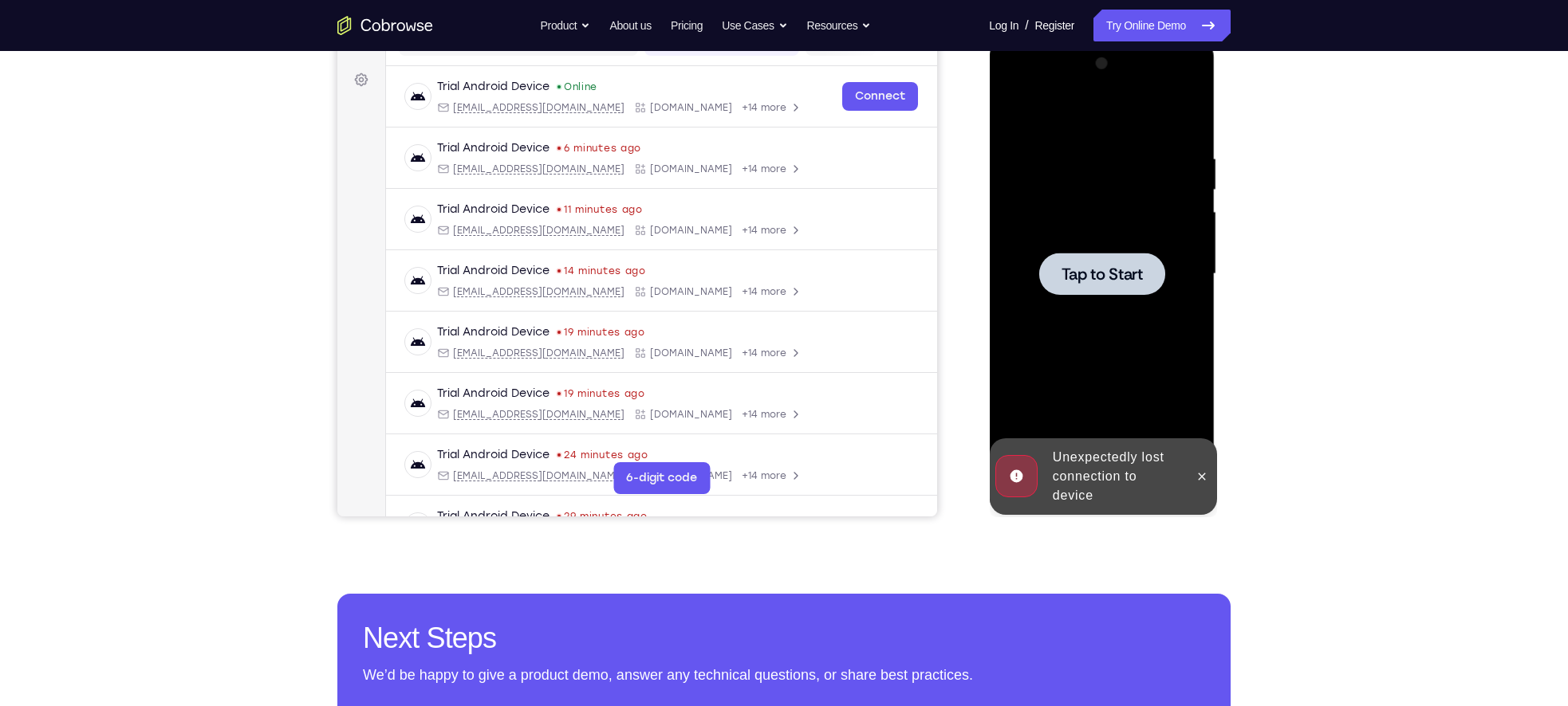
click at [1095, 297] on div at bounding box center [1101, 274] width 201 height 446
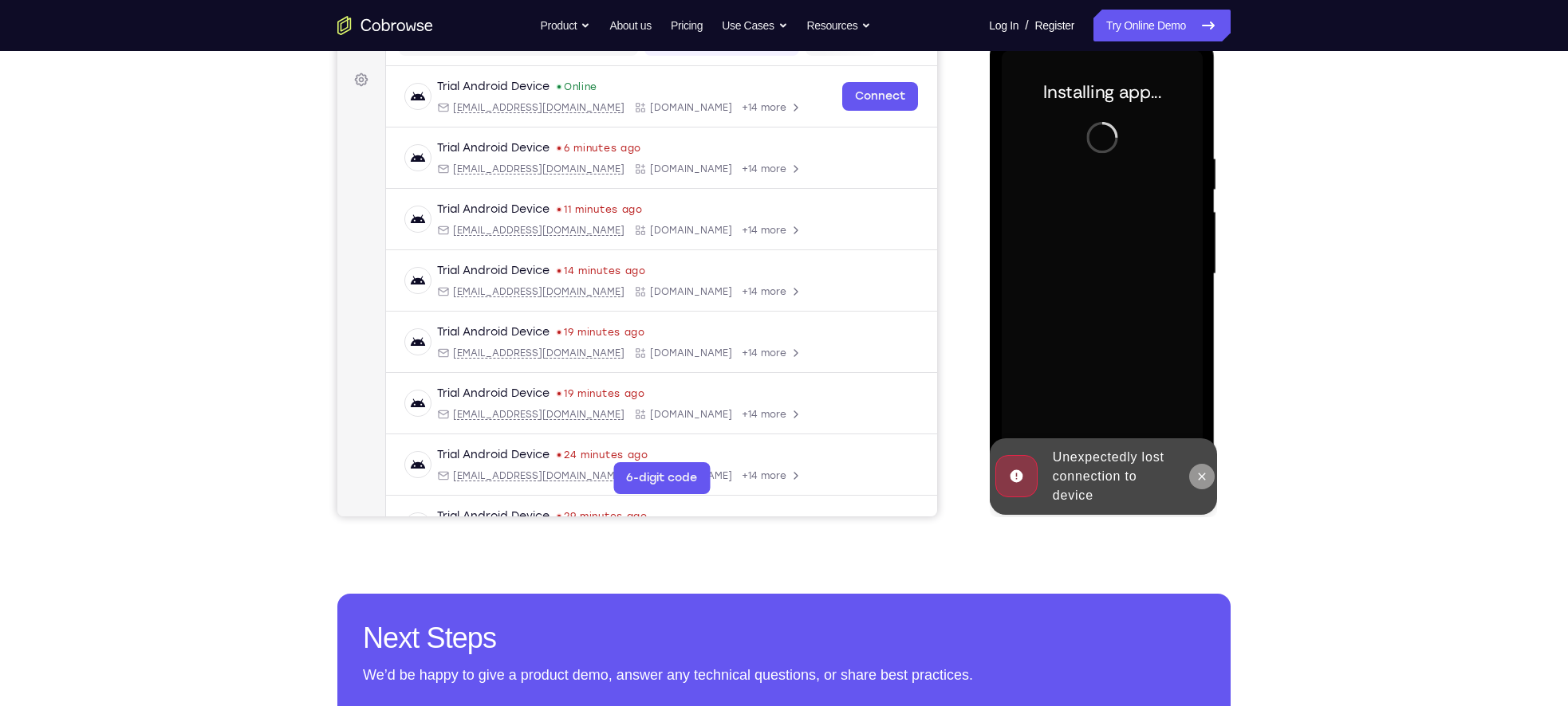
click at [1196, 479] on icon at bounding box center [1200, 476] width 13 height 13
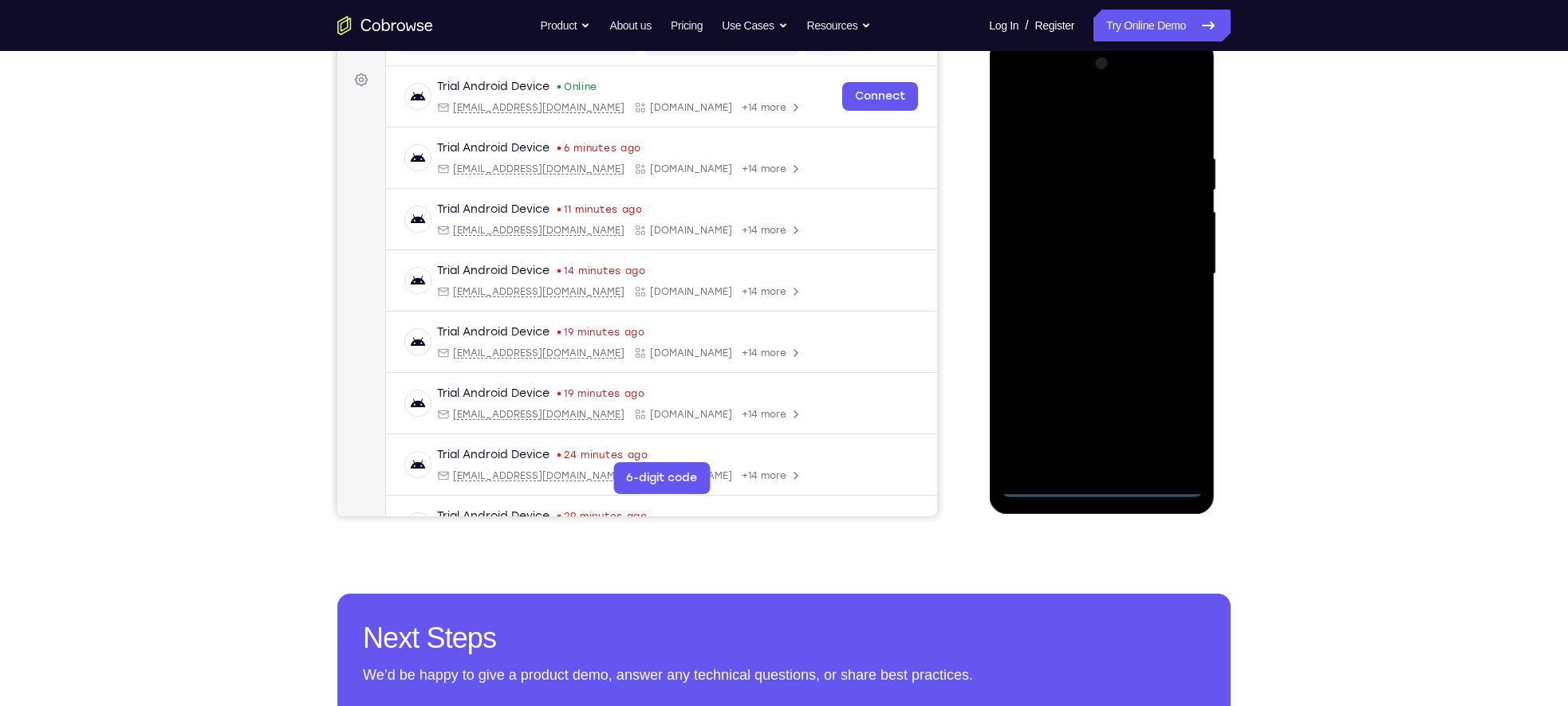
click at [1097, 486] on div at bounding box center [1101, 274] width 201 height 446
click at [1162, 426] on div at bounding box center [1101, 274] width 201 height 446
click at [1166, 421] on div at bounding box center [1101, 274] width 201 height 446
click at [1031, 378] on div at bounding box center [1101, 274] width 201 height 446
click at [1177, 423] on div at bounding box center [1101, 274] width 201 height 446
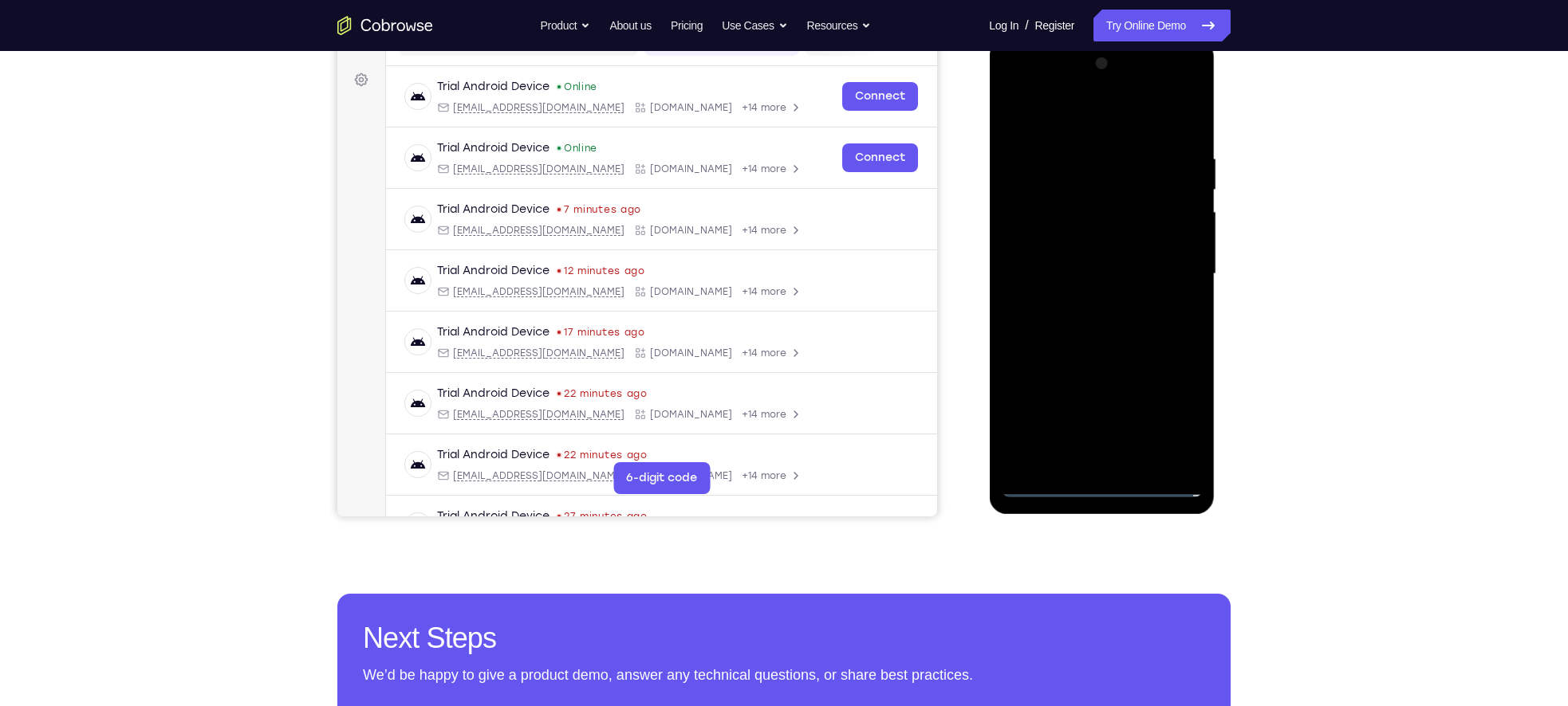
scroll to position [316, 0]
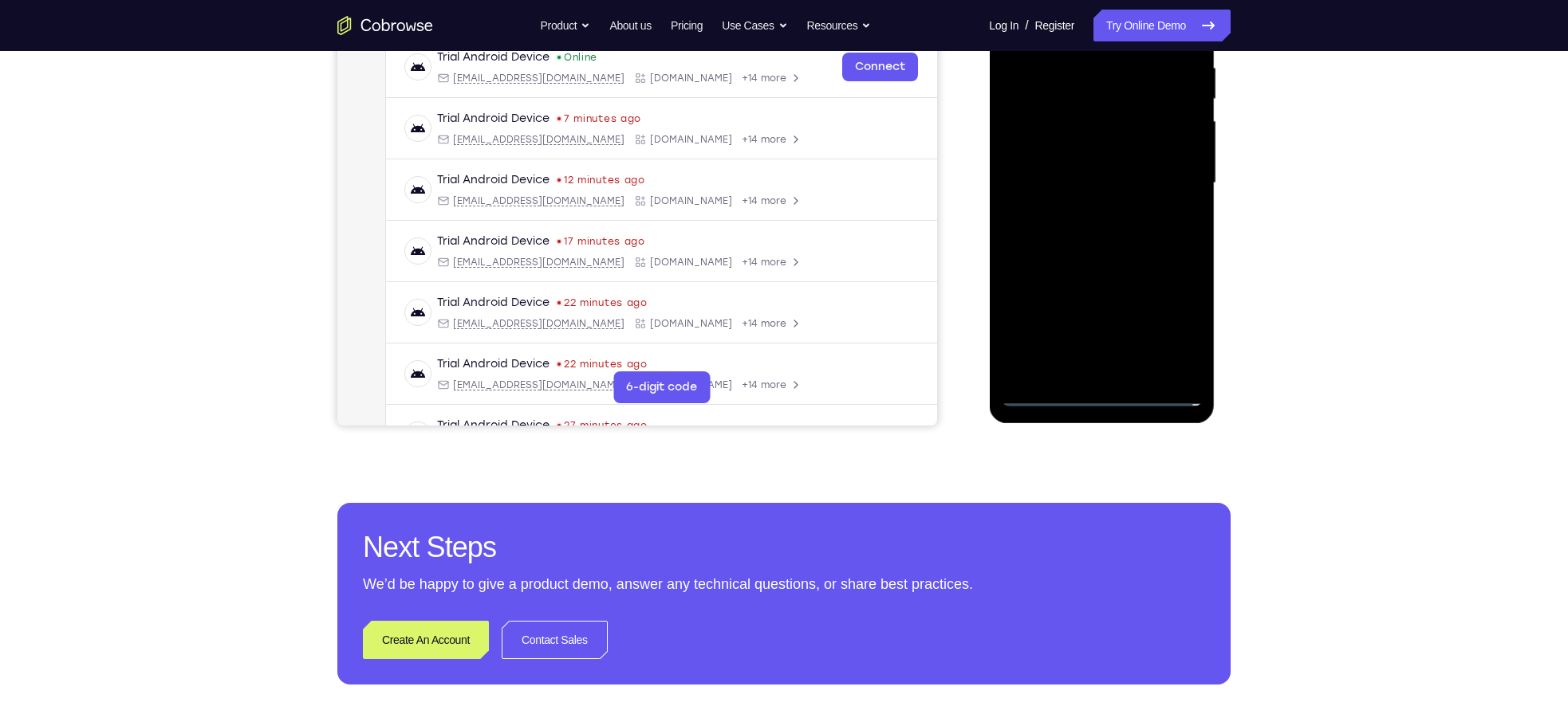
click at [1023, 0] on div at bounding box center [1101, 183] width 201 height 446
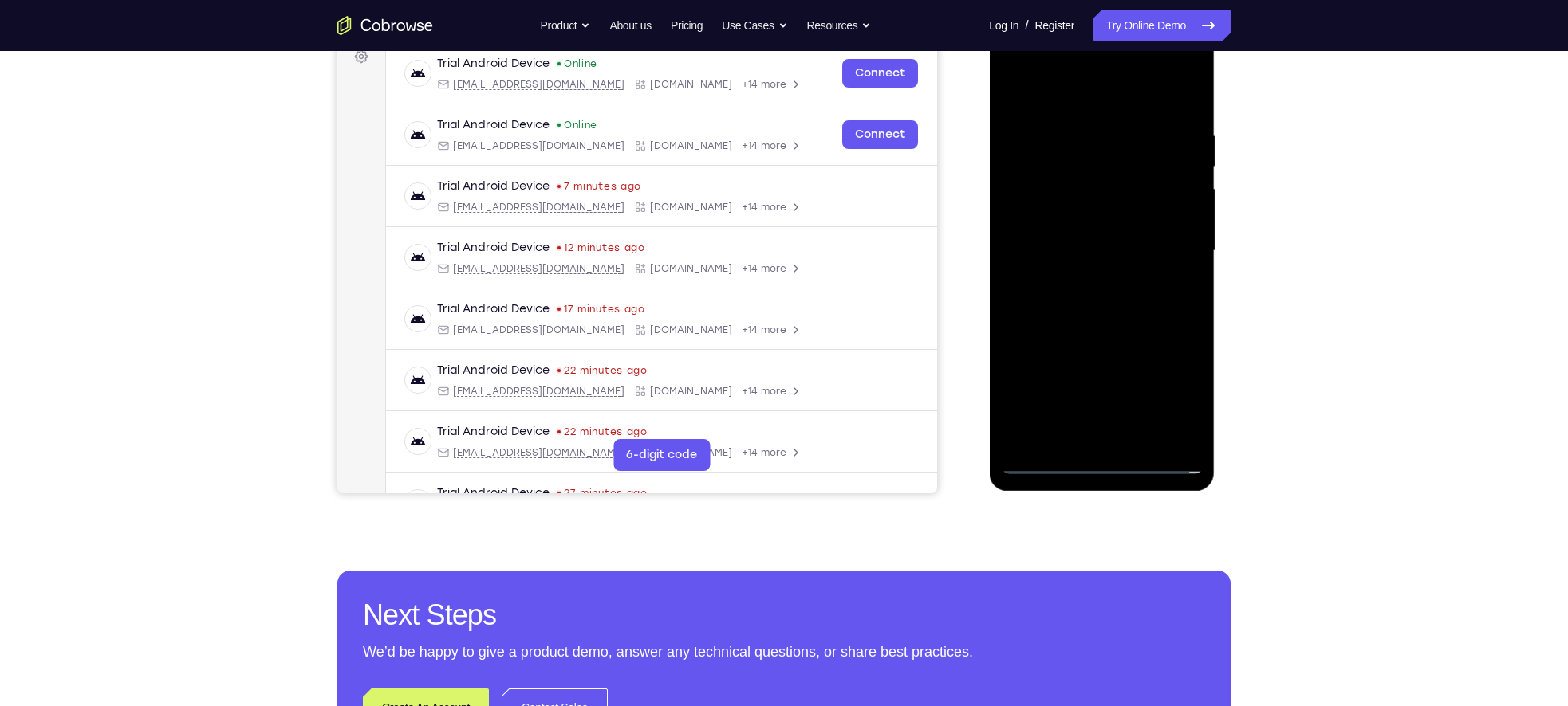
click at [1174, 248] on div at bounding box center [1101, 251] width 201 height 446
click at [1087, 282] on div at bounding box center [1101, 251] width 201 height 446
click at [1083, 240] on div at bounding box center [1101, 251] width 201 height 446
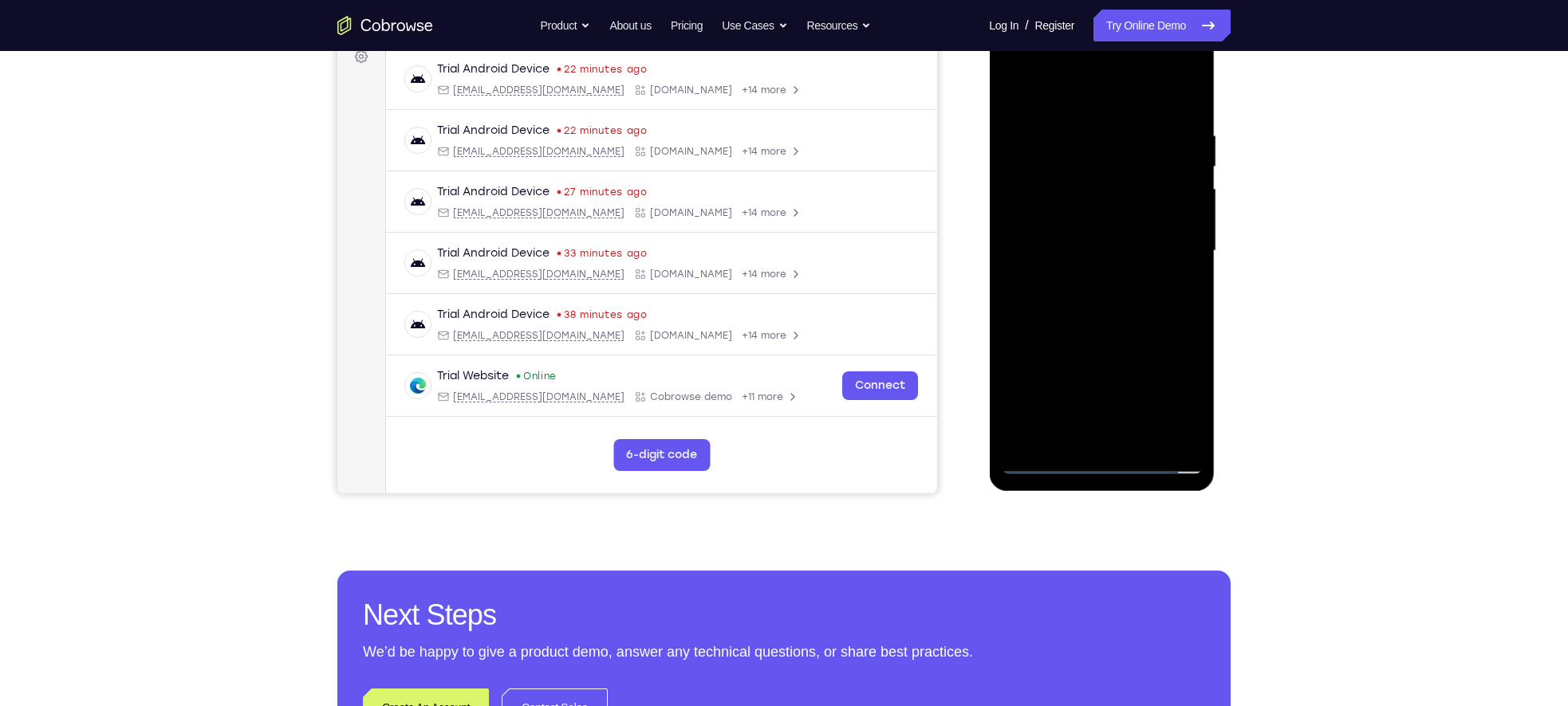
click at [1043, 221] on div at bounding box center [1101, 251] width 201 height 446
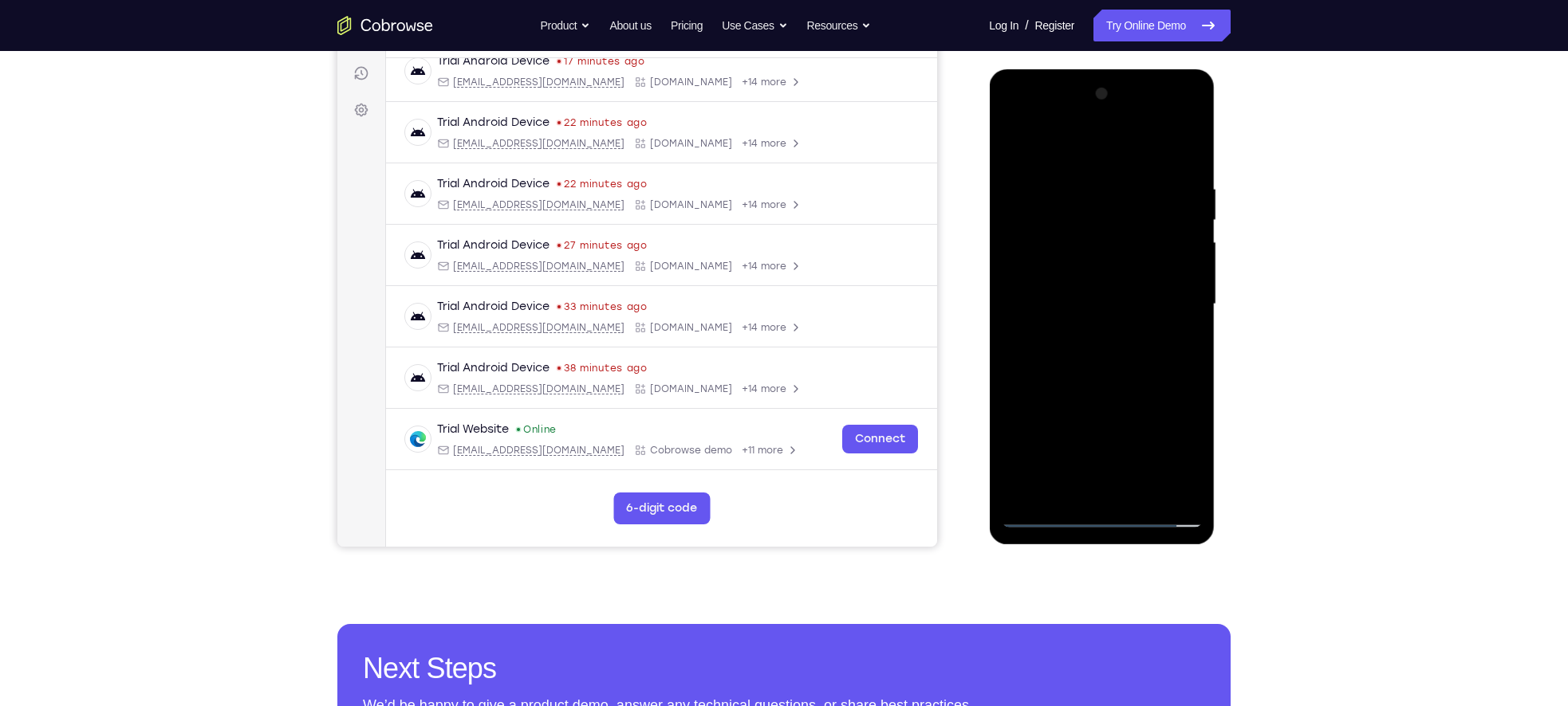
click at [1043, 275] on div at bounding box center [1101, 304] width 201 height 446
click at [1036, 297] on div at bounding box center [1101, 304] width 201 height 446
click at [1081, 356] on div at bounding box center [1101, 304] width 201 height 446
click at [1092, 351] on div at bounding box center [1101, 304] width 201 height 446
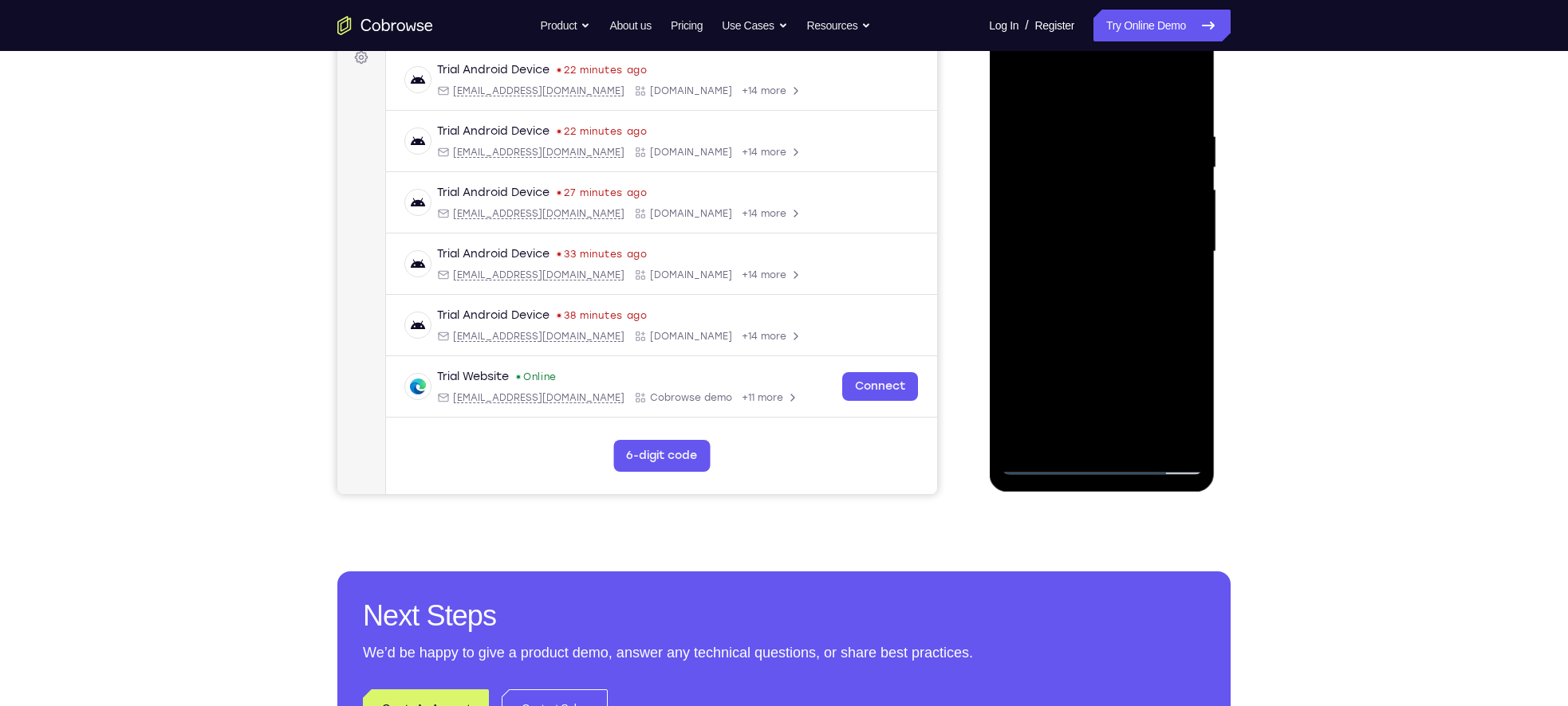
click at [1144, 438] on div at bounding box center [1101, 251] width 201 height 446
click at [1098, 319] on div at bounding box center [1101, 251] width 201 height 446
click at [1139, 443] on div at bounding box center [1101, 251] width 201 height 446
click at [1110, 338] on div at bounding box center [1101, 251] width 201 height 446
click at [1100, 251] on div at bounding box center [1101, 251] width 201 height 446
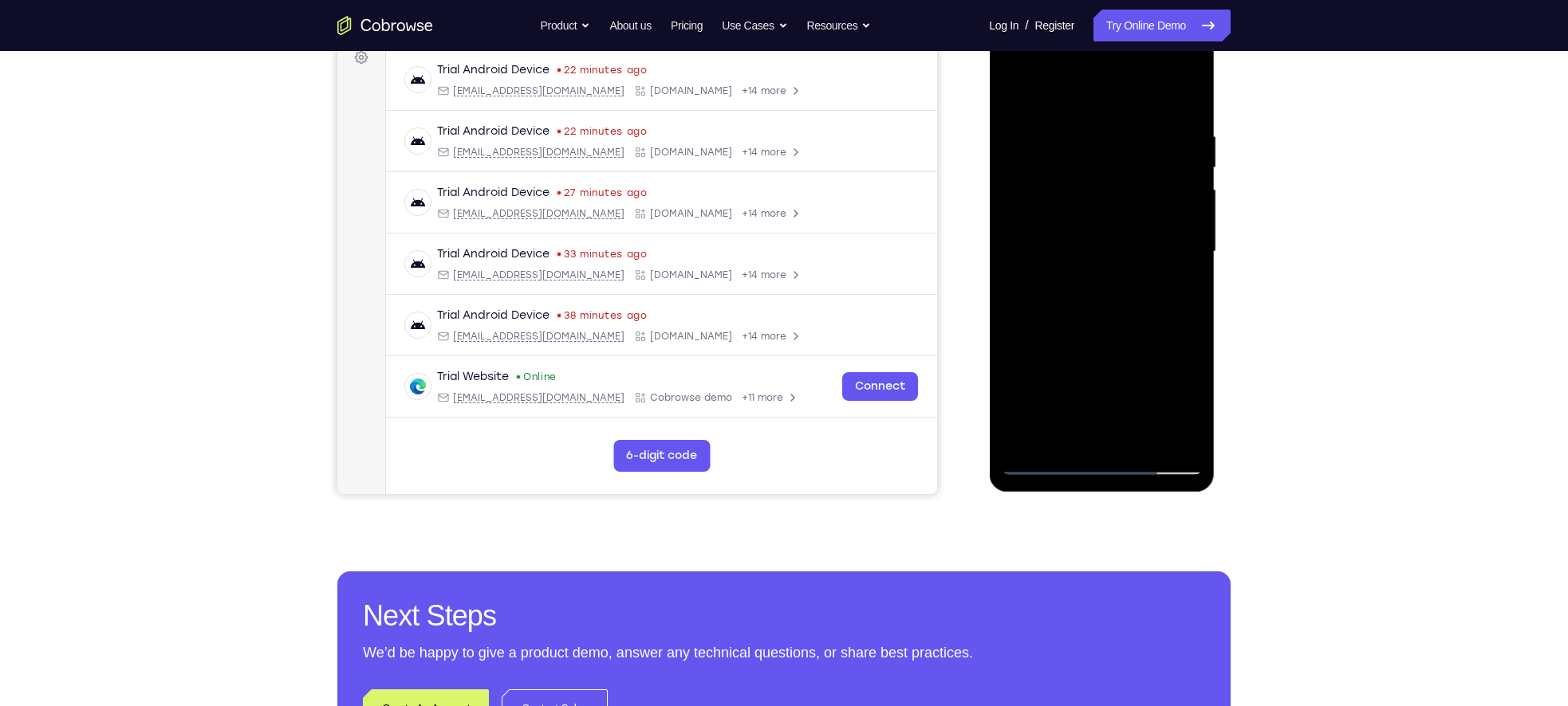
click at [1050, 258] on div at bounding box center [1101, 251] width 201 height 446
click at [1085, 251] on div at bounding box center [1101, 251] width 201 height 446
click at [1056, 188] on div at bounding box center [1101, 251] width 201 height 446
click at [1097, 321] on div at bounding box center [1101, 251] width 201 height 446
click at [1125, 321] on div at bounding box center [1101, 251] width 201 height 446
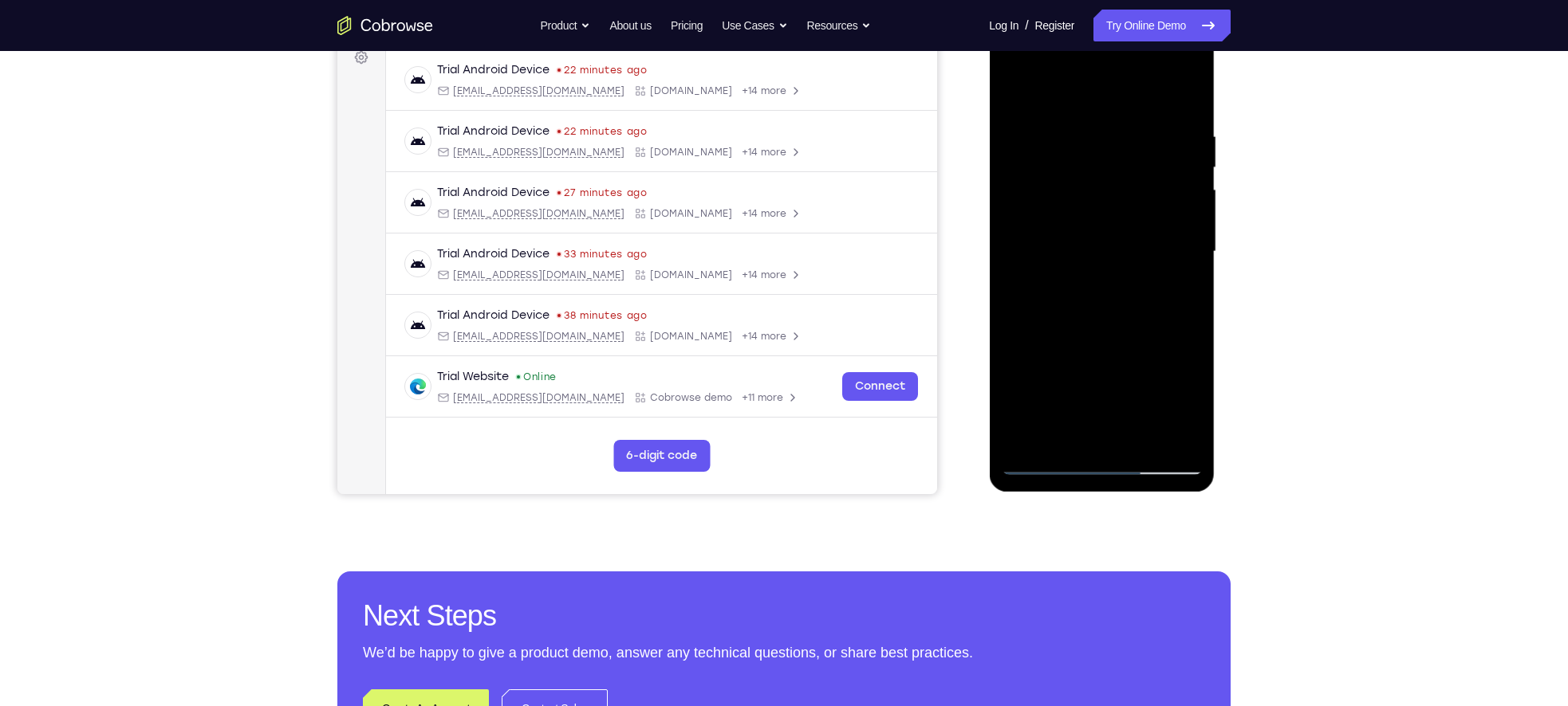
click at [1062, 435] on div at bounding box center [1101, 251] width 201 height 446
drag, startPoint x: 1086, startPoint y: 130, endPoint x: 1077, endPoint y: 177, distance: 47.9
click at [1077, 177] on div at bounding box center [1101, 251] width 201 height 446
drag, startPoint x: 1079, startPoint y: 152, endPoint x: 1081, endPoint y: 177, distance: 25.1
click at [1081, 177] on div at bounding box center [1101, 251] width 201 height 446
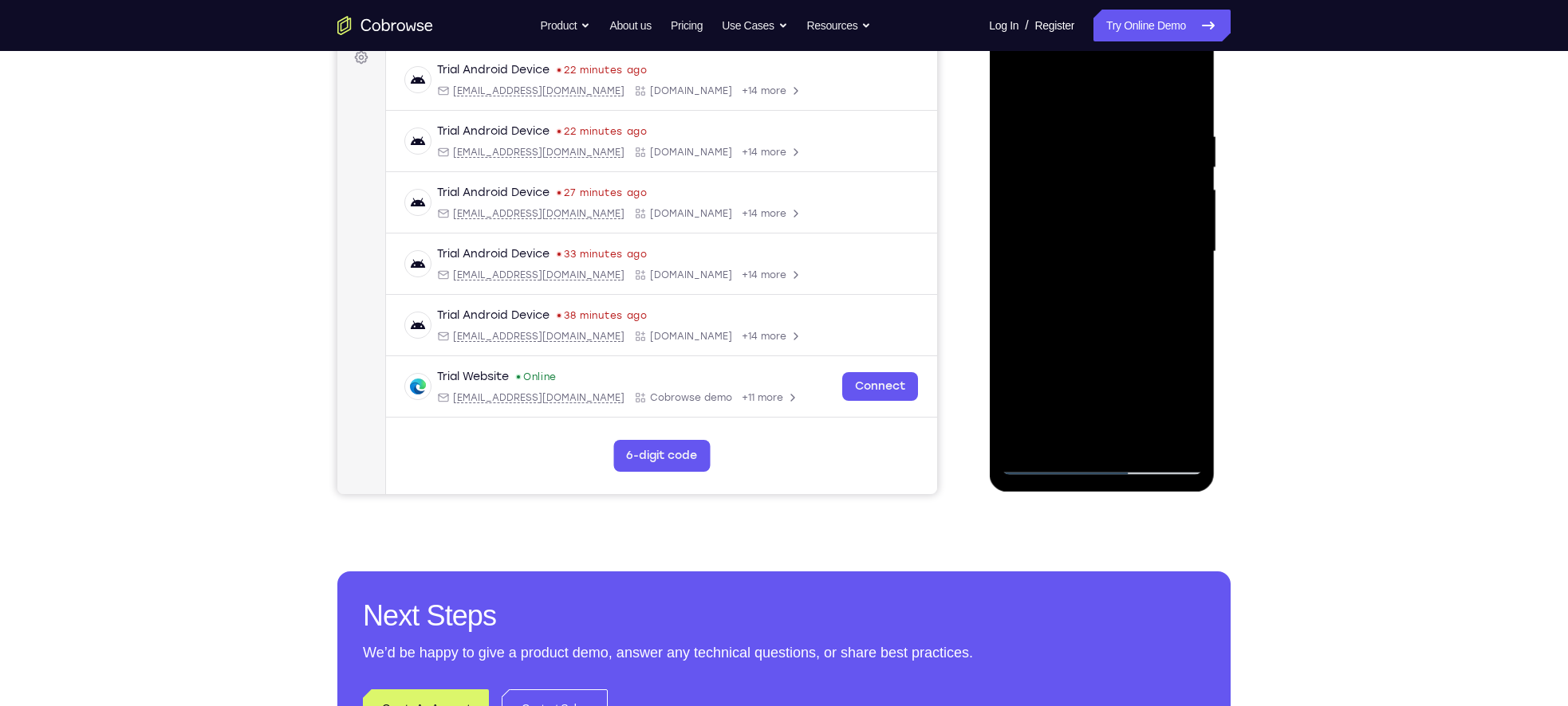
scroll to position [232, 0]
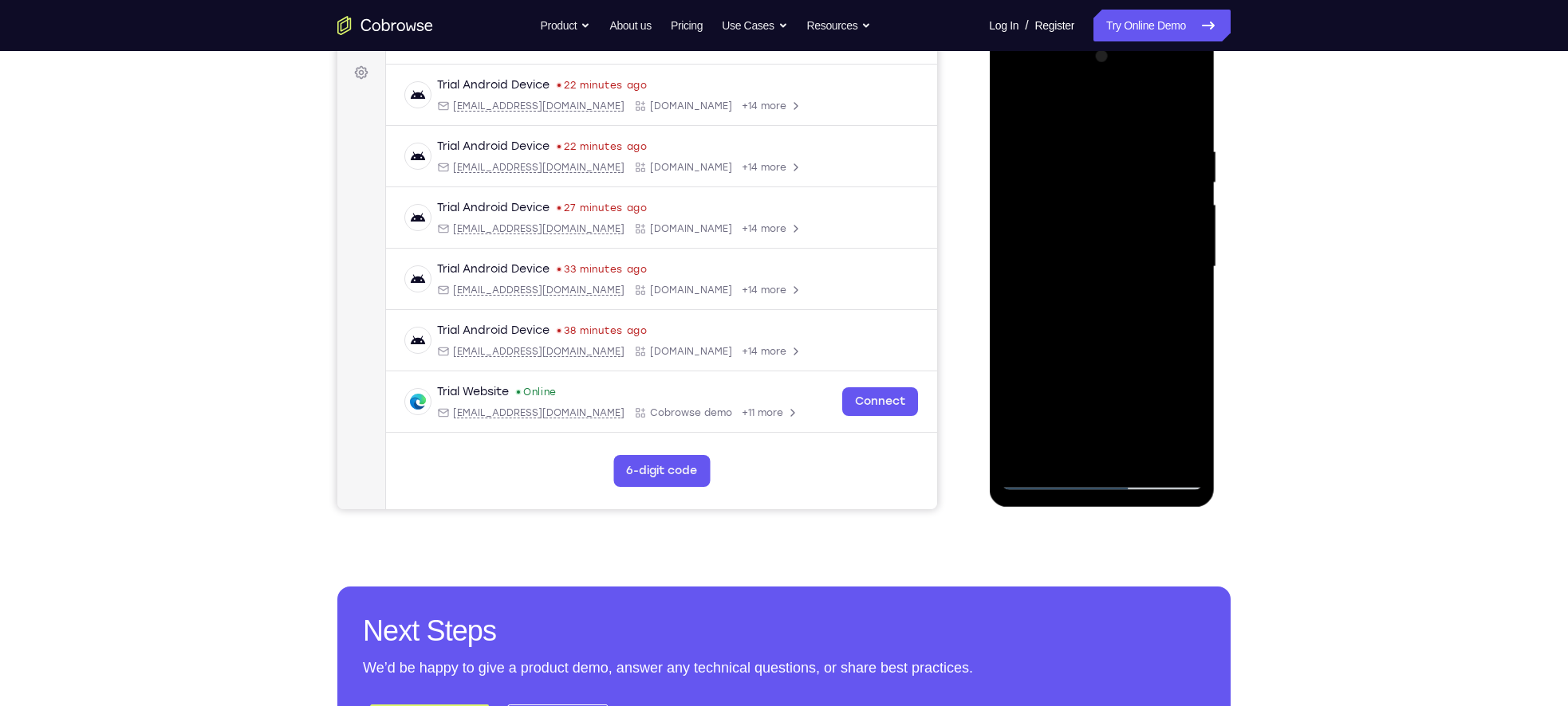
drag, startPoint x: 1081, startPoint y: 182, endPoint x: 1081, endPoint y: 213, distance: 31.0
click at [1081, 213] on div at bounding box center [1101, 267] width 201 height 446
click at [1091, 144] on div at bounding box center [1101, 267] width 201 height 446
click at [1091, 221] on div at bounding box center [1101, 267] width 201 height 446
click at [1088, 221] on div at bounding box center [1101, 267] width 201 height 446
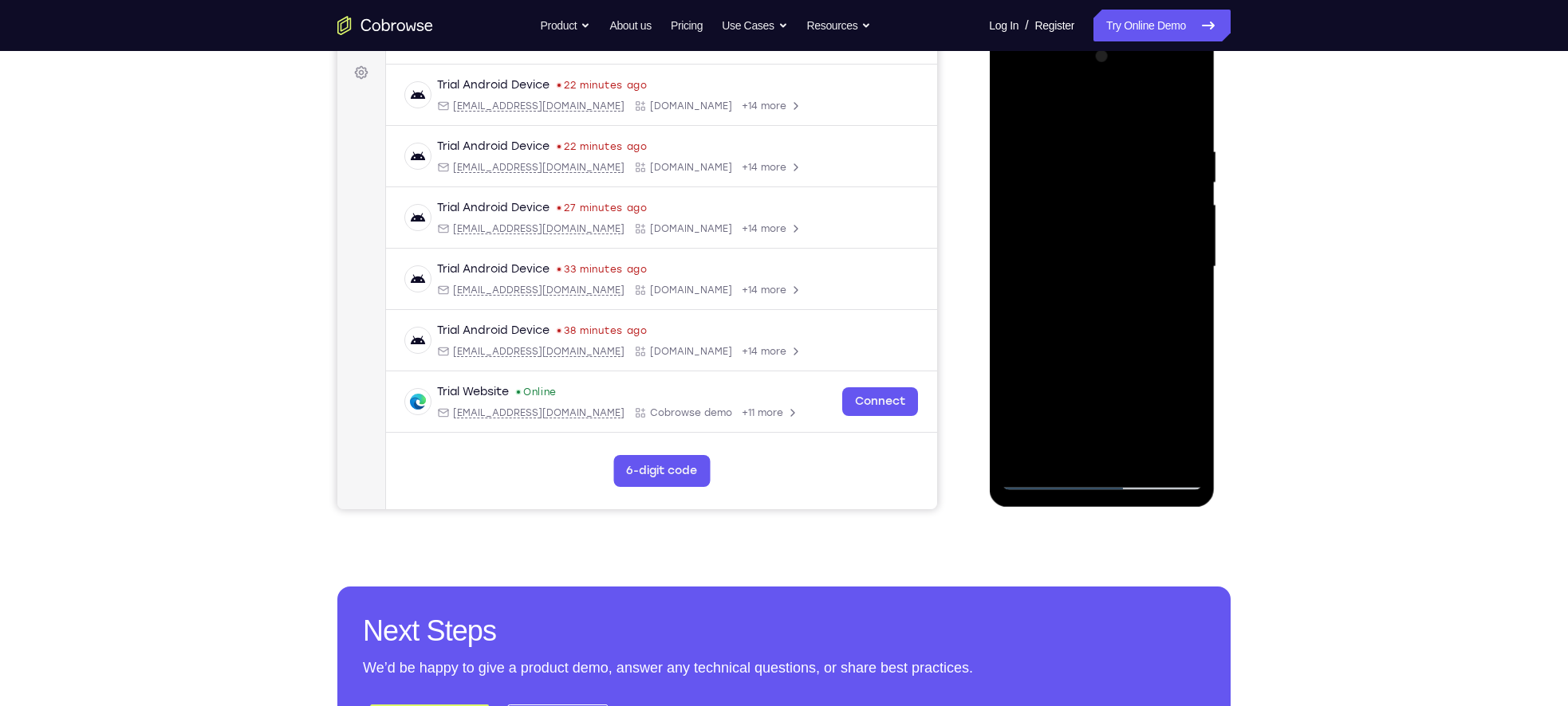
click at [1055, 446] on div at bounding box center [1101, 267] width 201 height 446
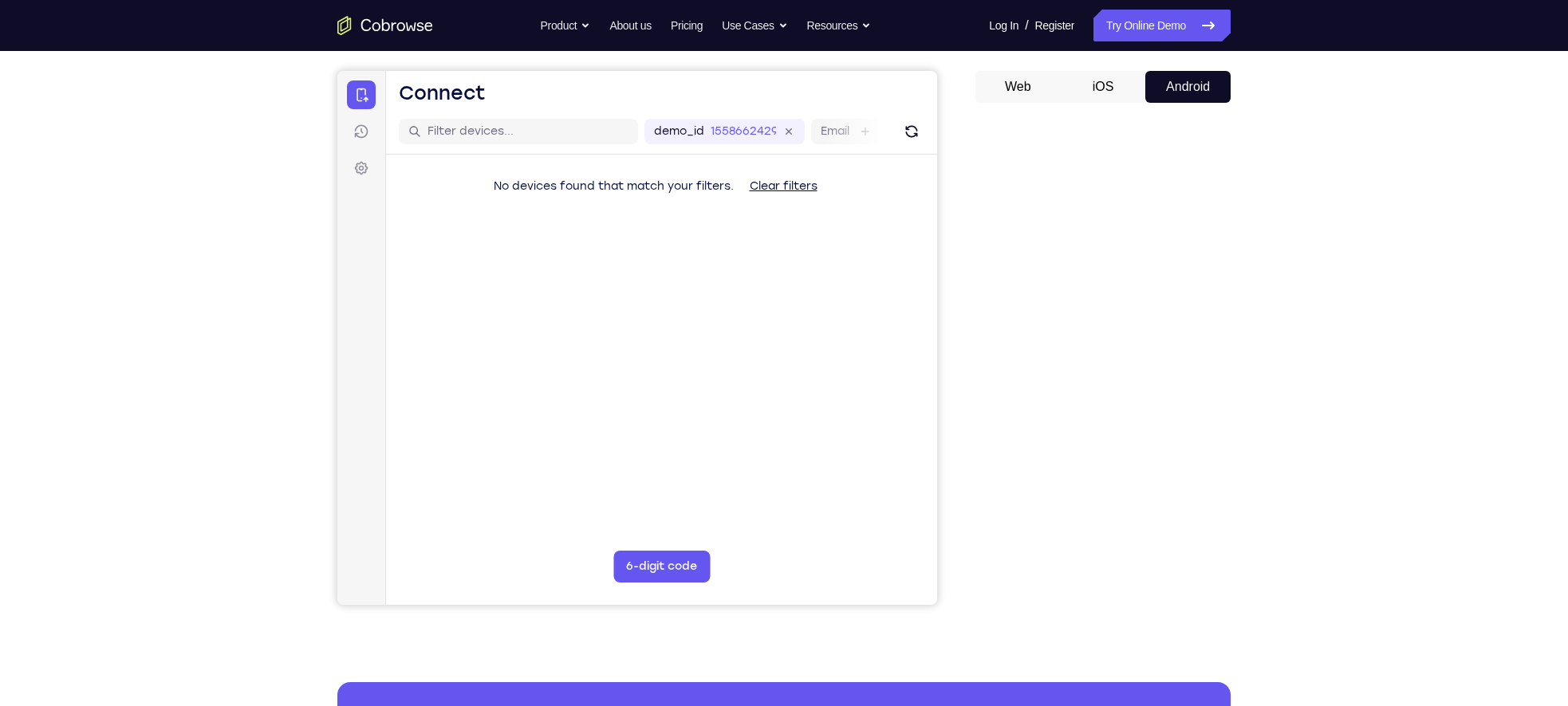
scroll to position [144, 0]
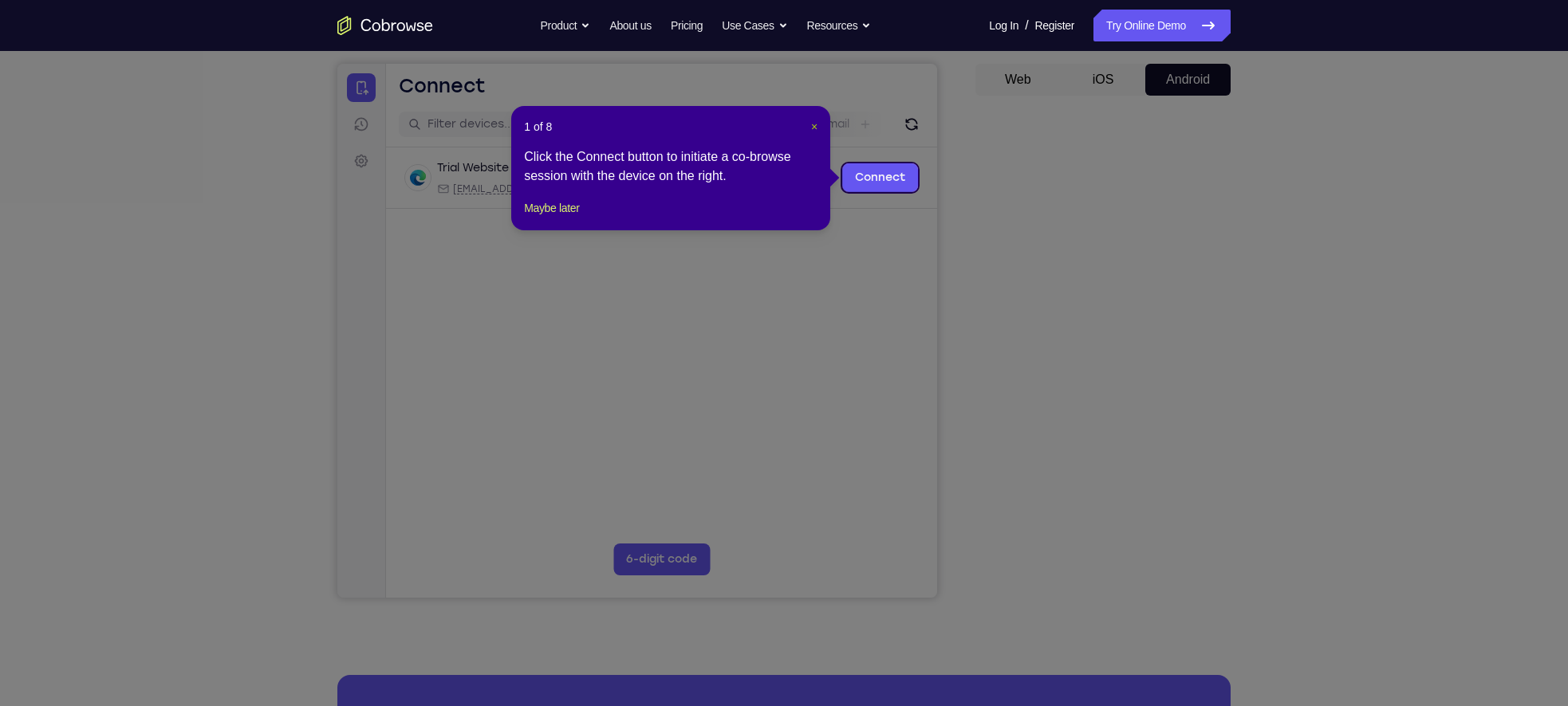
click at [817, 128] on span "×" at bounding box center [814, 126] width 7 height 13
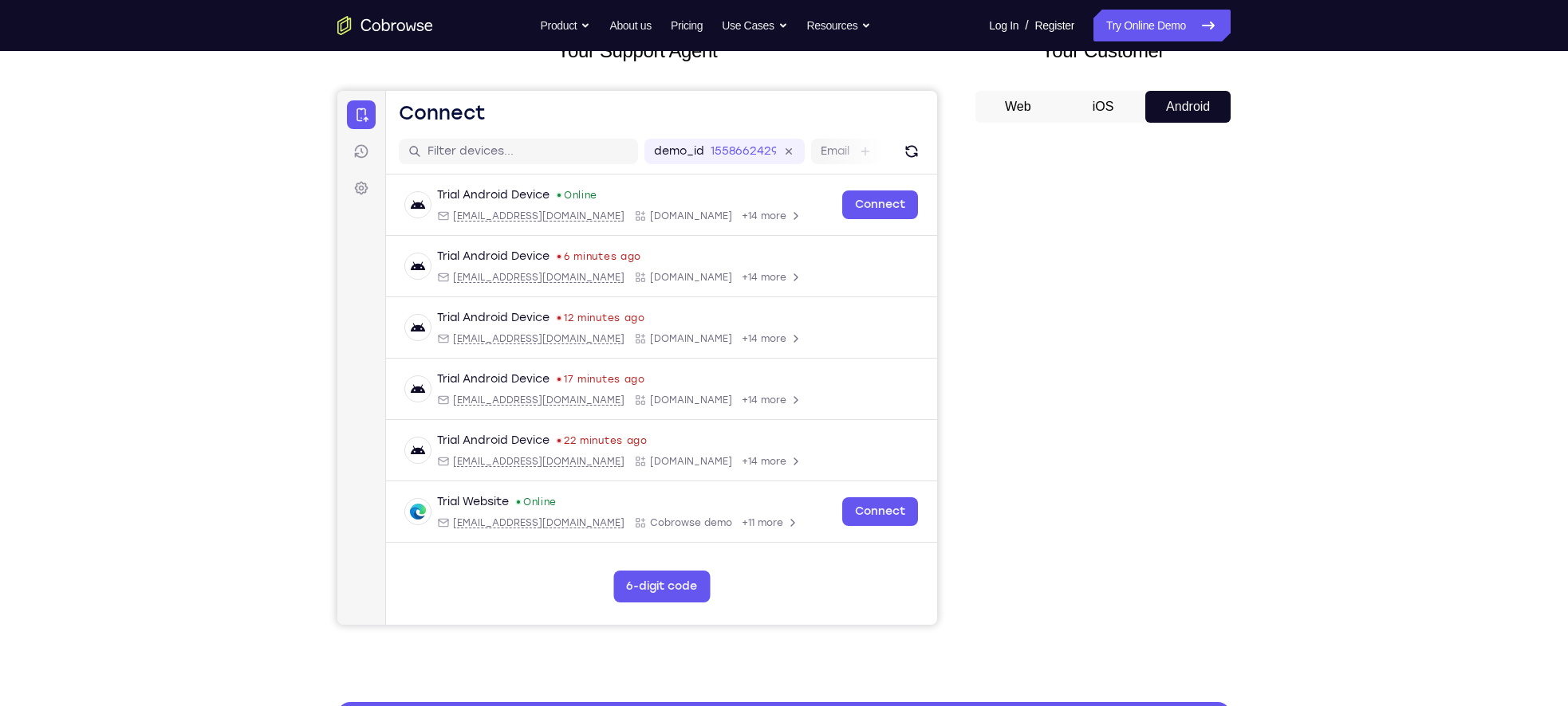
scroll to position [115, 0]
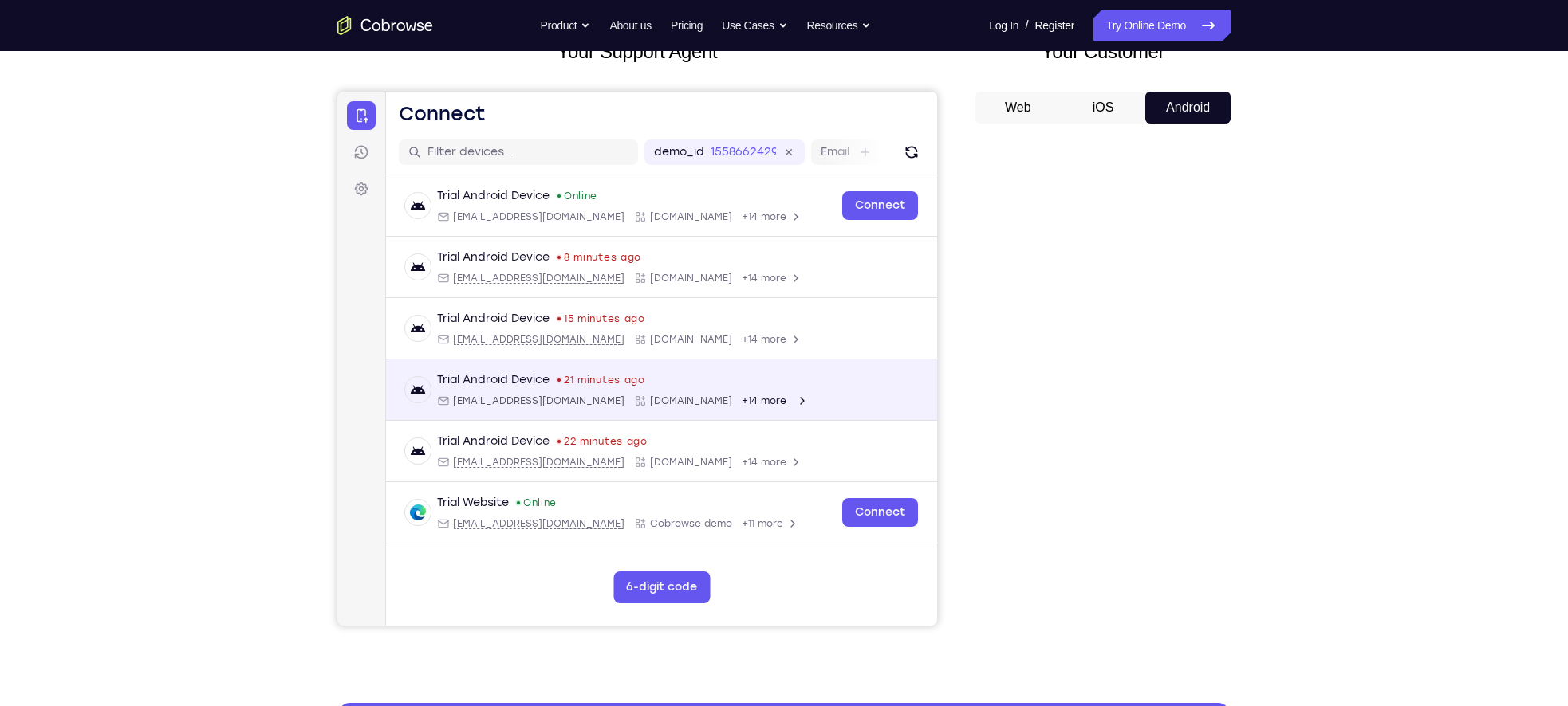
click at [835, 413] on div "Trial Android Device 21 minutes ago [EMAIL_ADDRESS][DOMAIN_NAME] [DOMAIN_NAME] …" at bounding box center [661, 389] width 551 height 61
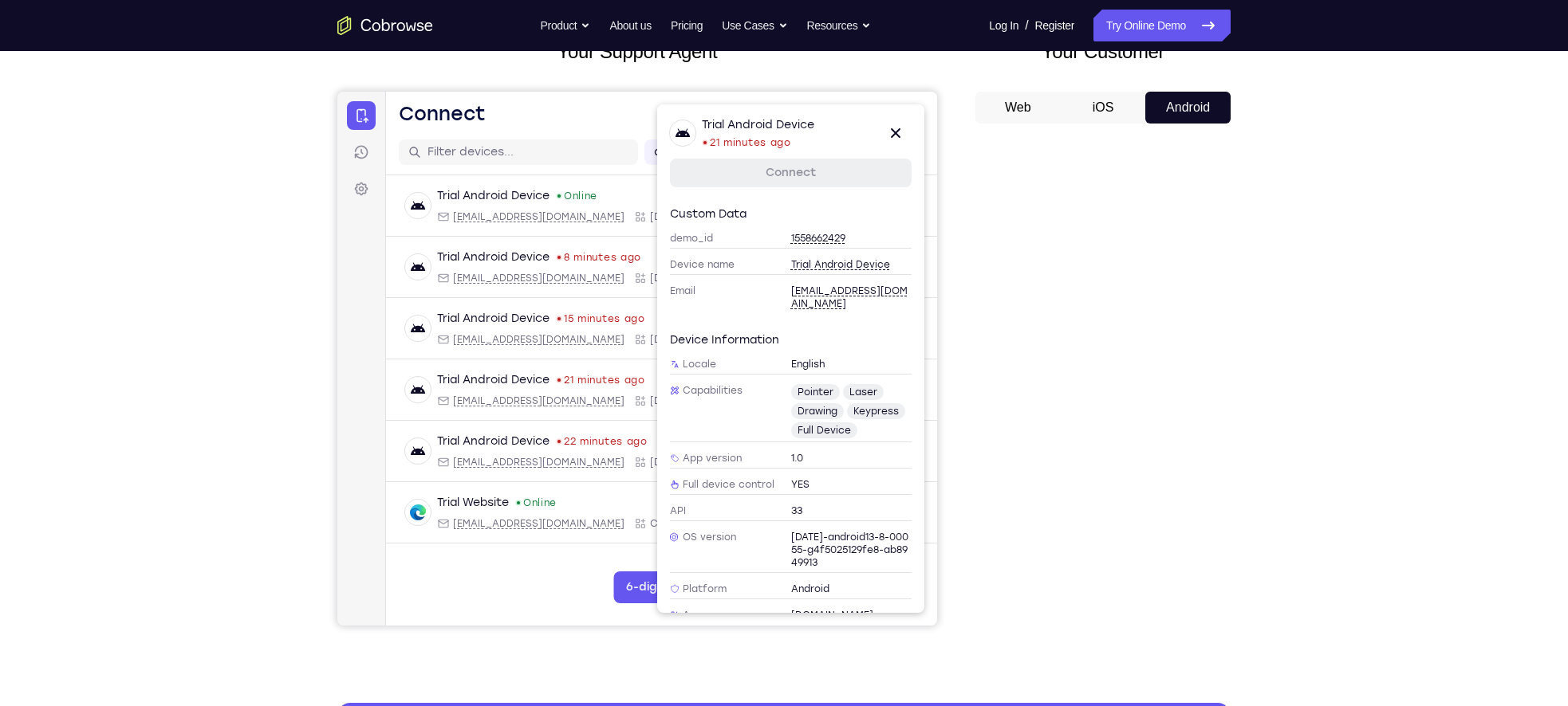
click at [967, 460] on div "Your Support Agent Your Customer Web iOS Android" at bounding box center [784, 332] width 893 height 589
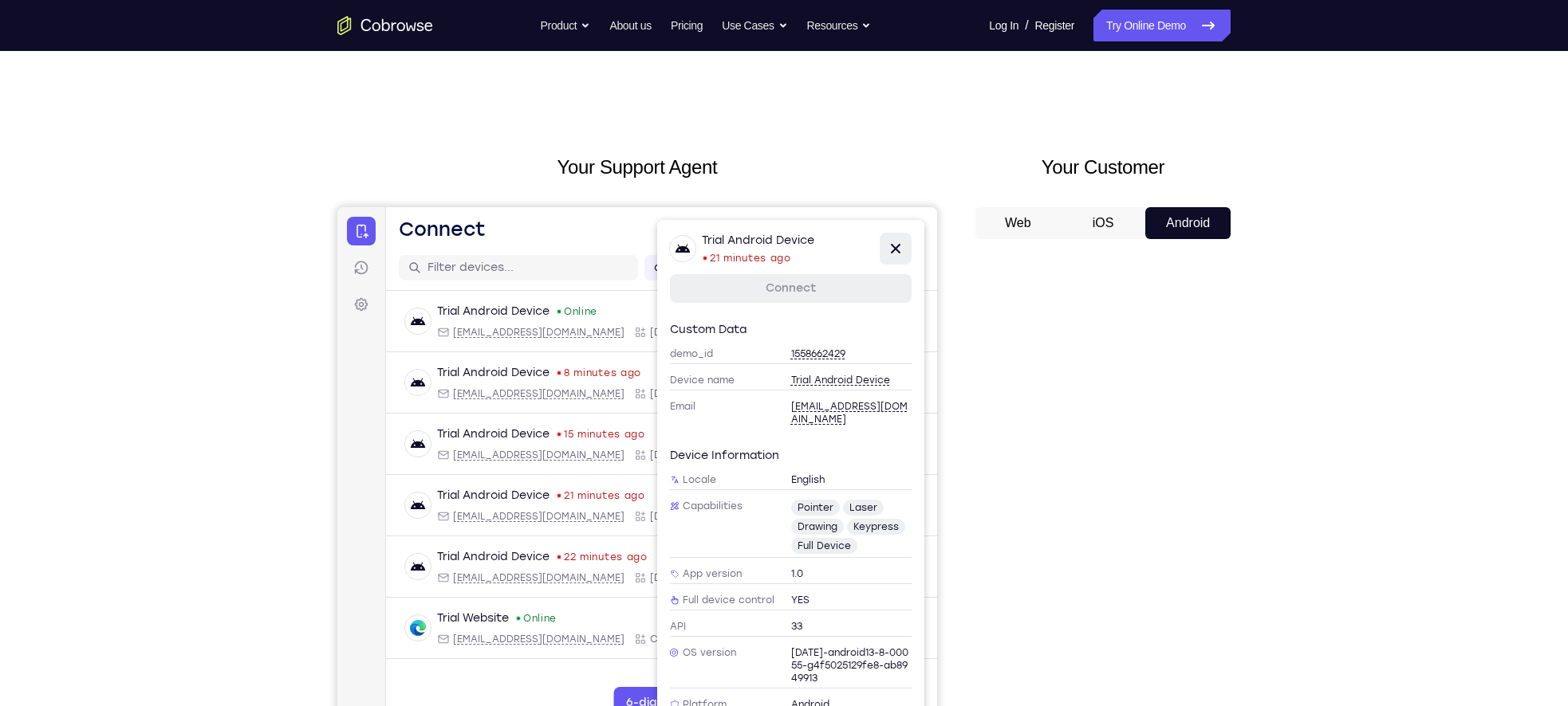
click at [889, 245] on icon at bounding box center [895, 248] width 19 height 19
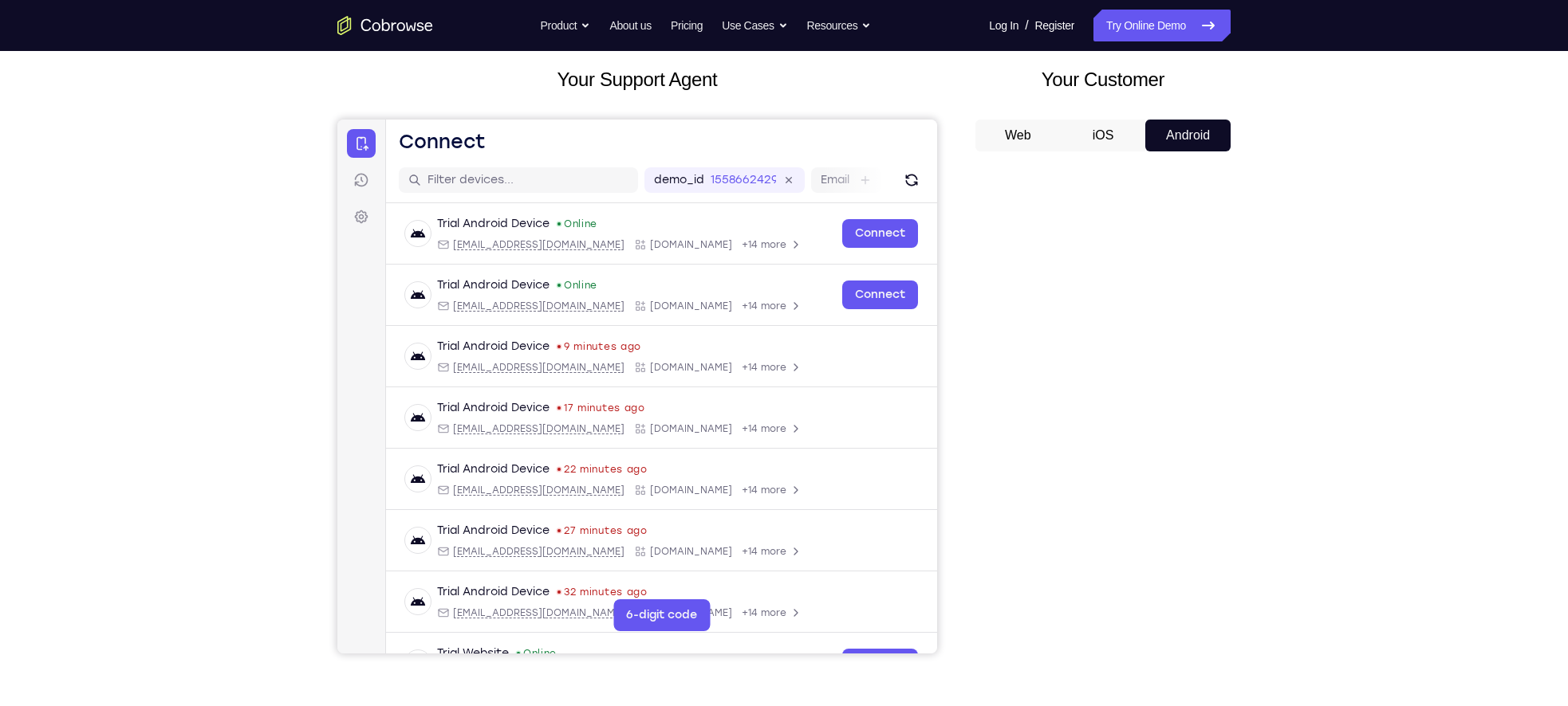
scroll to position [142, 0]
